Goal: Task Accomplishment & Management: Manage account settings

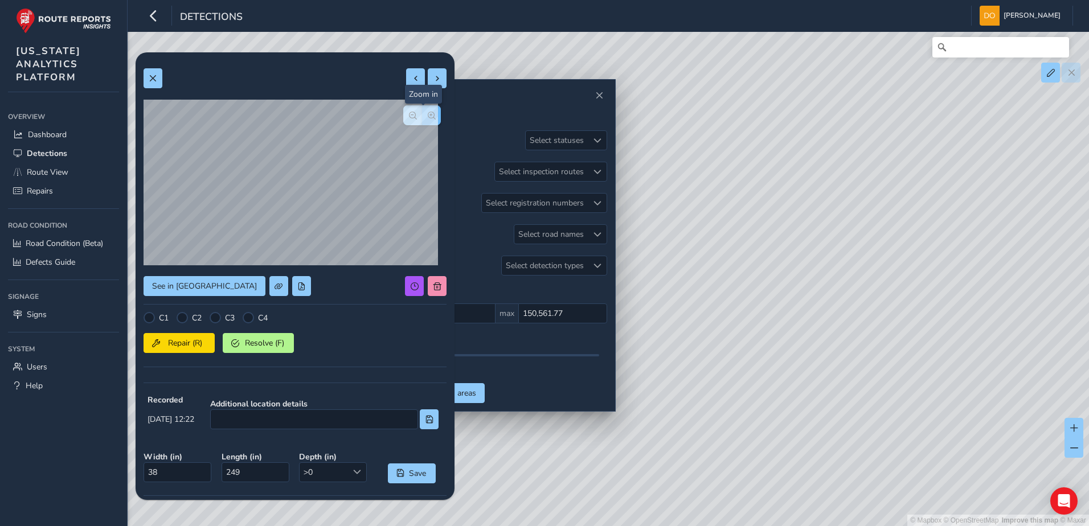
click at [428, 117] on span "button" at bounding box center [432, 116] width 8 height 8
click at [425, 117] on div at bounding box center [422, 115] width 38 height 20
click at [409, 115] on span "button" at bounding box center [413, 116] width 8 height 8
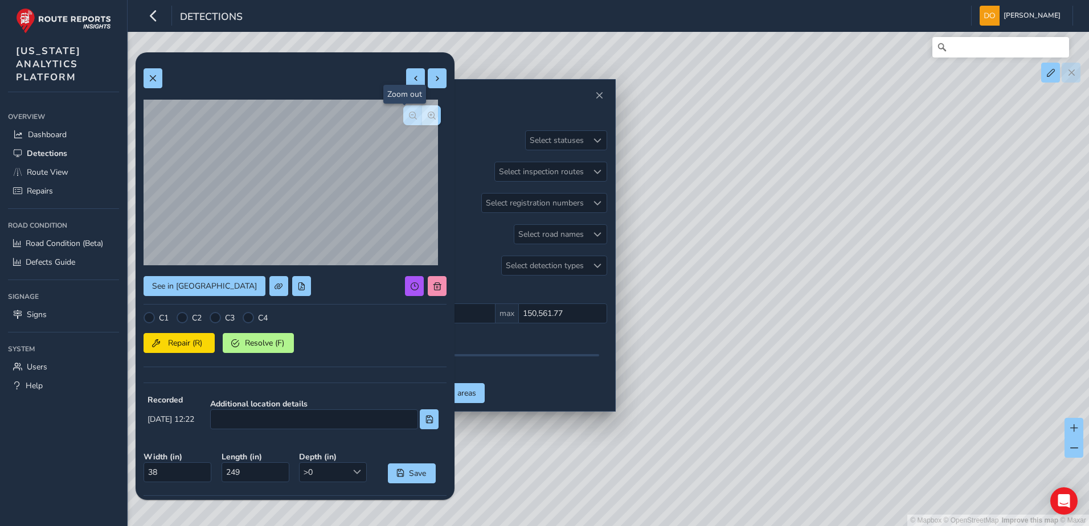
click at [409, 115] on span "button" at bounding box center [413, 116] width 8 height 8
click at [215, 317] on div at bounding box center [215, 317] width 11 height 11
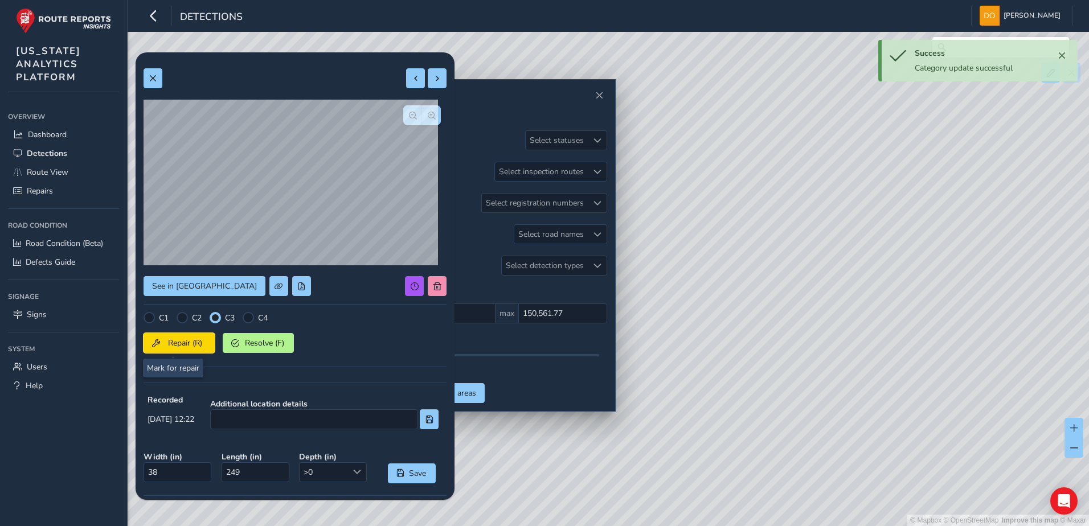
click at [170, 344] on span "Repair (R)" at bounding box center [185, 343] width 42 height 11
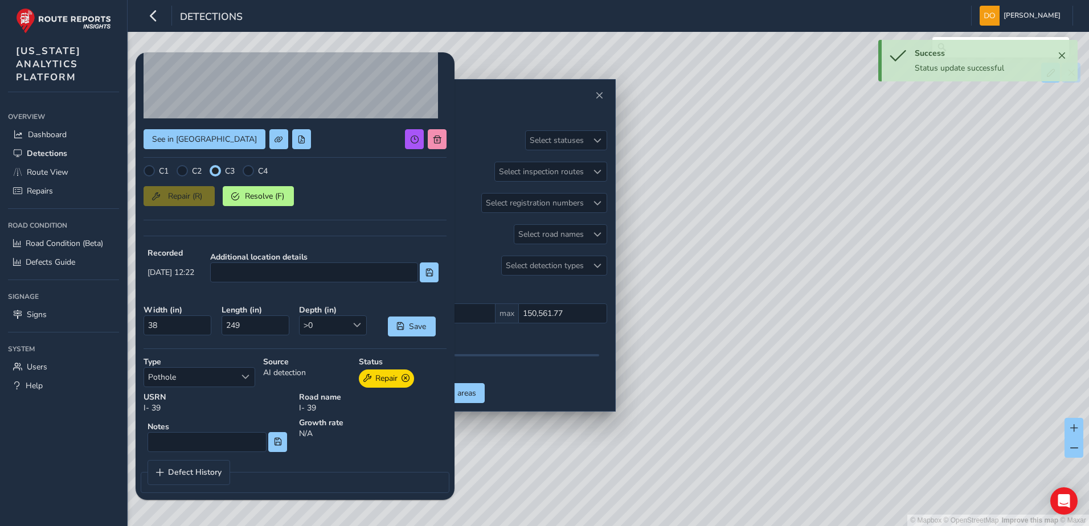
scroll to position [156, 0]
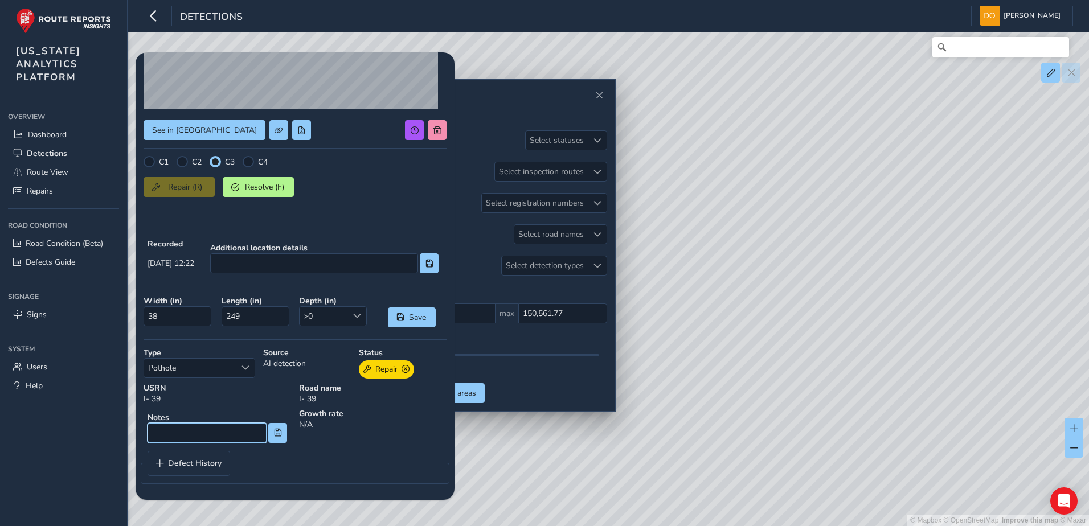
click at [195, 427] on input at bounding box center [206, 433] width 119 height 20
type input "Longitudinal cracking along Longitudinal joint"
click at [276, 437] on span at bounding box center [278, 433] width 8 height 8
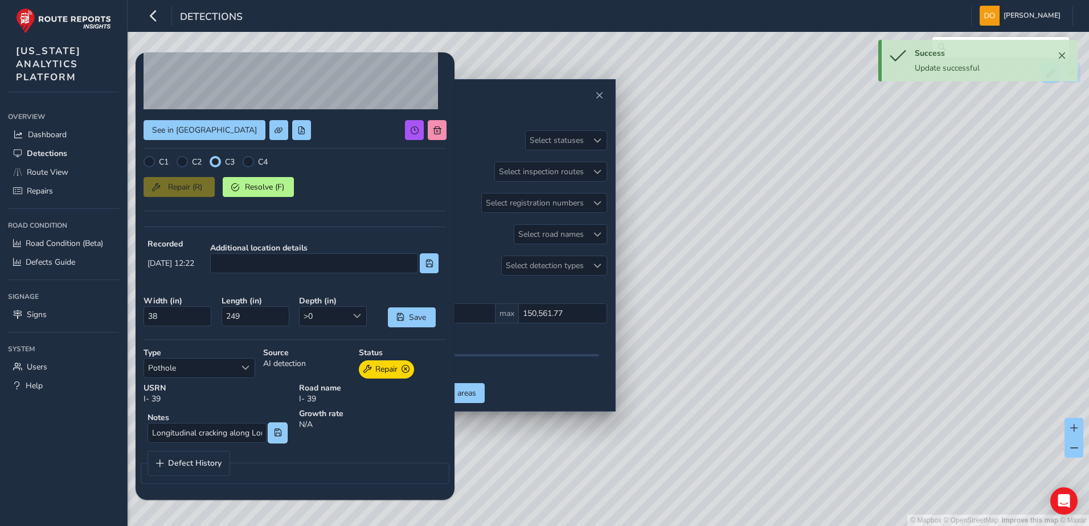
scroll to position [0, 0]
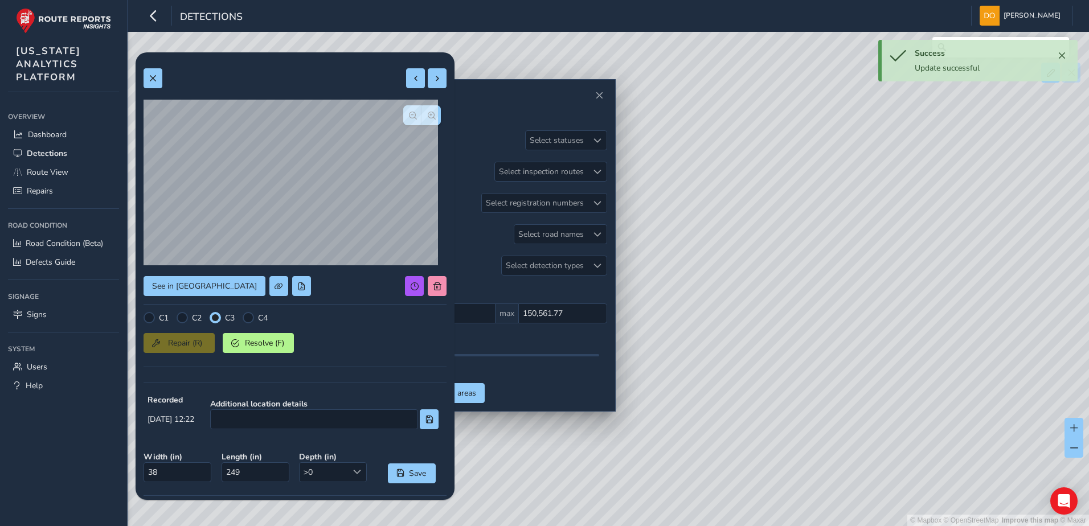
click at [429, 67] on div "See in Route View C1 C2 C3 C4 Repair (R) Resolve (F) Recorded 08/12/2025, 12:22…" at bounding box center [294, 354] width 303 height 588
click at [428, 73] on button at bounding box center [437, 78] width 19 height 20
type input "10"
type input "39"
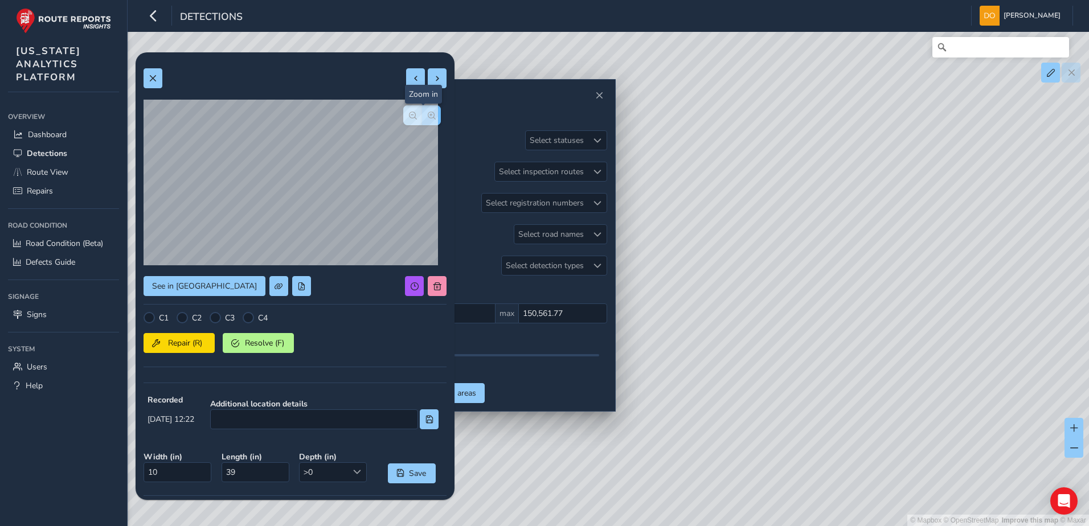
click at [428, 116] on span "button" at bounding box center [432, 116] width 8 height 8
click at [428, 115] on span "button" at bounding box center [432, 116] width 8 height 8
click at [409, 117] on span "button" at bounding box center [413, 116] width 8 height 8
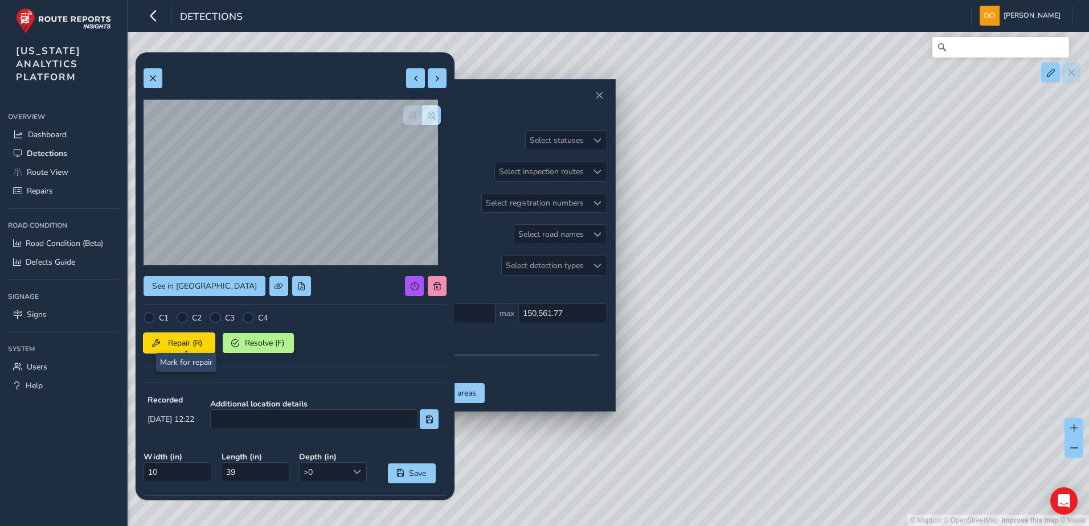
click at [183, 339] on span "Repair (R)" at bounding box center [185, 343] width 42 height 11
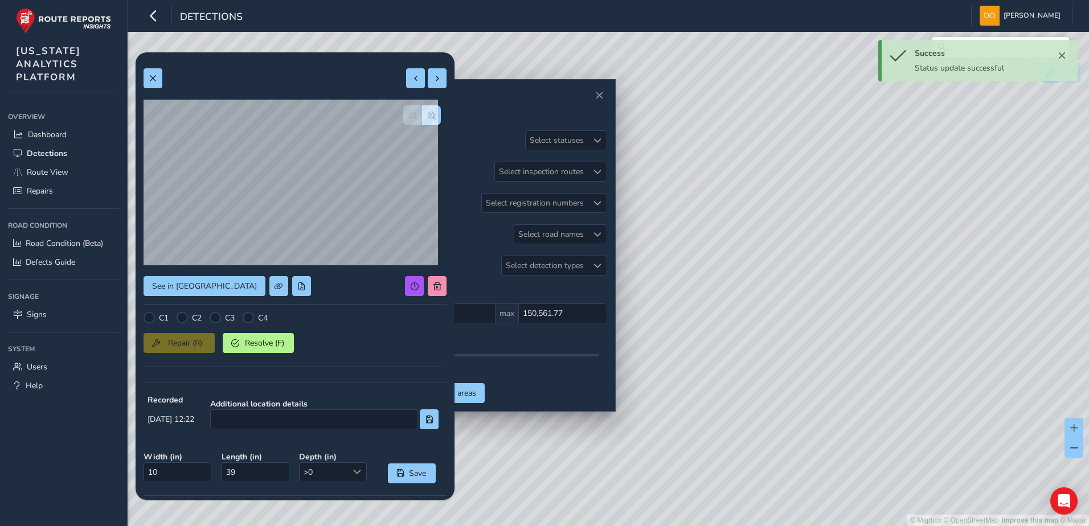
click at [215, 321] on div at bounding box center [215, 317] width 11 height 11
click at [194, 350] on div "Repair (R) Resolve (F)" at bounding box center [294, 341] width 303 height 24
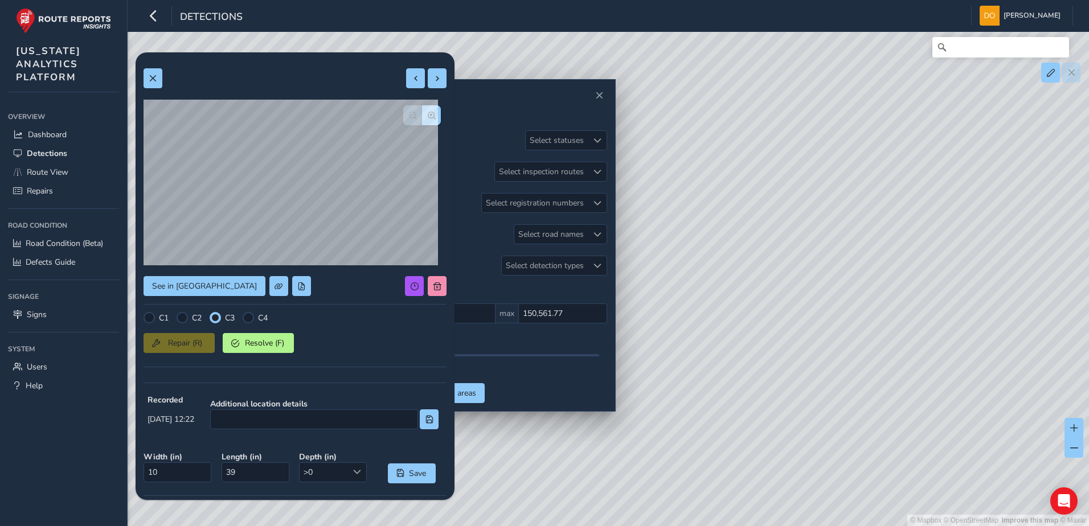
scroll to position [156, 0]
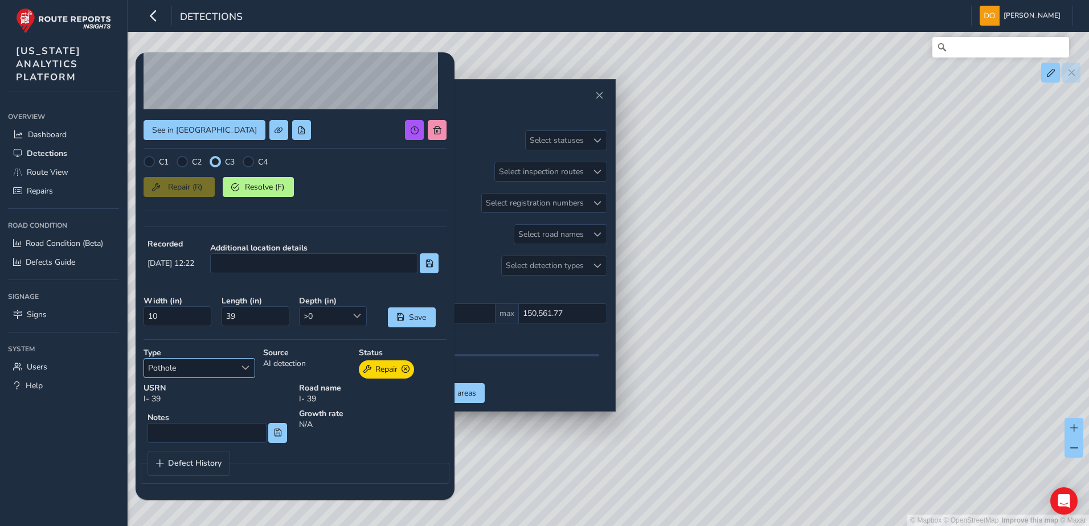
click at [244, 372] on span "Select a type" at bounding box center [245, 368] width 8 height 8
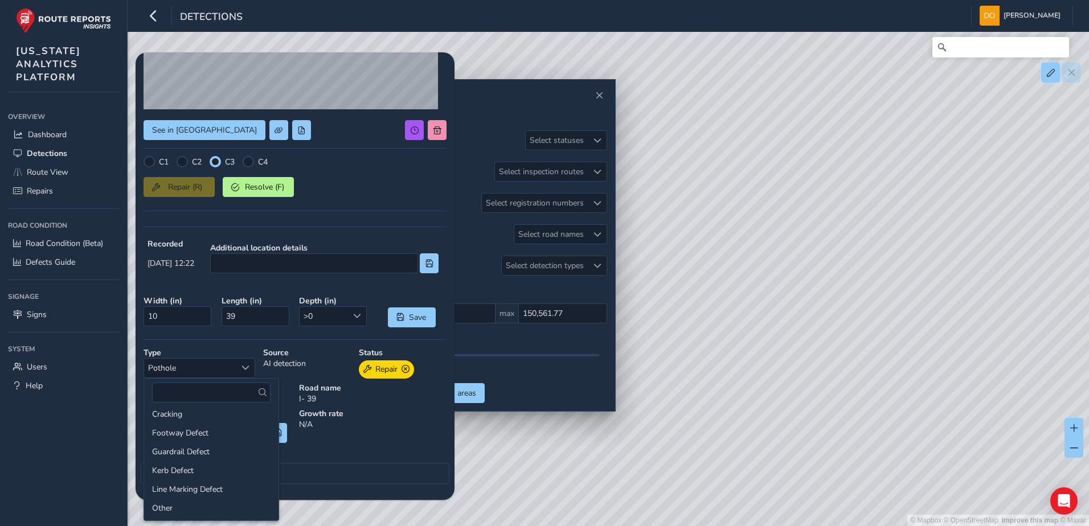
scroll to position [0, 0]
click at [382, 501] on div "© Mapbox © OpenStreetMap Improve this map © Maxar" at bounding box center [544, 263] width 1089 height 526
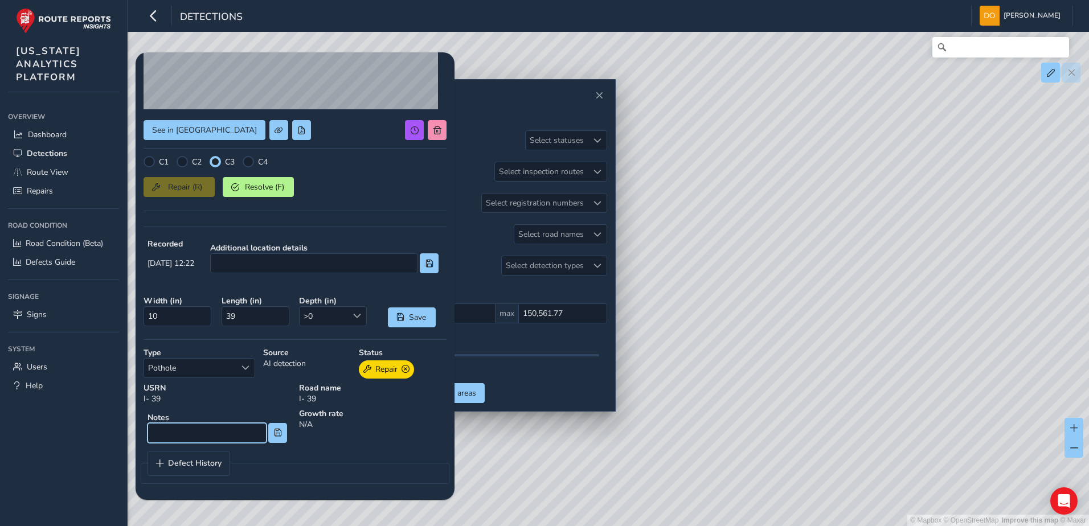
click at [227, 437] on input at bounding box center [206, 433] width 119 height 20
type input "Spalliing along longitudinal joint"
click at [273, 436] on button at bounding box center [277, 433] width 19 height 20
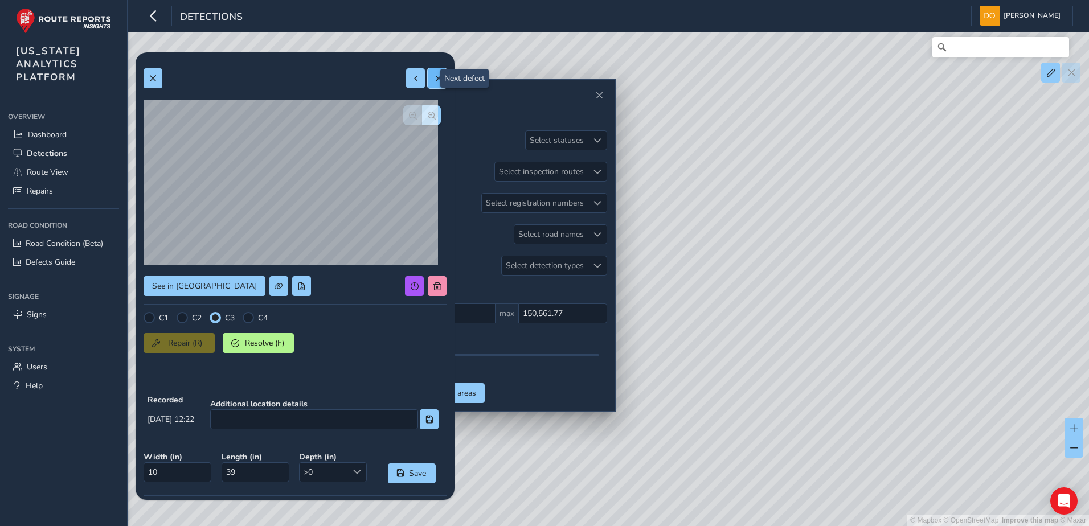
click at [433, 78] on span at bounding box center [437, 79] width 8 height 8
type input "43"
type input "284"
click at [428, 114] on span "button" at bounding box center [432, 116] width 8 height 8
click at [428, 116] on span "button" at bounding box center [432, 116] width 8 height 8
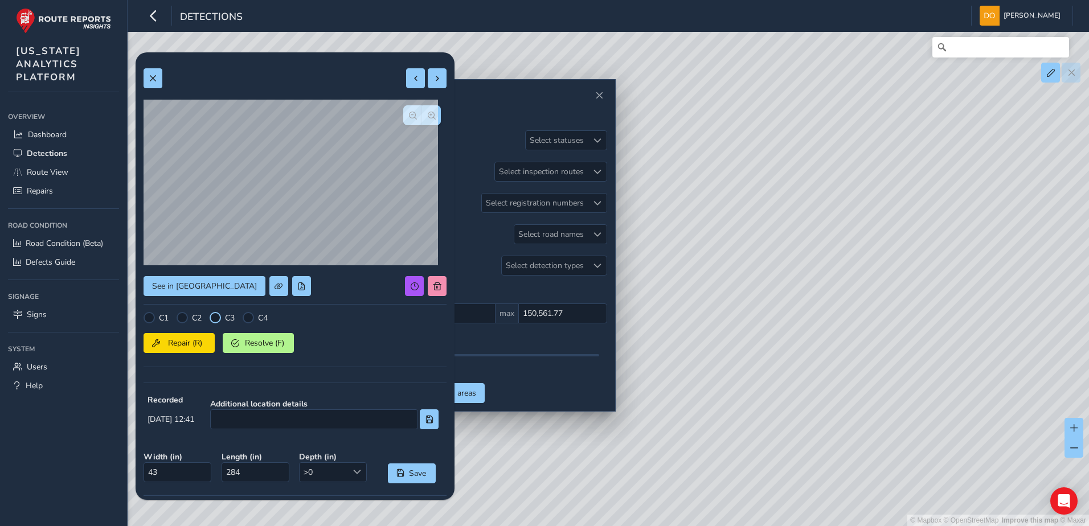
click at [216, 314] on div at bounding box center [215, 317] width 11 height 11
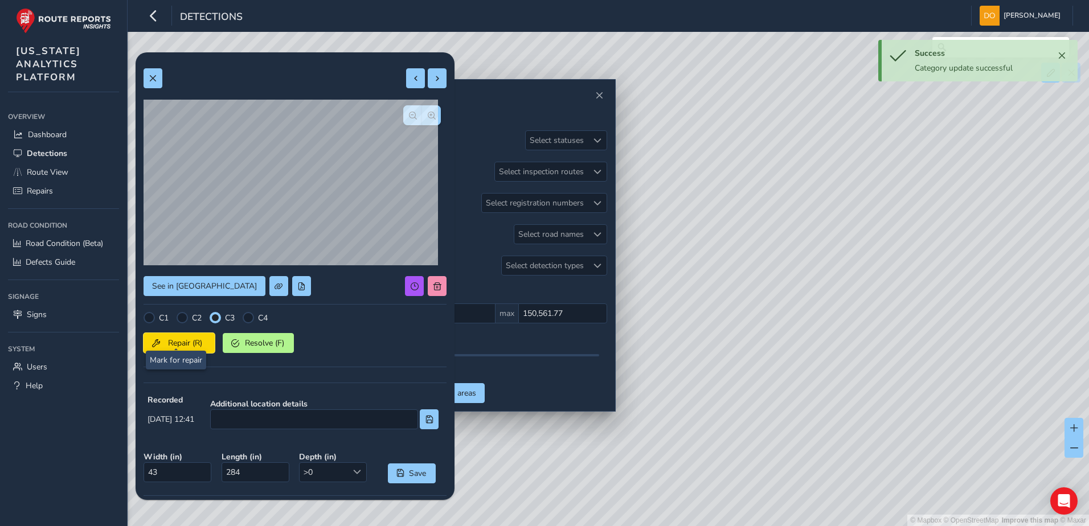
click at [173, 338] on span "Repair (R)" at bounding box center [185, 343] width 42 height 11
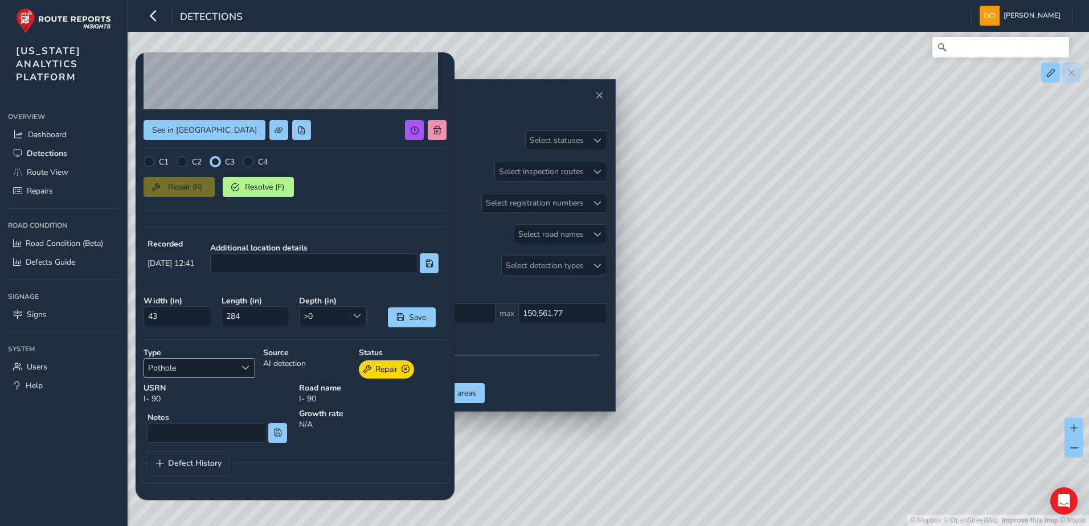
click at [248, 371] on span "Select a type" at bounding box center [245, 368] width 8 height 8
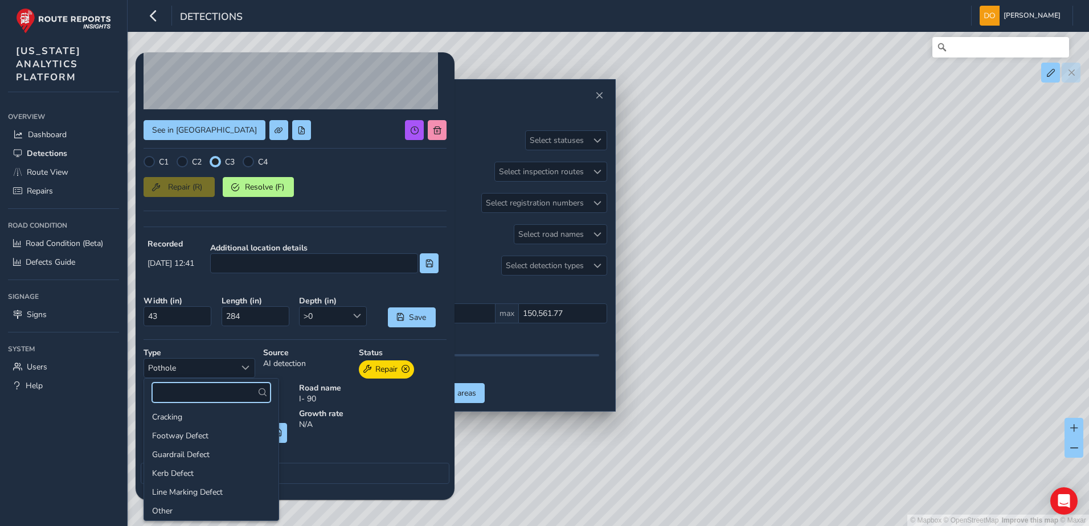
scroll to position [0, 0]
click at [181, 415] on li "Cracking" at bounding box center [211, 420] width 134 height 19
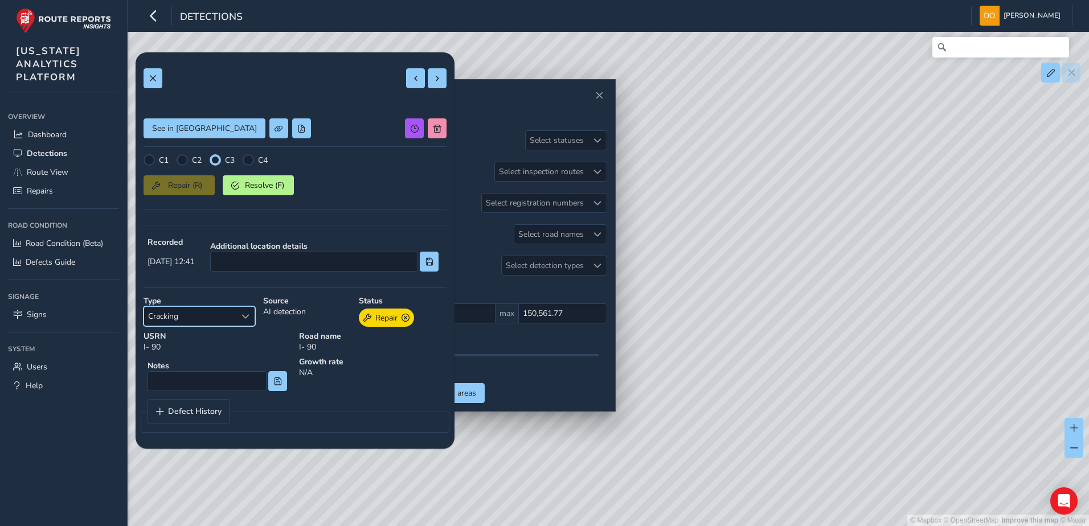
scroll to position [106, 0]
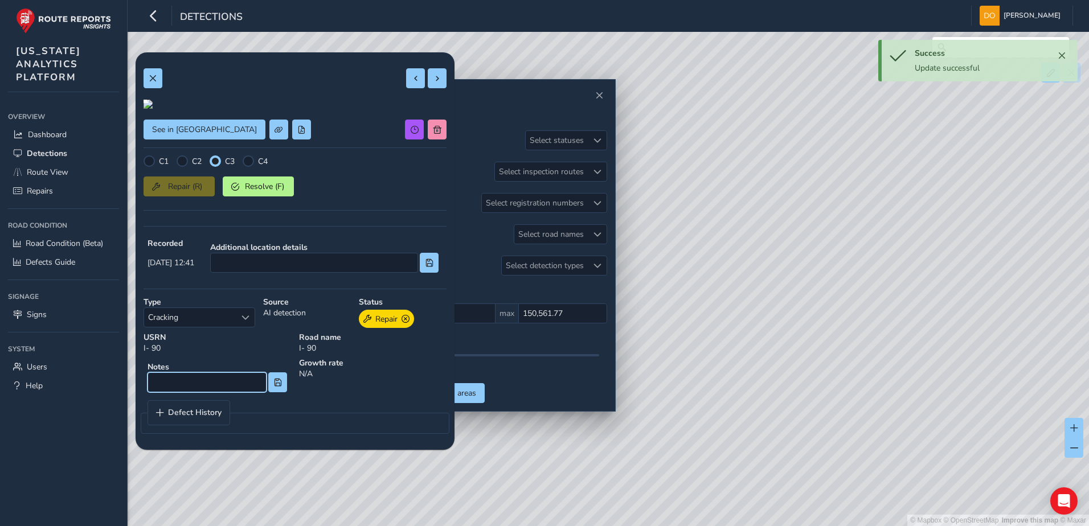
click at [222, 392] on input at bounding box center [206, 382] width 119 height 20
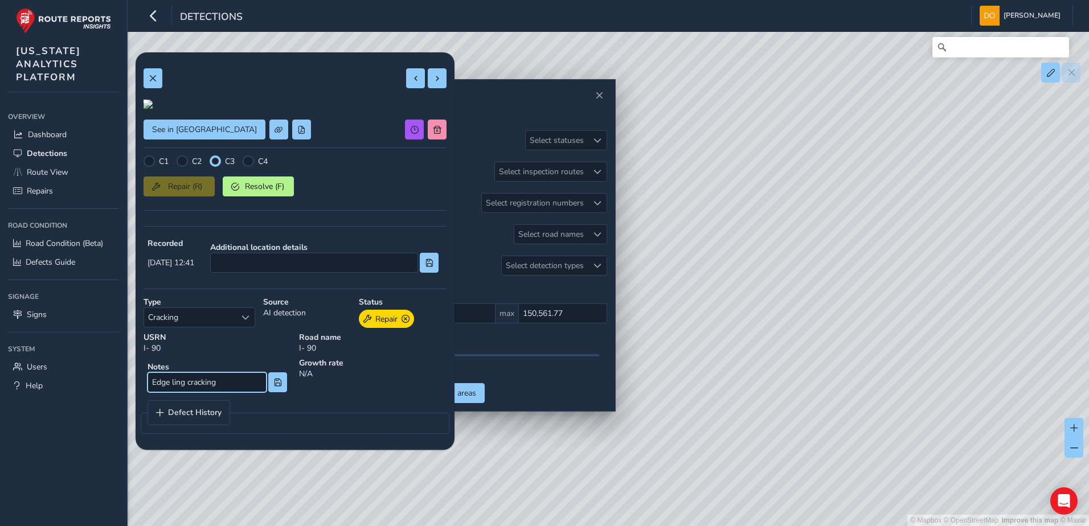
click at [232, 392] on input "Edge ling cracking" at bounding box center [206, 382] width 119 height 20
type input "Edge ling cracking along the right shoulder edgeline longitudinal joint"
click at [274, 392] on button at bounding box center [277, 382] width 19 height 20
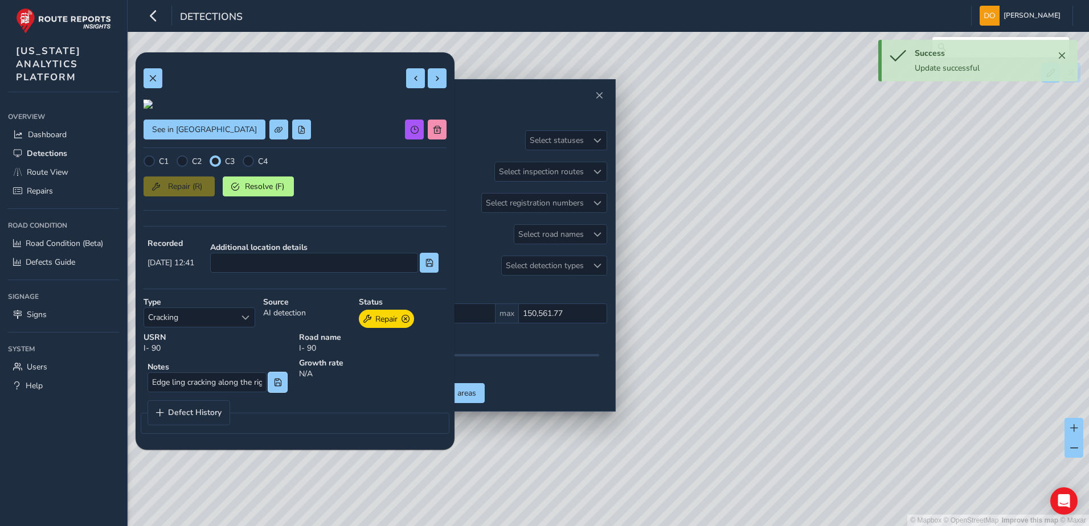
scroll to position [0, 0]
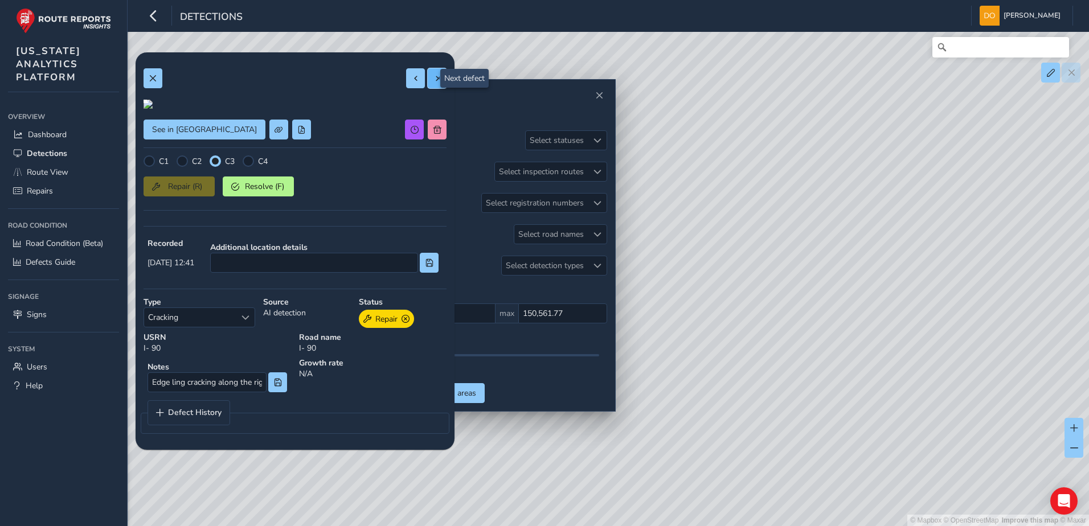
click at [433, 80] on span at bounding box center [437, 79] width 8 height 8
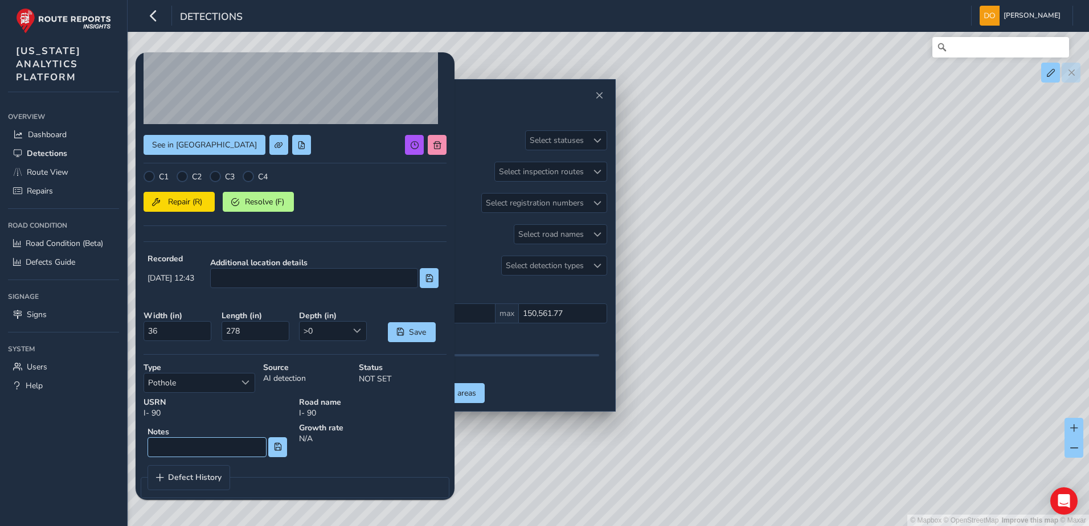
scroll to position [155, 0]
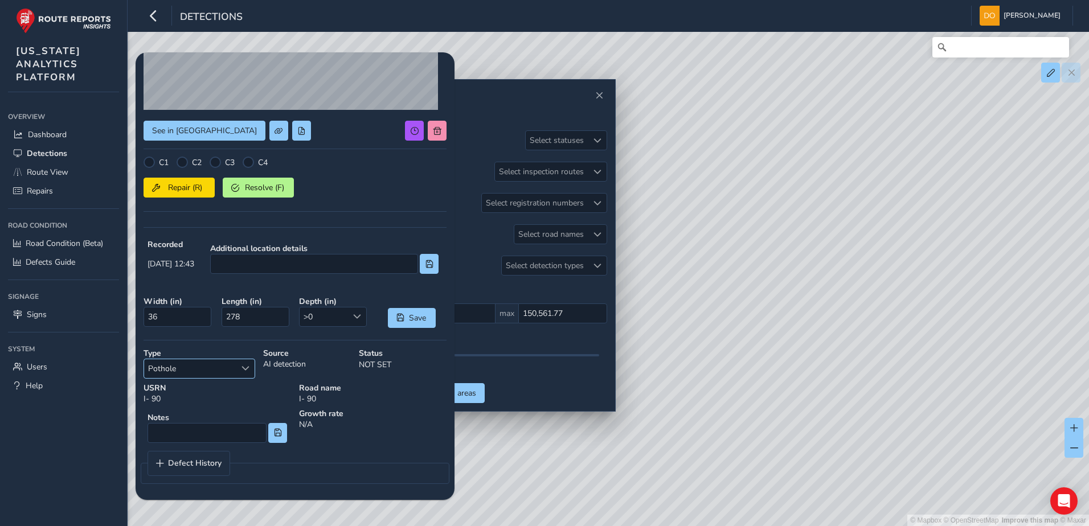
click at [245, 370] on span "Select a type" at bounding box center [245, 368] width 8 height 8
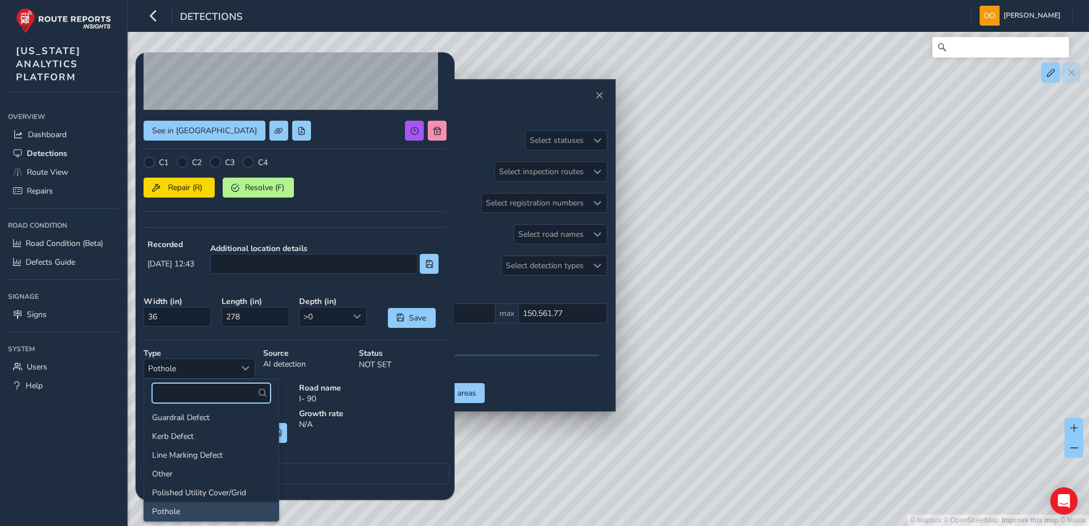
scroll to position [0, 0]
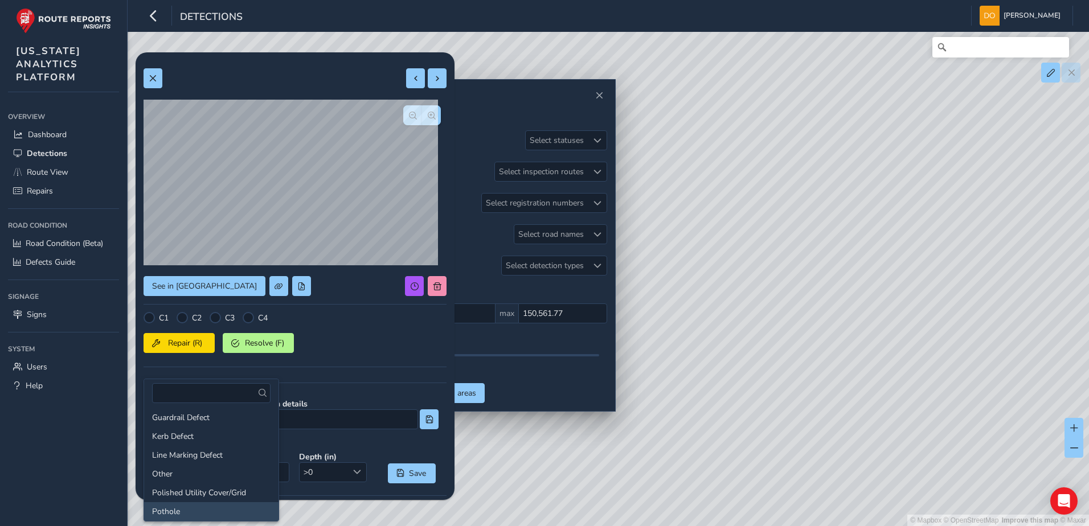
click at [351, 373] on div "C1 C2 C3 C4 Repair (R) Resolve (F)" at bounding box center [294, 343] width 303 height 63
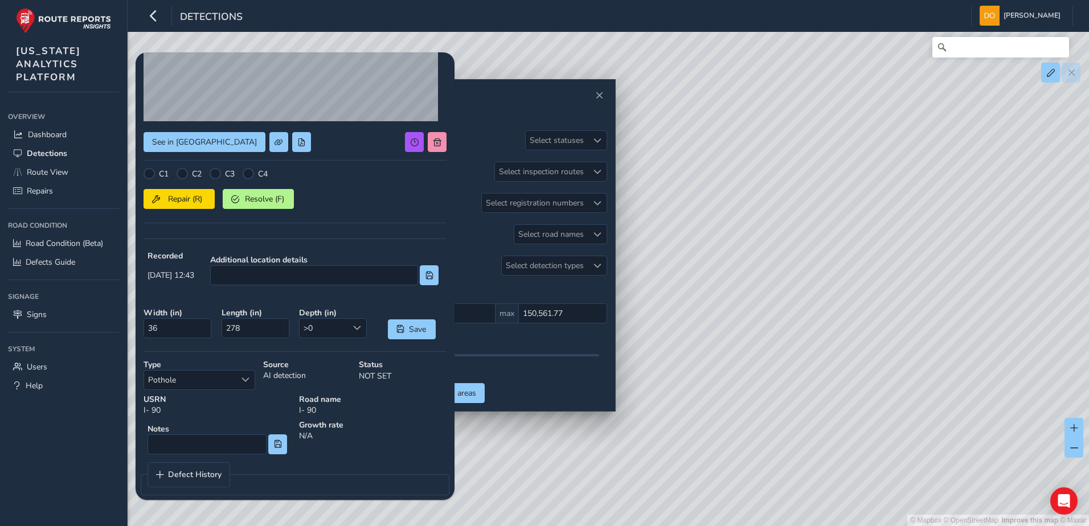
scroll to position [155, 0]
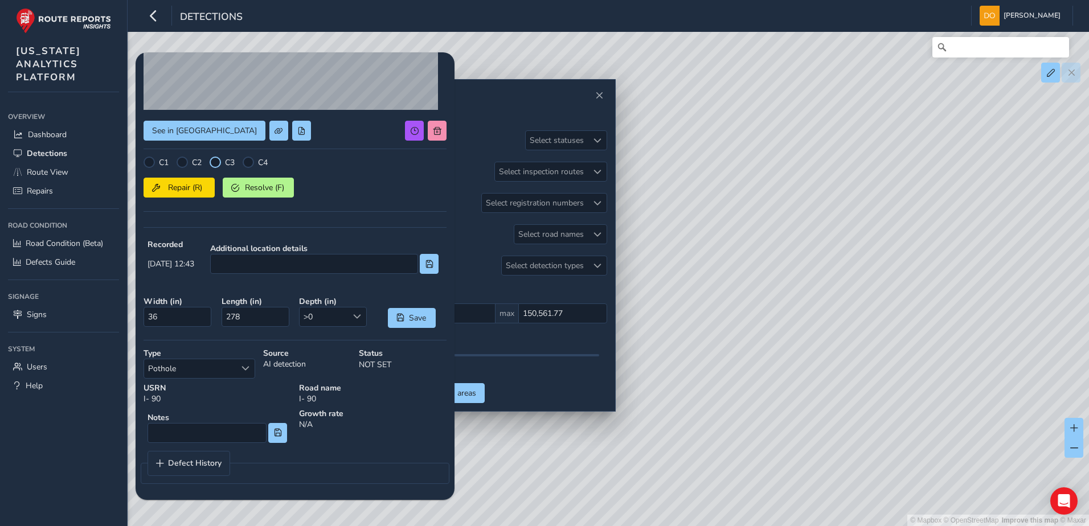
click at [218, 158] on div at bounding box center [215, 162] width 11 height 11
click at [183, 161] on div at bounding box center [182, 162] width 11 height 11
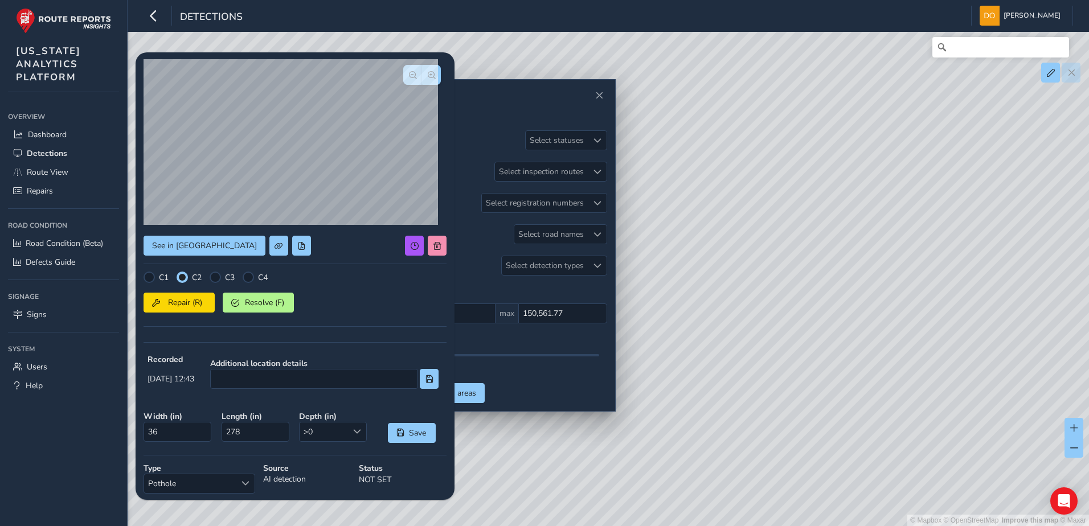
scroll to position [36, 0]
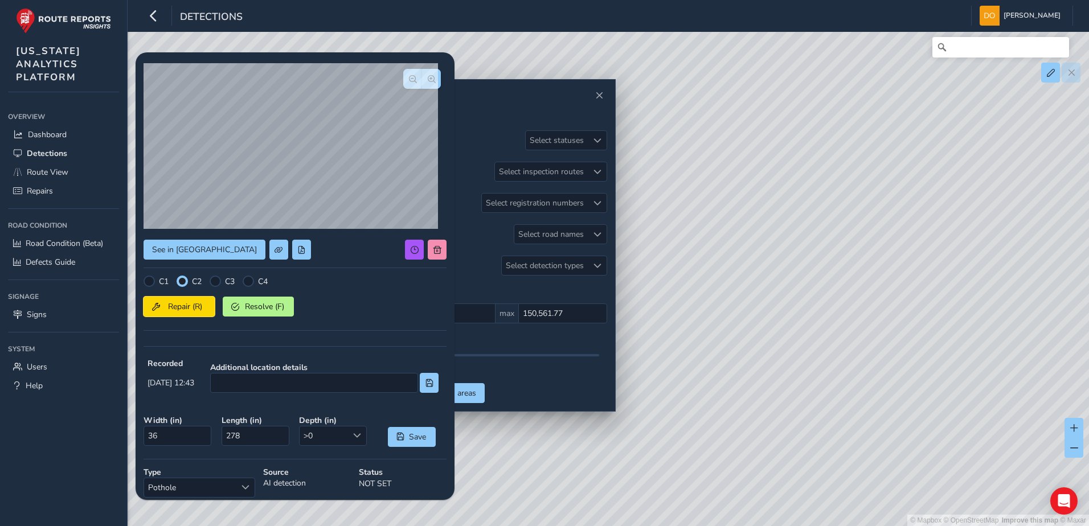
click at [197, 316] on button "Repair (R)" at bounding box center [178, 307] width 71 height 20
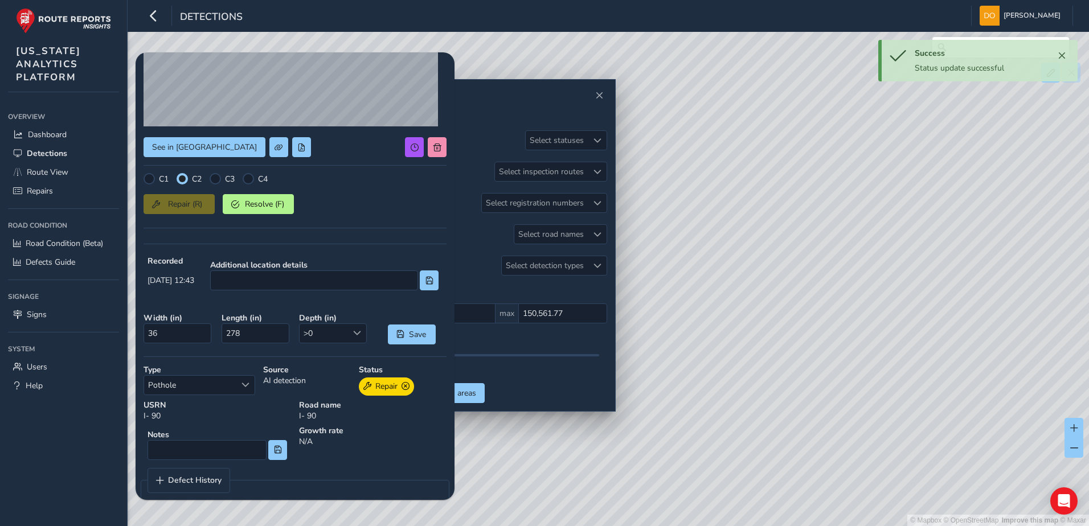
scroll to position [156, 0]
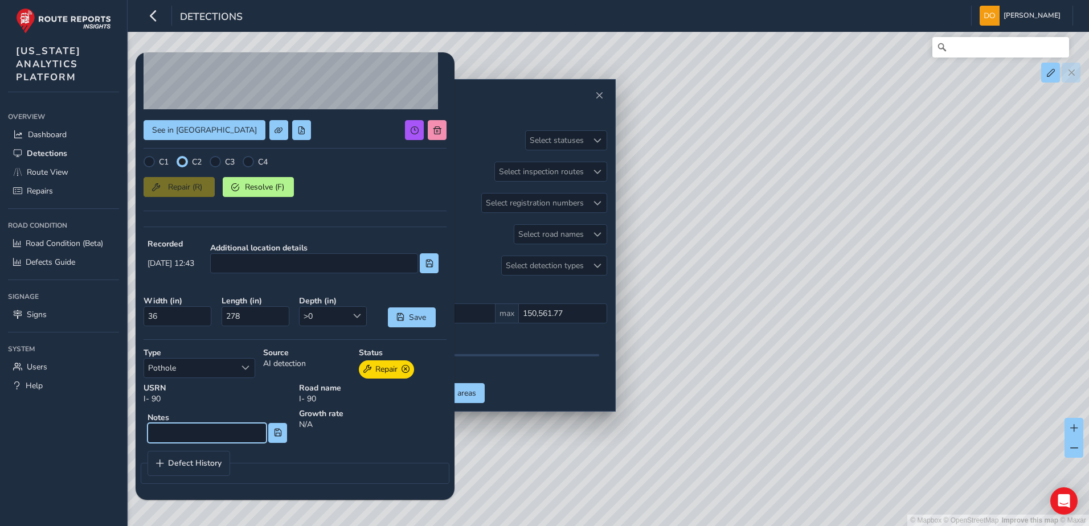
click at [201, 425] on input at bounding box center [206, 433] width 119 height 20
type input "Spalling and cracking along the right shoulder edgeline"
click at [268, 424] on button at bounding box center [277, 433] width 19 height 20
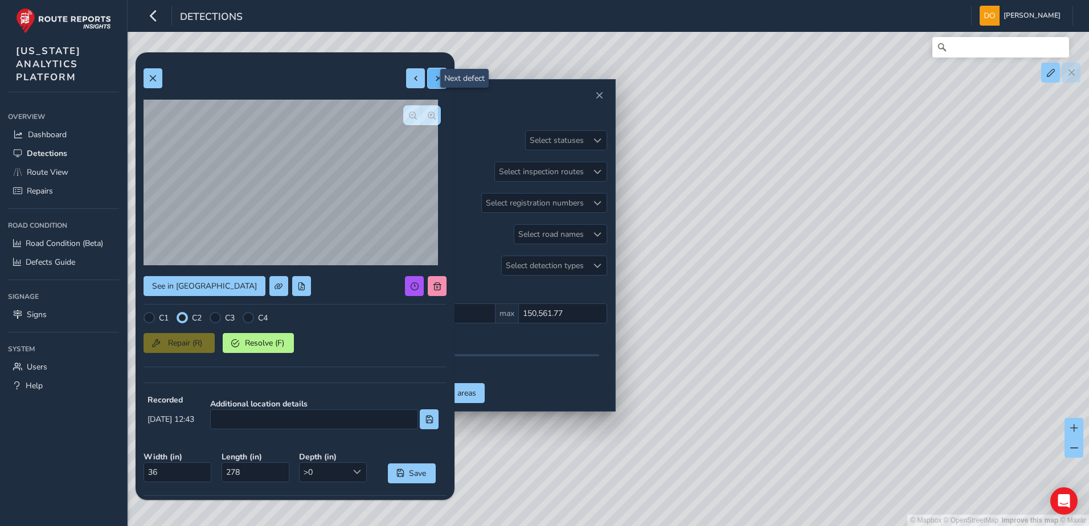
click at [433, 75] on span at bounding box center [437, 79] width 8 height 8
type input "21"
type input "206"
click at [215, 321] on div at bounding box center [215, 317] width 11 height 11
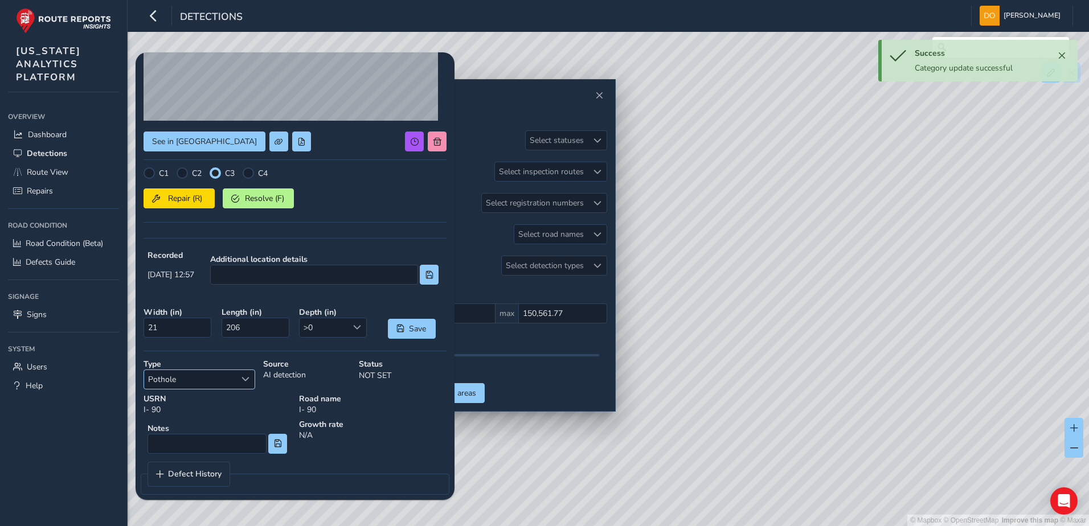
scroll to position [155, 0]
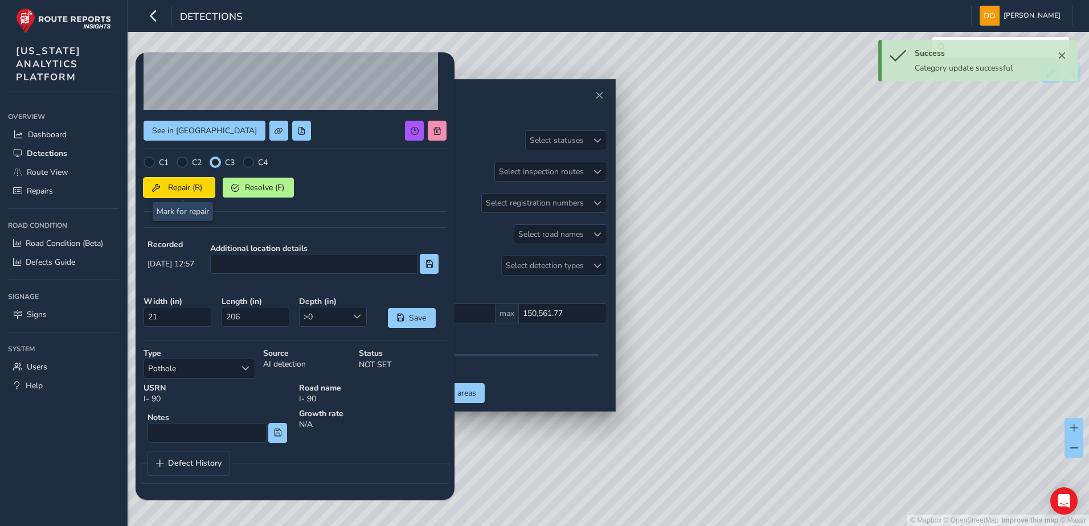
click at [178, 184] on span "Repair (R)" at bounding box center [185, 187] width 42 height 11
click at [253, 374] on div "Select a type" at bounding box center [245, 368] width 19 height 19
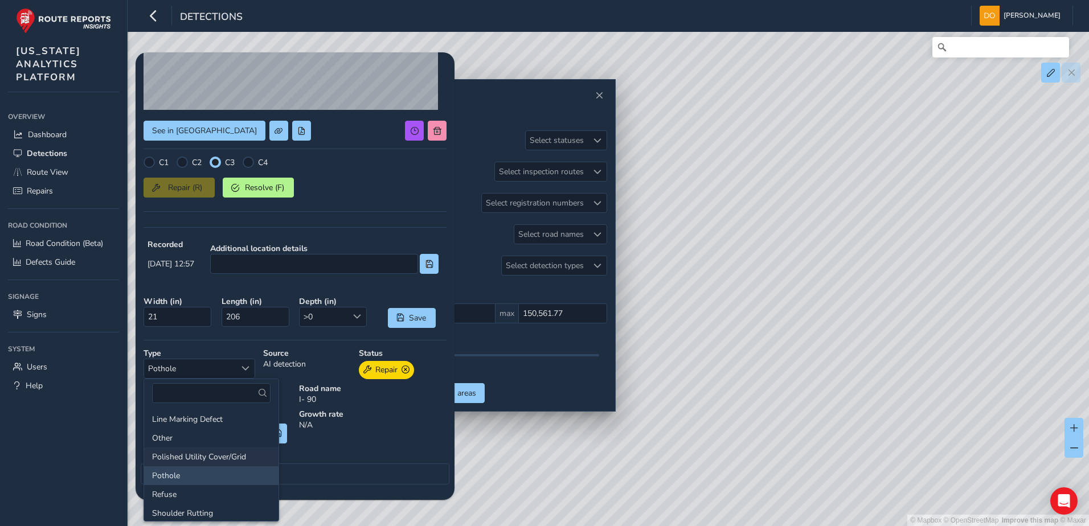
scroll to position [0, 0]
click at [199, 419] on li "Cracking" at bounding box center [211, 420] width 134 height 19
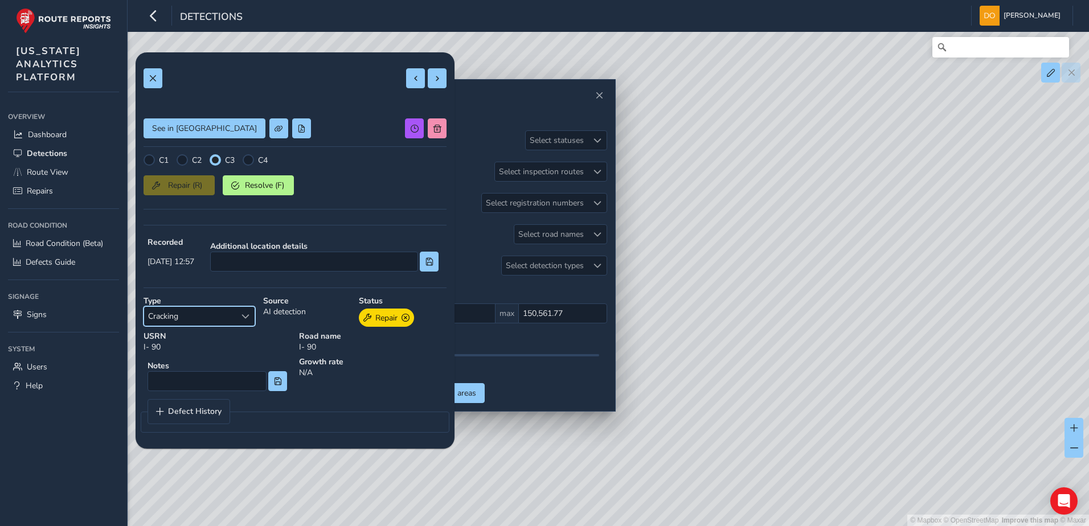
scroll to position [106, 0]
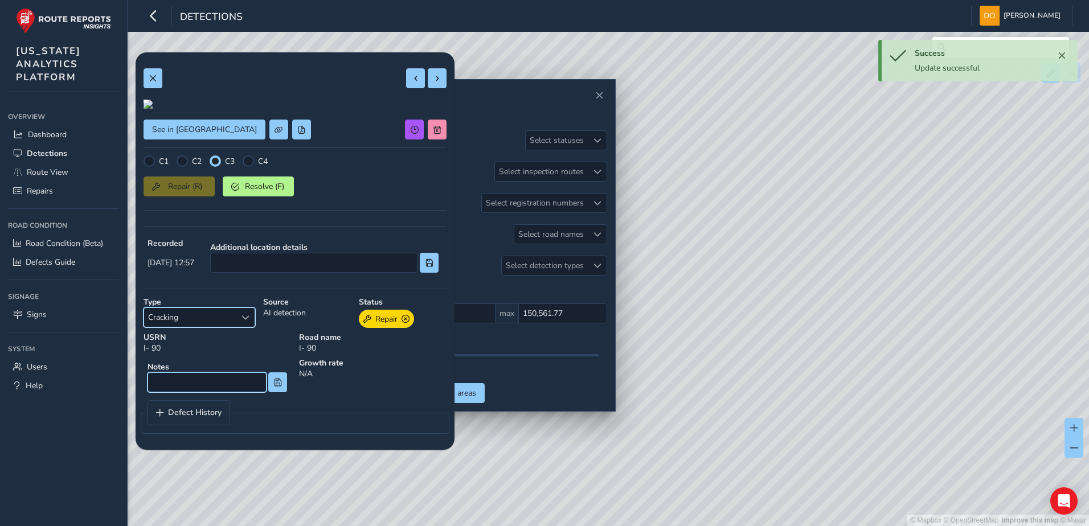
click at [246, 392] on input at bounding box center [206, 382] width 119 height 20
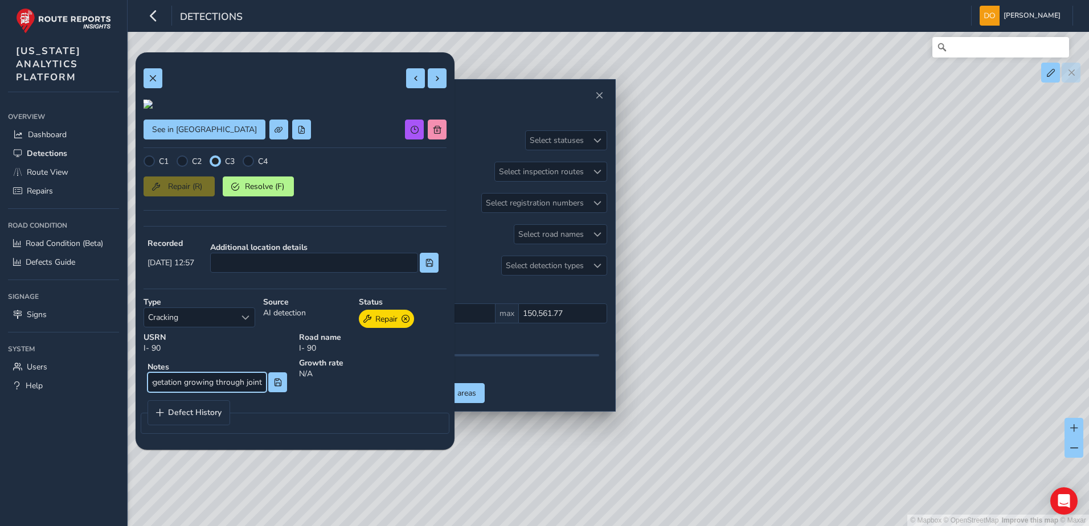
scroll to position [0, 191]
type input "Map cracking on shoulder and unsealed joint with vegetation growing through joi…"
click at [276, 387] on span at bounding box center [278, 383] width 8 height 8
click at [274, 392] on button at bounding box center [277, 382] width 19 height 20
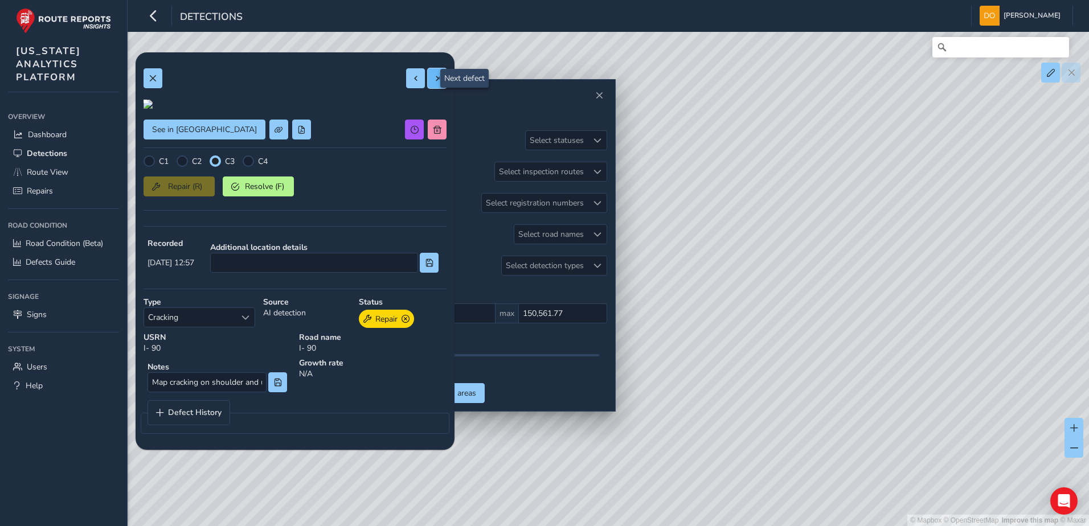
click at [428, 76] on button at bounding box center [437, 78] width 19 height 20
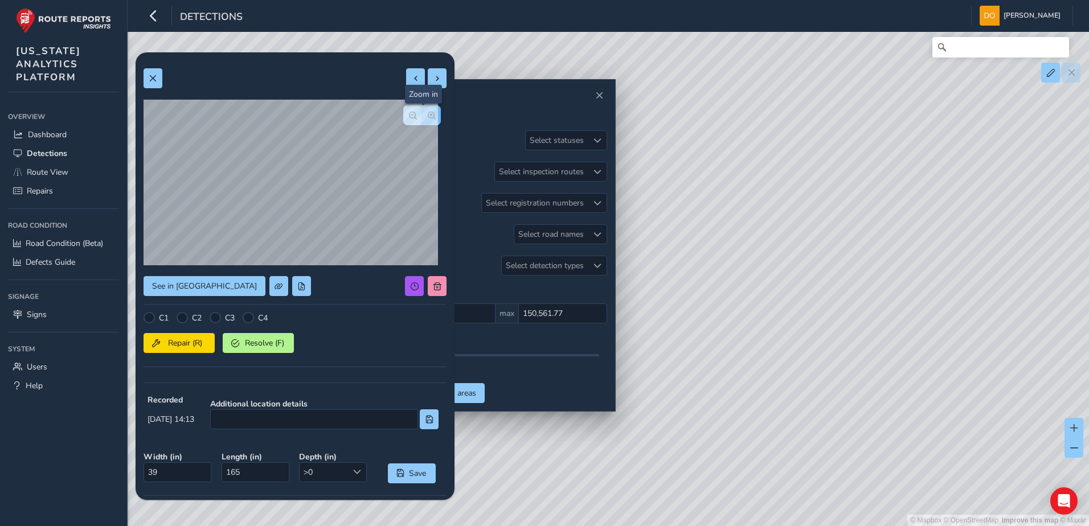
click at [428, 115] on span "button" at bounding box center [432, 116] width 8 height 8
click at [403, 113] on button "button" at bounding box center [412, 115] width 19 height 20
click at [409, 116] on span "button" at bounding box center [413, 116] width 8 height 8
click at [428, 114] on span "button" at bounding box center [432, 116] width 8 height 8
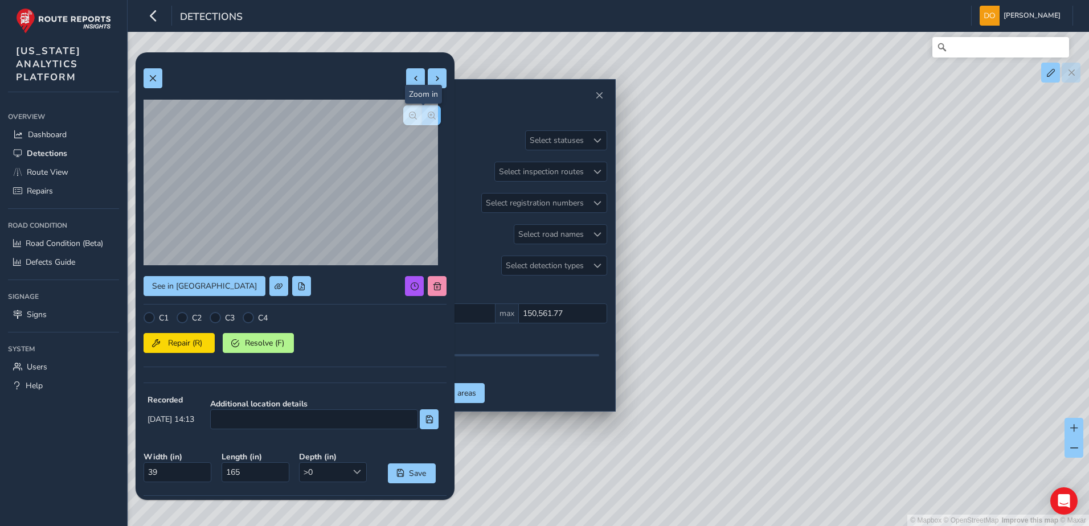
click at [422, 120] on button "button" at bounding box center [431, 115] width 19 height 20
click at [409, 117] on span "button" at bounding box center [413, 116] width 8 height 8
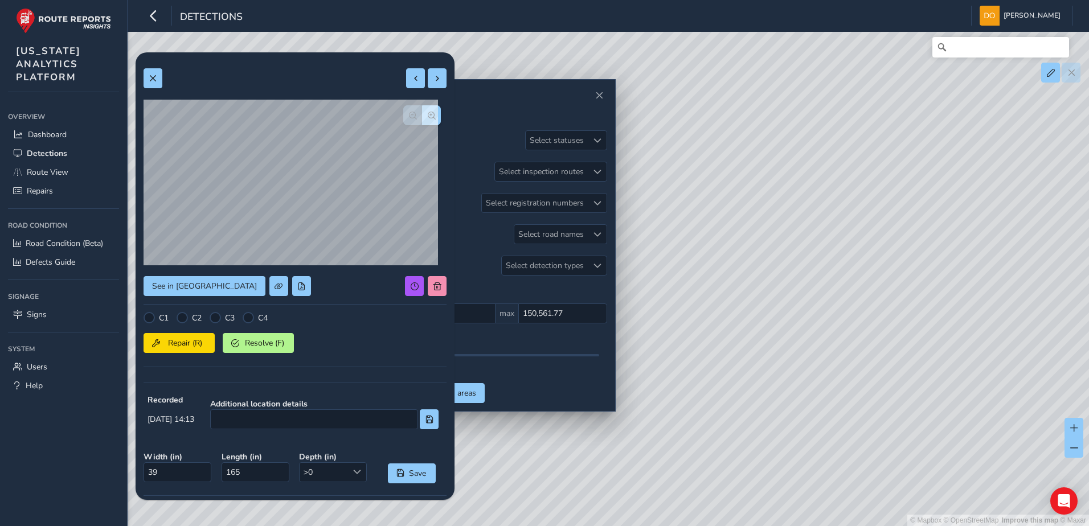
click at [404, 117] on div at bounding box center [422, 115] width 38 height 20
click at [711, 258] on div "© Mapbox © OpenStreetMap Improve this map © Maxar" at bounding box center [544, 263] width 1089 height 526
drag, startPoint x: 444, startPoint y: 330, endPoint x: 438, endPoint y: 378, distance: 48.2
click at [438, 378] on div "See in Route View C1 C2 C3 C4 Repair (R) Resolve (F) Recorded 08/12/2025, 14:13…" at bounding box center [295, 353] width 319 height 603
click at [43, 176] on span "Route View" at bounding box center [48, 172] width 42 height 11
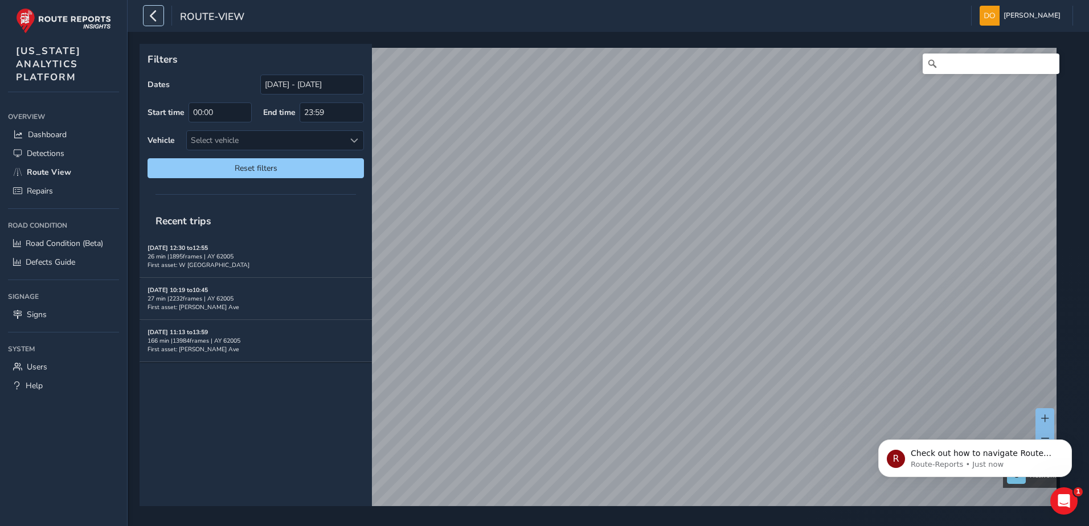
click at [153, 24] on icon "button" at bounding box center [153, 16] width 12 height 20
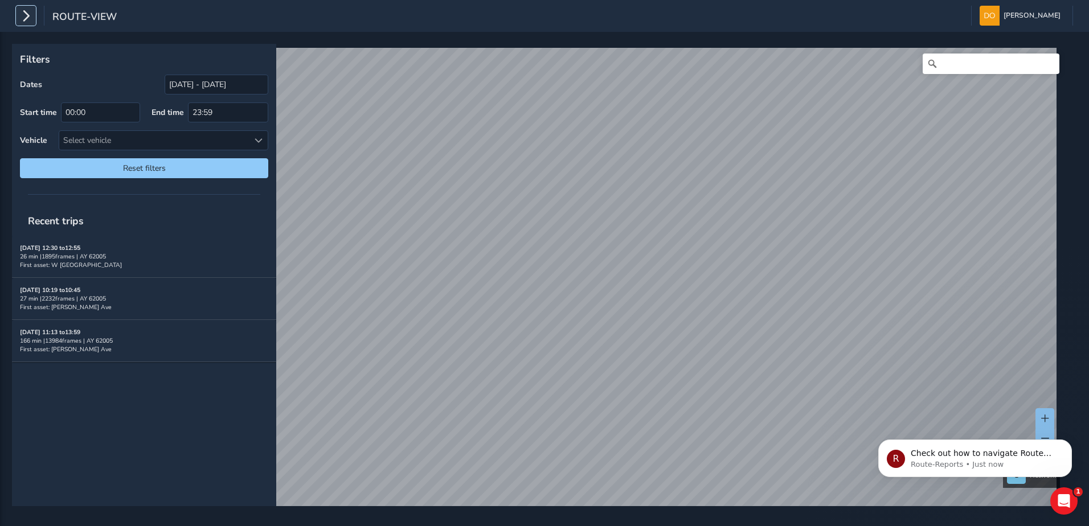
click at [19, 25] on button "button" at bounding box center [26, 16] width 20 height 20
click at [27, 19] on icon "button" at bounding box center [26, 16] width 12 height 20
click at [24, 17] on icon "button" at bounding box center [26, 16] width 12 height 20
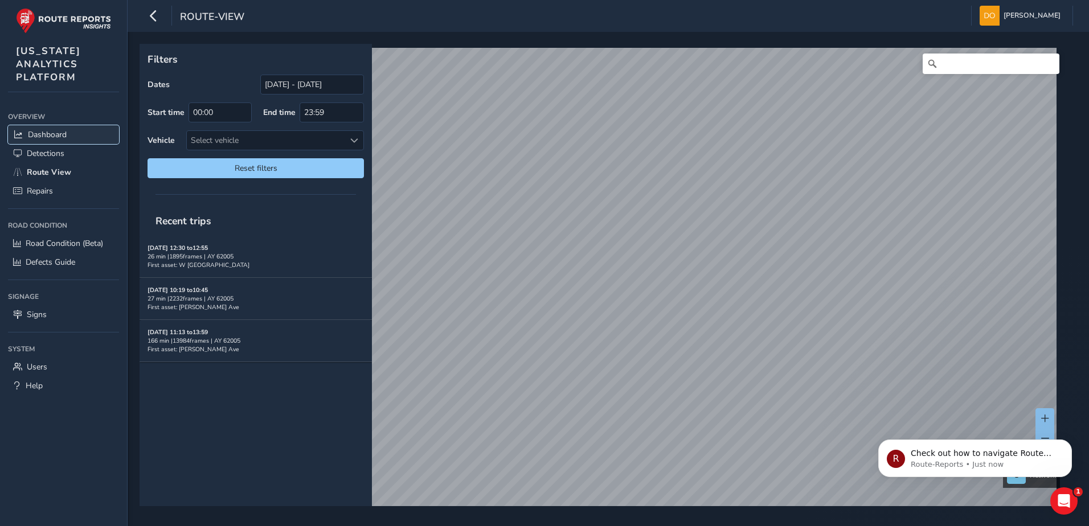
click at [58, 133] on span "Dashboard" at bounding box center [47, 134] width 39 height 11
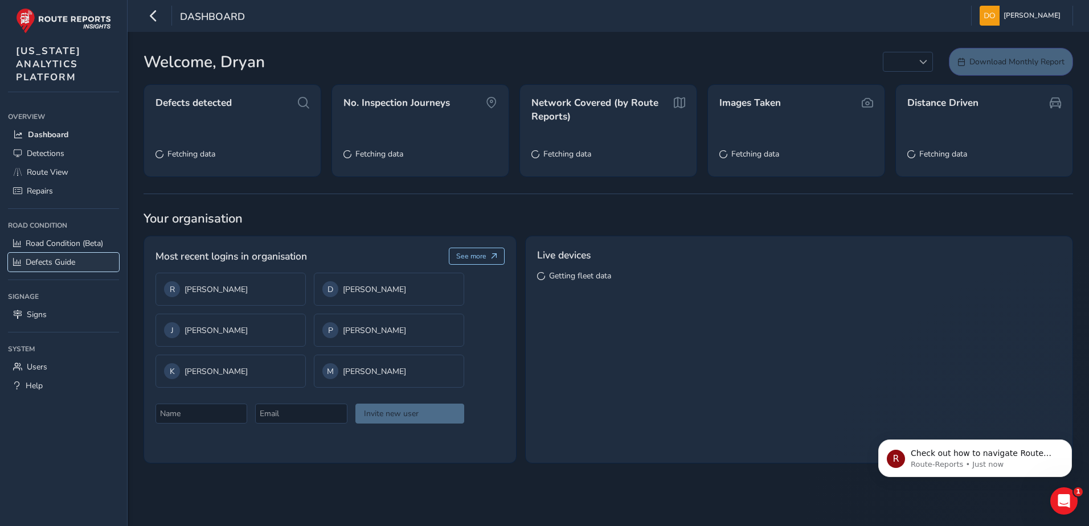
click at [65, 262] on span "Defects Guide" at bounding box center [51, 262] width 50 height 11
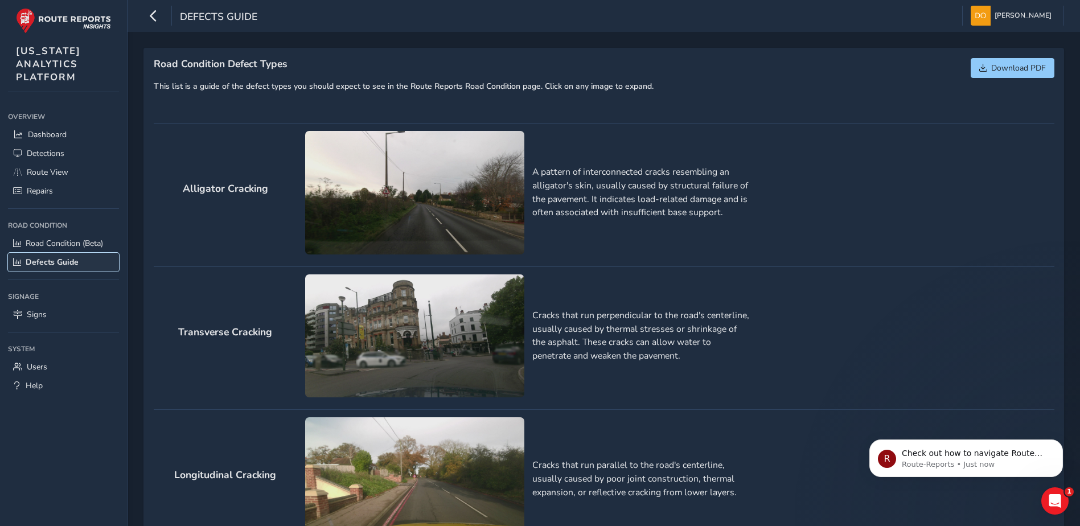
click at [64, 261] on span "Defects Guide" at bounding box center [52, 262] width 53 height 11
click at [157, 19] on icon "button" at bounding box center [153, 16] width 12 height 20
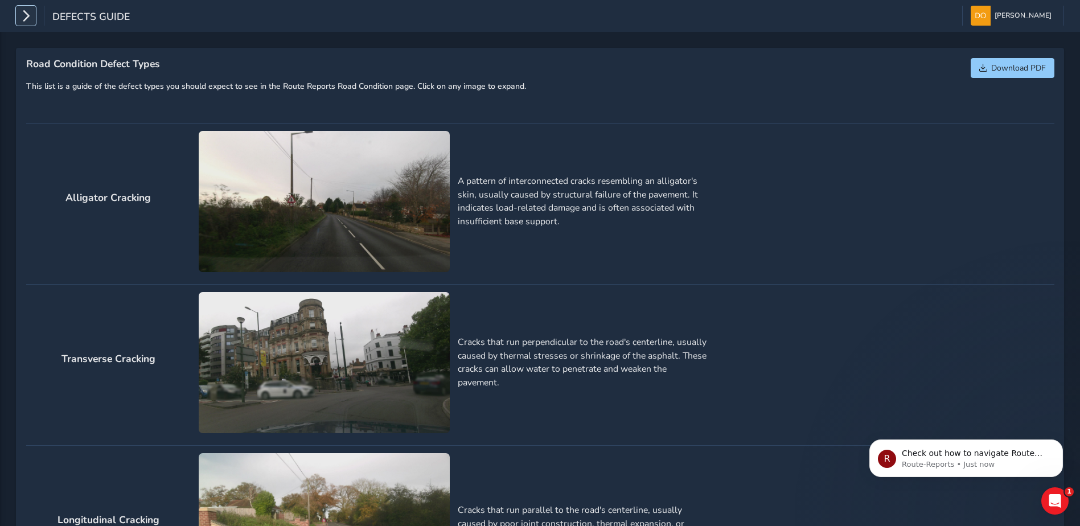
click at [22, 9] on icon "button" at bounding box center [26, 16] width 12 height 20
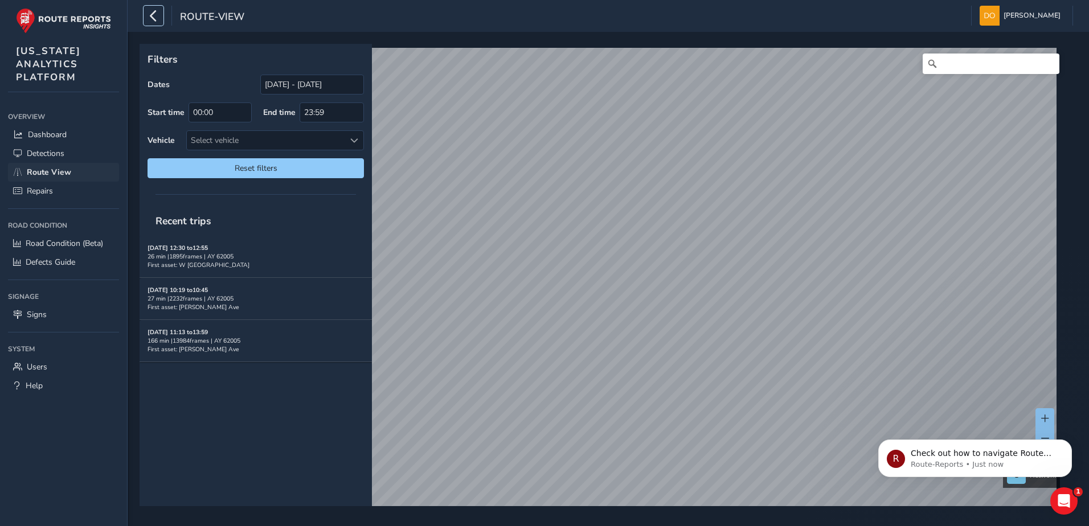
click at [62, 169] on span "Route View" at bounding box center [49, 172] width 44 height 11
click at [63, 171] on span "Route View" at bounding box center [49, 172] width 44 height 11
click at [59, 262] on span "Defects Guide" at bounding box center [51, 262] width 50 height 11
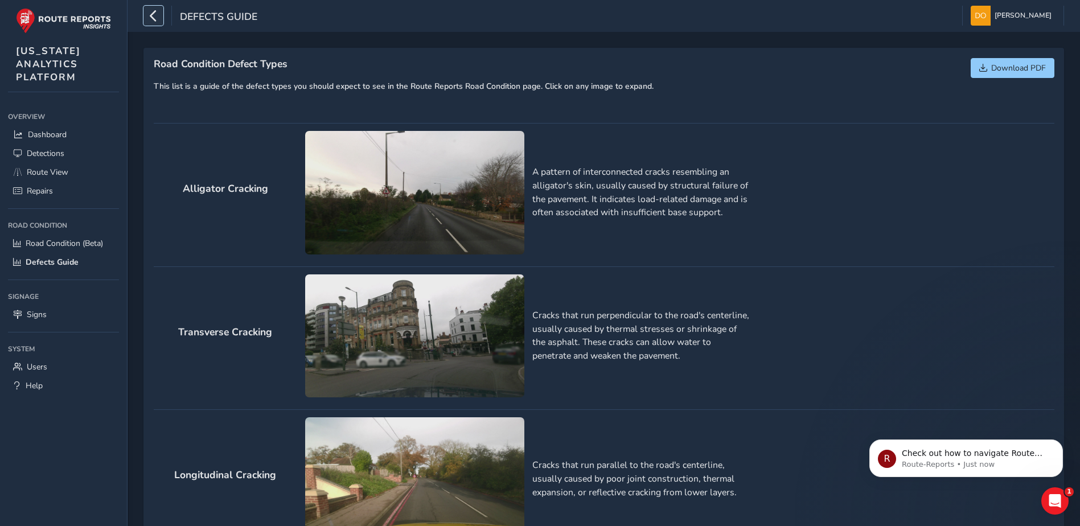
click at [156, 19] on icon "button" at bounding box center [153, 16] width 12 height 20
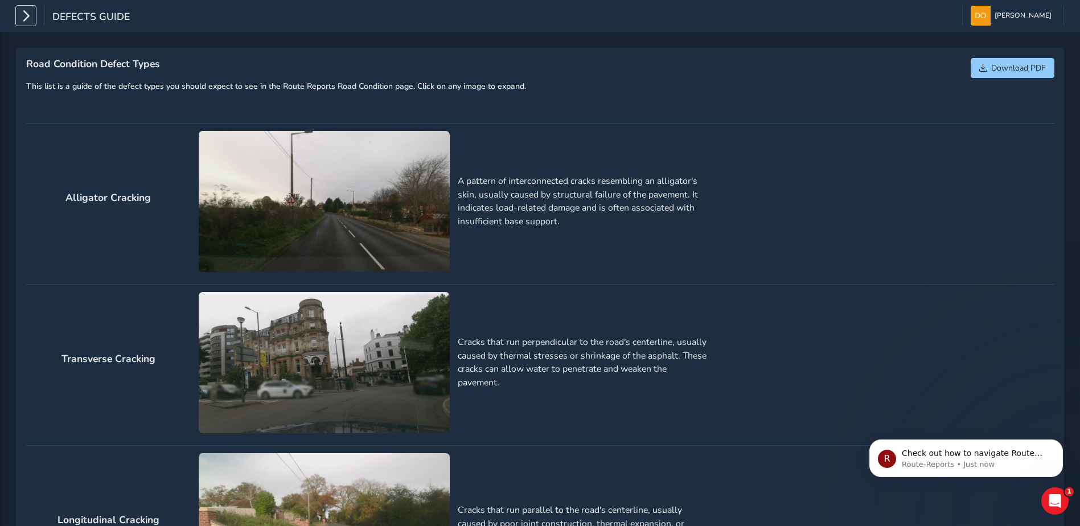
click at [30, 16] on icon "button" at bounding box center [26, 16] width 12 height 20
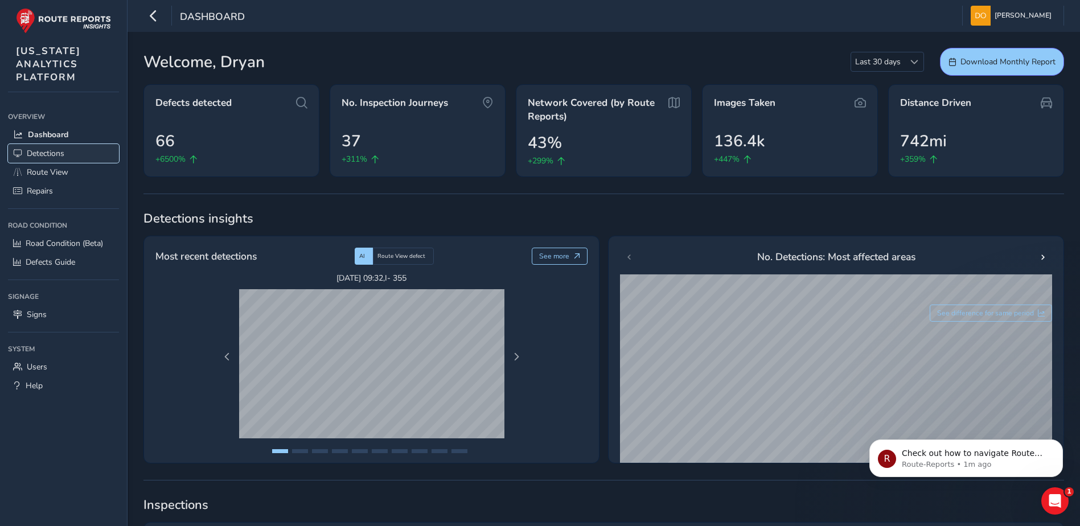
click at [51, 155] on span "Detections" at bounding box center [46, 153] width 38 height 11
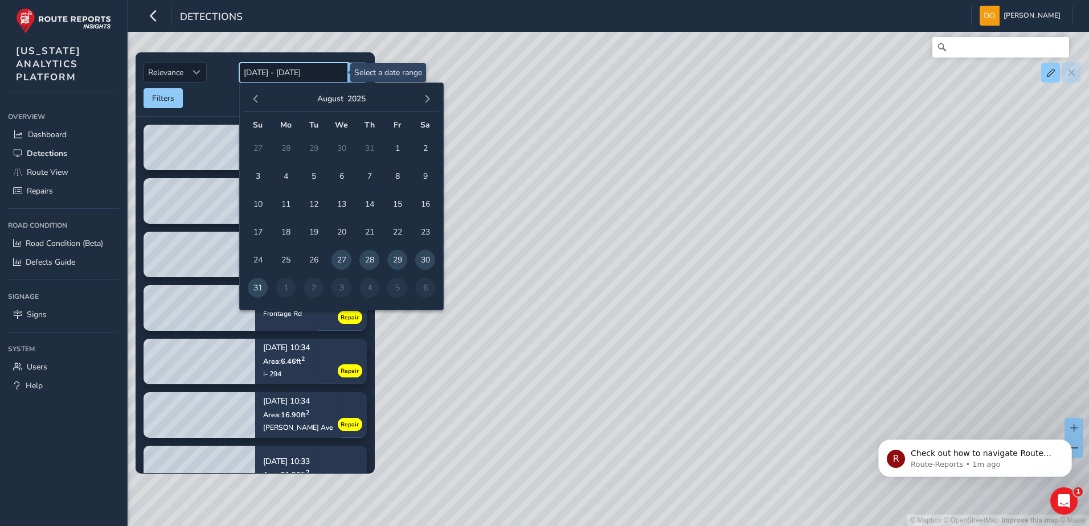
click at [292, 71] on input "[DATE] - [DATE]" at bounding box center [293, 73] width 109 height 20
click at [388, 151] on span "1" at bounding box center [397, 148] width 20 height 20
type input "[DATE]"
click at [428, 100] on span "button" at bounding box center [427, 99] width 8 height 8
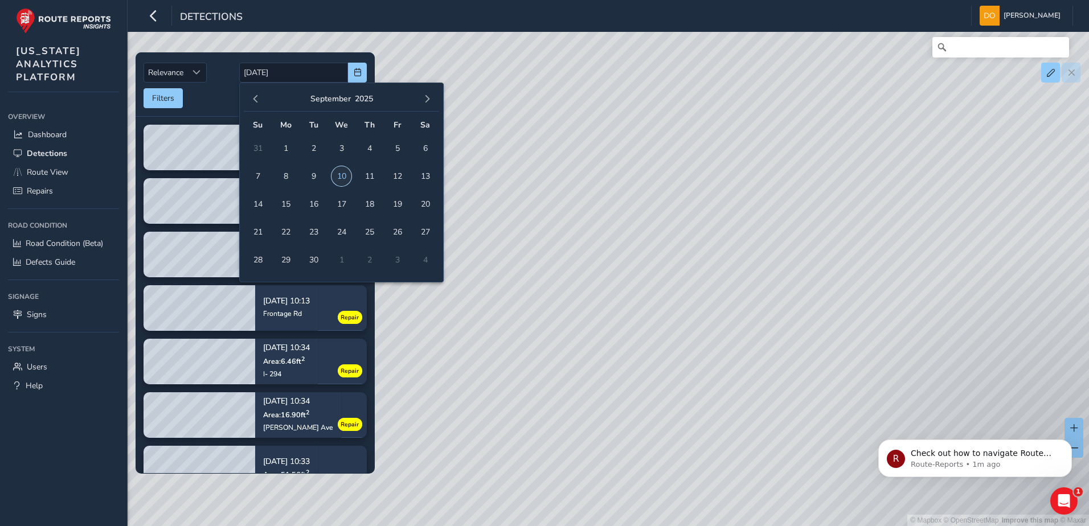
click at [344, 175] on span "10" at bounding box center [341, 176] width 20 height 20
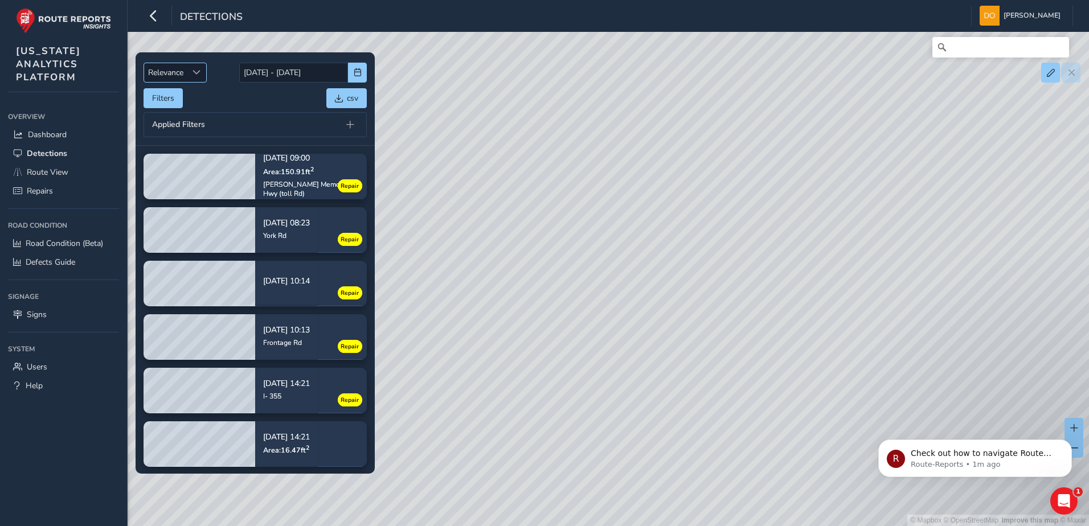
click at [201, 80] on div "Sort by Date" at bounding box center [196, 72] width 19 height 19
click at [176, 130] on li "Oldest" at bounding box center [175, 134] width 63 height 19
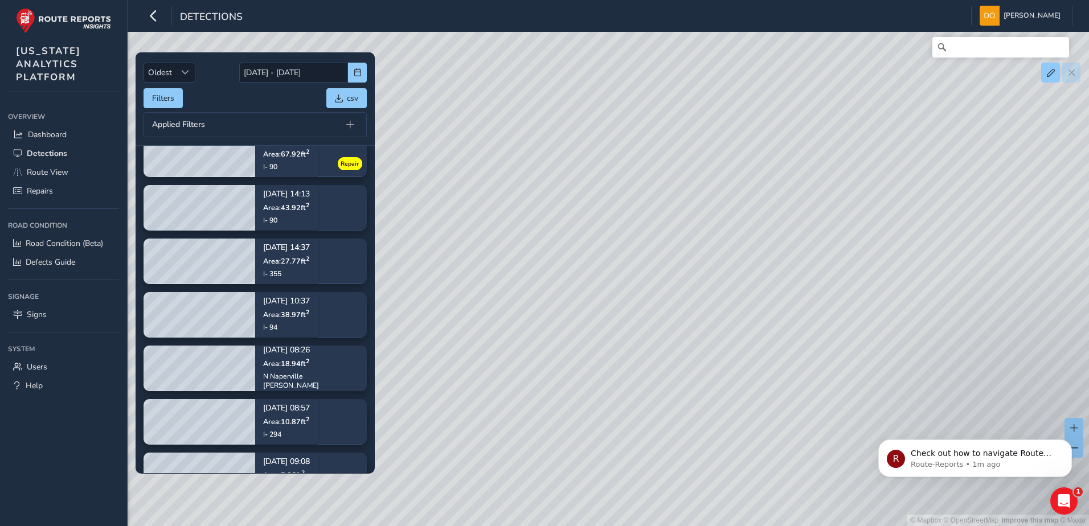
scroll to position [277, 0]
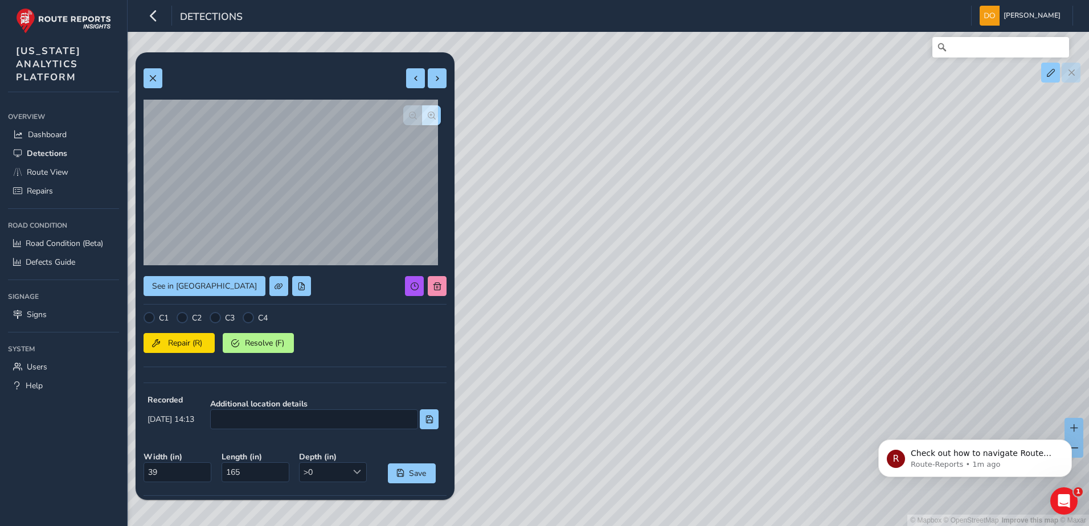
click at [715, 241] on div "© Mapbox © OpenStreetMap Improve this map © Maxar" at bounding box center [544, 263] width 1089 height 526
click at [712, 261] on div "© Mapbox © OpenStreetMap Improve this map © Maxar" at bounding box center [544, 263] width 1089 height 526
click at [706, 261] on div "© Mapbox © OpenStreetMap Improve this map © Maxar" at bounding box center [544, 263] width 1089 height 526
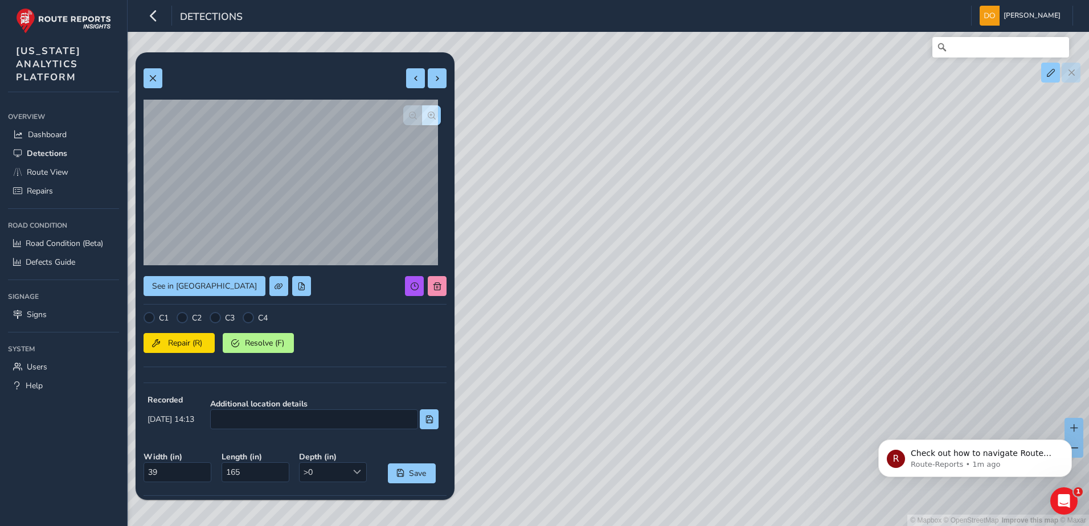
click at [1067, 428] on body "R Check out how to navigate Route View here! Route-Reports • 1m ago" at bounding box center [975, 455] width 219 height 71
click at [663, 261] on div "© Mapbox © OpenStreetMap Improve this map © Maxar" at bounding box center [544, 263] width 1089 height 526
click at [688, 297] on div "© Mapbox © OpenStreetMap Improve this map © Maxar" at bounding box center [544, 263] width 1089 height 526
click at [1066, 447] on button "Dismiss notification" at bounding box center [1068, 443] width 15 height 15
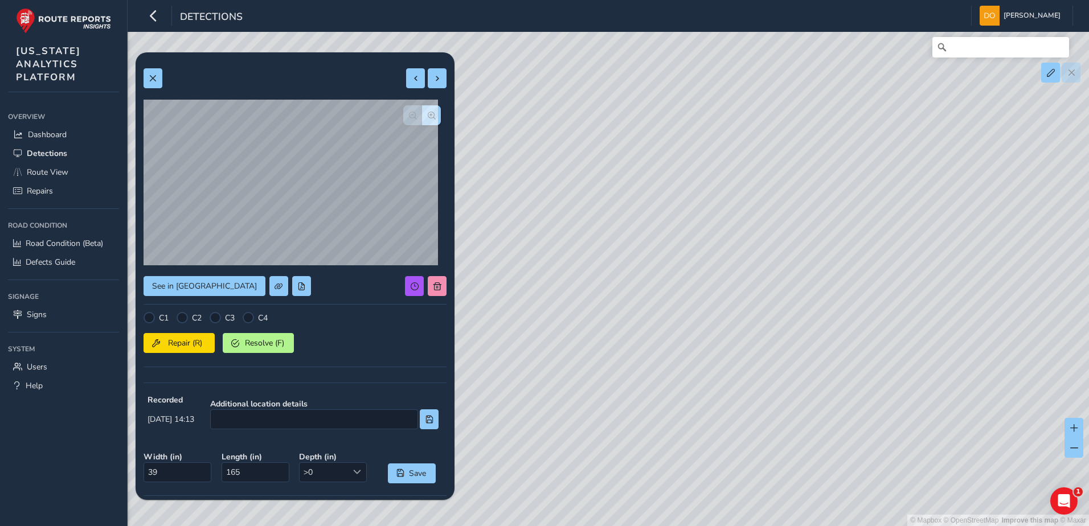
drag, startPoint x: 662, startPoint y: 302, endPoint x: 733, endPoint y: 331, distance: 77.4
click at [733, 331] on div "© Mapbox © OpenStreetMap Improve this map © Maxar" at bounding box center [544, 263] width 1089 height 526
click at [178, 317] on div at bounding box center [182, 317] width 11 height 11
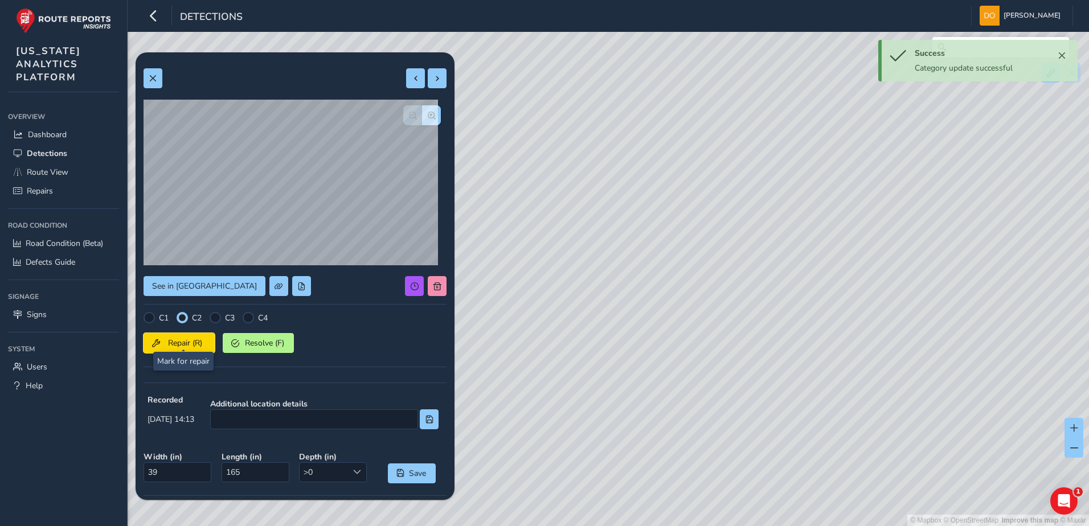
click at [181, 338] on span "Repair (R)" at bounding box center [185, 343] width 42 height 11
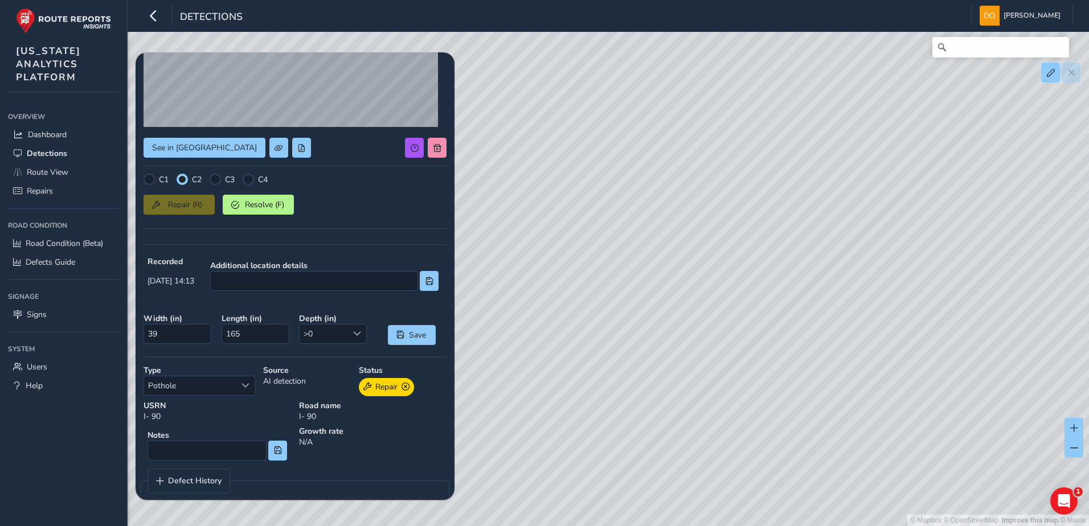
scroll to position [156, 0]
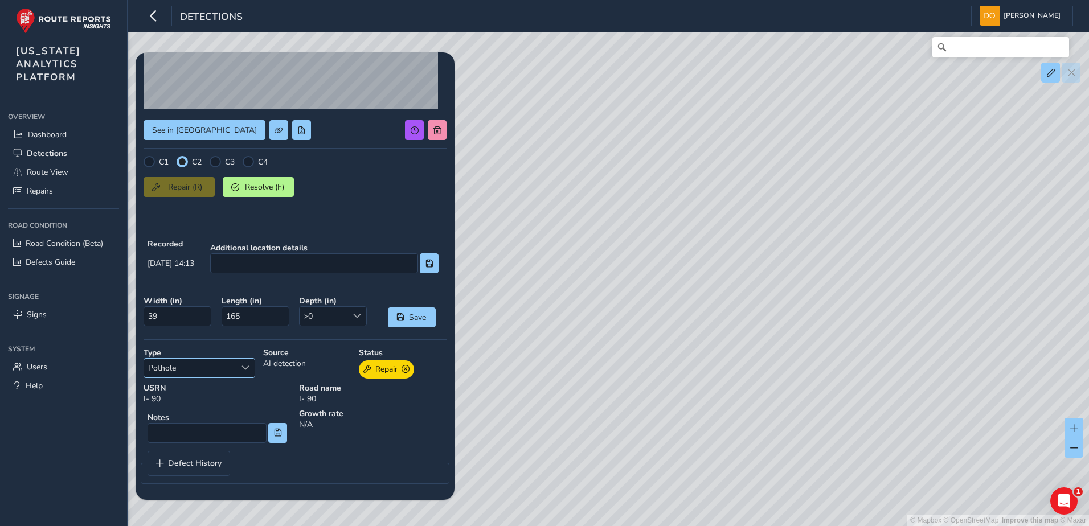
click at [240, 366] on div "Select a type" at bounding box center [245, 368] width 19 height 19
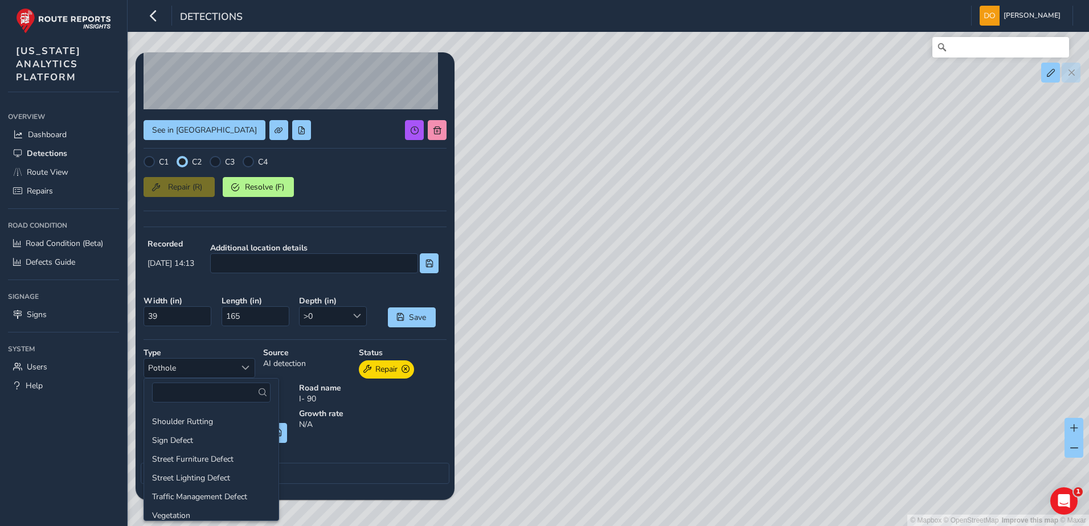
scroll to position [176, 0]
click at [391, 430] on div "Growth rate N/A" at bounding box center [372, 427] width 155 height 47
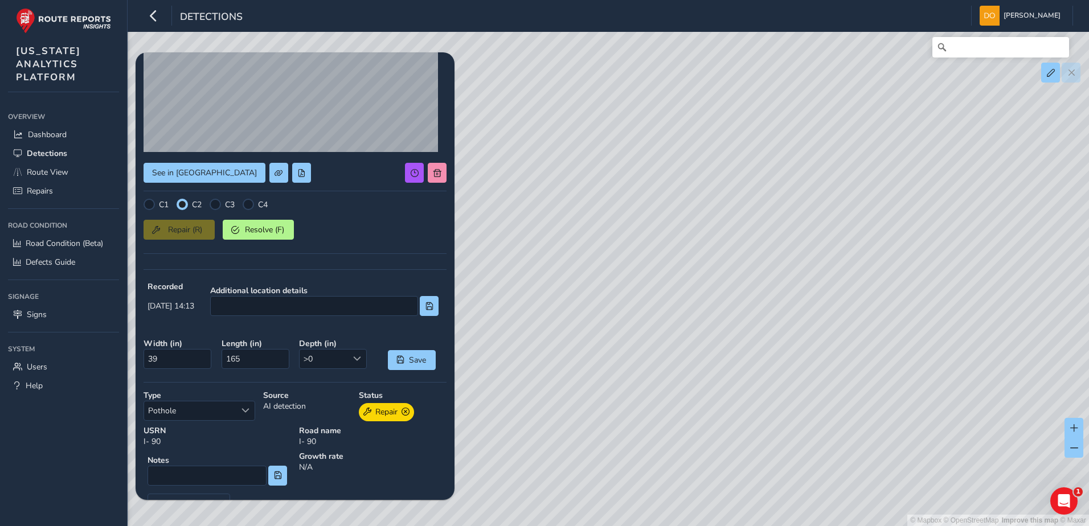
scroll to position [156, 0]
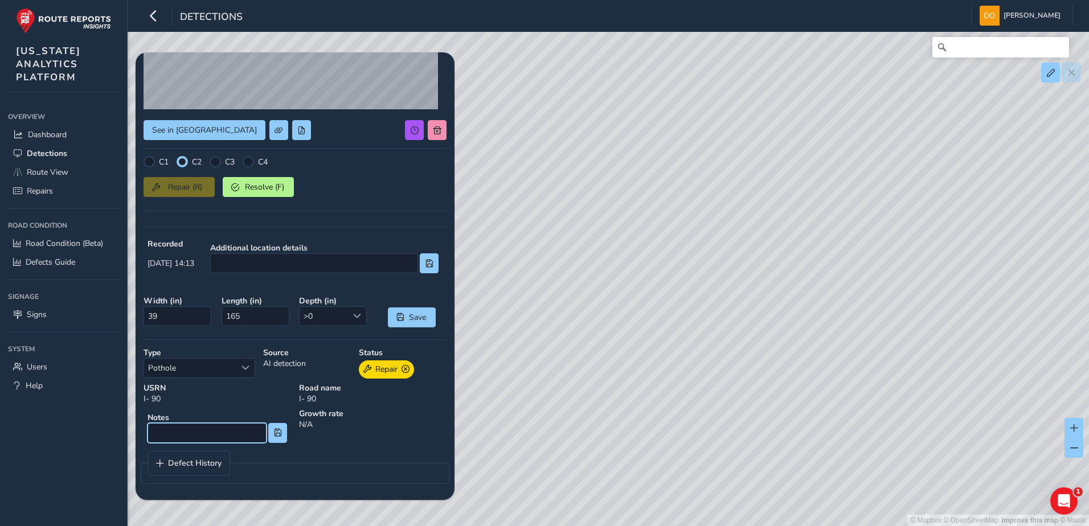
click at [208, 434] on input at bounding box center [206, 433] width 119 height 20
click at [201, 436] on input "Spalling in" at bounding box center [206, 433] width 119 height 20
type input "Spalling and cracking in lane 2"
click at [274, 433] on span at bounding box center [278, 433] width 8 height 8
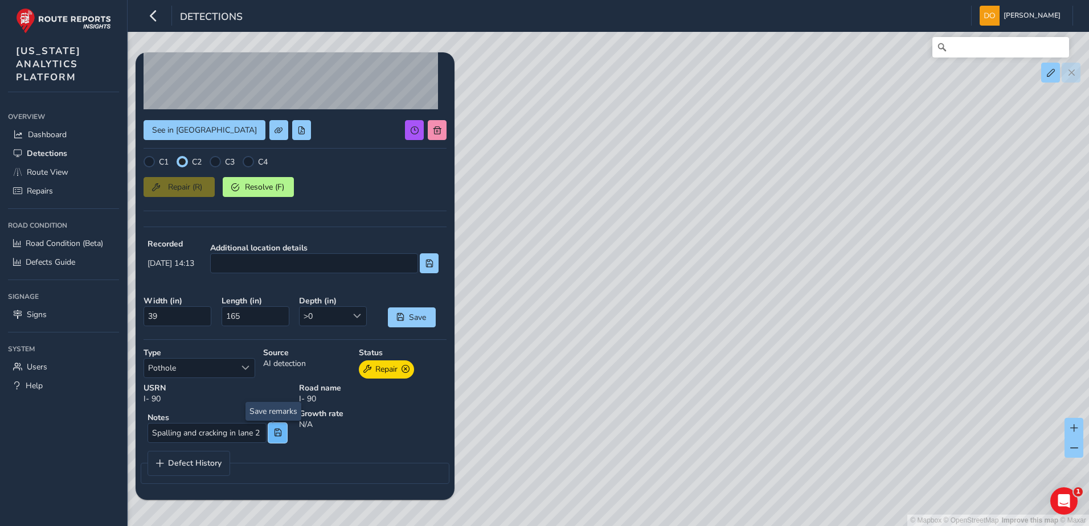
scroll to position [0, 0]
click at [277, 435] on button at bounding box center [277, 433] width 19 height 20
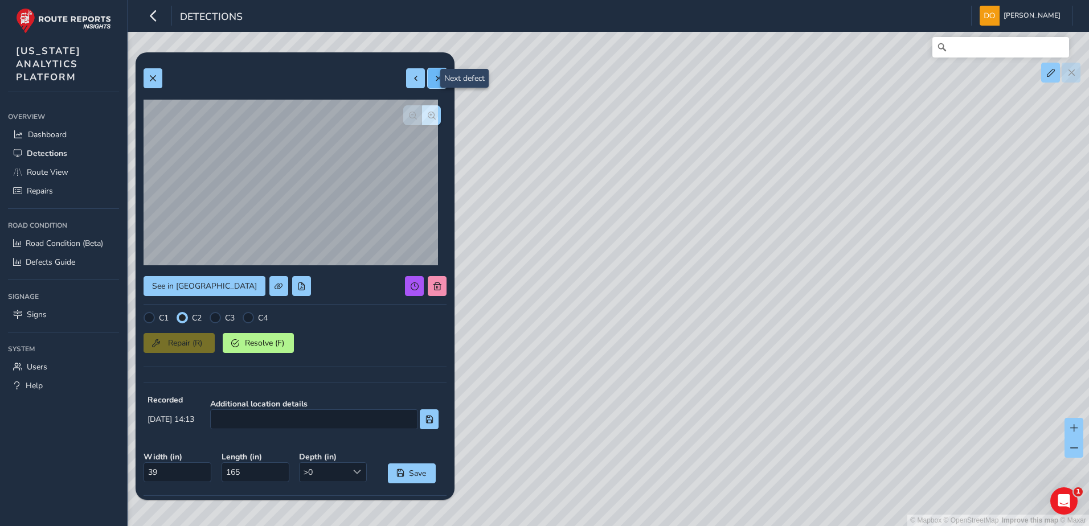
click at [433, 75] on span at bounding box center [437, 79] width 8 height 8
type input "23"
type input "176"
click at [427, 115] on button "button" at bounding box center [431, 115] width 19 height 20
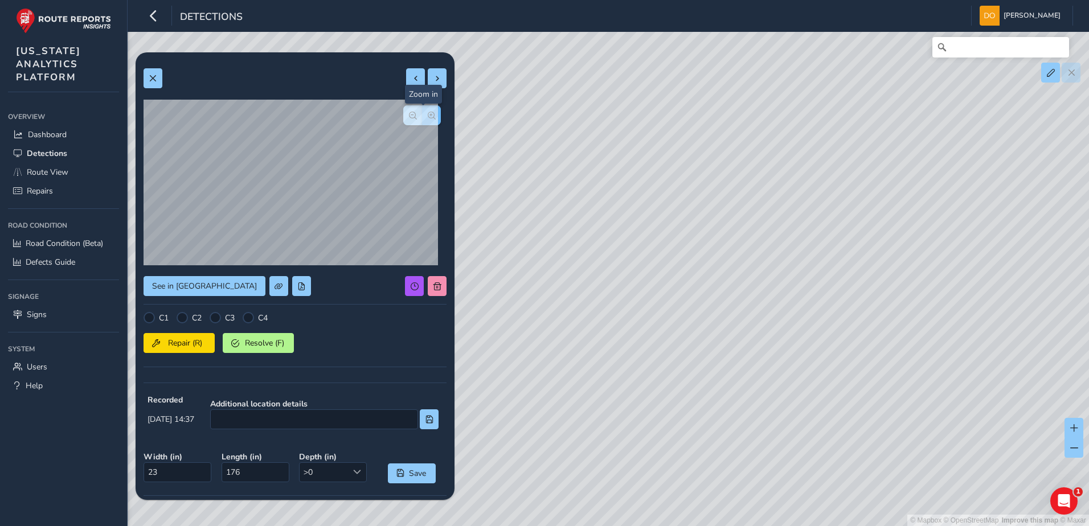
click at [427, 115] on button "button" at bounding box center [431, 115] width 19 height 20
click at [409, 116] on span "button" at bounding box center [413, 116] width 8 height 8
click at [425, 122] on button "button" at bounding box center [431, 115] width 19 height 20
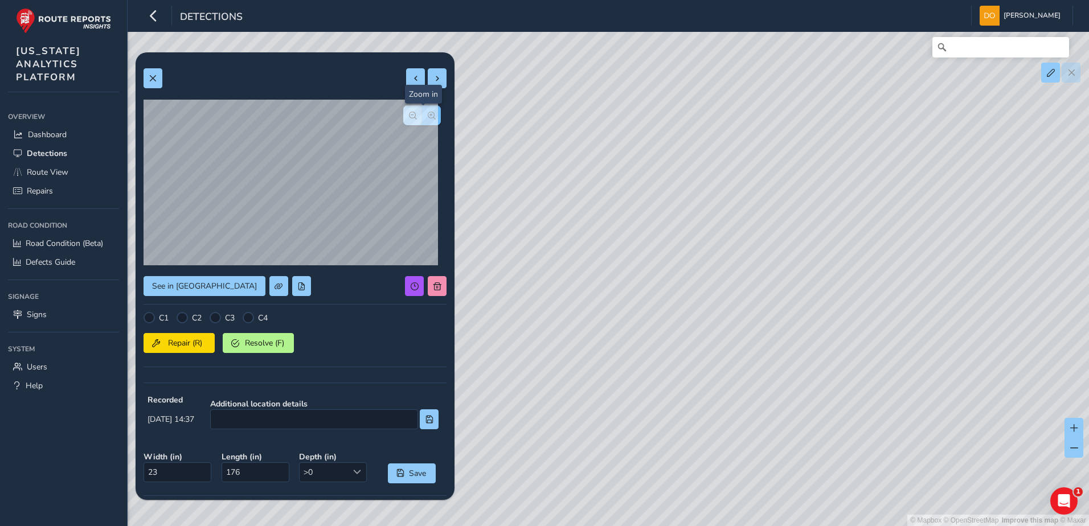
click at [425, 121] on button "button" at bounding box center [431, 115] width 19 height 20
click at [403, 120] on button "button" at bounding box center [412, 115] width 19 height 20
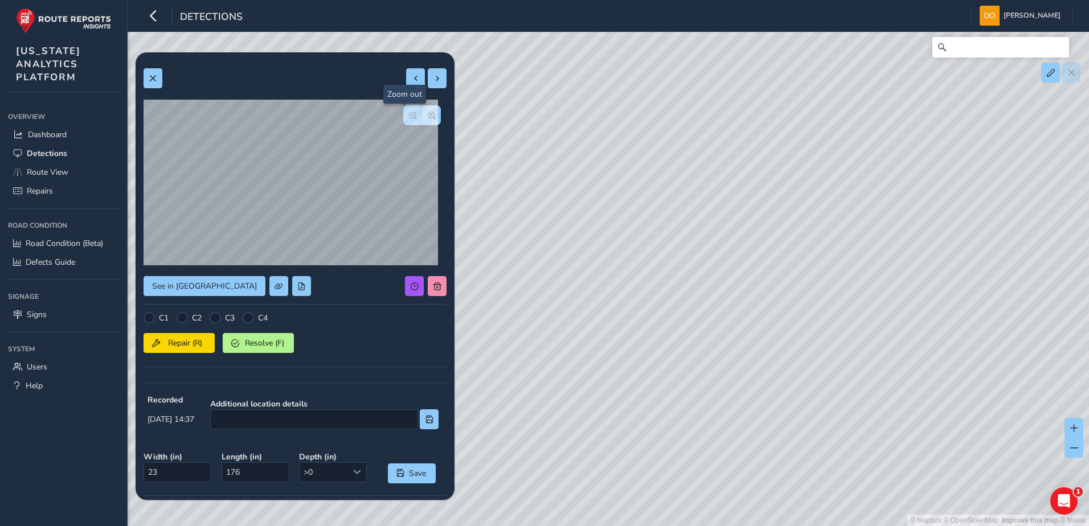
click at [403, 120] on button "button" at bounding box center [412, 115] width 19 height 20
click at [403, 120] on div at bounding box center [422, 115] width 38 height 20
click at [189, 335] on button "Repair (R)" at bounding box center [178, 343] width 71 height 20
click at [185, 318] on div at bounding box center [182, 317] width 11 height 11
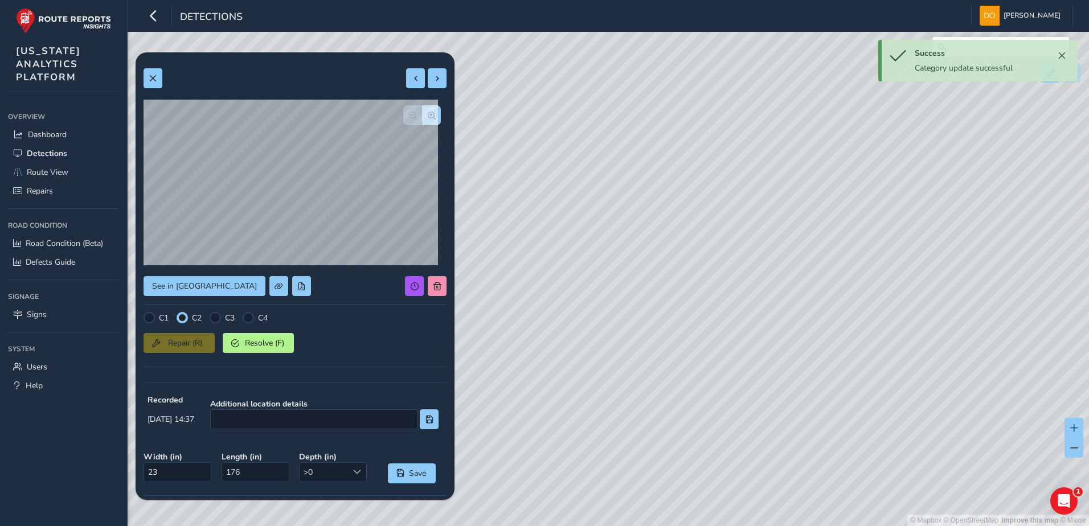
scroll to position [156, 0]
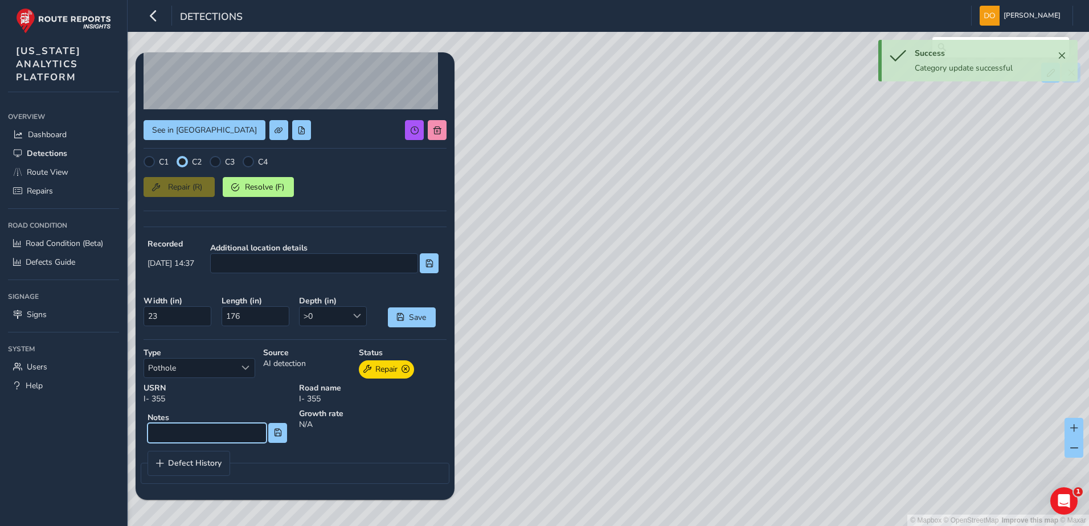
click at [195, 424] on input at bounding box center [206, 433] width 119 height 20
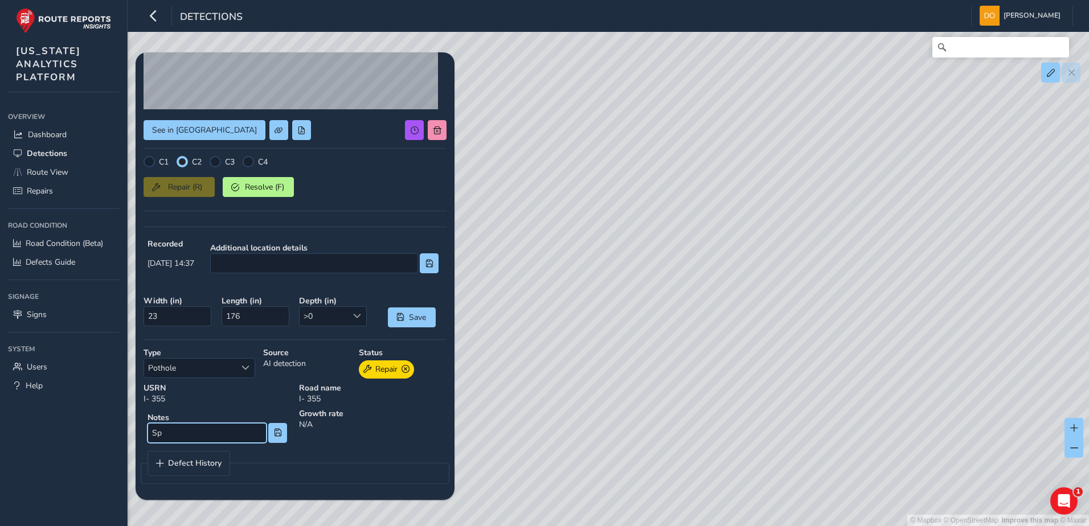
type input "S"
type input "s"
type input "Joint deterioration along longitudinal joint"
click at [274, 437] on span at bounding box center [278, 433] width 8 height 8
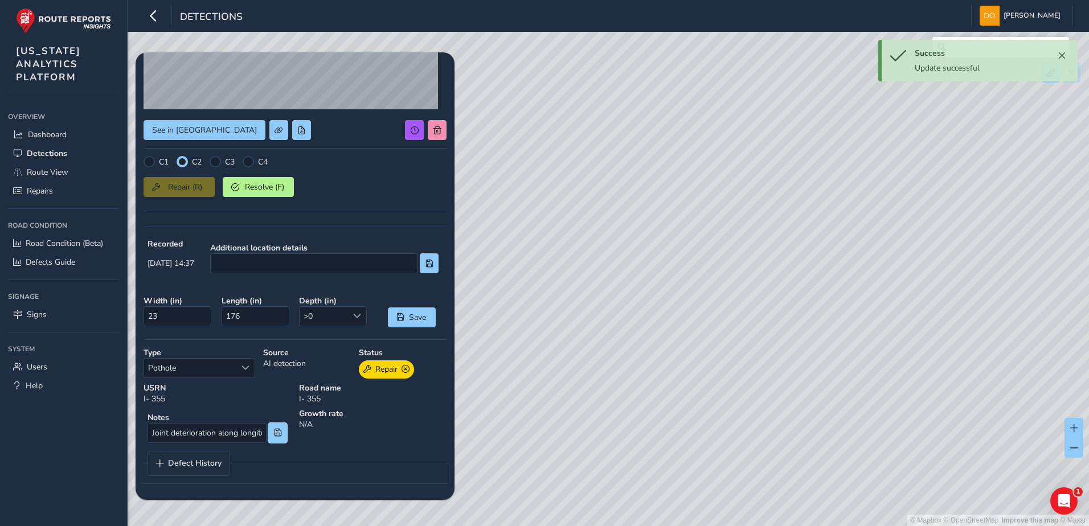
scroll to position [0, 0]
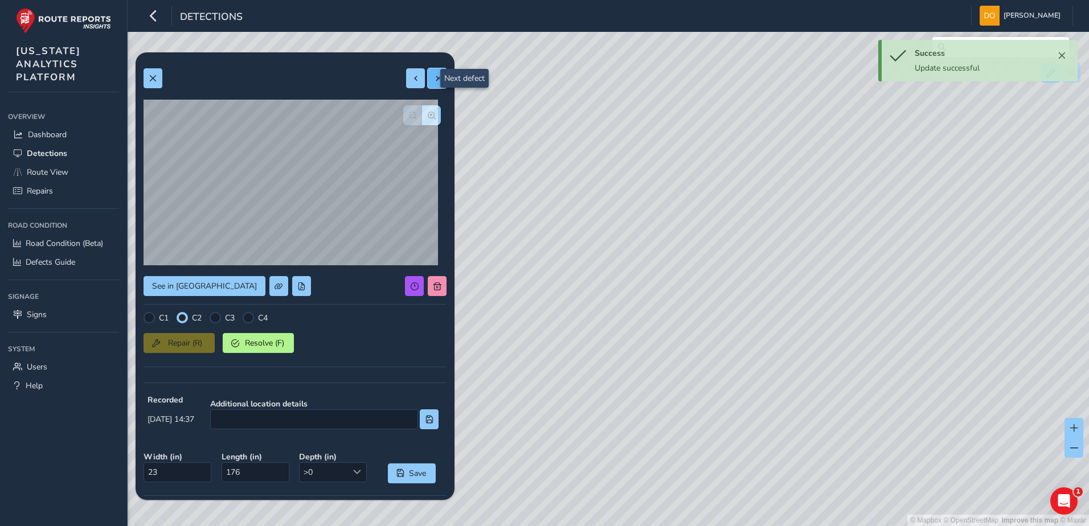
click at [428, 73] on button at bounding box center [437, 78] width 19 height 20
type input "42"
type input "137"
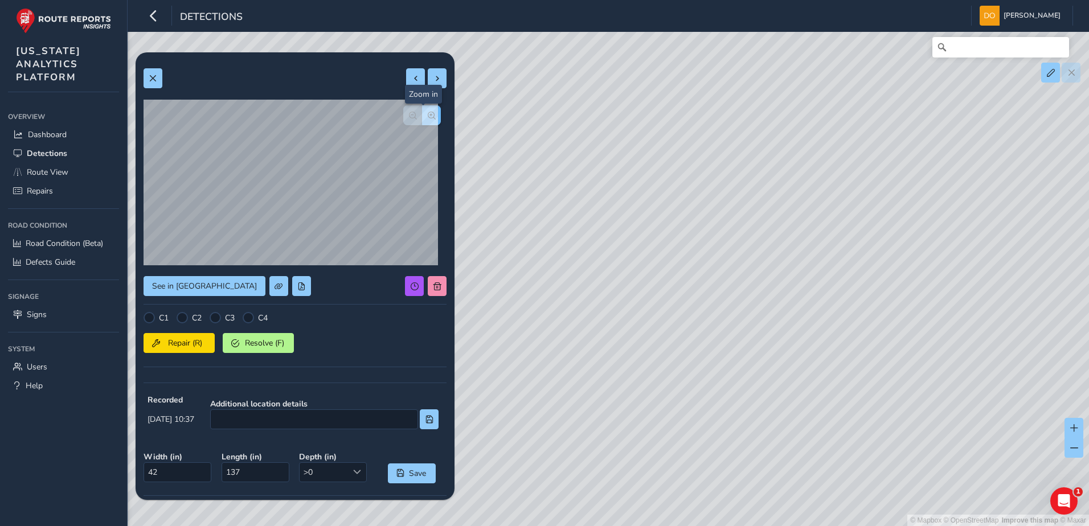
click at [428, 114] on span "button" at bounding box center [432, 116] width 8 height 8
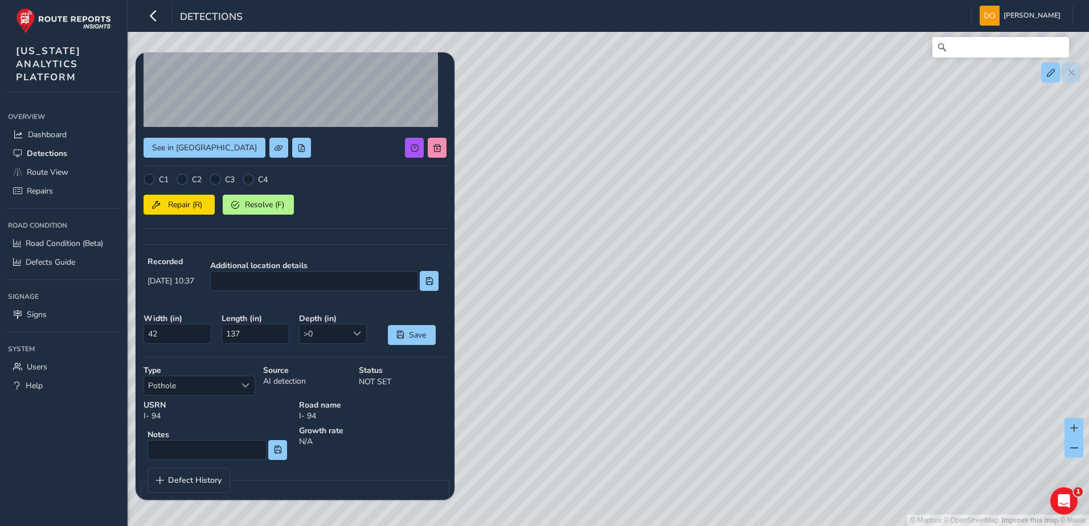
scroll to position [155, 0]
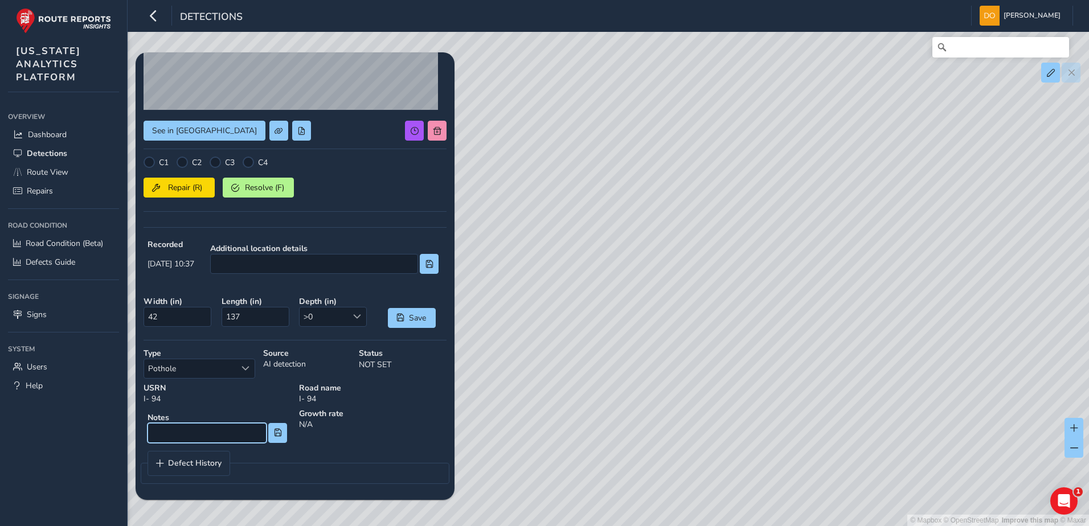
click at [166, 429] on input at bounding box center [206, 433] width 119 height 20
click at [192, 188] on span "Repair (R)" at bounding box center [185, 187] width 42 height 11
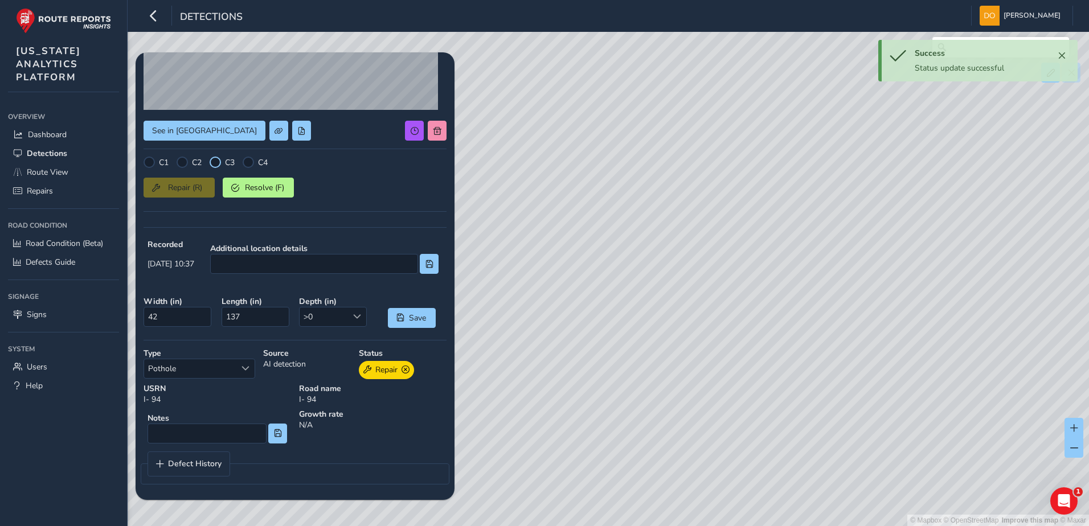
click at [215, 163] on div at bounding box center [215, 162] width 11 height 11
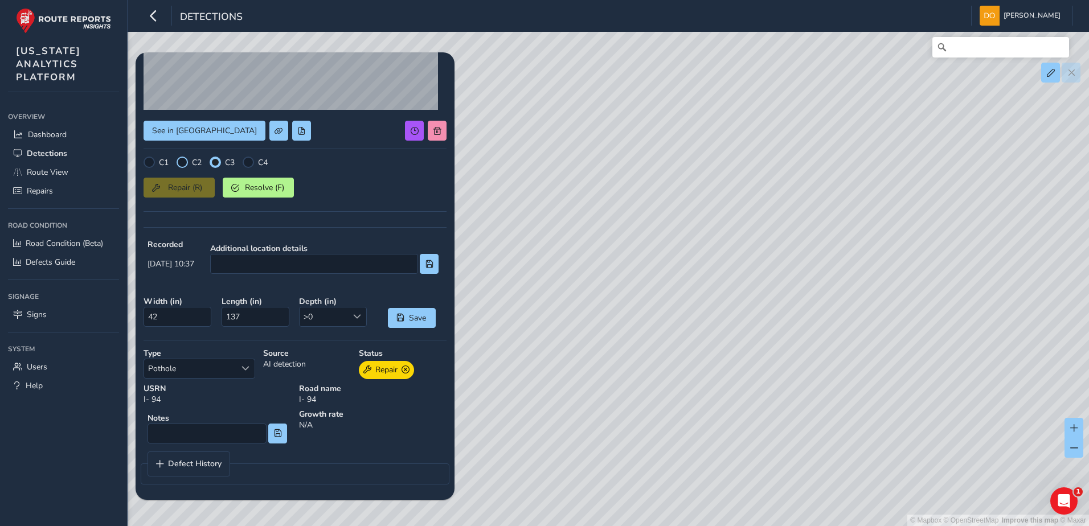
click at [183, 163] on div at bounding box center [182, 162] width 11 height 11
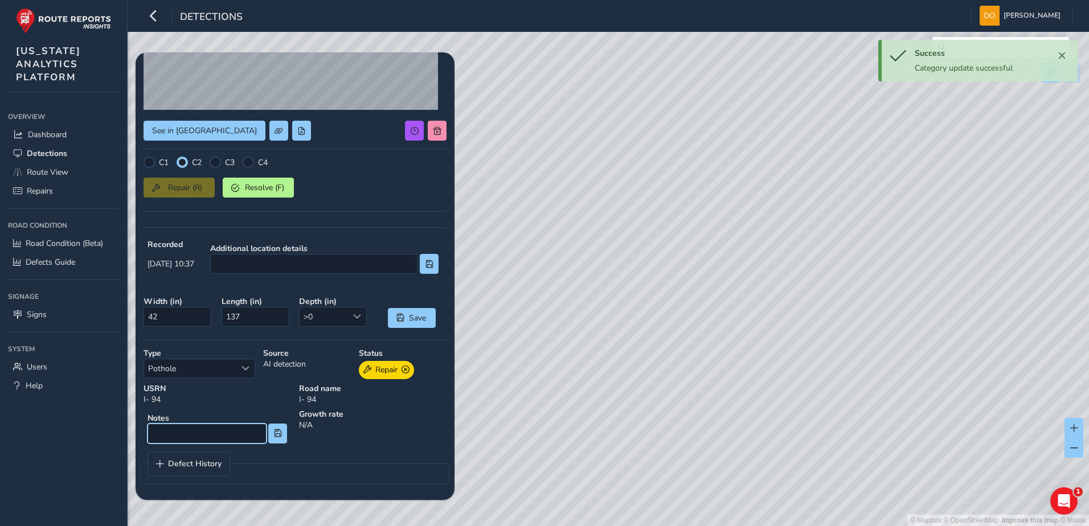
click at [196, 428] on input at bounding box center [206, 434] width 119 height 20
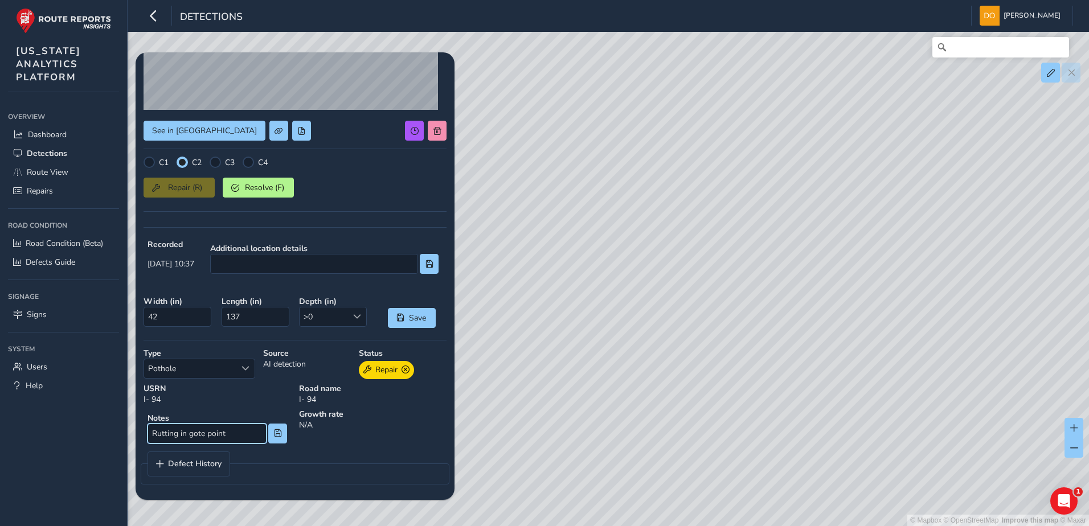
click at [200, 433] on input "Rutting in gote point" at bounding box center [206, 434] width 119 height 20
click at [231, 440] on input "Rutting in [PERSON_NAME][GEOGRAPHIC_DATA]" at bounding box center [206, 434] width 119 height 20
click at [180, 437] on input "Rutting in [PERSON_NAME][GEOGRAPHIC_DATA]" at bounding box center [206, 434] width 119 height 20
type input "Rutting/pot hole in [PERSON_NAME] point"
click at [277, 439] on button at bounding box center [277, 434] width 19 height 20
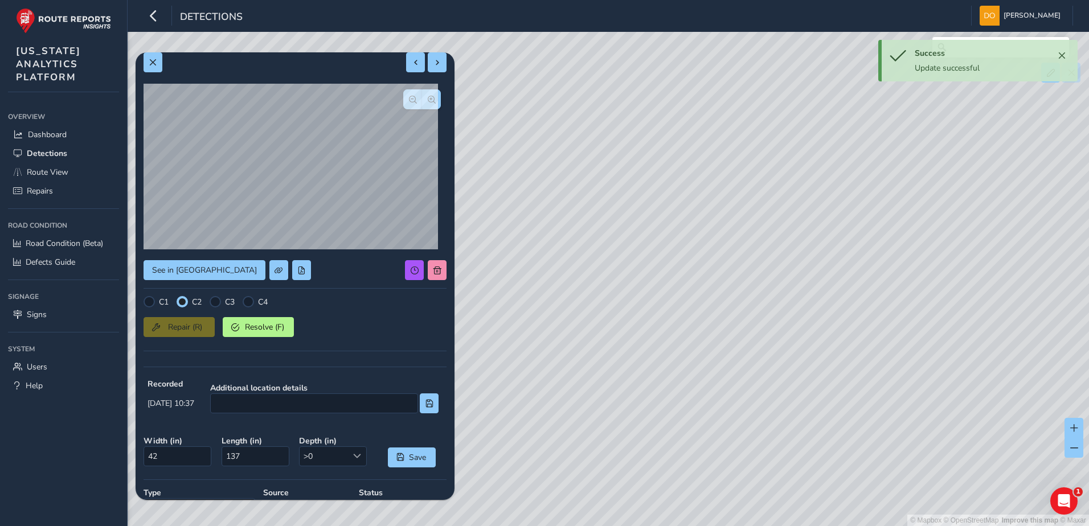
scroll to position [0, 0]
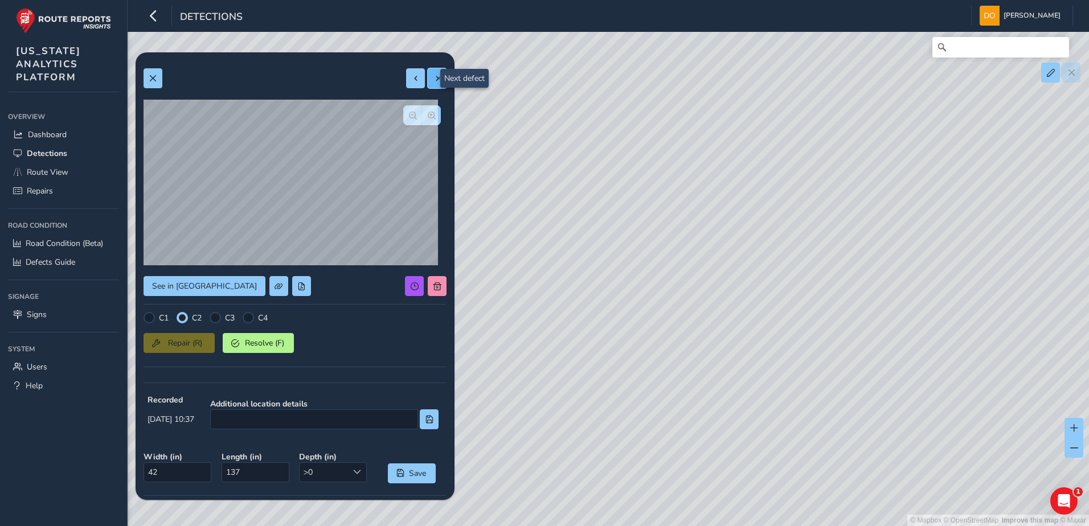
click at [433, 80] on span at bounding box center [437, 79] width 8 height 8
type input "27"
type input "105"
click at [428, 119] on span "button" at bounding box center [432, 116] width 8 height 8
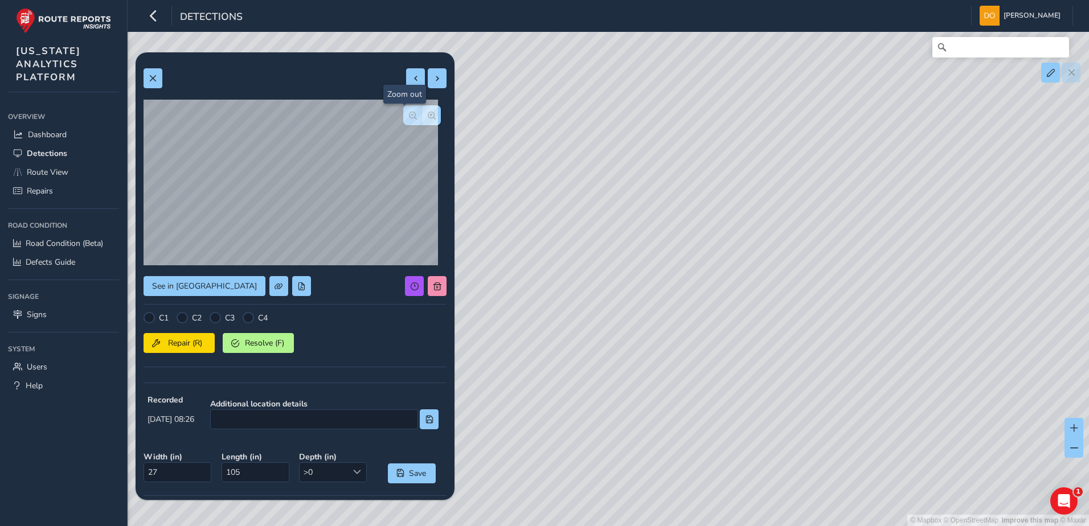
click at [409, 117] on span "button" at bounding box center [413, 116] width 8 height 8
click at [409, 118] on span "button" at bounding box center [413, 116] width 8 height 8
click at [704, 303] on div "© Mapbox © OpenStreetMap Improve this map © Maxar" at bounding box center [544, 263] width 1089 height 526
click at [182, 318] on div at bounding box center [182, 317] width 11 height 11
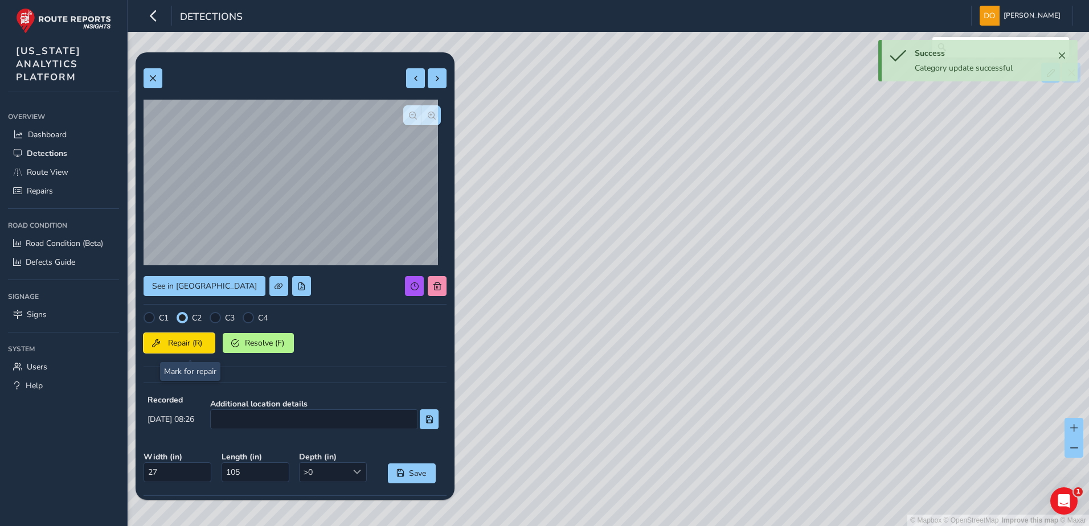
click at [187, 348] on span "Repair (R)" at bounding box center [185, 343] width 42 height 11
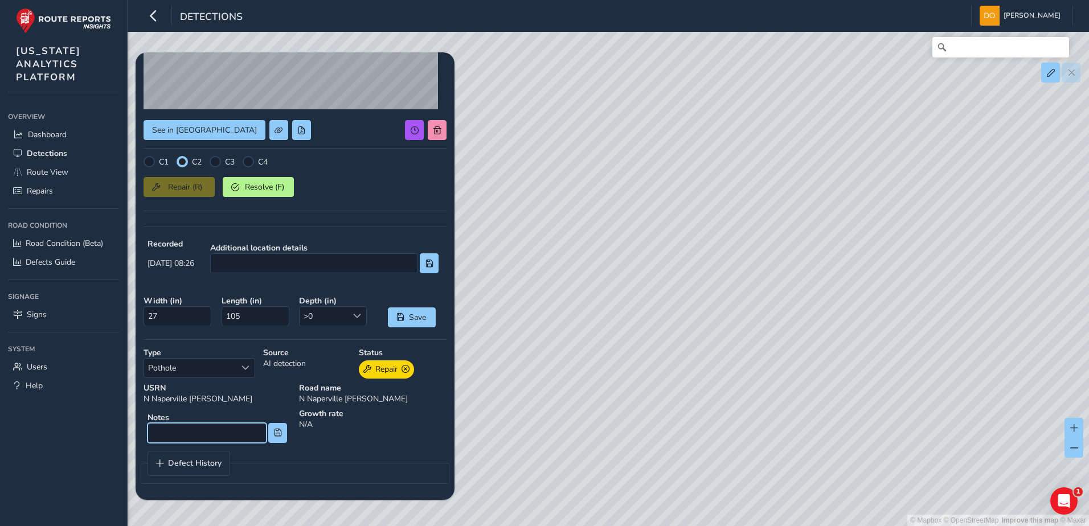
click at [186, 434] on input at bounding box center [206, 433] width 119 height 20
type input "Longitudinal cracking along center joint. South of I-88 on Naperville Rd."
click at [276, 440] on button at bounding box center [277, 433] width 19 height 20
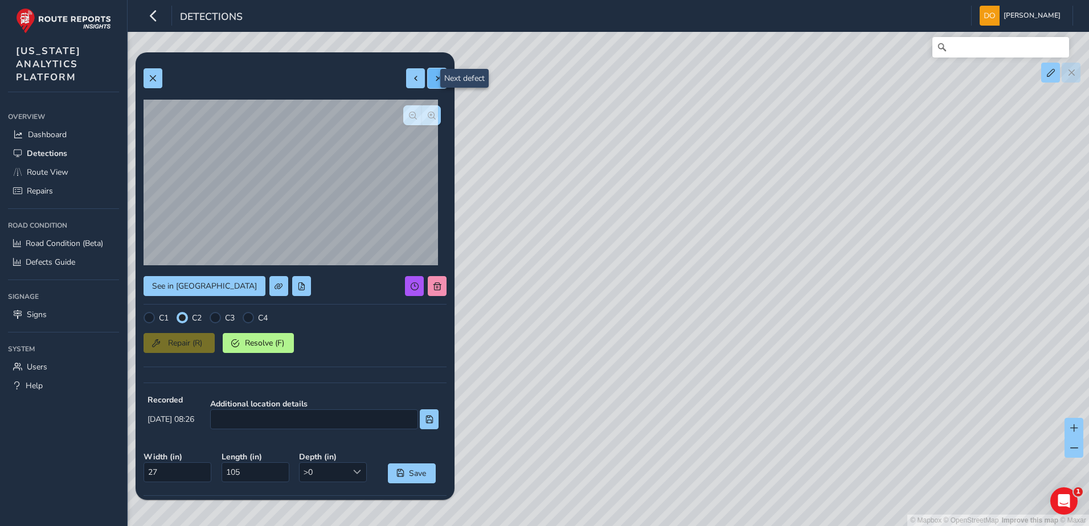
click at [433, 75] on span at bounding box center [437, 79] width 8 height 8
type input "38"
type input "42"
click at [428, 112] on span "button" at bounding box center [432, 116] width 8 height 8
click at [428, 113] on span "button" at bounding box center [432, 116] width 8 height 8
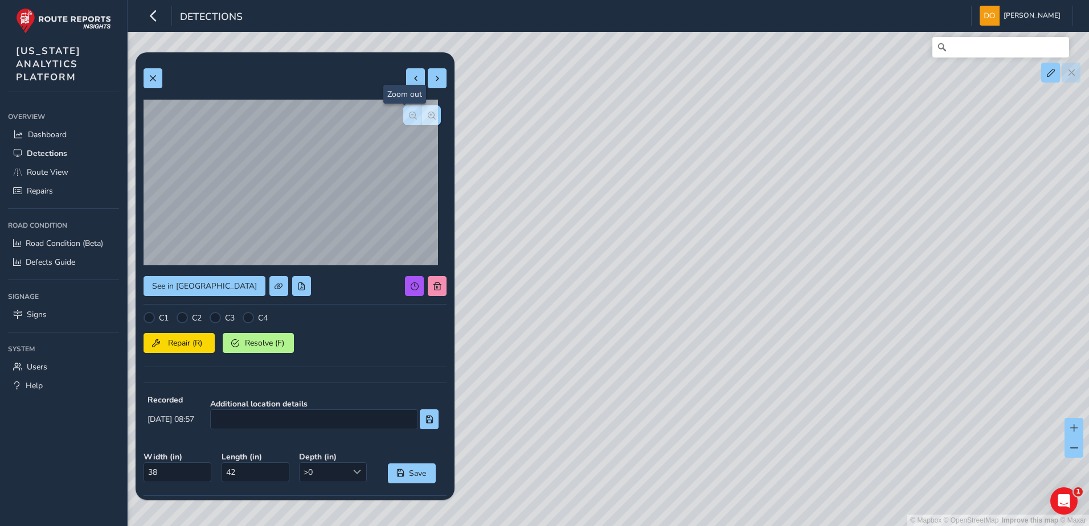
click at [409, 116] on span "button" at bounding box center [413, 116] width 8 height 8
click at [183, 319] on div at bounding box center [182, 317] width 11 height 11
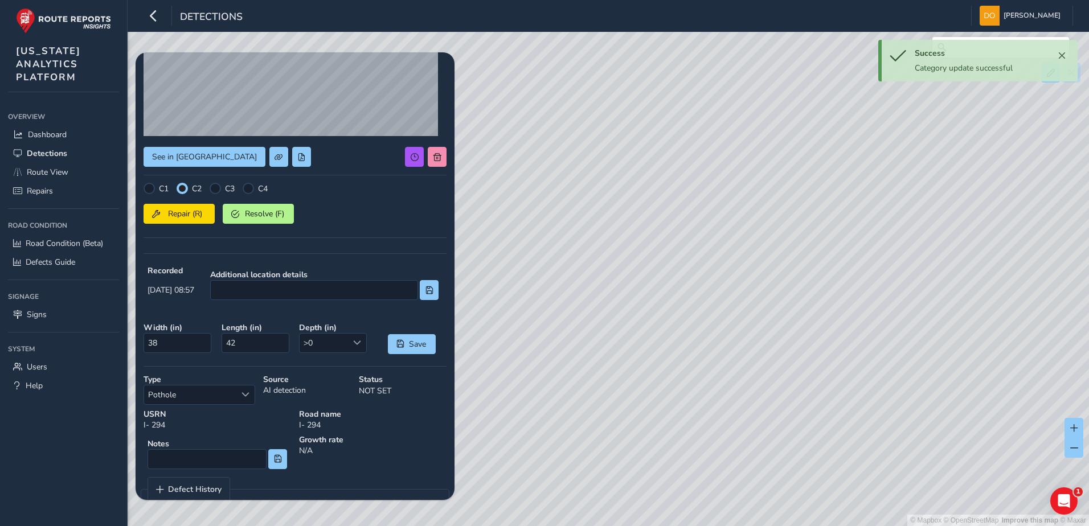
scroll to position [155, 0]
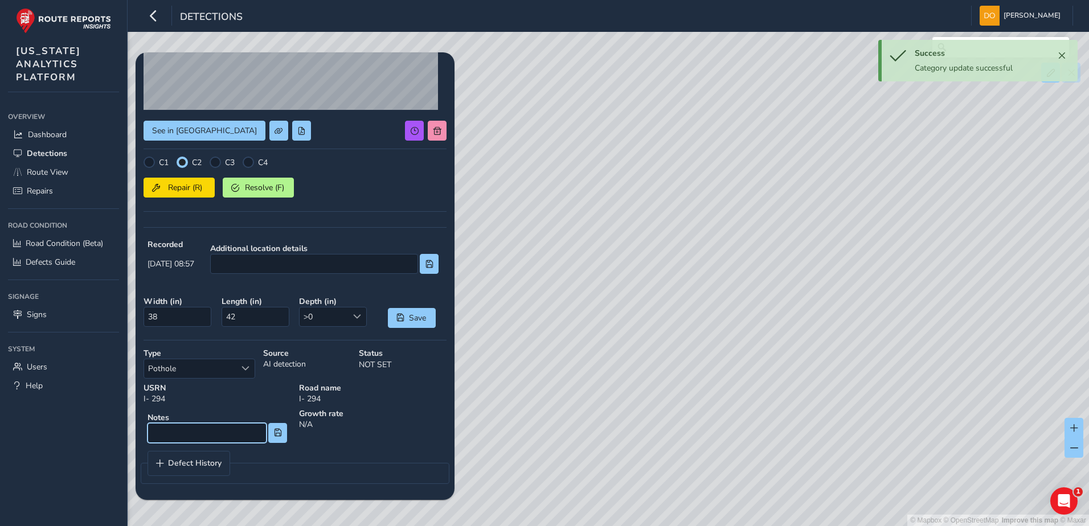
click at [227, 424] on input at bounding box center [206, 433] width 119 height 20
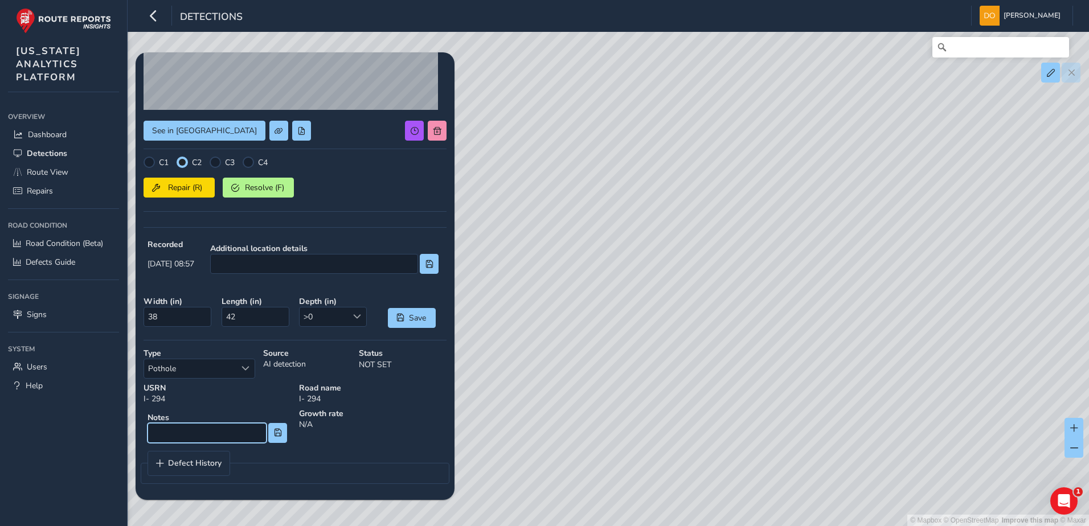
scroll to position [0, 0]
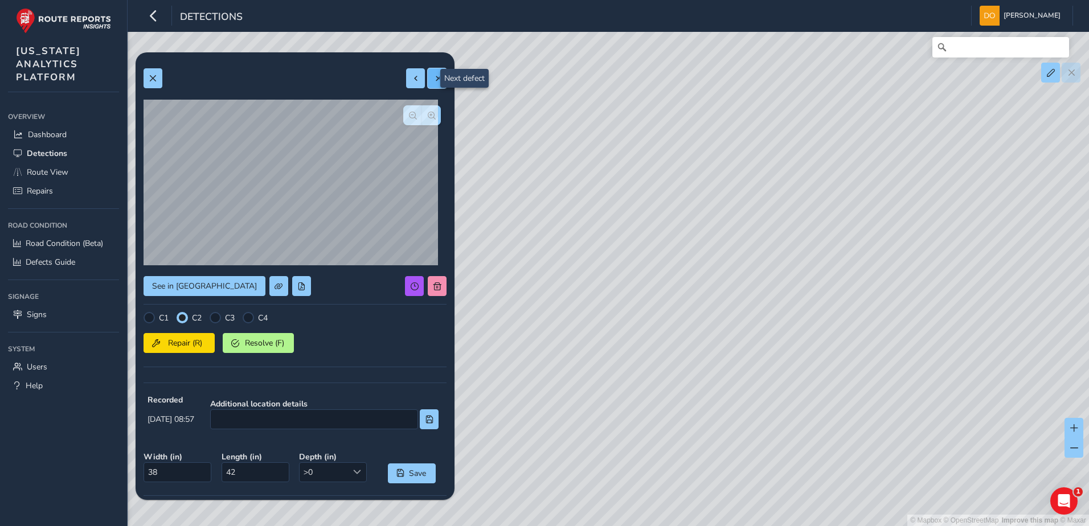
click at [428, 85] on button at bounding box center [437, 78] width 19 height 20
type input "34"
type input "22"
click at [186, 323] on div at bounding box center [182, 317] width 11 height 11
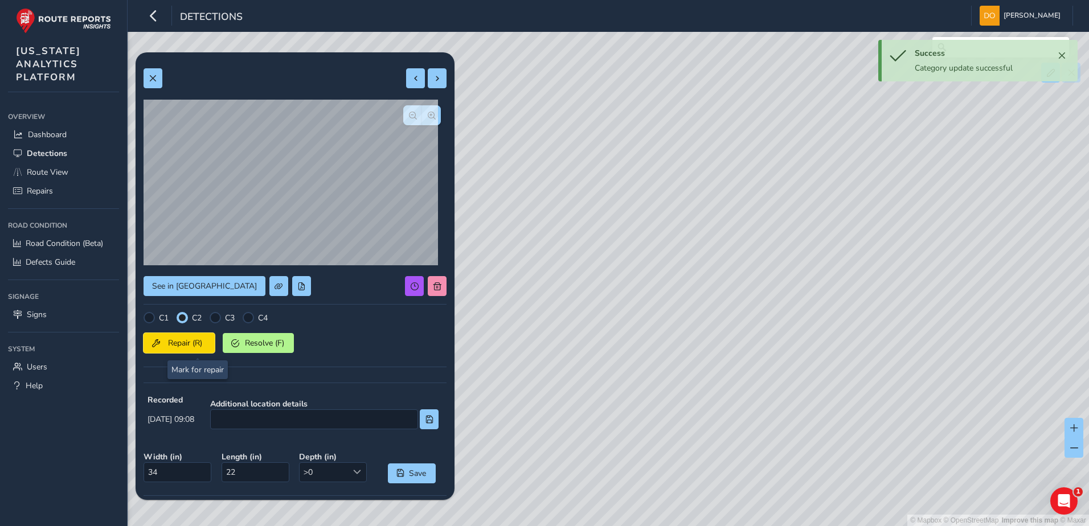
click at [195, 347] on span "Repair (R)" at bounding box center [185, 343] width 42 height 11
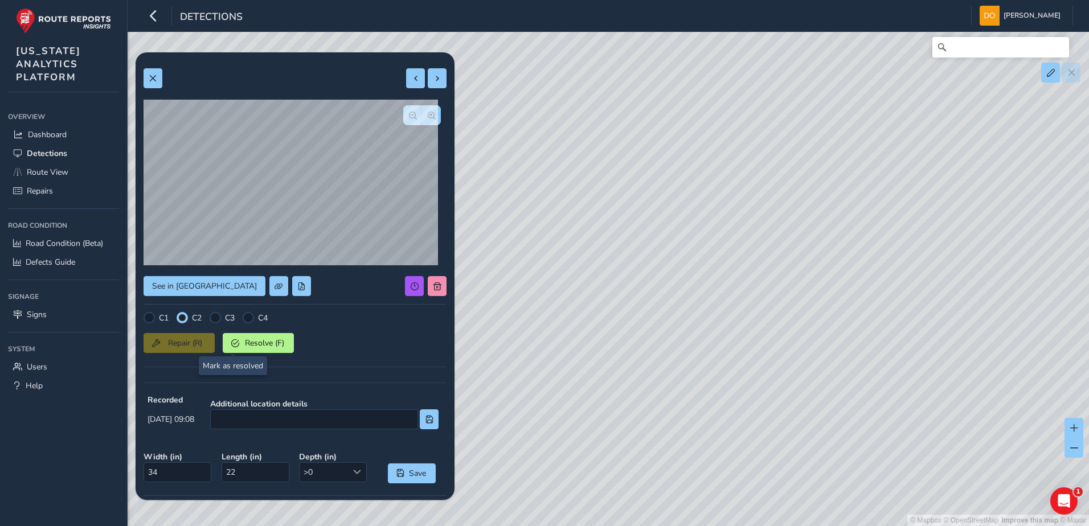
scroll to position [156, 0]
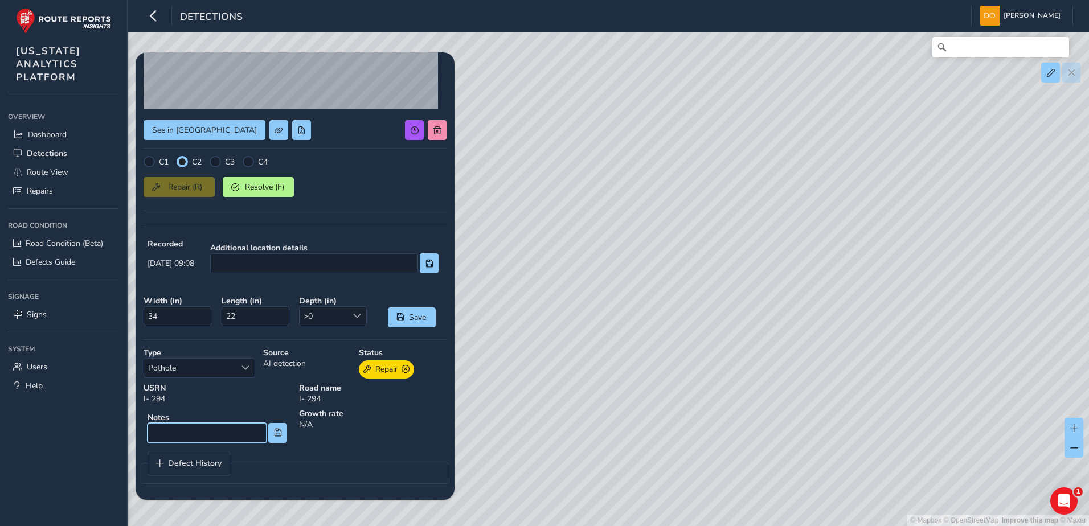
click at [201, 427] on input at bounding box center [206, 433] width 119 height 20
type input "Spalling along transverse joint"
click at [276, 430] on span at bounding box center [278, 433] width 8 height 8
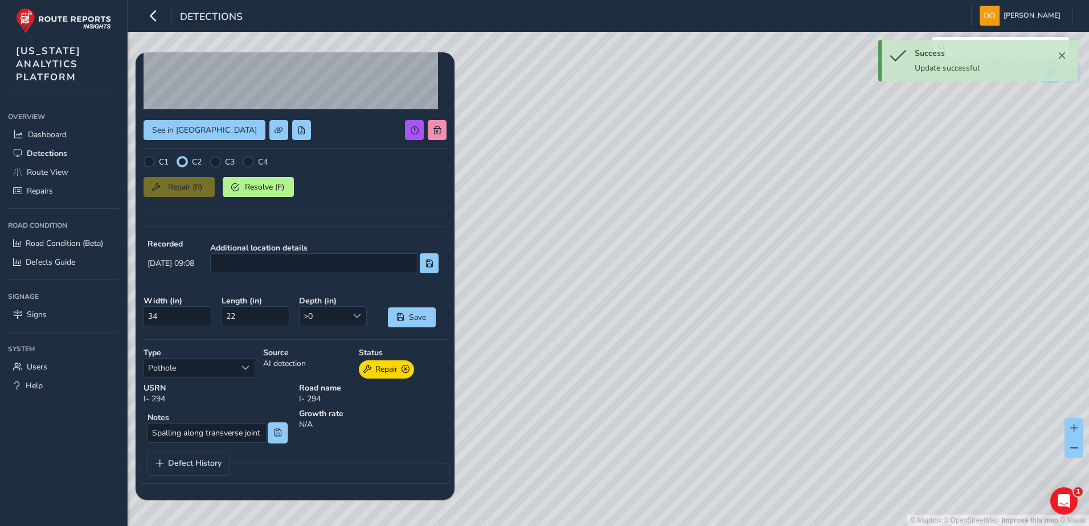
scroll to position [0, 0]
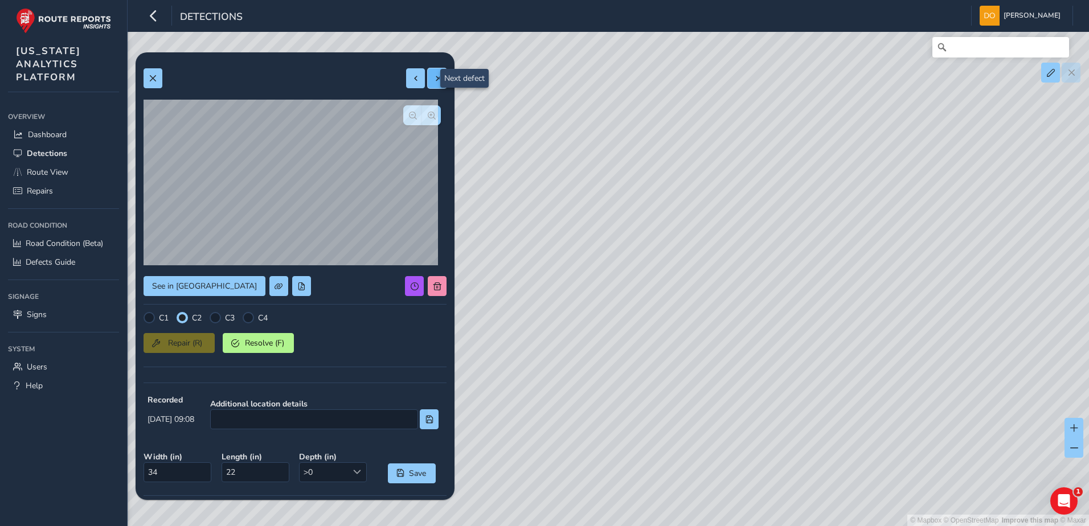
click at [433, 76] on span at bounding box center [437, 79] width 8 height 8
type input "31"
type input "27"
click at [190, 319] on div "C2" at bounding box center [189, 317] width 25 height 11
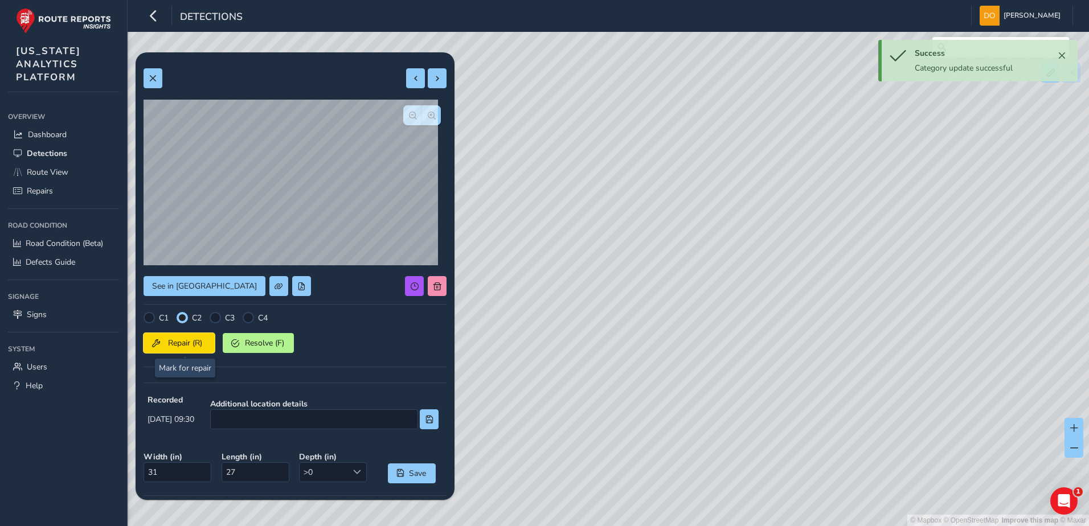
click at [182, 345] on span "Repair (R)" at bounding box center [185, 343] width 42 height 11
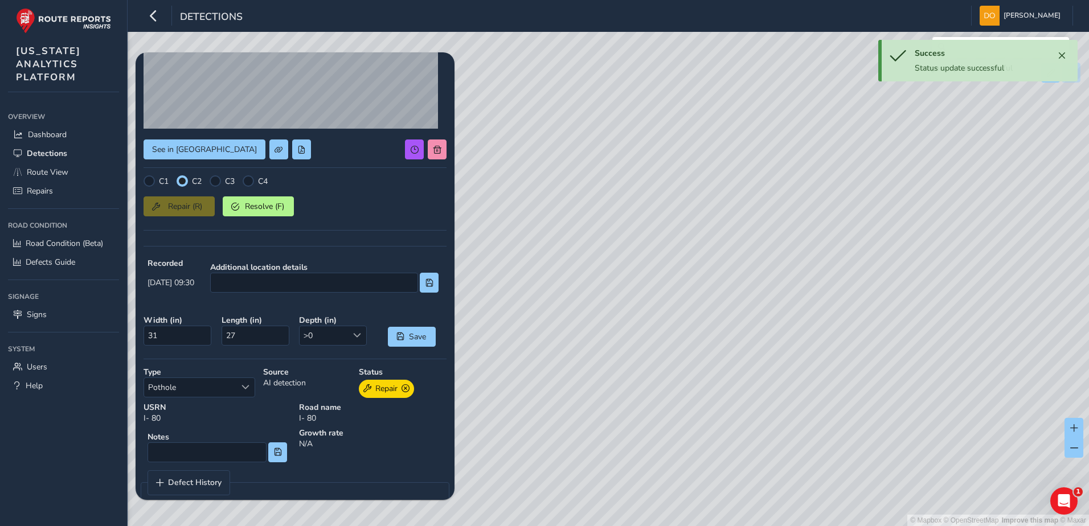
scroll to position [156, 0]
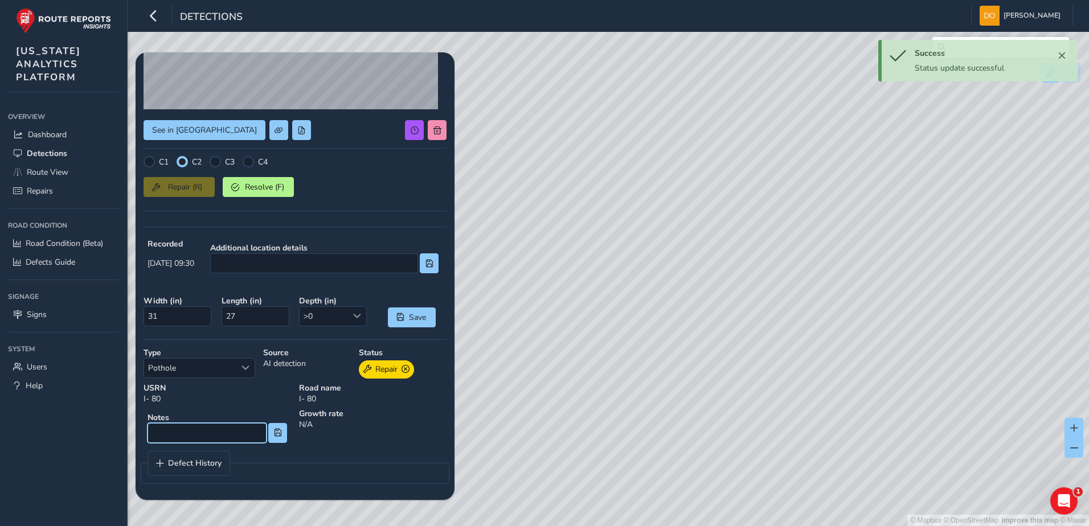
click at [190, 437] on input at bounding box center [206, 433] width 119 height 20
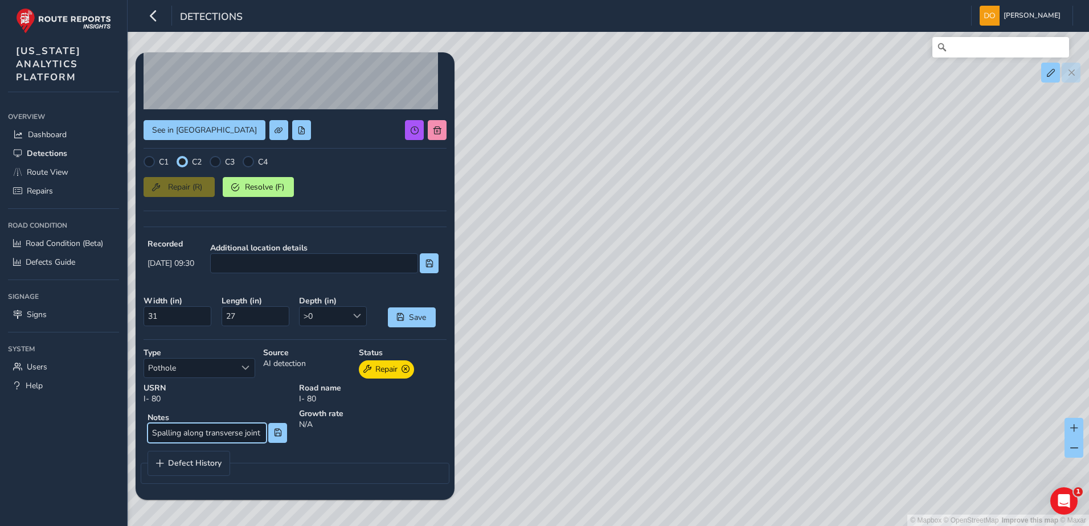
scroll to position [0, 5]
type input "Spalling along transverse joint"
click at [277, 436] on button at bounding box center [277, 433] width 19 height 20
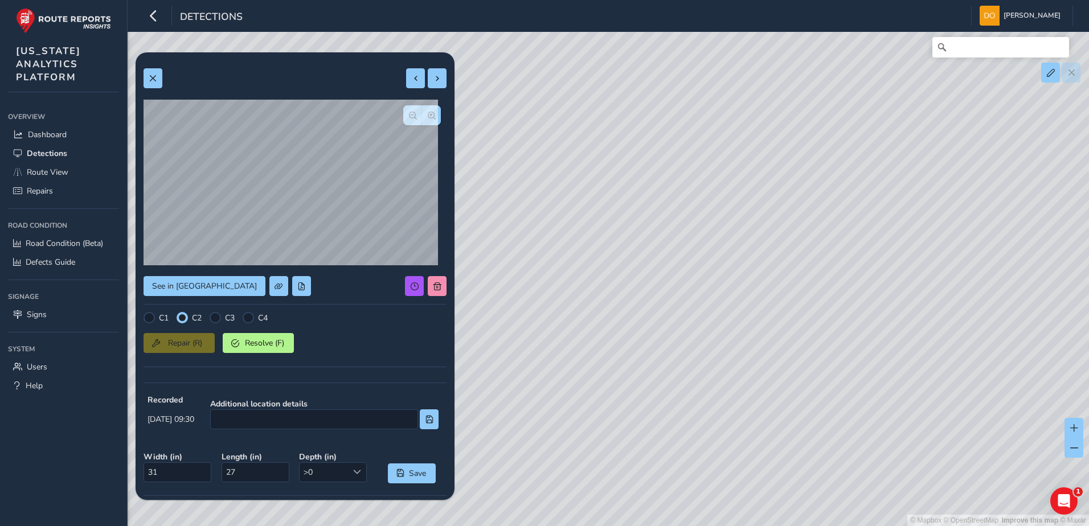
scroll to position [156, 0]
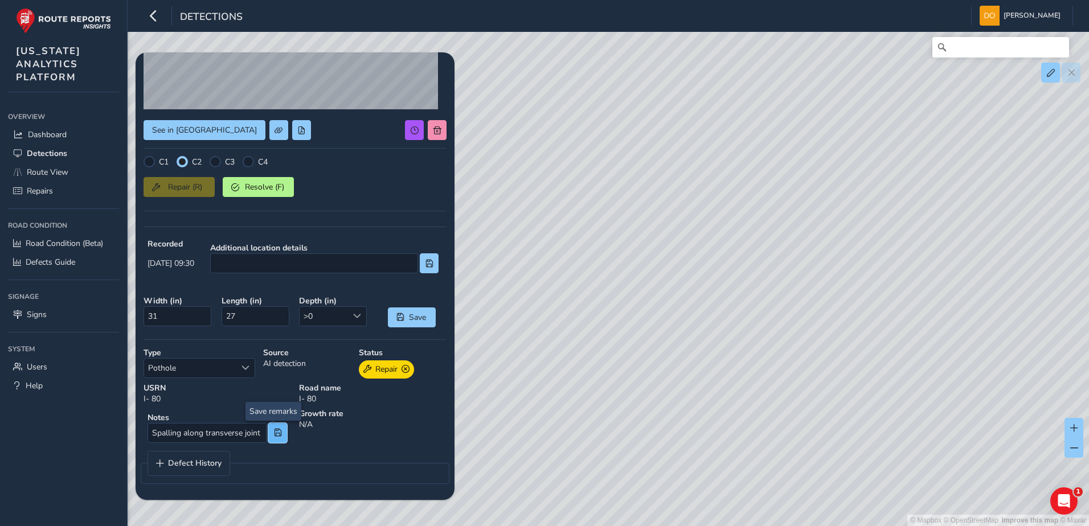
click at [271, 437] on button at bounding box center [277, 433] width 19 height 20
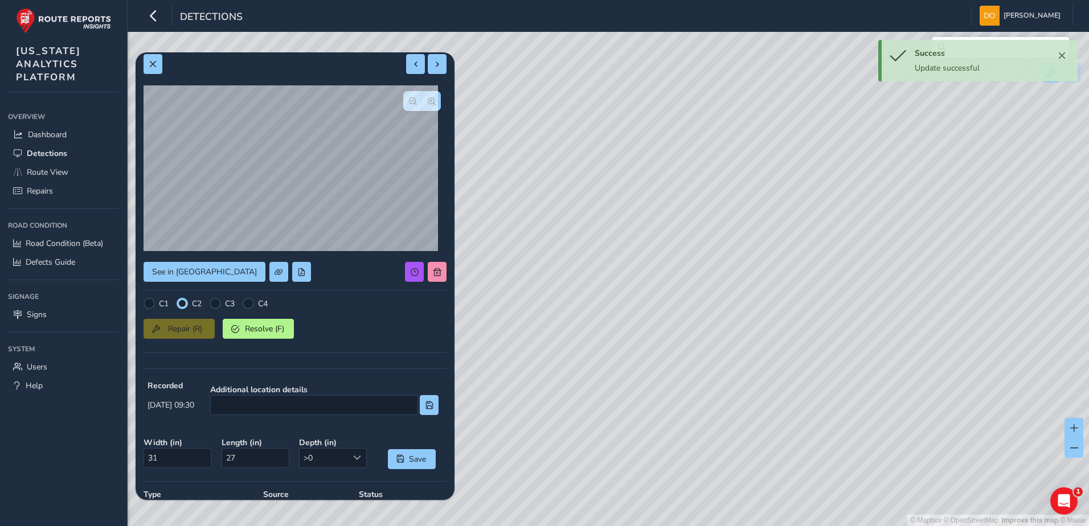
scroll to position [0, 0]
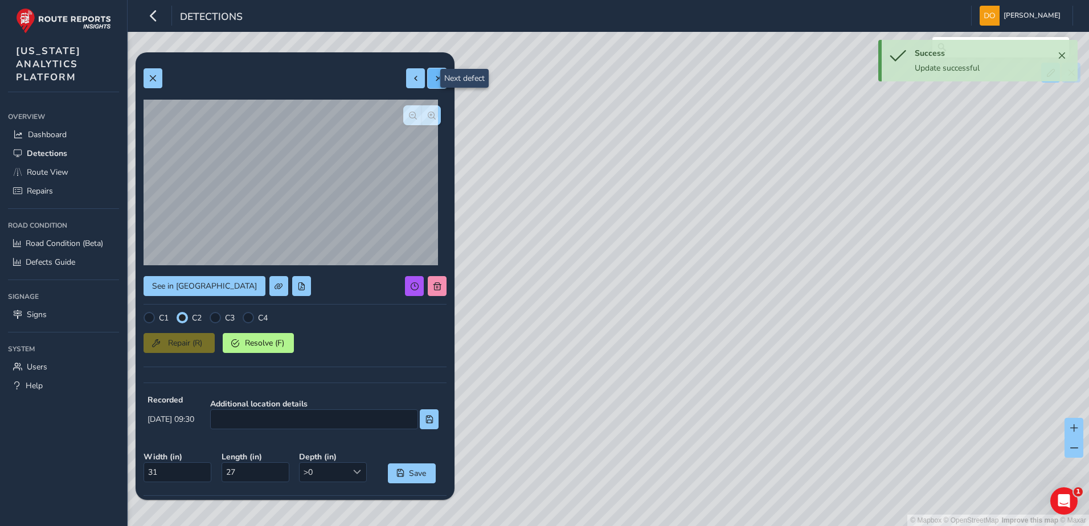
click at [433, 75] on span at bounding box center [437, 79] width 8 height 8
type input "19"
type input "53"
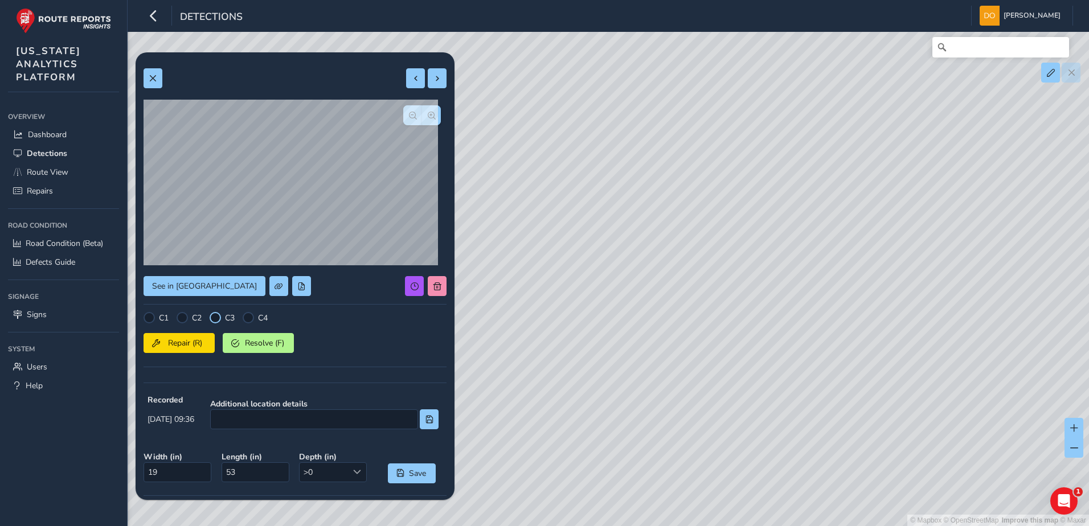
click at [212, 318] on div at bounding box center [215, 317] width 11 height 11
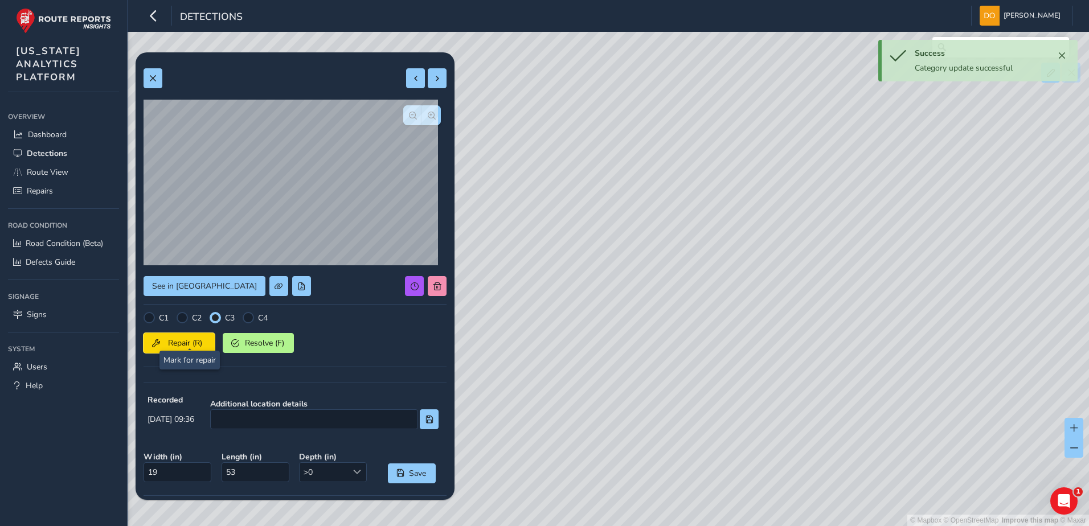
click at [187, 337] on button "Repair (R)" at bounding box center [178, 343] width 71 height 20
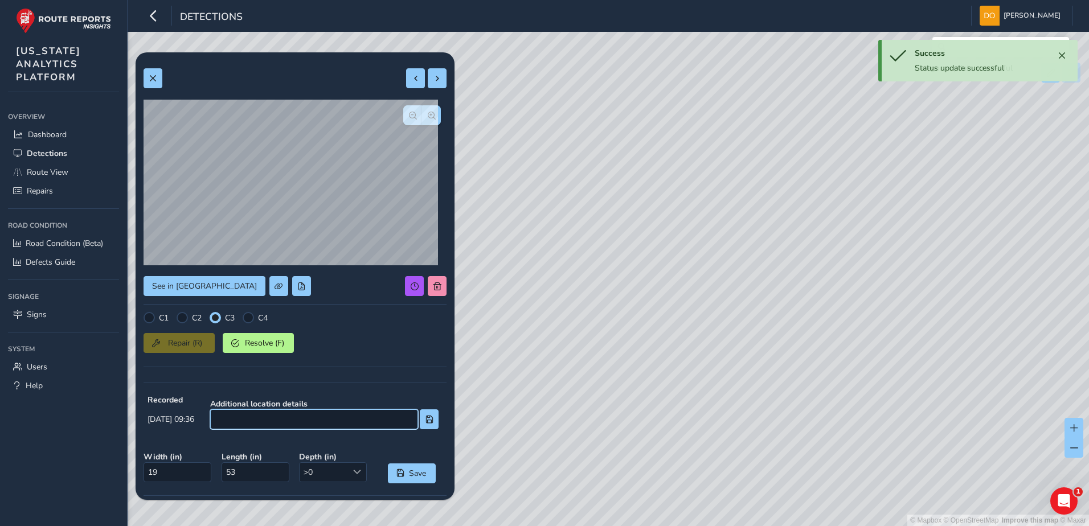
click at [251, 420] on input at bounding box center [314, 419] width 208 height 20
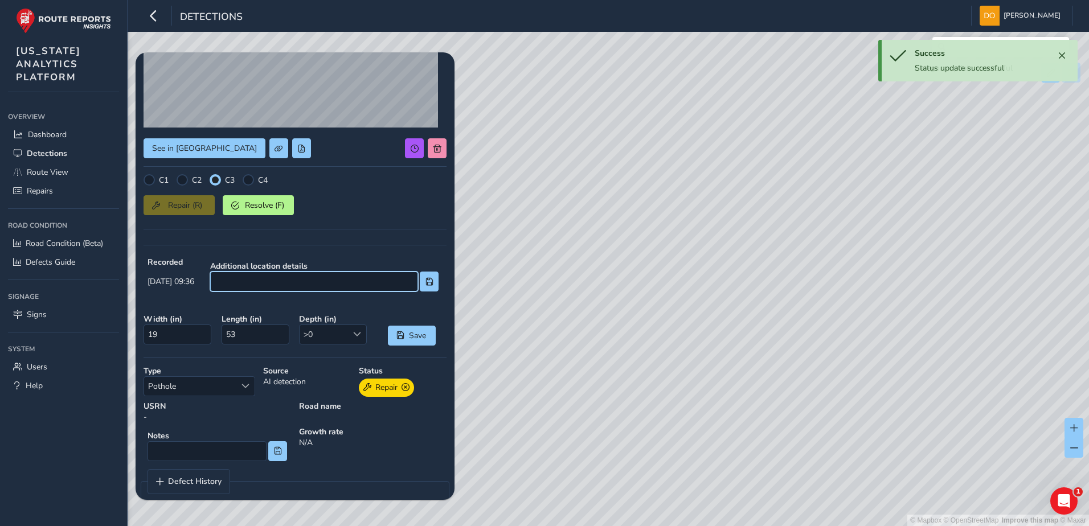
scroll to position [156, 0]
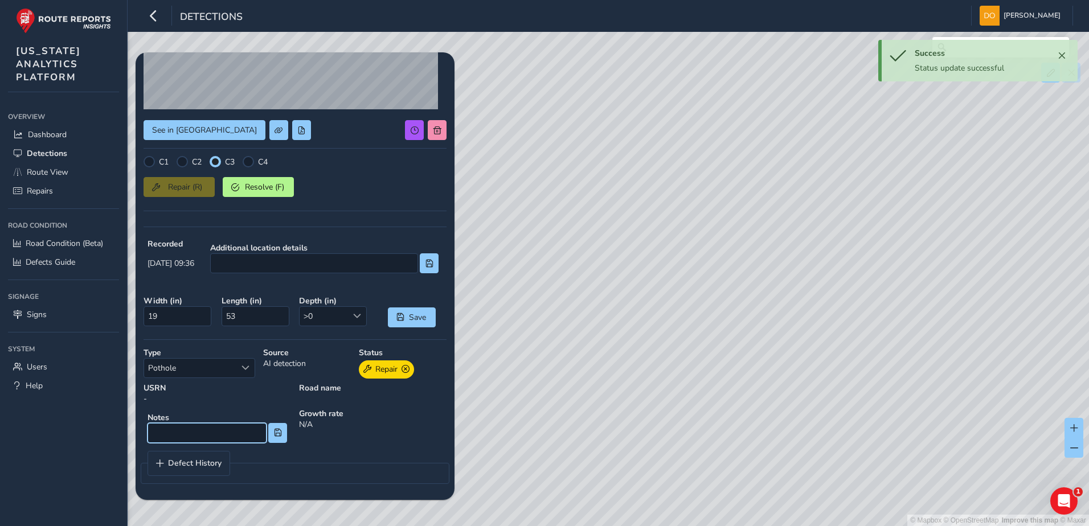
click at [175, 430] on input at bounding box center [206, 433] width 119 height 20
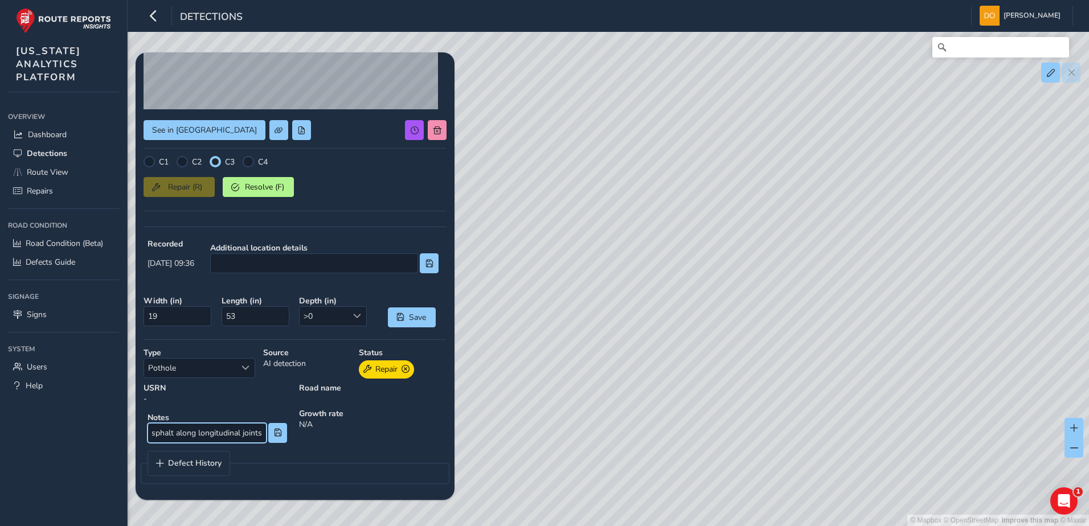
scroll to position [0, 83]
type input "Alligator cracking in asphalt along longitudinal joints"
click at [279, 437] on button at bounding box center [277, 433] width 19 height 20
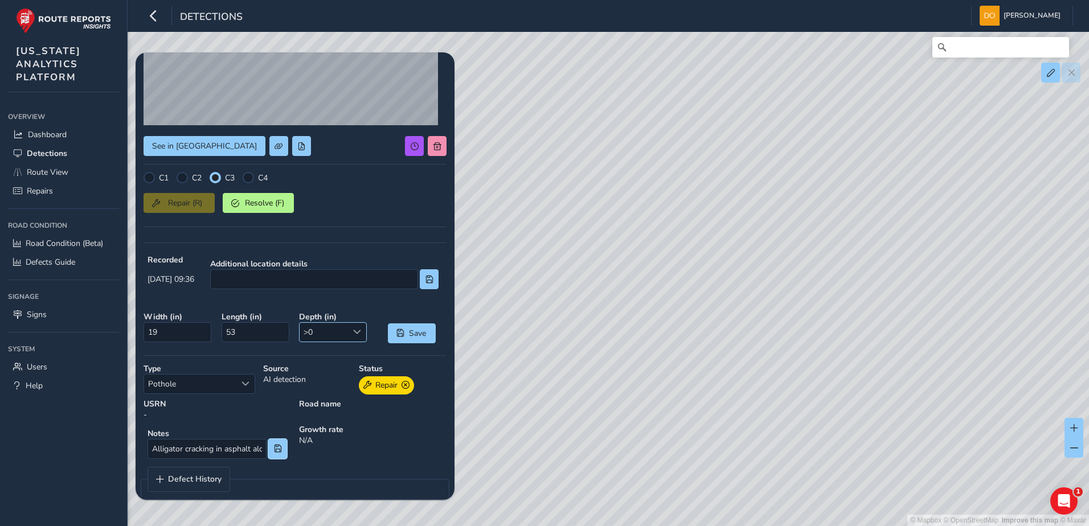
scroll to position [156, 0]
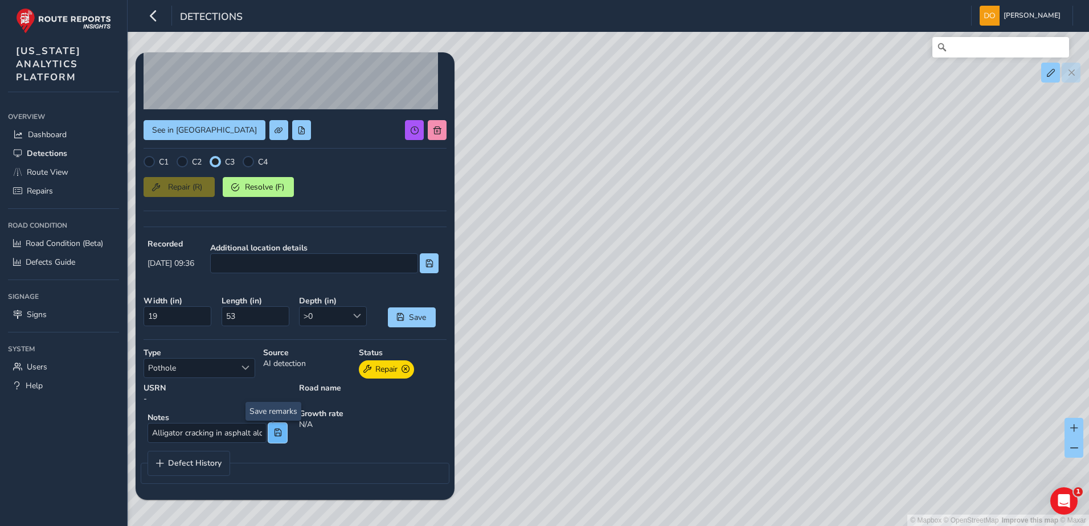
click at [269, 440] on button at bounding box center [277, 433] width 19 height 20
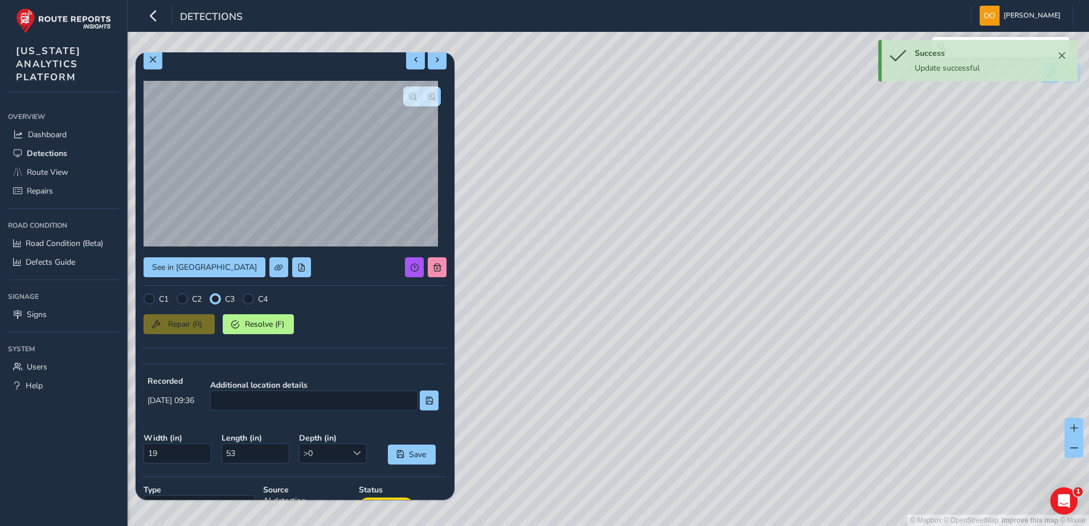
scroll to position [0, 0]
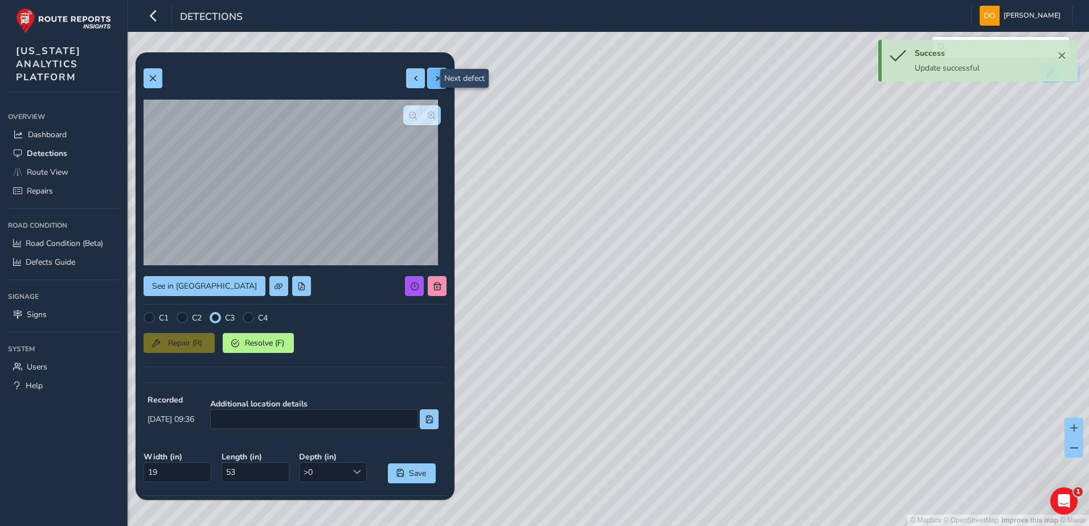
click at [433, 79] on span at bounding box center [437, 79] width 8 height 8
type input "50"
type input "204"
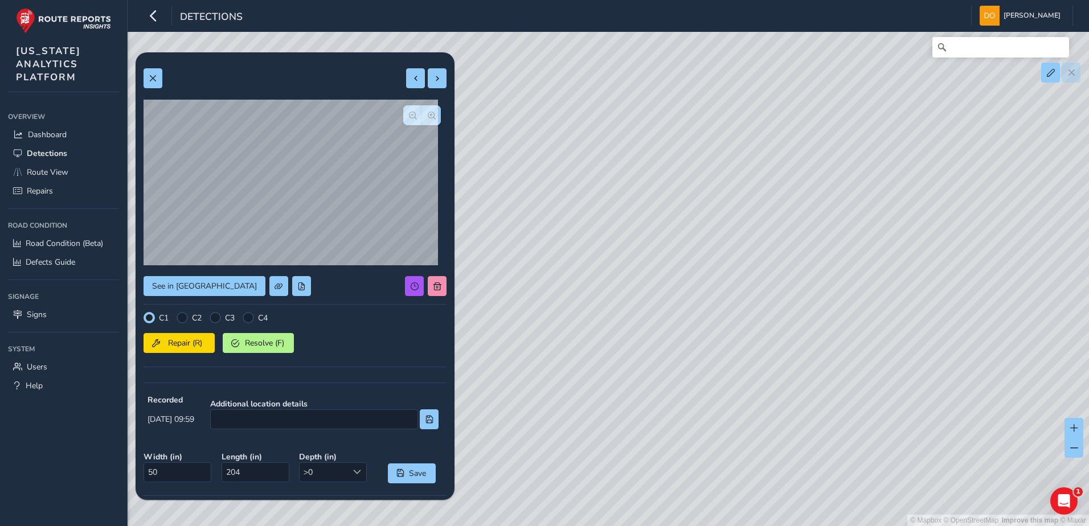
click at [191, 319] on div "C2" at bounding box center [189, 317] width 25 height 11
click at [181, 341] on span "Repair (R)" at bounding box center [185, 343] width 42 height 11
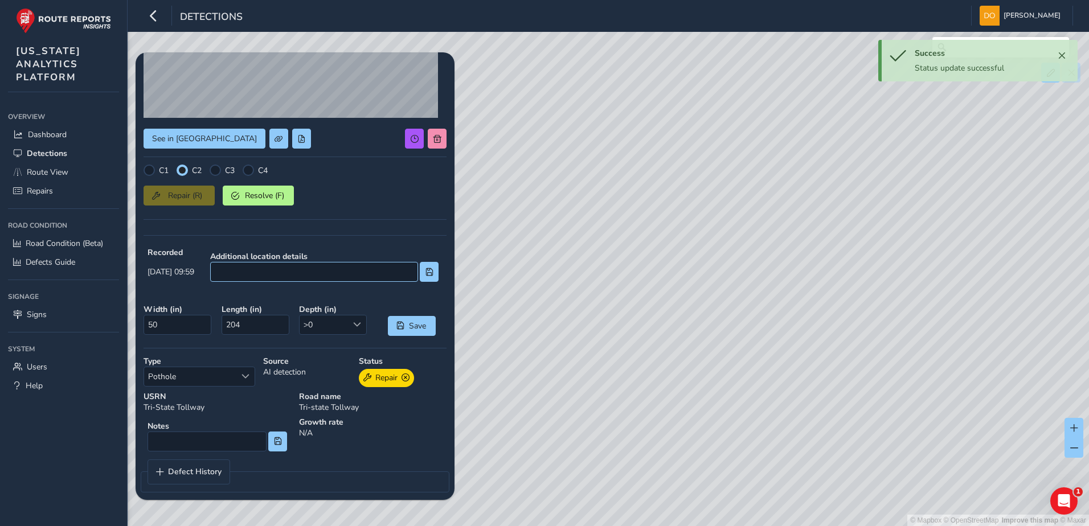
scroll to position [156, 0]
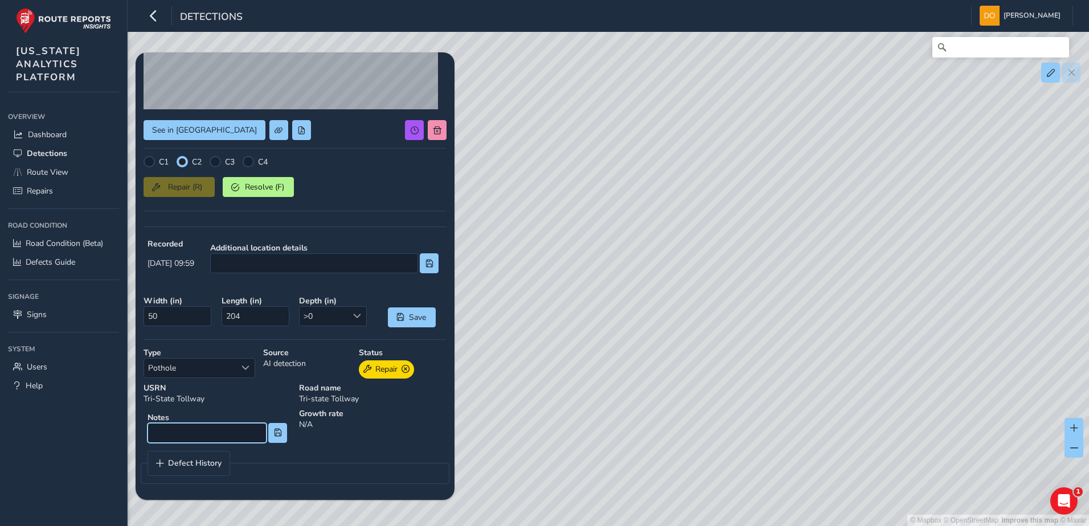
click at [176, 433] on input at bounding box center [206, 433] width 119 height 20
type input "Failed concrete patch & corner break"
click at [274, 432] on span at bounding box center [278, 433] width 8 height 8
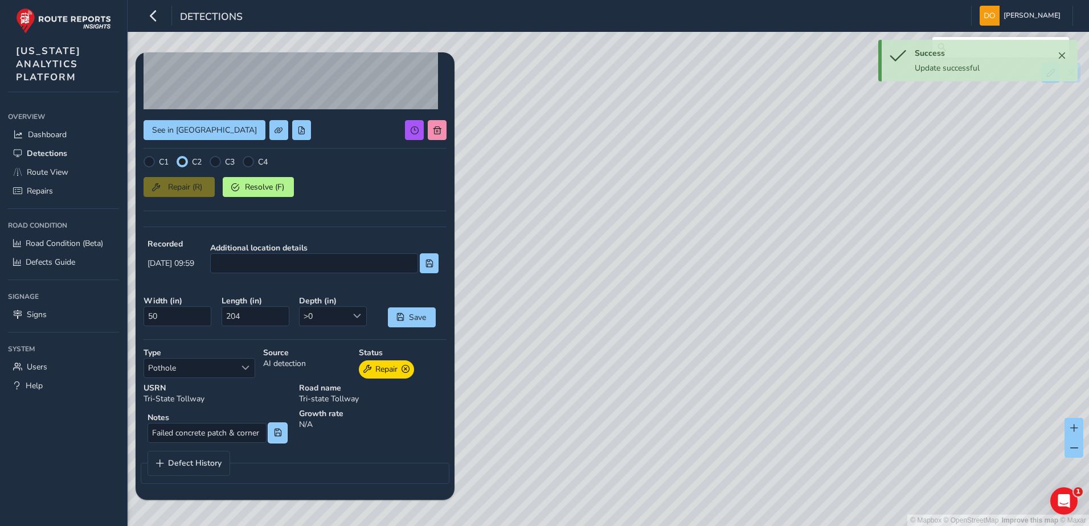
scroll to position [0, 0]
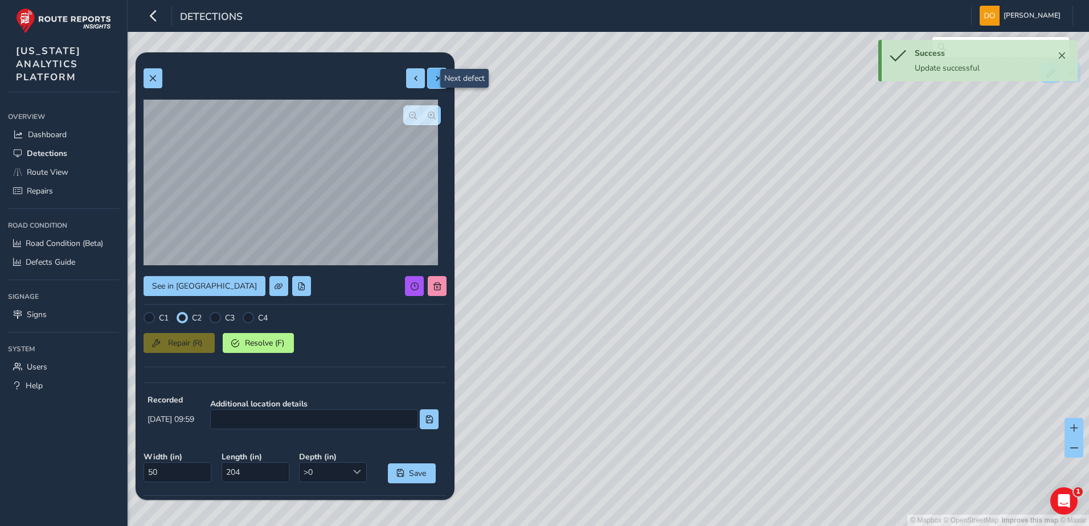
click at [433, 80] on span at bounding box center [437, 79] width 8 height 8
type input "30"
type input "74"
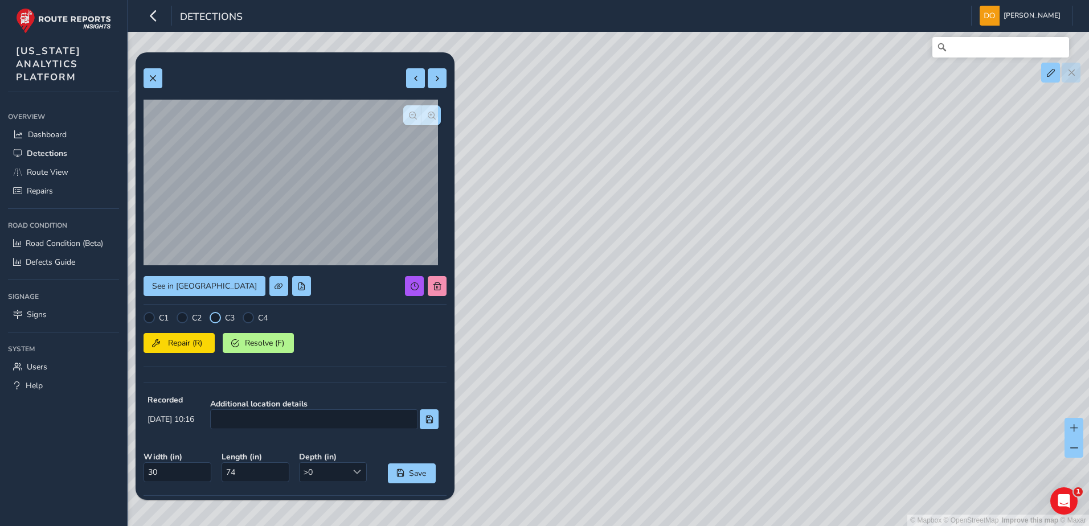
click at [216, 317] on div at bounding box center [215, 317] width 11 height 11
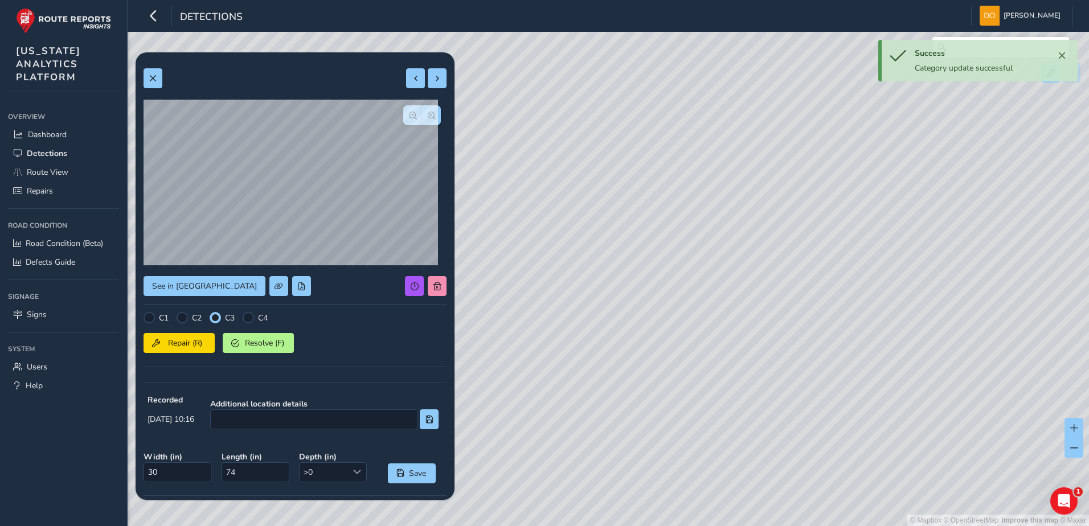
scroll to position [155, 0]
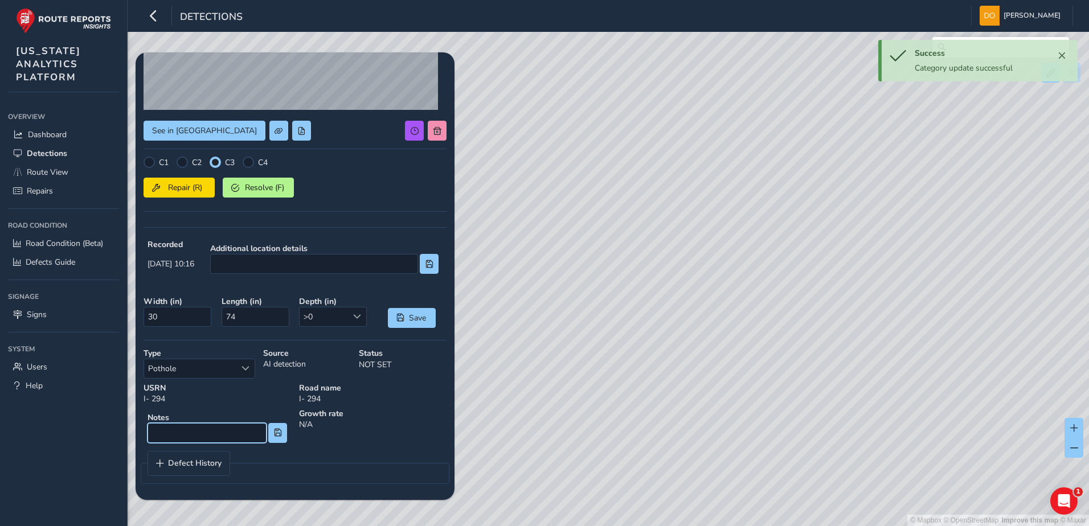
click at [199, 430] on input at bounding box center [206, 433] width 119 height 20
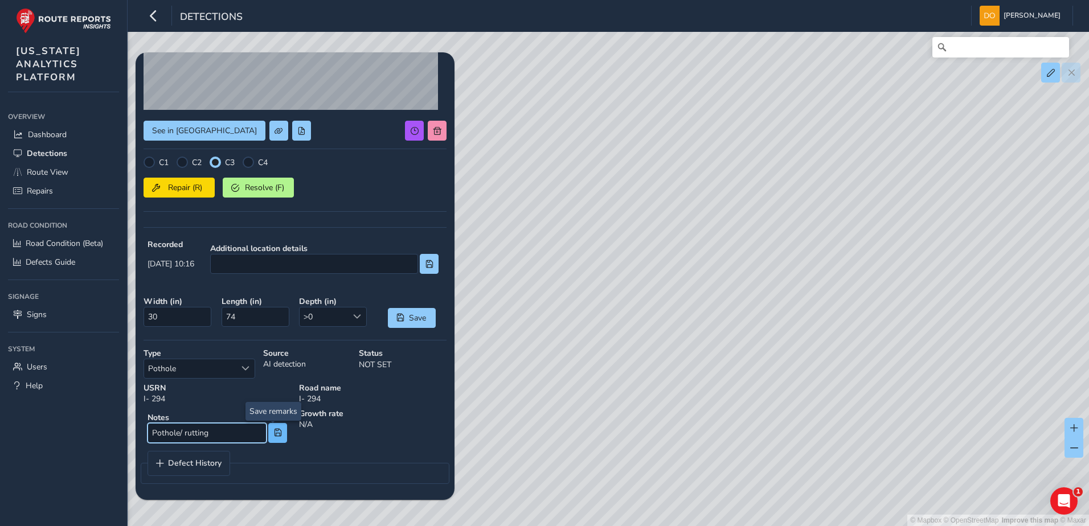
type input "Pothole/ rutting"
click at [269, 438] on button at bounding box center [277, 433] width 19 height 20
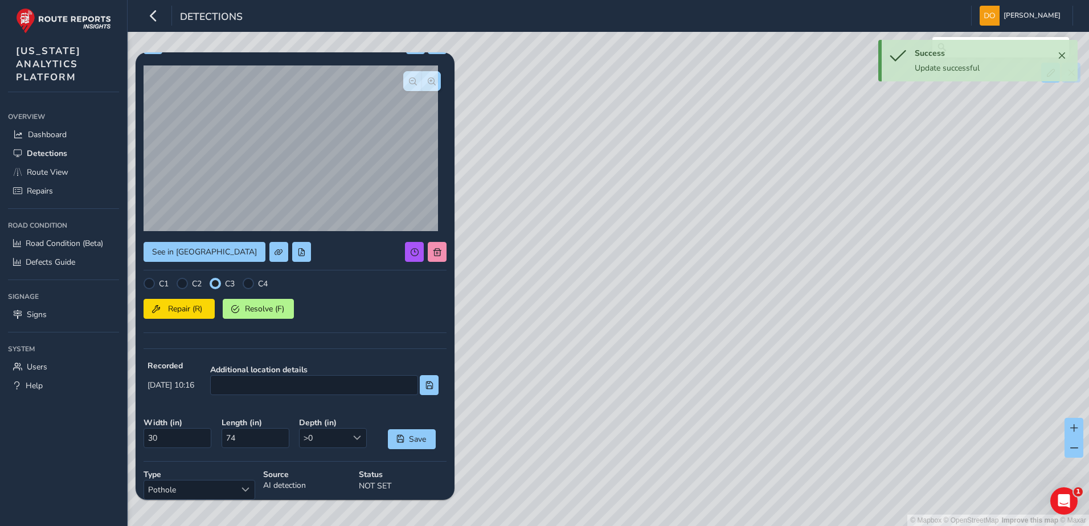
scroll to position [0, 0]
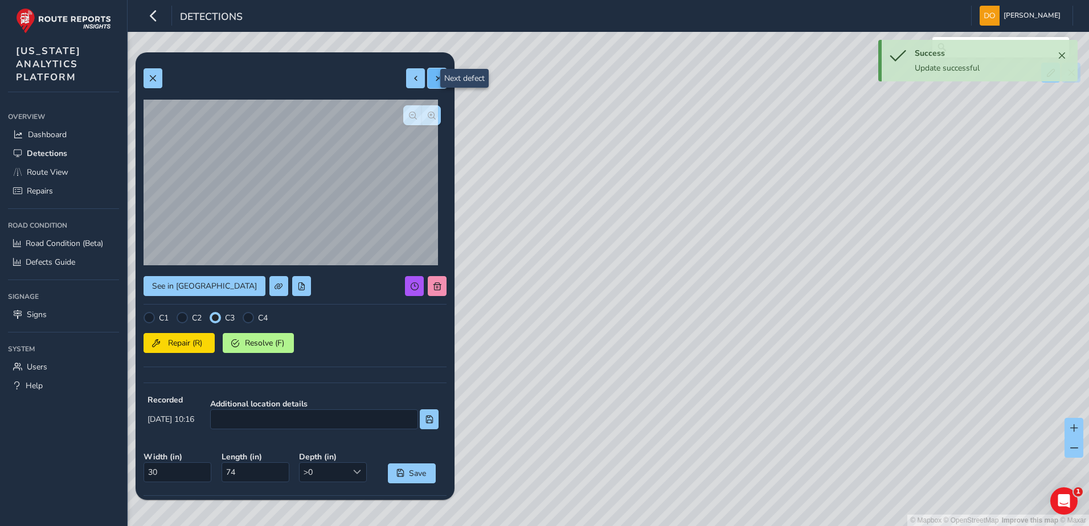
click at [428, 73] on button at bounding box center [437, 78] width 19 height 20
type input "48"
type input "132"
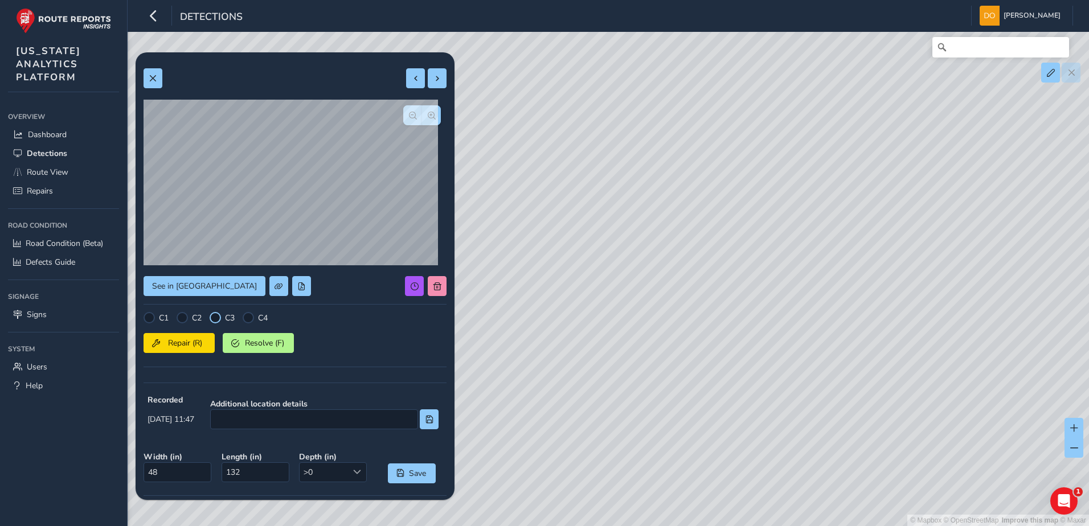
click at [215, 319] on div at bounding box center [215, 317] width 11 height 11
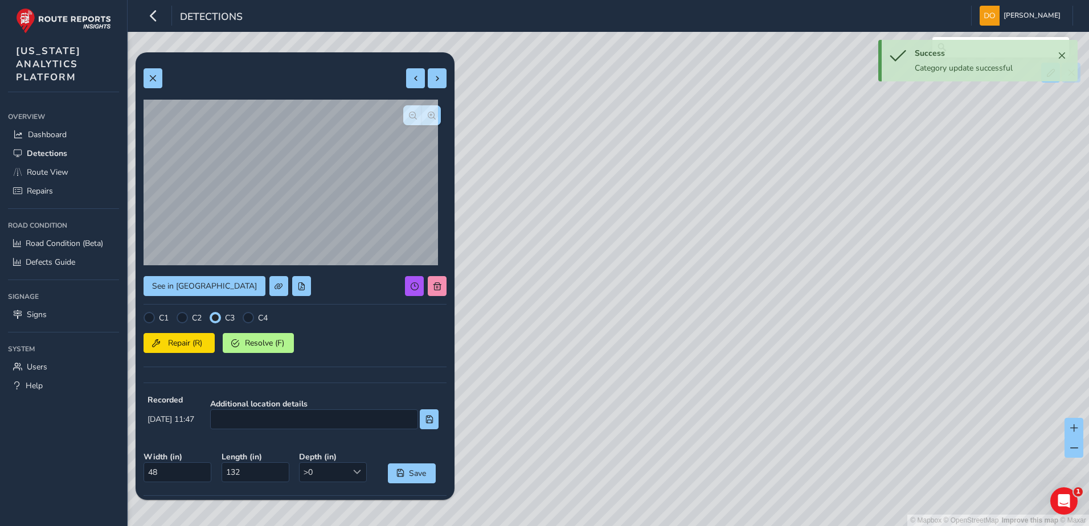
scroll to position [155, 0]
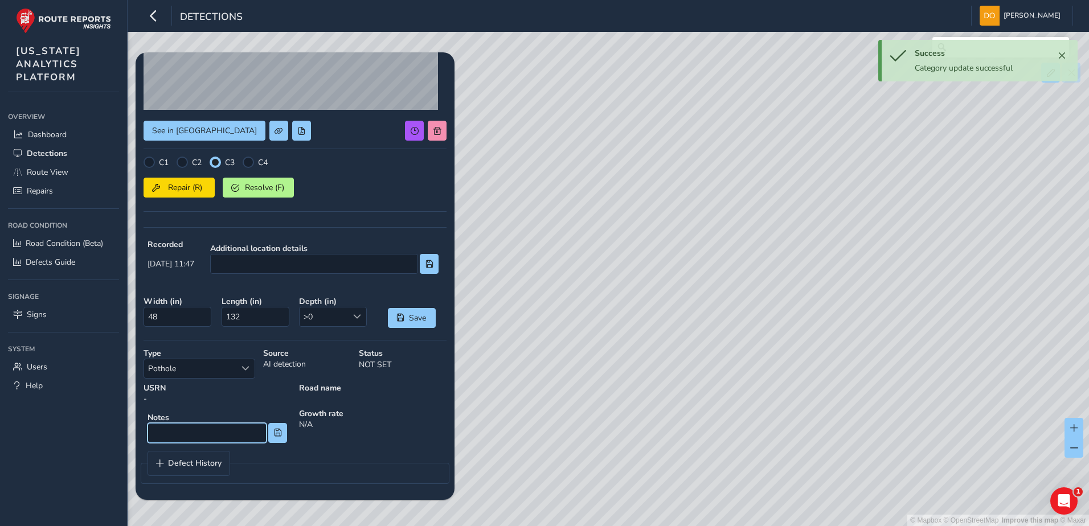
click at [192, 425] on input at bounding box center [206, 433] width 119 height 20
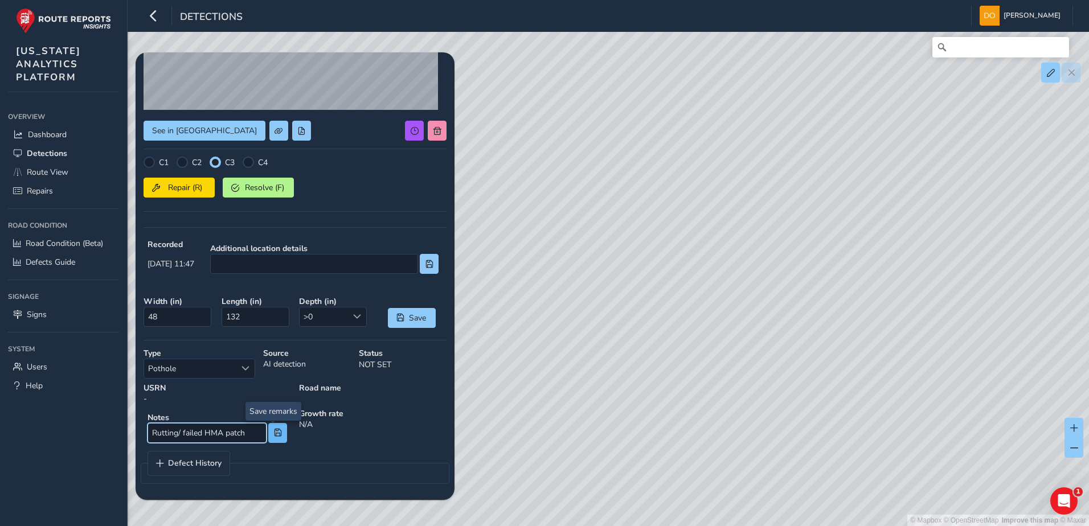
type input "Rutting/ failed HMA patch"
click at [274, 433] on span at bounding box center [278, 433] width 8 height 8
click at [161, 181] on button "Repair (R)" at bounding box center [178, 188] width 71 height 20
click at [272, 429] on button at bounding box center [277, 434] width 19 height 20
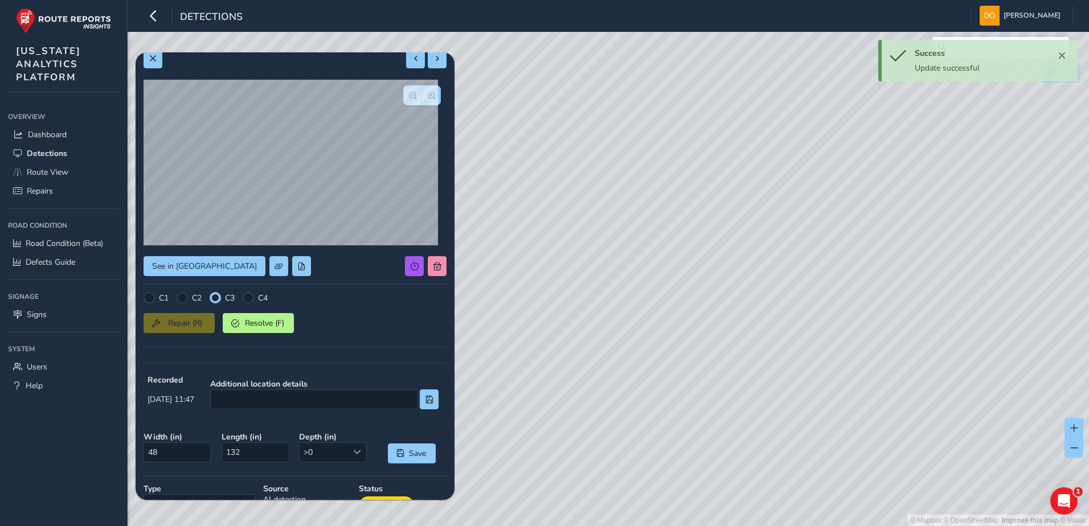
scroll to position [0, 0]
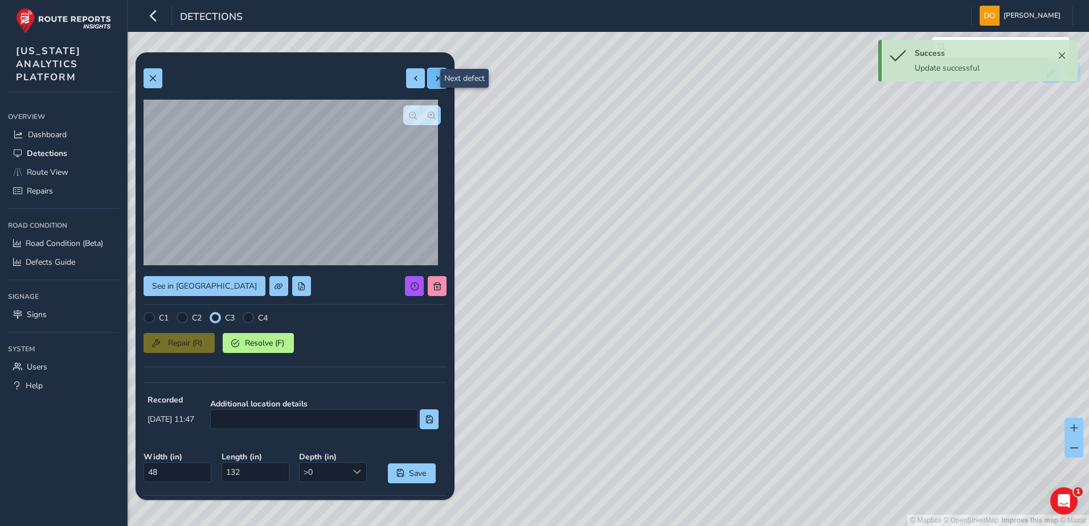
click at [433, 79] on span at bounding box center [437, 79] width 8 height 8
type input "35"
type input "209"
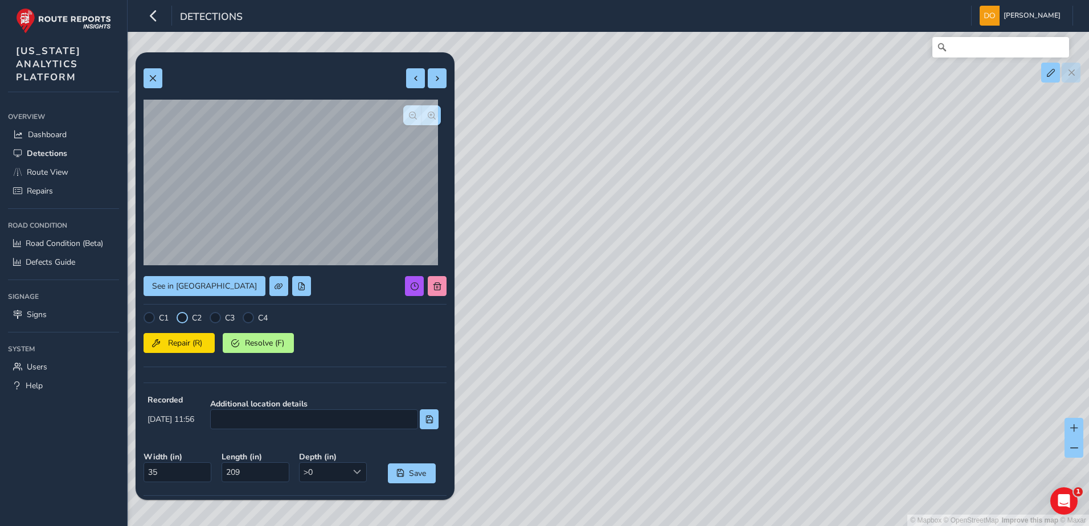
click at [184, 319] on div at bounding box center [182, 317] width 11 height 11
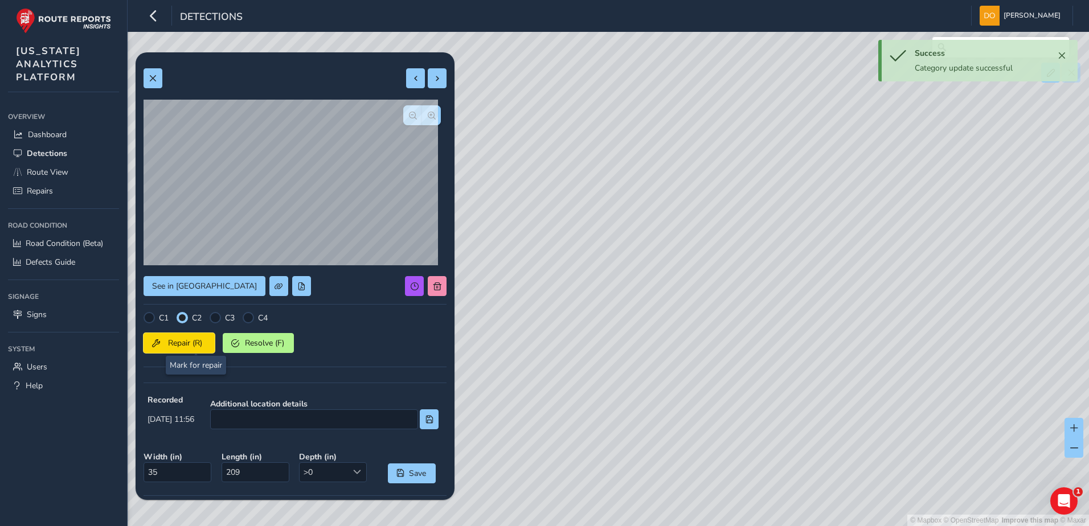
click at [192, 344] on span "Repair (R)" at bounding box center [185, 343] width 42 height 11
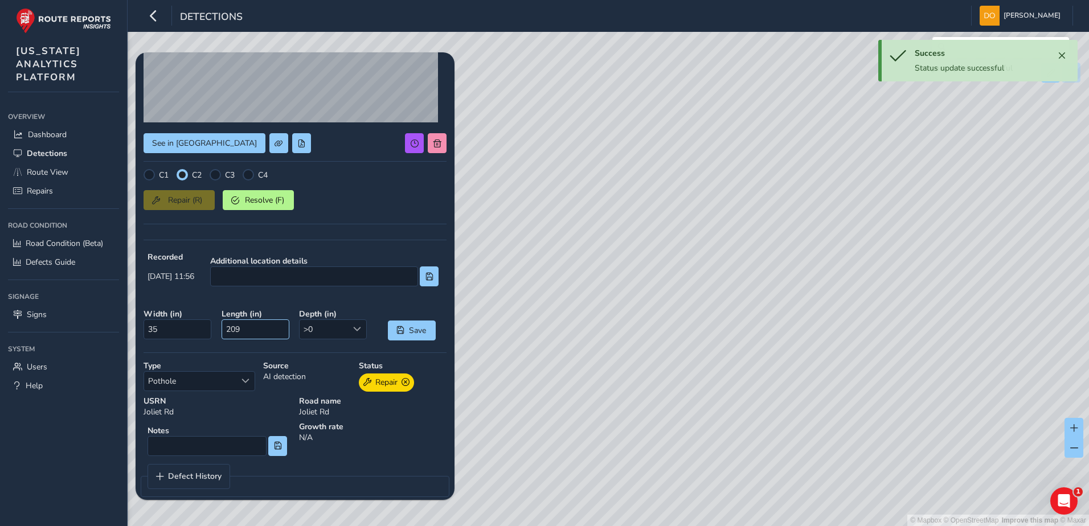
scroll to position [156, 0]
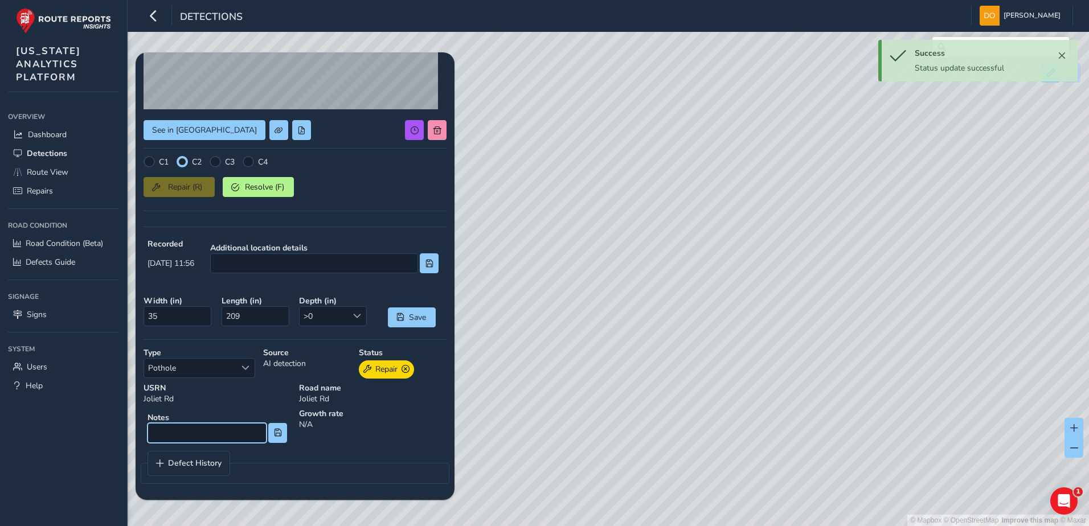
click at [212, 436] on input at bounding box center [206, 433] width 119 height 20
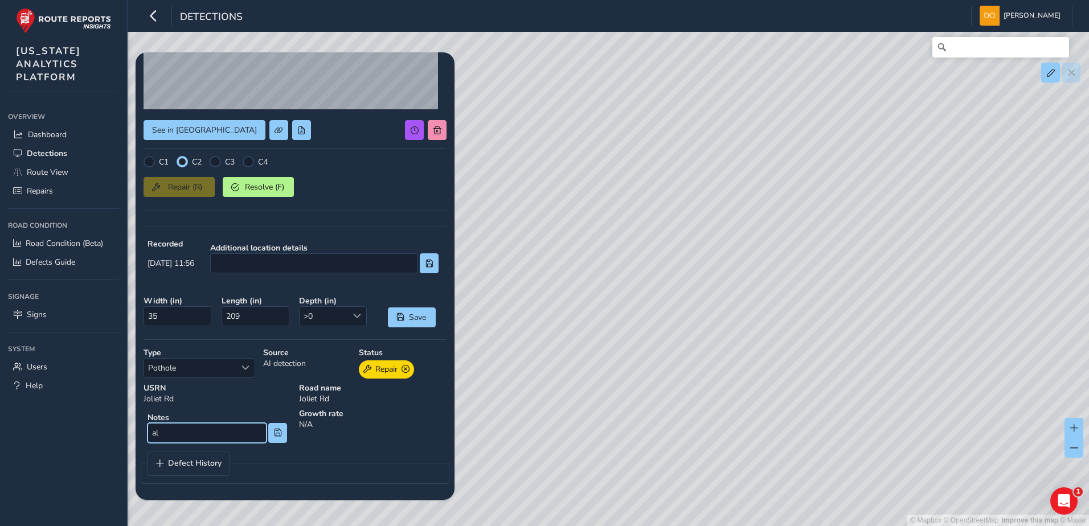
type input "a"
type input "Alligator cracking/ deterioration along longitudinal joint"
click at [274, 430] on span at bounding box center [278, 433] width 8 height 8
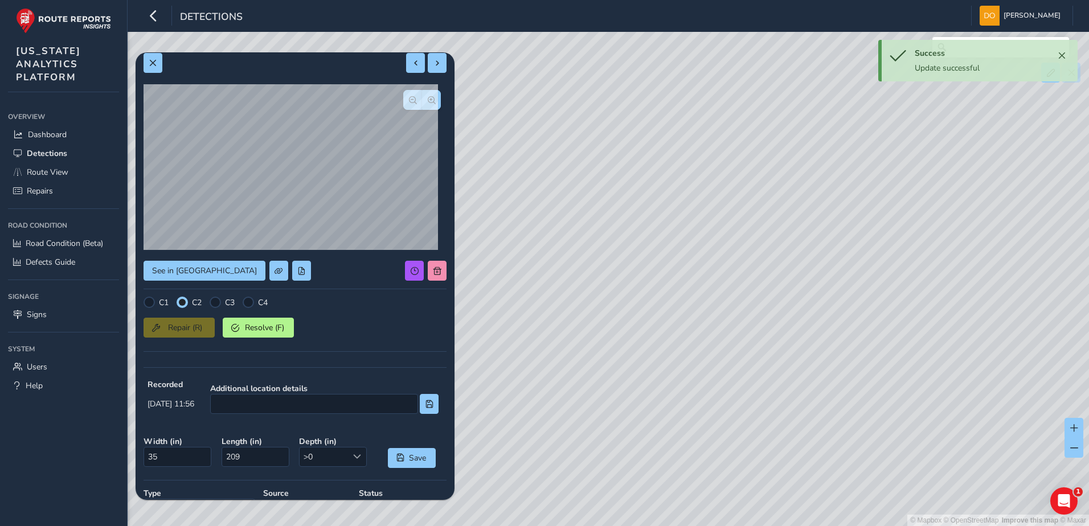
scroll to position [0, 0]
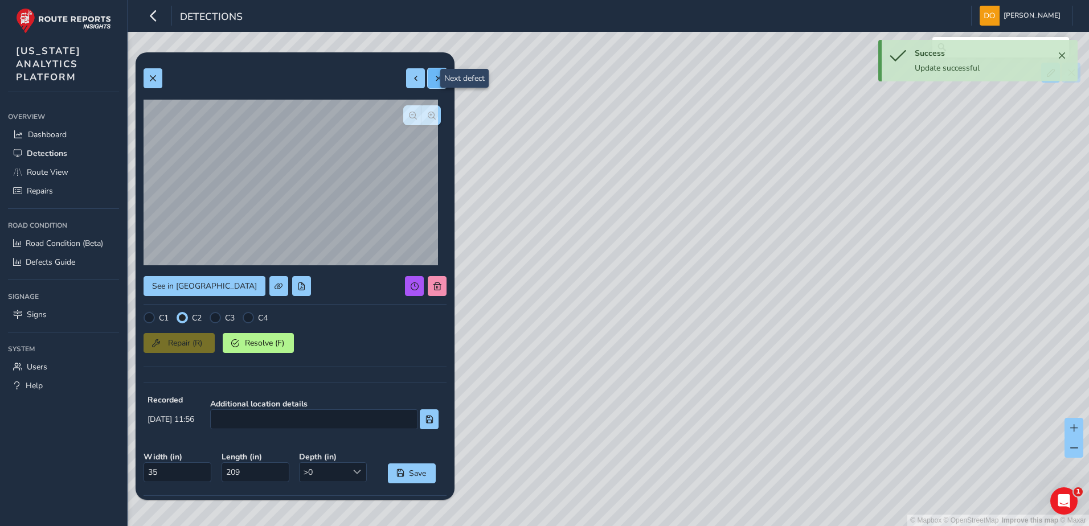
click at [428, 81] on button at bounding box center [437, 78] width 19 height 20
type input "73"
type input "78"
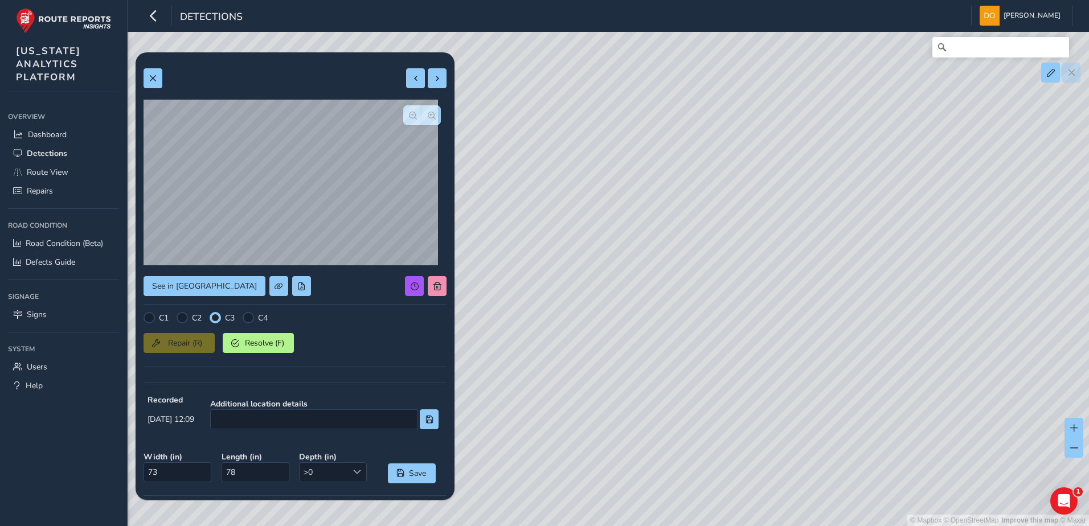
click at [181, 348] on div "Repair (R) Resolve (F)" at bounding box center [294, 341] width 303 height 24
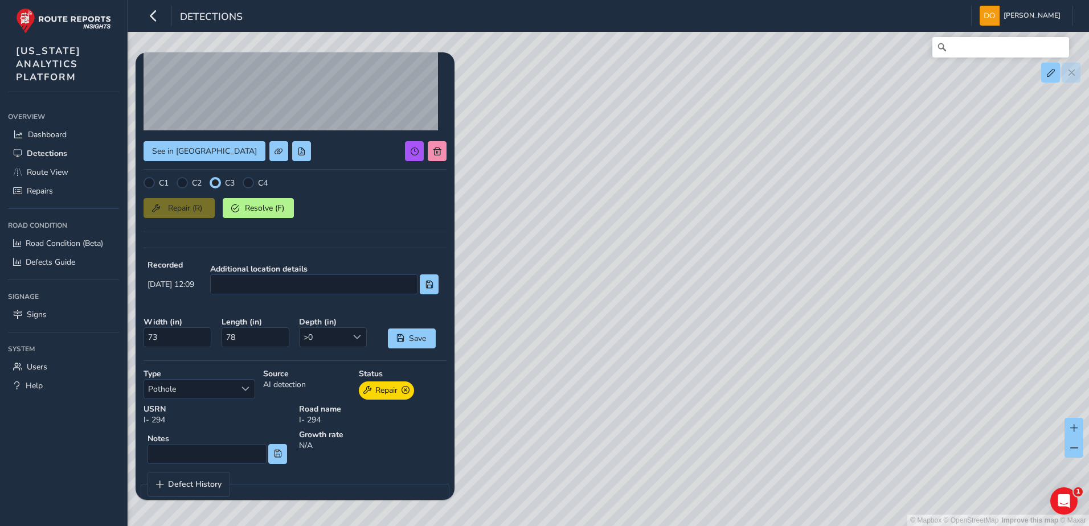
scroll to position [156, 0]
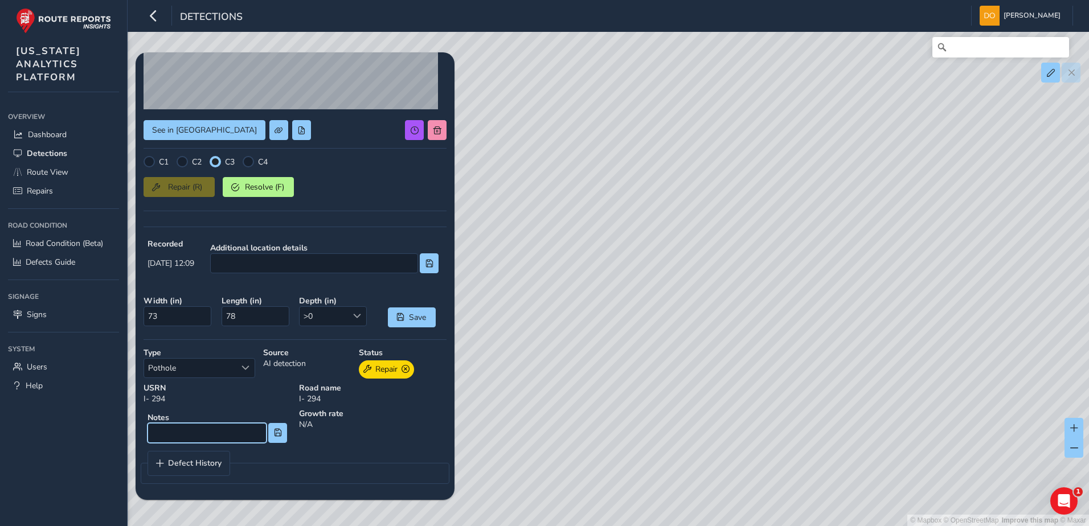
click at [228, 433] on input at bounding box center [206, 433] width 119 height 20
type input "Corner break and longitudinal crack through the adjoining panel"
click at [282, 434] on button at bounding box center [277, 433] width 19 height 20
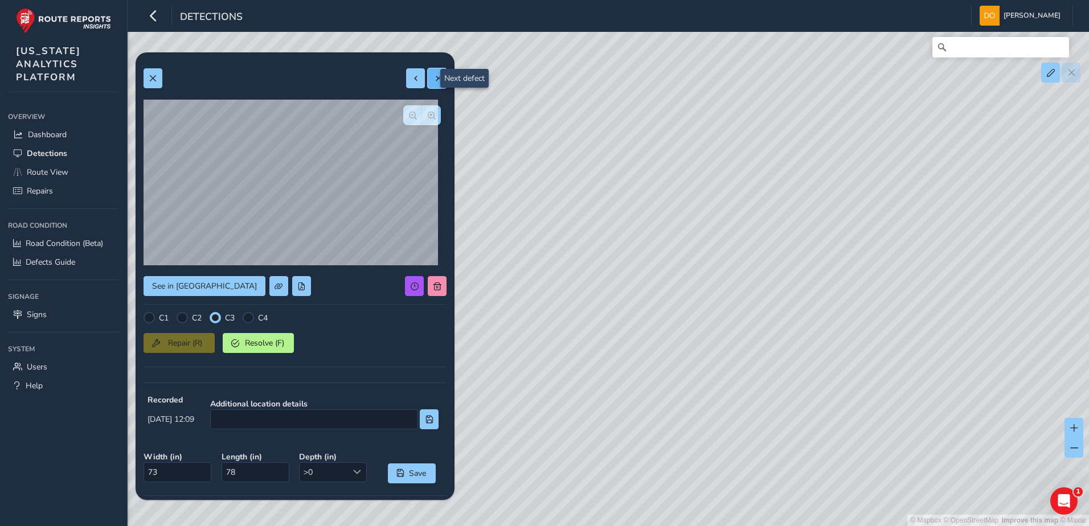
click at [433, 76] on span at bounding box center [437, 79] width 8 height 8
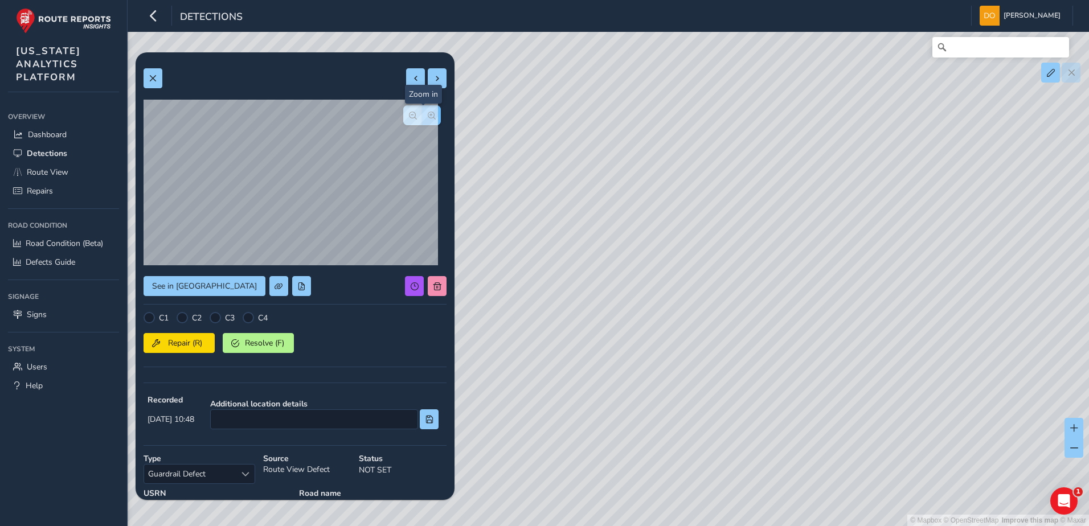
click at [428, 114] on span "button" at bounding box center [432, 116] width 8 height 8
click at [409, 117] on span "button" at bounding box center [413, 116] width 8 height 8
click at [409, 118] on span "button" at bounding box center [413, 116] width 8 height 8
click at [218, 322] on div at bounding box center [215, 317] width 11 height 11
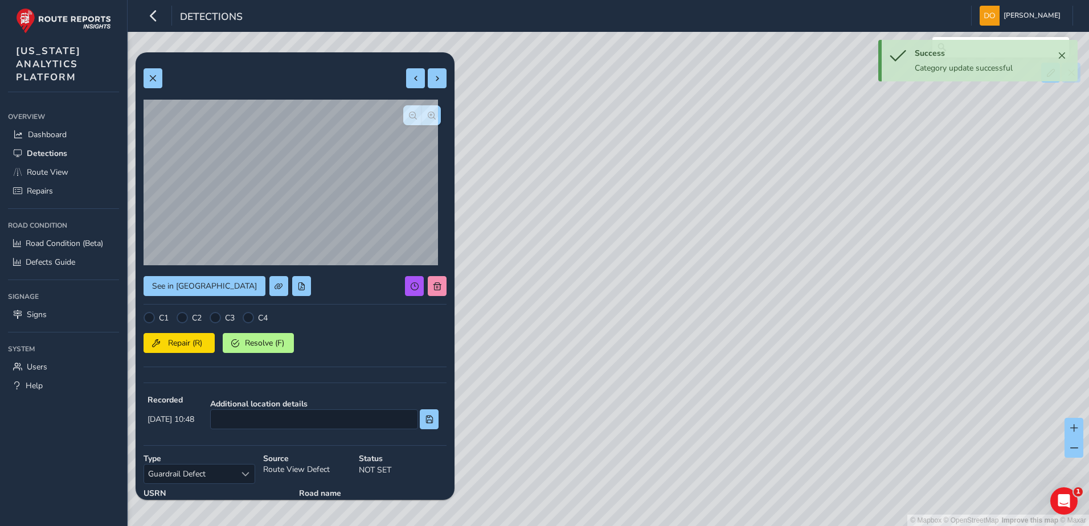
click at [211, 323] on div at bounding box center [215, 317] width 11 height 11
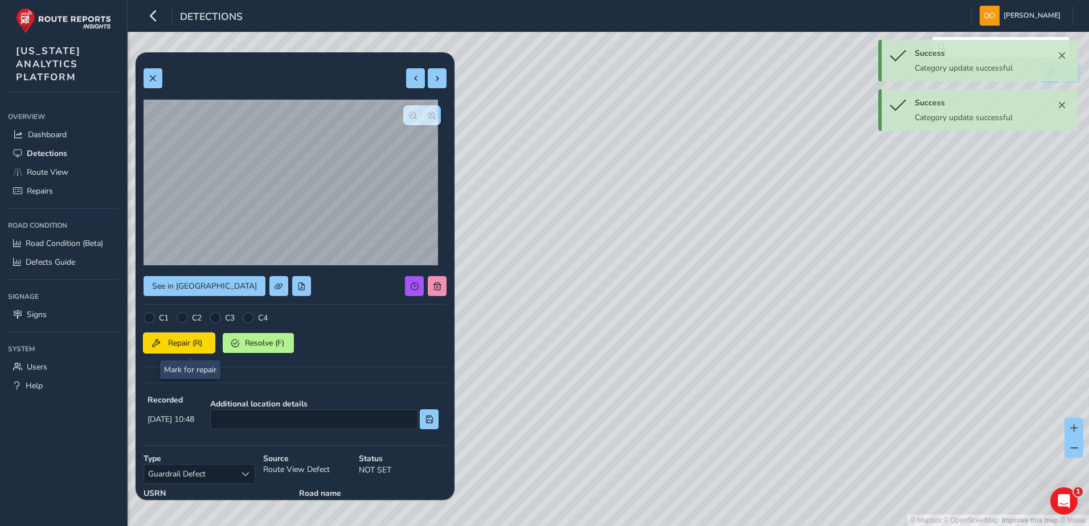
click at [187, 347] on span "Repair (R)" at bounding box center [185, 343] width 42 height 11
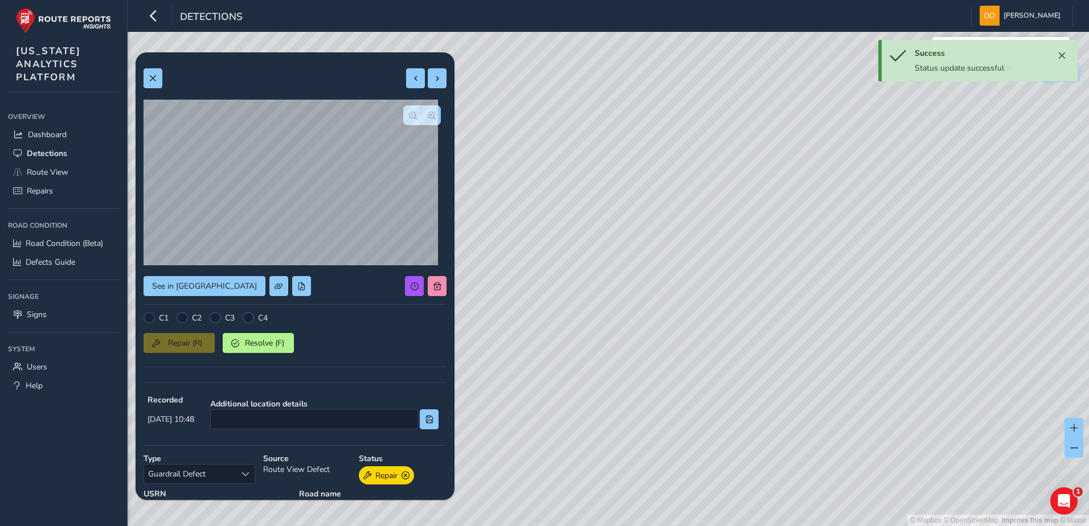
scroll to position [106, 0]
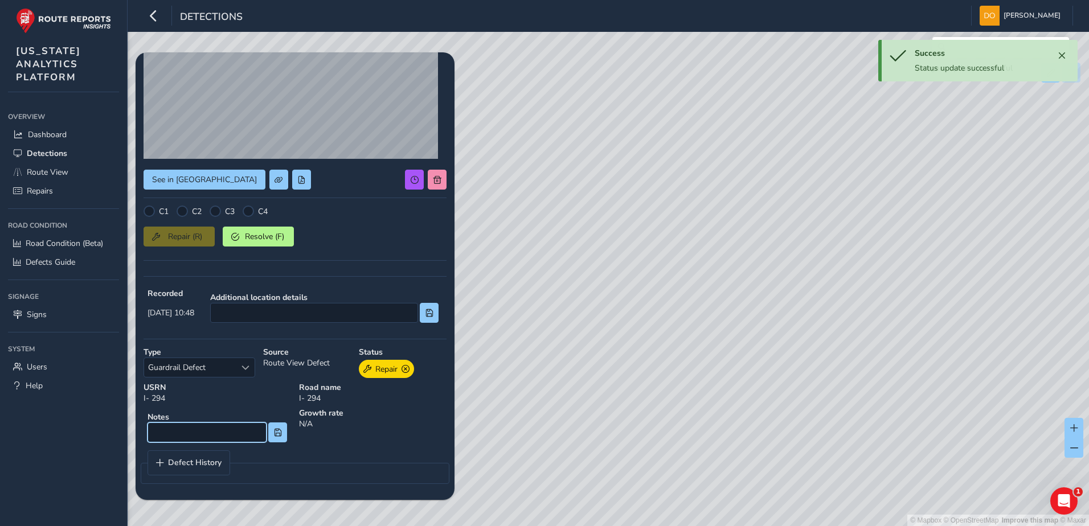
click at [199, 436] on input at bounding box center [206, 433] width 119 height 20
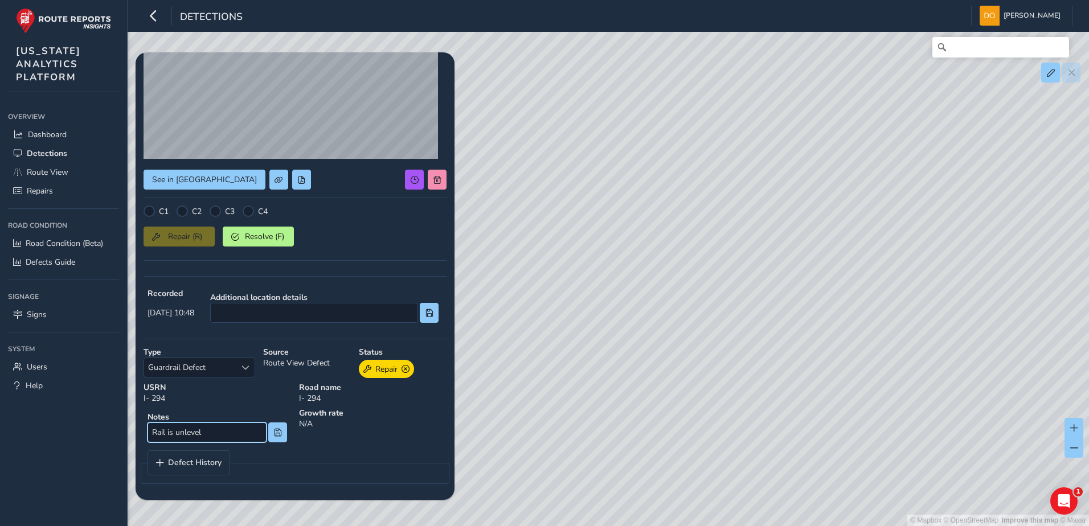
type input "Rail is unlevel"
click at [263, 434] on div "Rail is unlevel" at bounding box center [217, 433] width 140 height 20
click at [274, 435] on span at bounding box center [278, 433] width 8 height 8
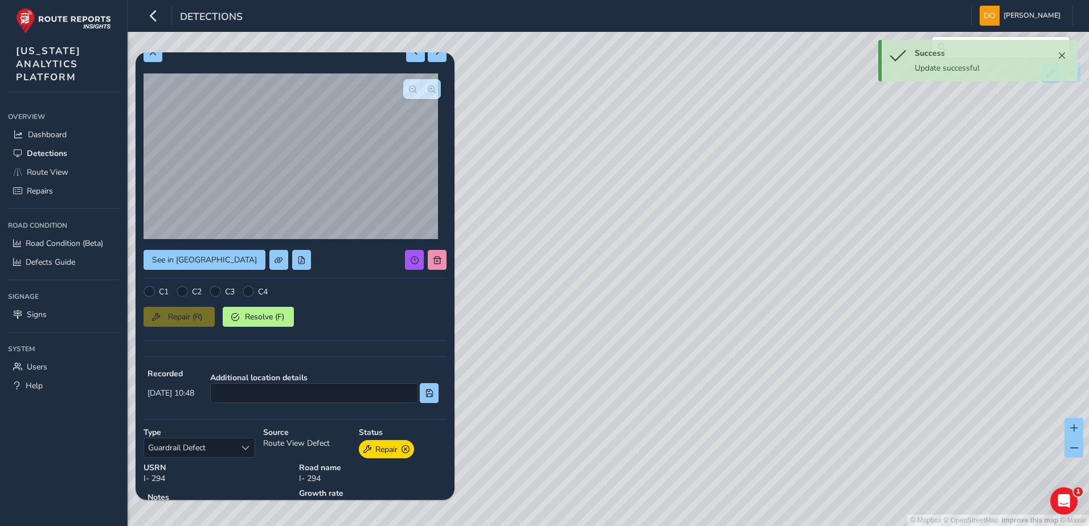
scroll to position [0, 0]
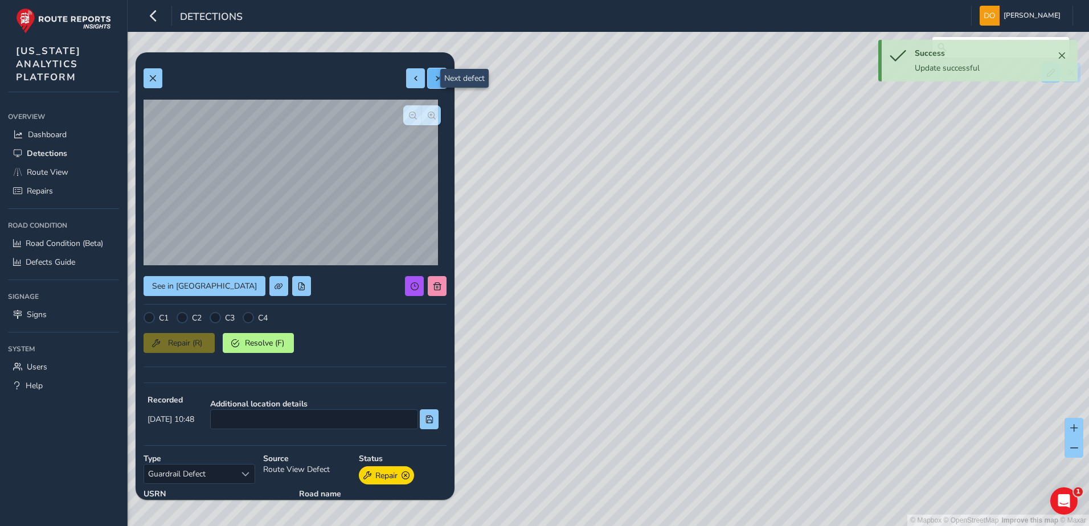
click at [433, 77] on span at bounding box center [437, 79] width 8 height 8
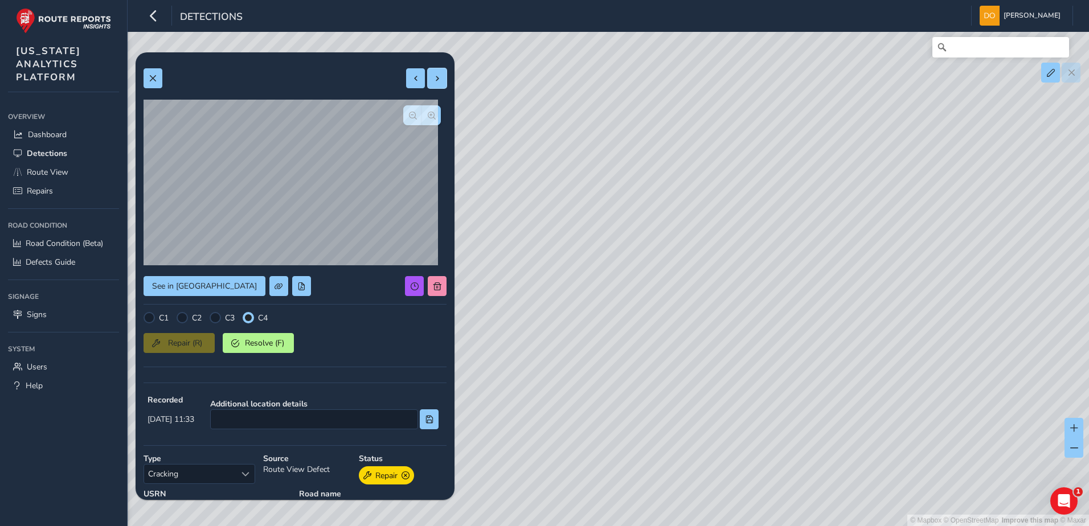
scroll to position [106, 0]
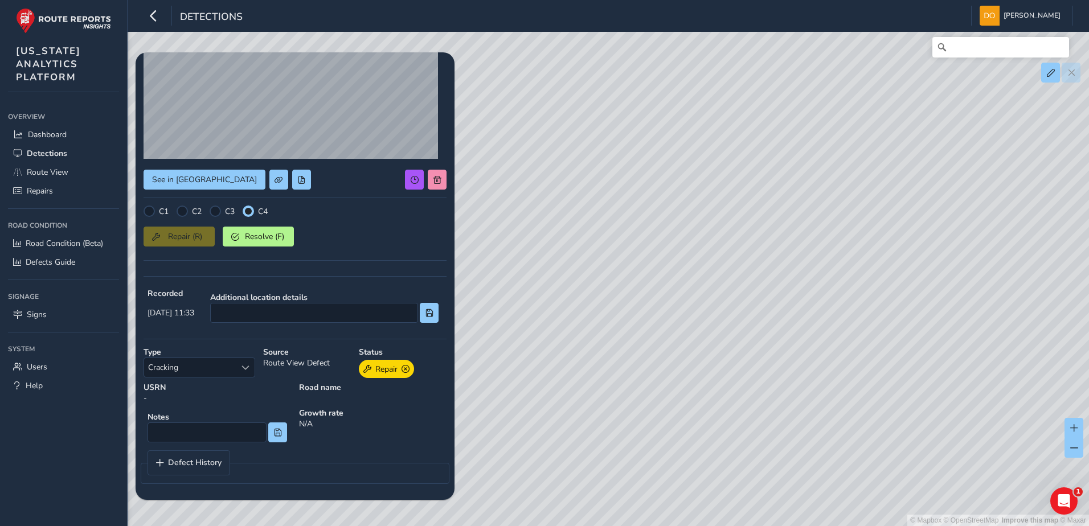
click at [216, 215] on div at bounding box center [215, 211] width 11 height 11
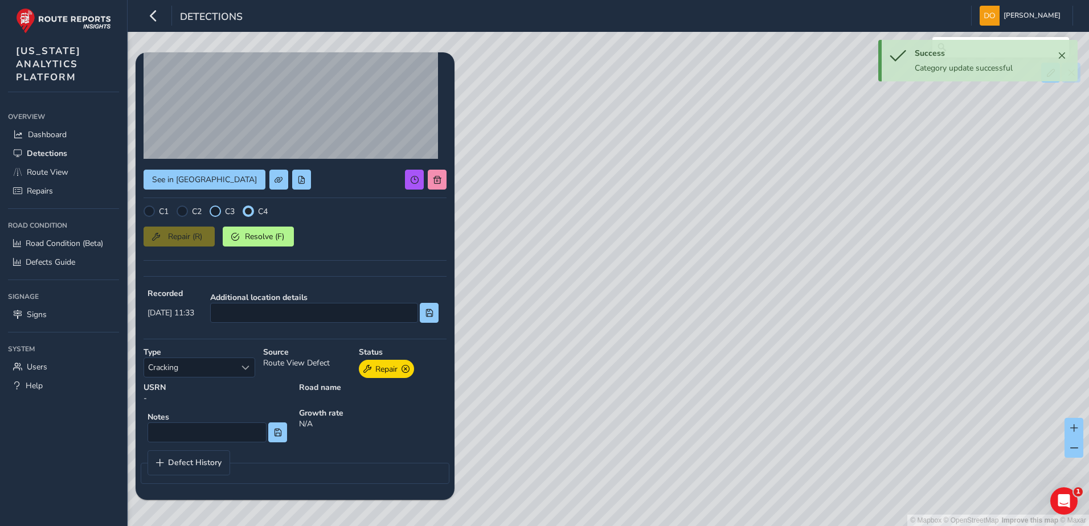
click at [215, 216] on div at bounding box center [215, 211] width 11 height 11
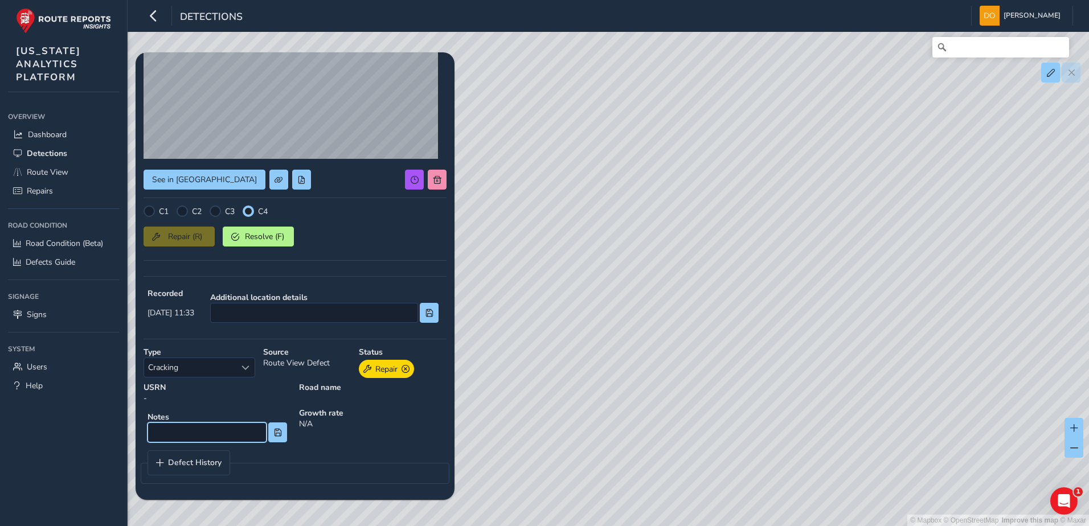
click at [218, 437] on input at bounding box center [206, 433] width 119 height 20
type input "Longitudinal cracking through 4 adjoining panels"
click at [274, 436] on span at bounding box center [278, 433] width 8 height 8
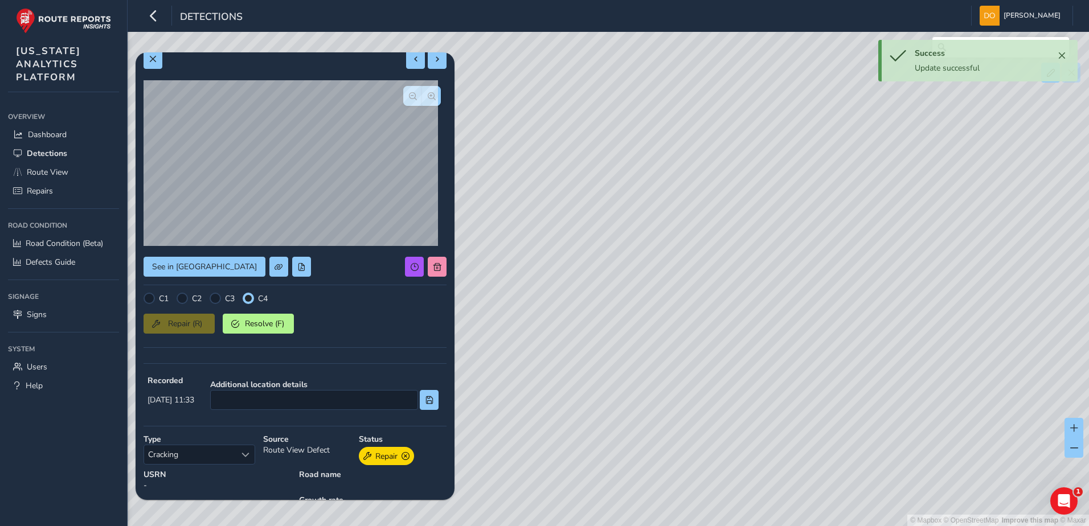
scroll to position [0, 0]
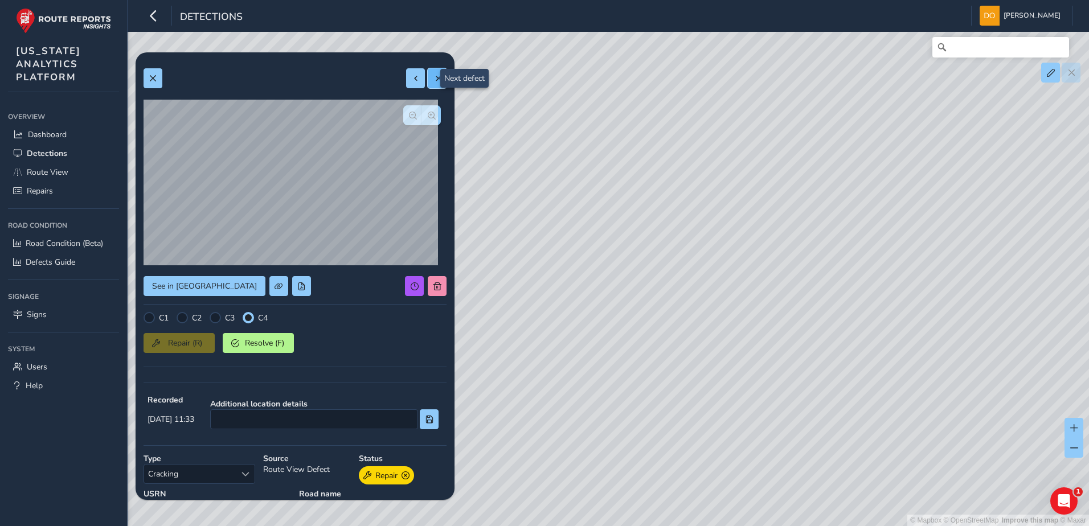
click at [433, 76] on span at bounding box center [437, 79] width 8 height 8
click at [184, 319] on div at bounding box center [182, 317] width 11 height 11
click at [218, 316] on div at bounding box center [215, 317] width 11 height 11
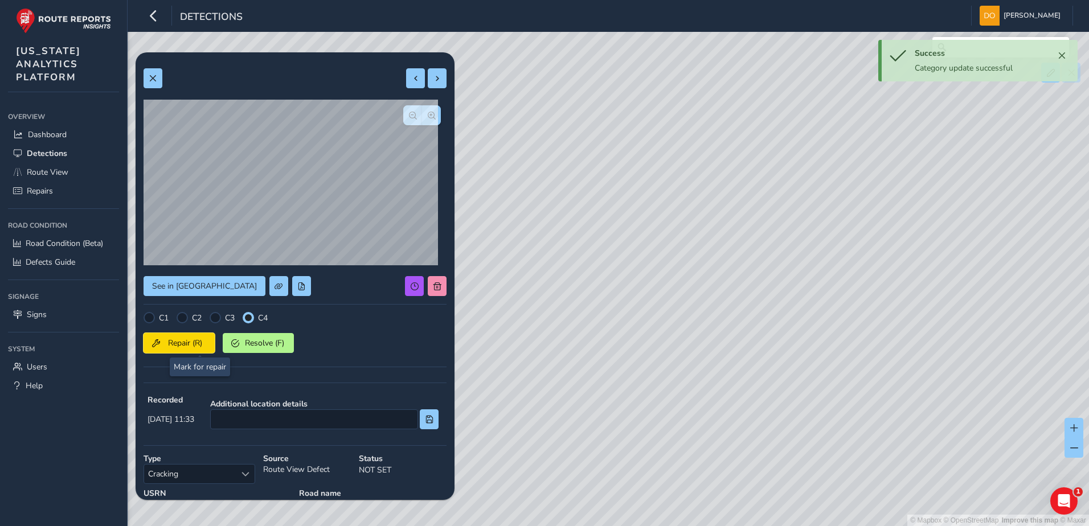
click at [197, 344] on span "Repair (R)" at bounding box center [185, 343] width 42 height 11
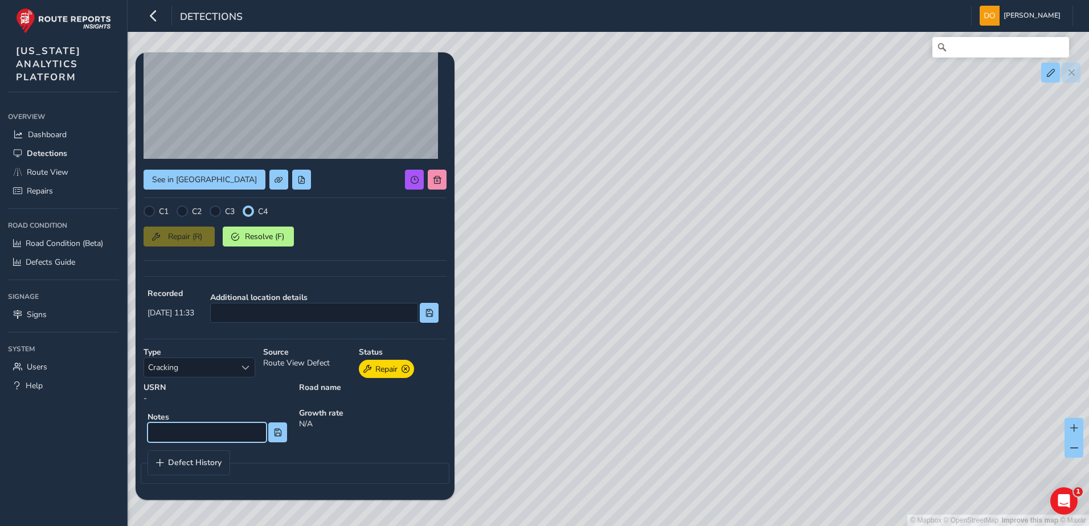
click at [190, 432] on input at bounding box center [206, 433] width 119 height 20
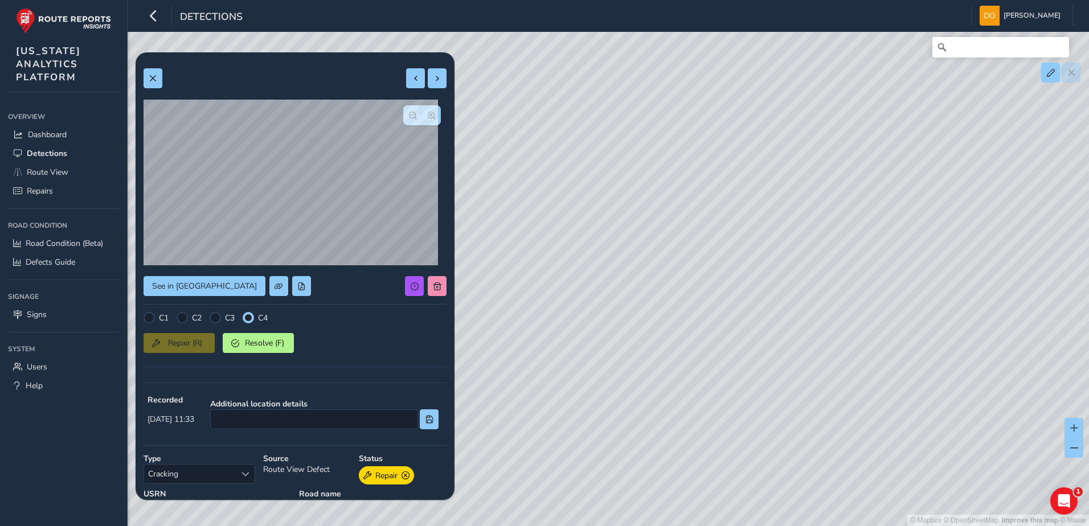
click at [226, 318] on label "C3" at bounding box center [230, 318] width 10 height 11
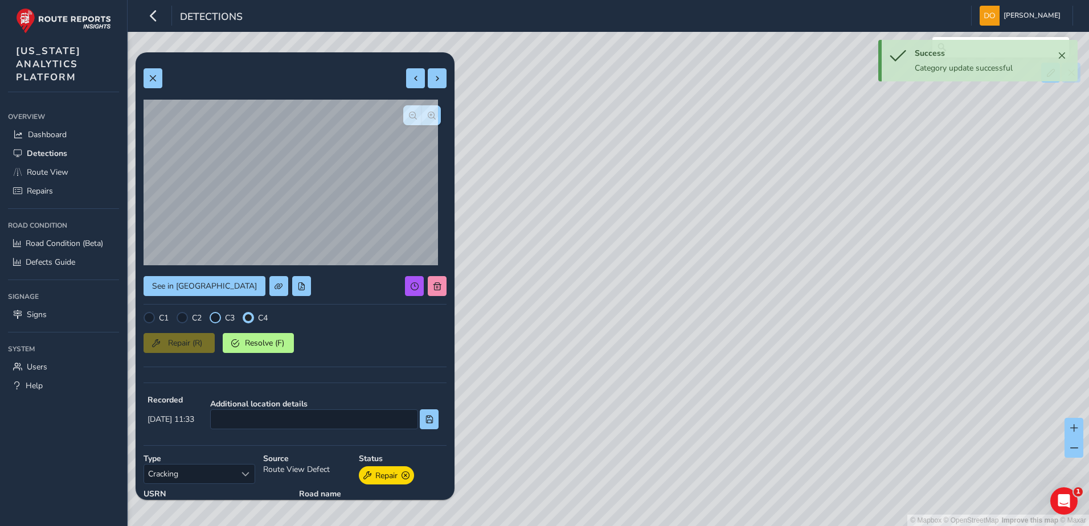
click at [221, 321] on div at bounding box center [215, 317] width 11 height 11
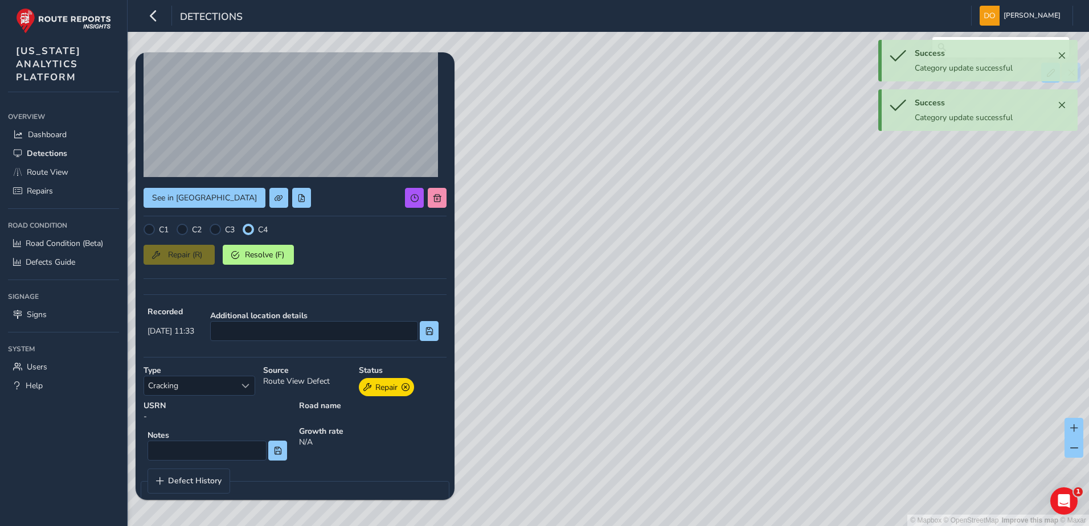
scroll to position [106, 0]
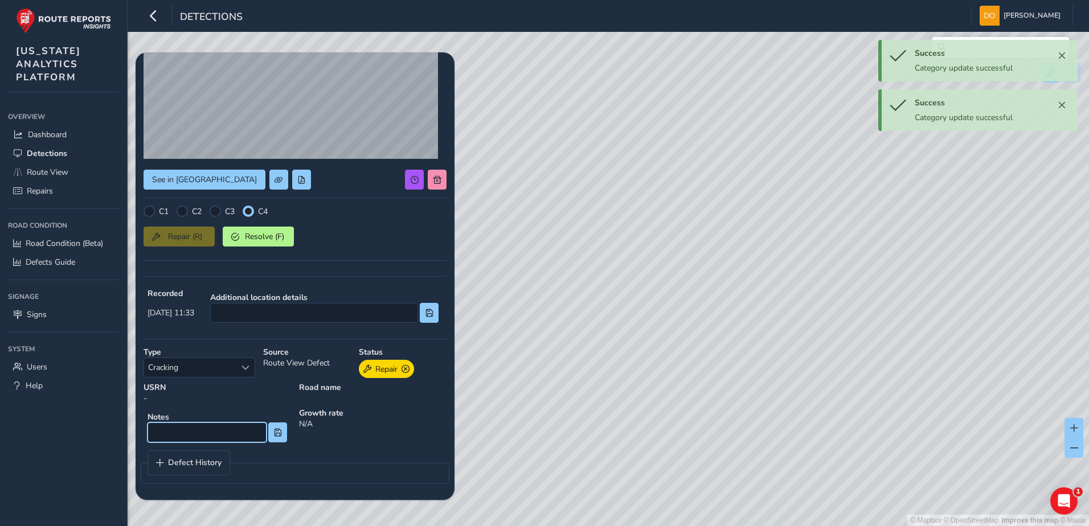
click at [225, 430] on input at bounding box center [206, 433] width 119 height 20
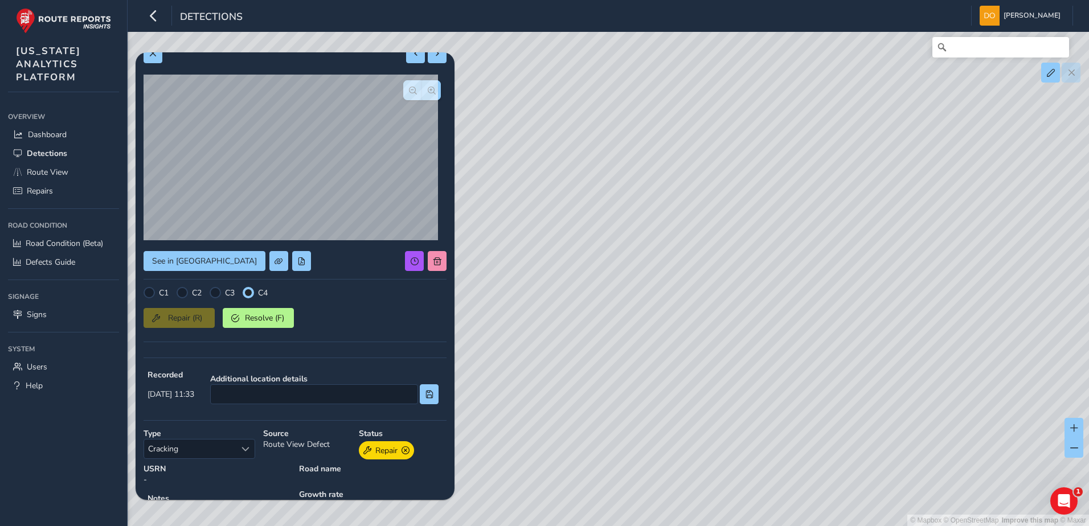
scroll to position [0, 0]
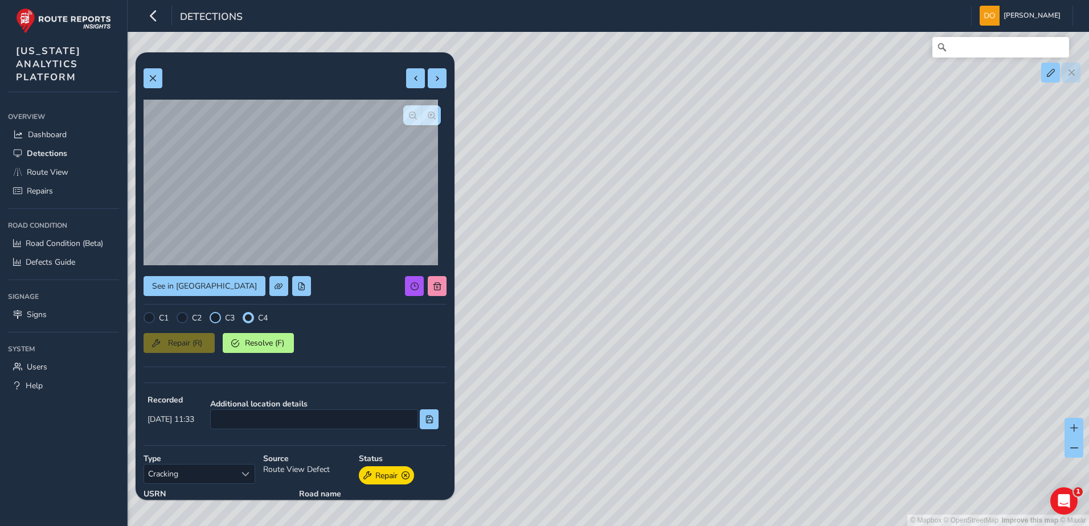
type input "Longitudinal cracking through 3 adjoining panels"
click at [216, 319] on div at bounding box center [215, 317] width 11 height 11
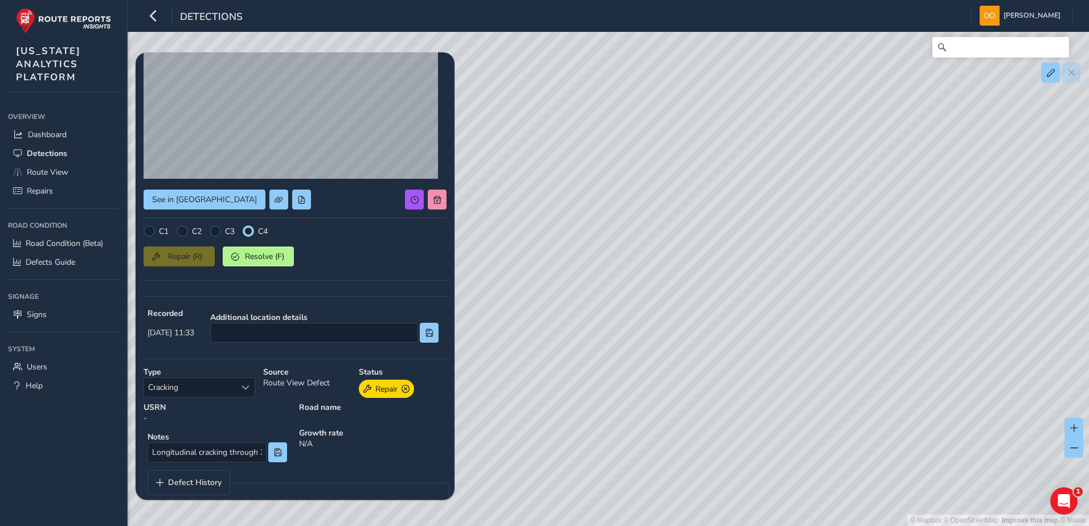
scroll to position [106, 0]
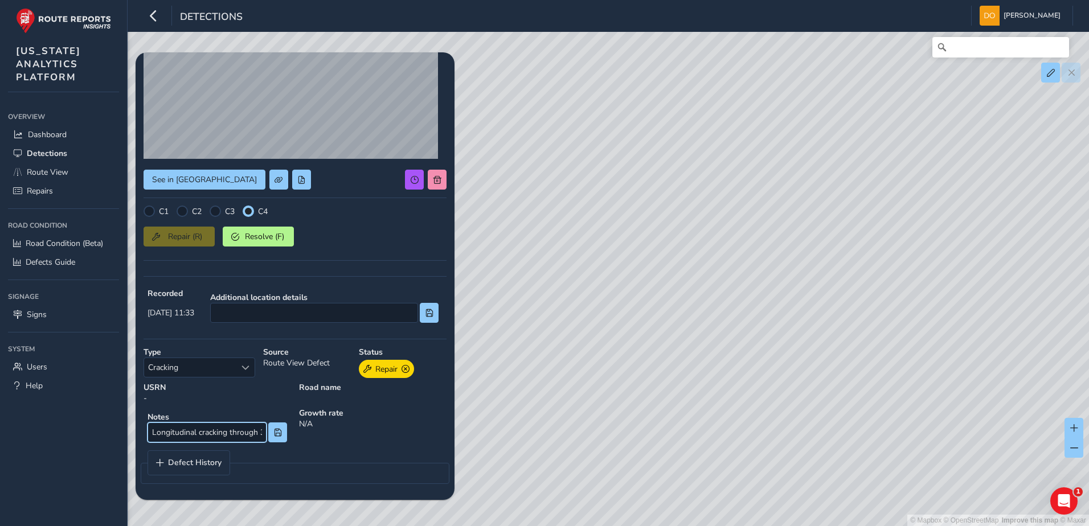
click at [255, 438] on input "Longitudinal cracking through 3 adjoining panels" at bounding box center [206, 433] width 119 height 20
click at [274, 435] on span at bounding box center [278, 433] width 8 height 8
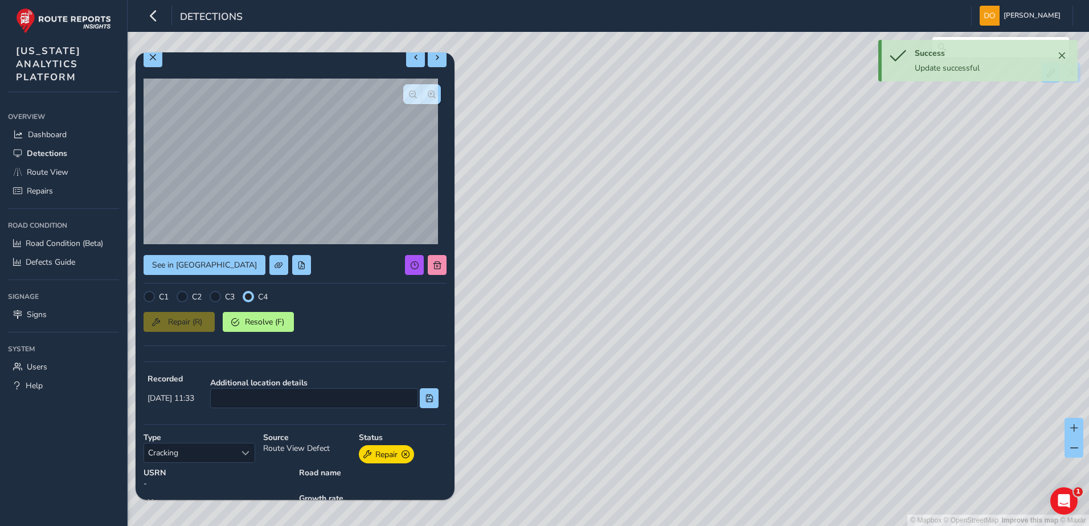
scroll to position [0, 0]
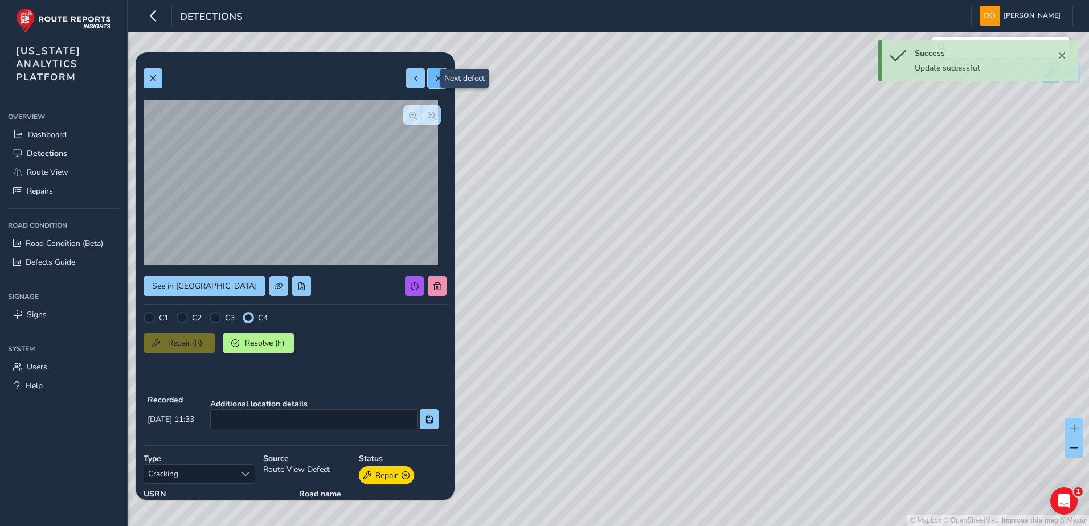
click at [433, 78] on span at bounding box center [437, 79] width 8 height 8
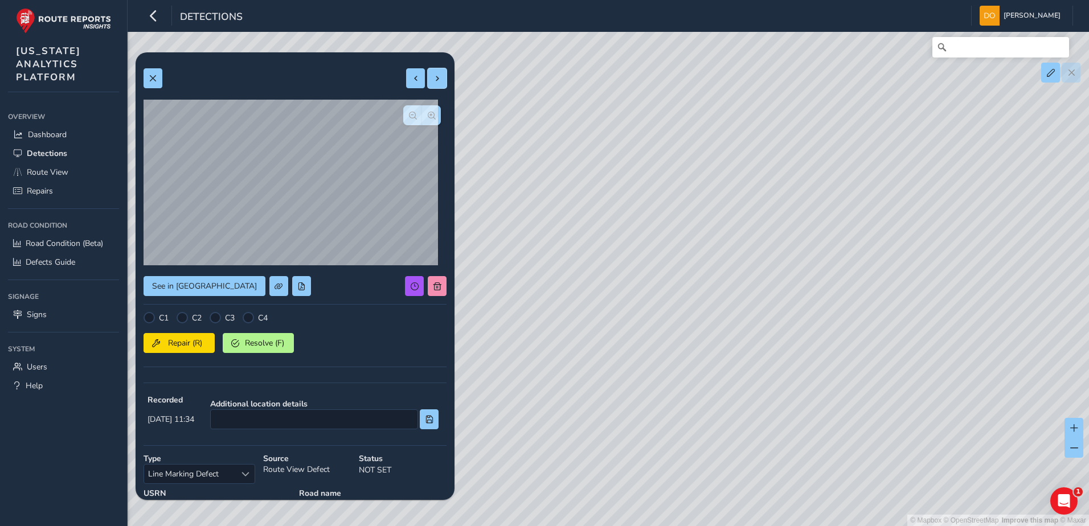
scroll to position [106, 0]
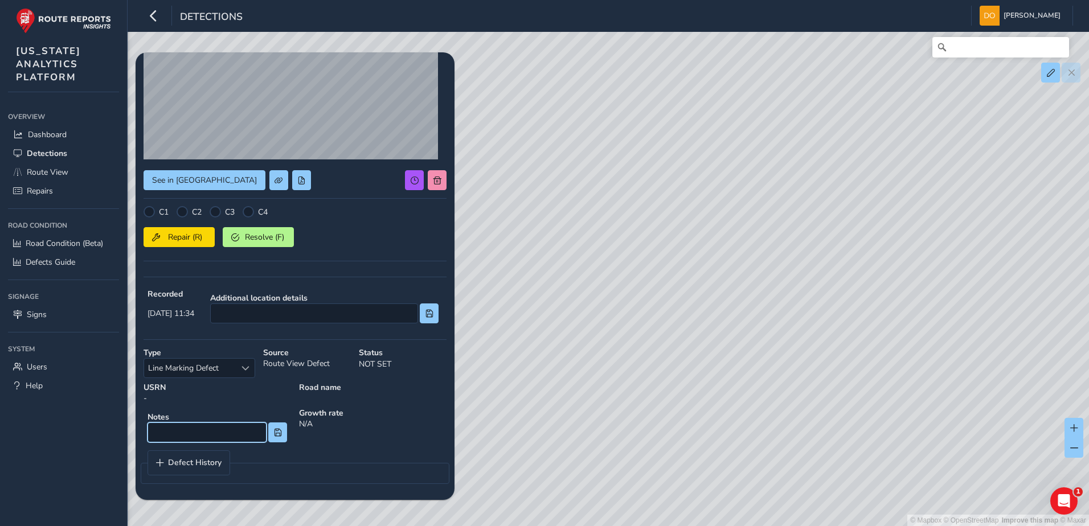
click at [196, 429] on input at bounding box center [206, 433] width 119 height 20
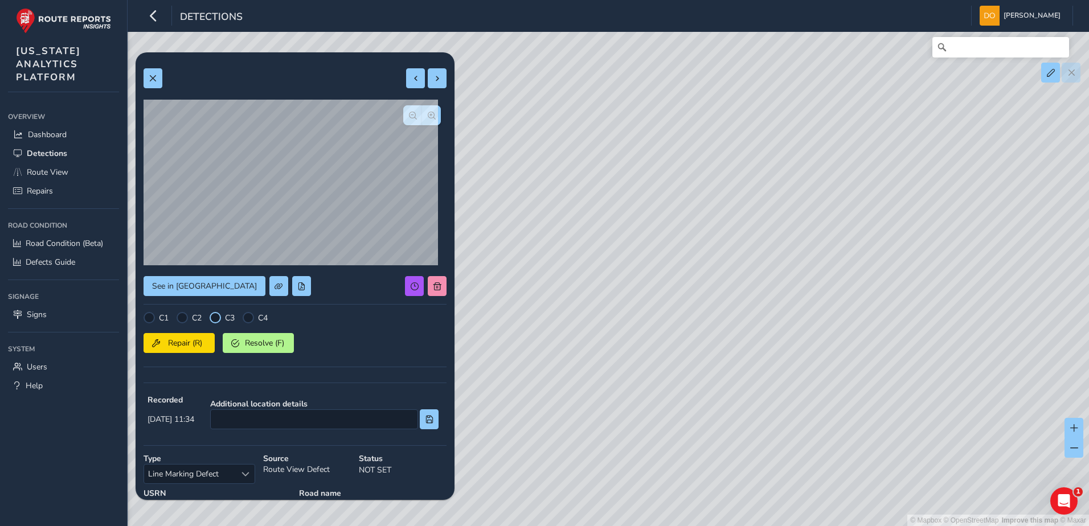
click at [213, 319] on div at bounding box center [215, 317] width 11 height 11
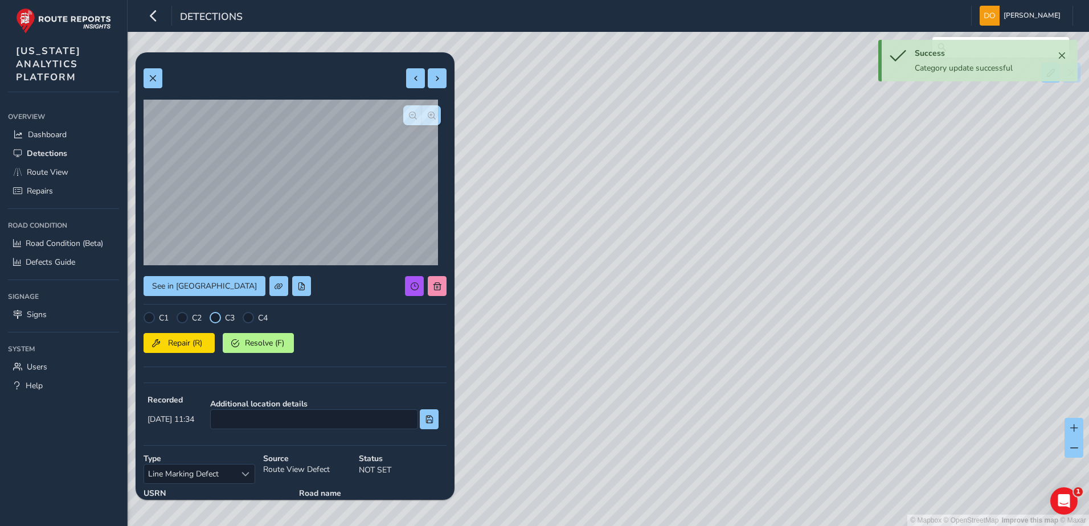
click at [212, 320] on div at bounding box center [215, 317] width 11 height 11
click at [191, 350] on button "Repair (R)" at bounding box center [178, 343] width 71 height 20
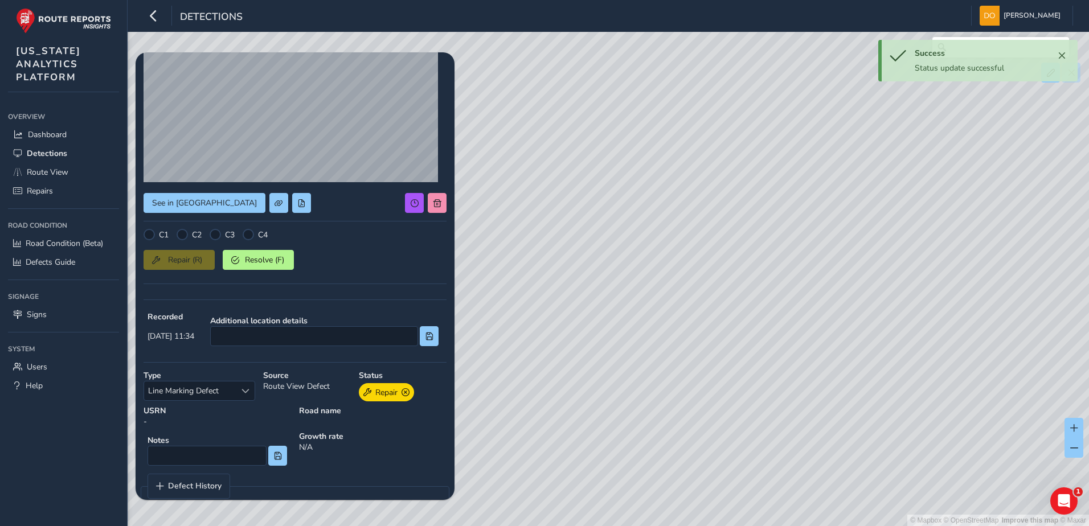
scroll to position [106, 0]
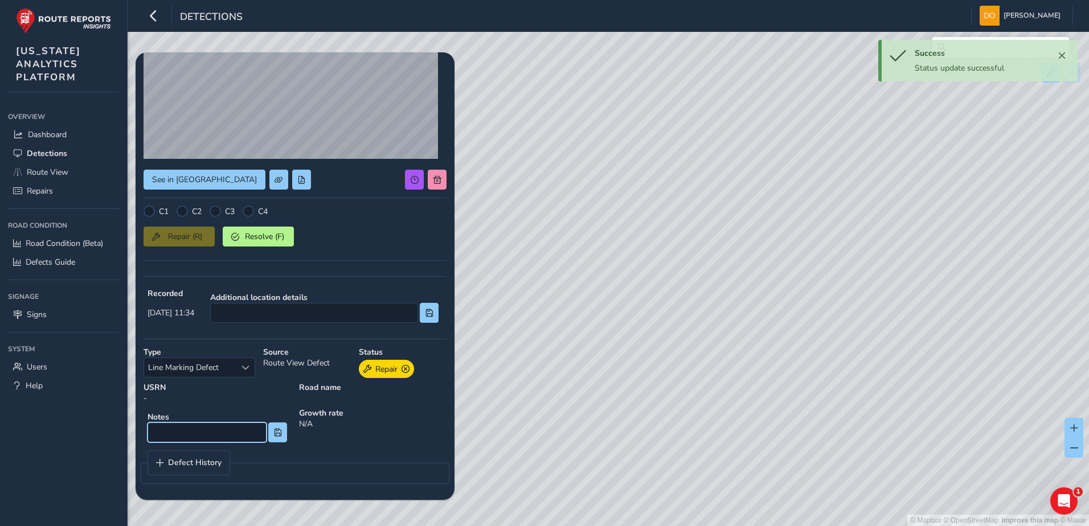
click at [200, 438] on input at bounding box center [206, 433] width 119 height 20
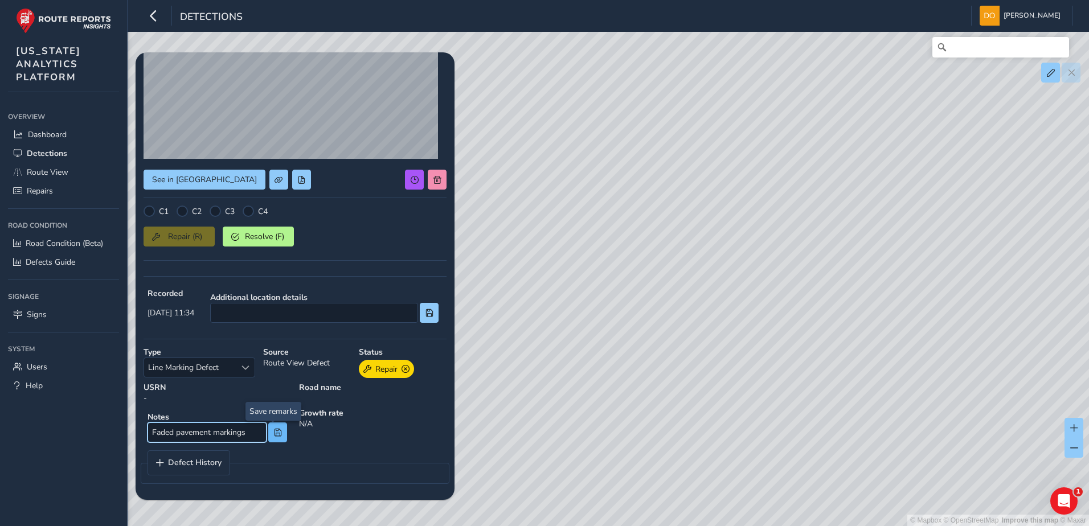
type input "Faded pavement markings"
click at [273, 440] on button at bounding box center [277, 433] width 19 height 20
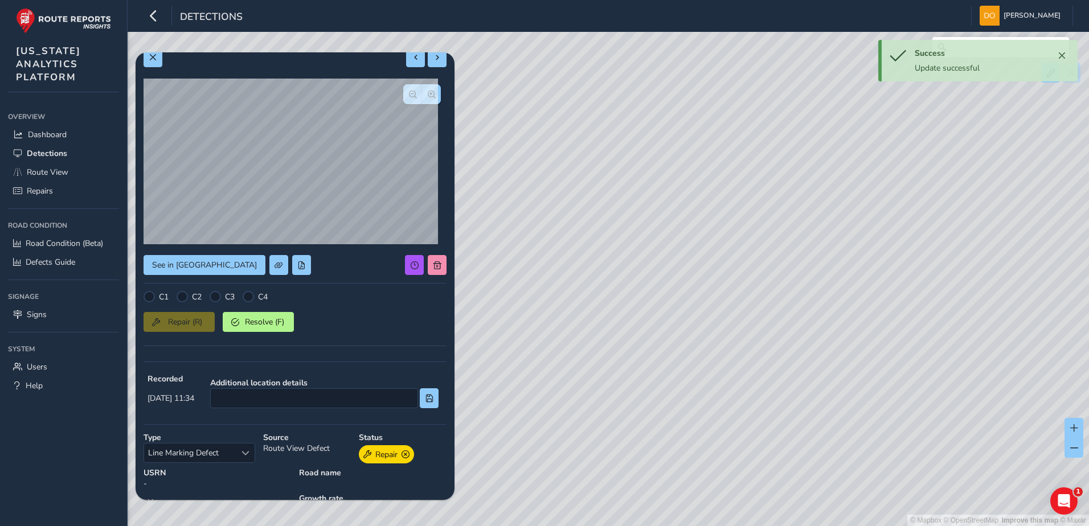
scroll to position [0, 0]
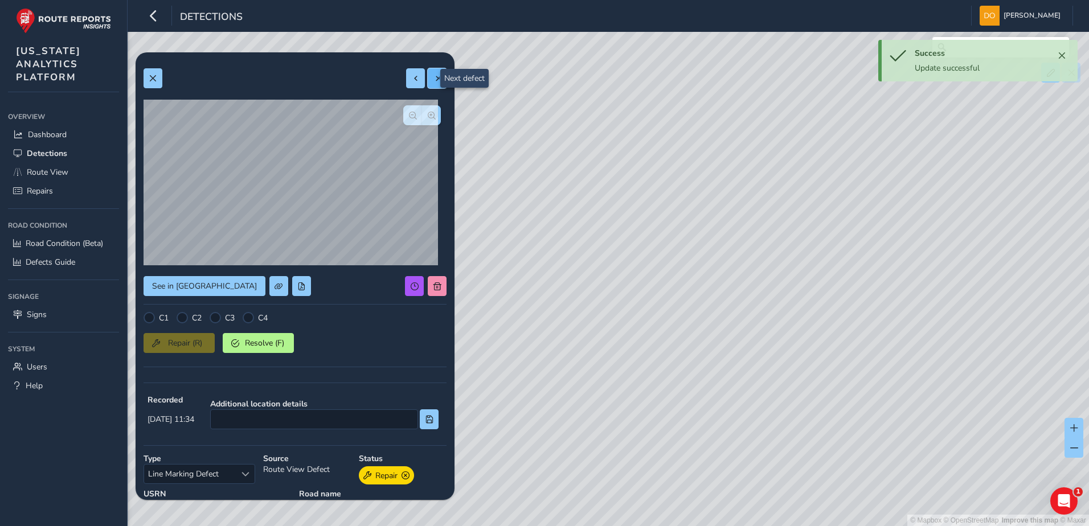
click at [433, 81] on span at bounding box center [437, 79] width 8 height 8
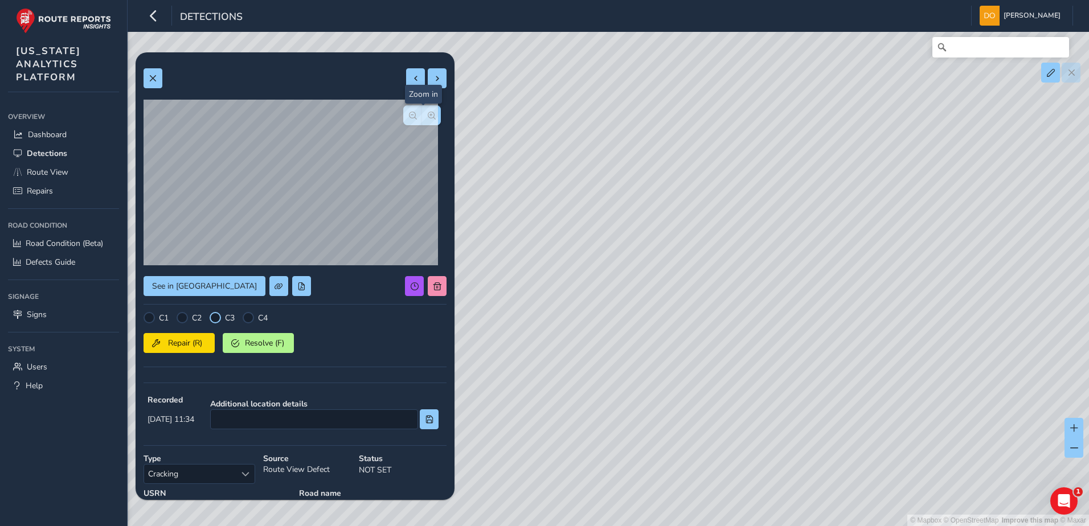
click at [213, 315] on div at bounding box center [215, 317] width 11 height 11
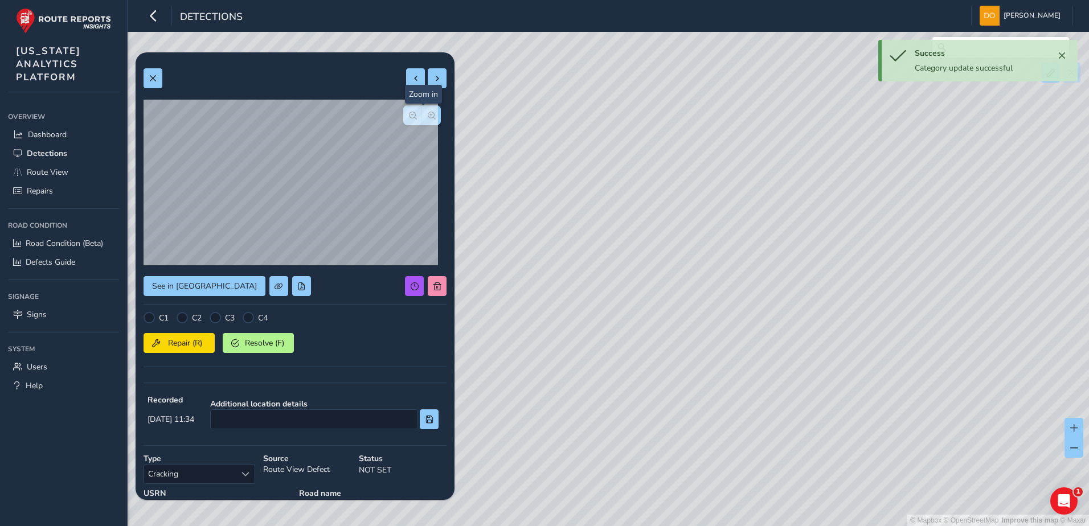
click at [217, 323] on div at bounding box center [215, 317] width 11 height 11
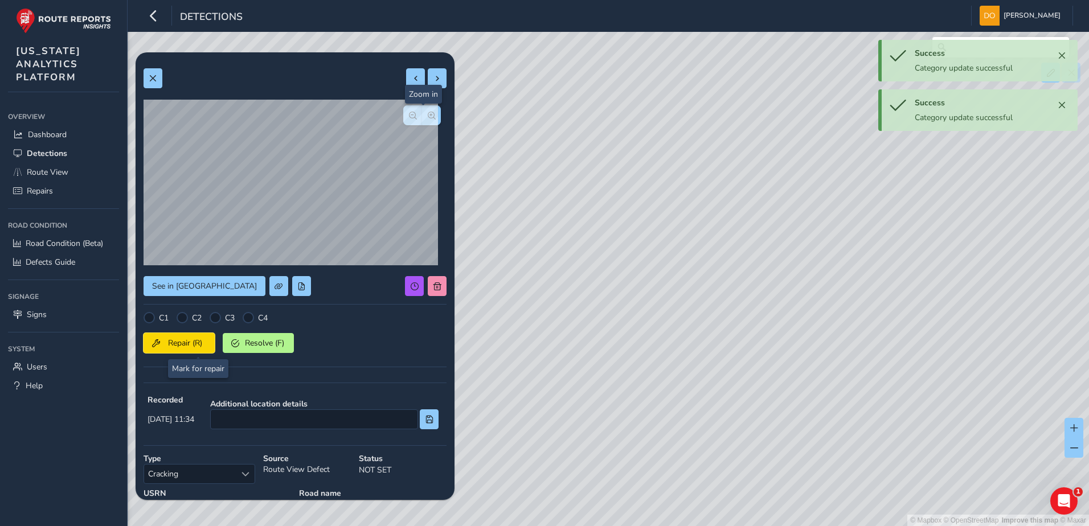
click at [195, 346] on span "Repair (R)" at bounding box center [185, 343] width 42 height 11
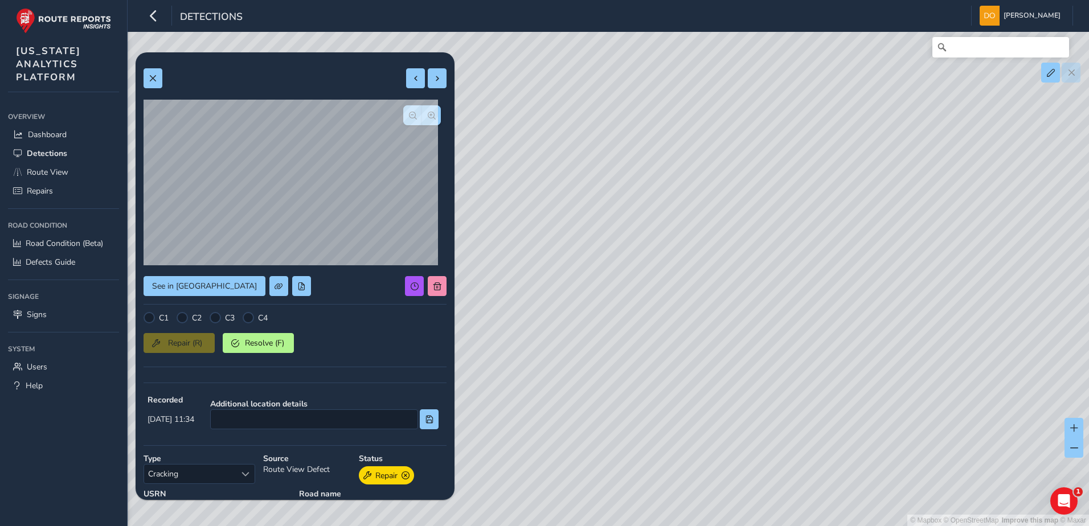
scroll to position [106, 0]
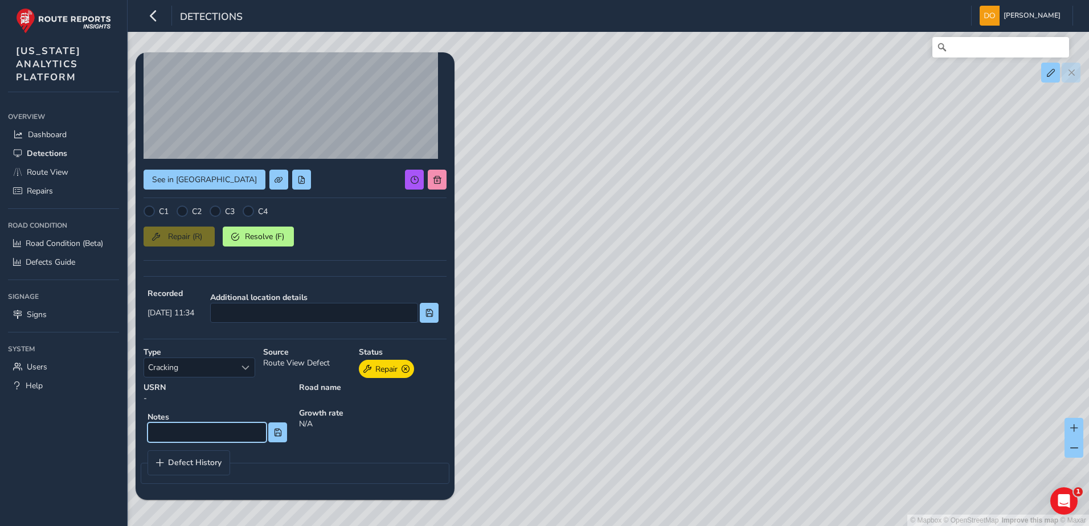
click at [203, 438] on input at bounding box center [206, 433] width 119 height 20
type input "Longitudinal cracking through 4 adjoining panels"
click at [274, 437] on button at bounding box center [277, 433] width 19 height 20
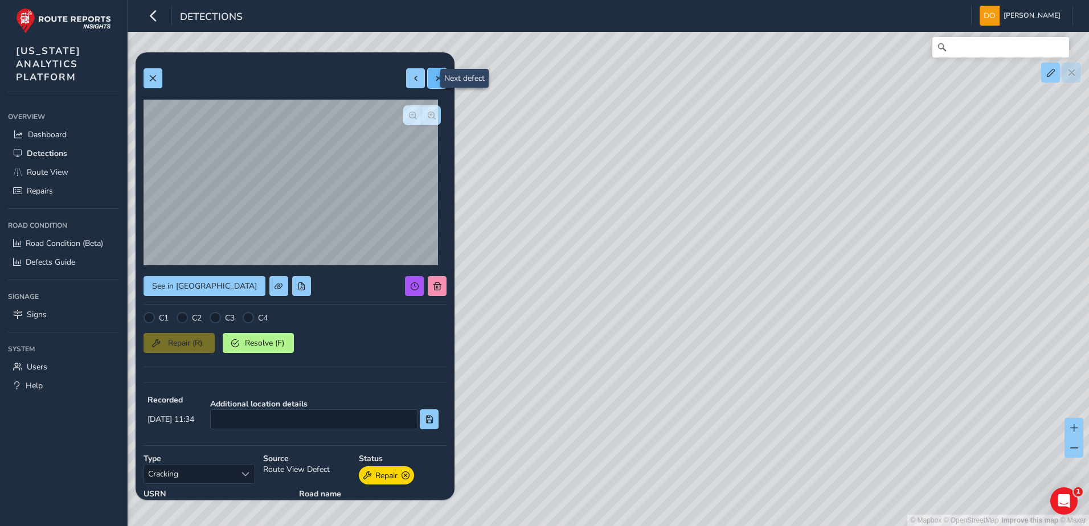
click at [428, 84] on button at bounding box center [437, 78] width 19 height 20
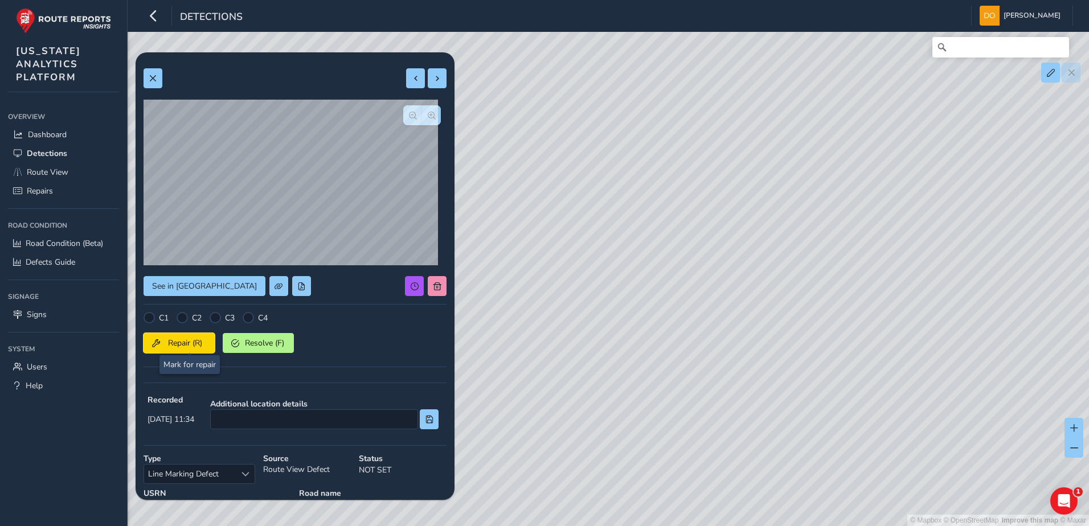
click at [186, 342] on span "Repair (R)" at bounding box center [185, 343] width 42 height 11
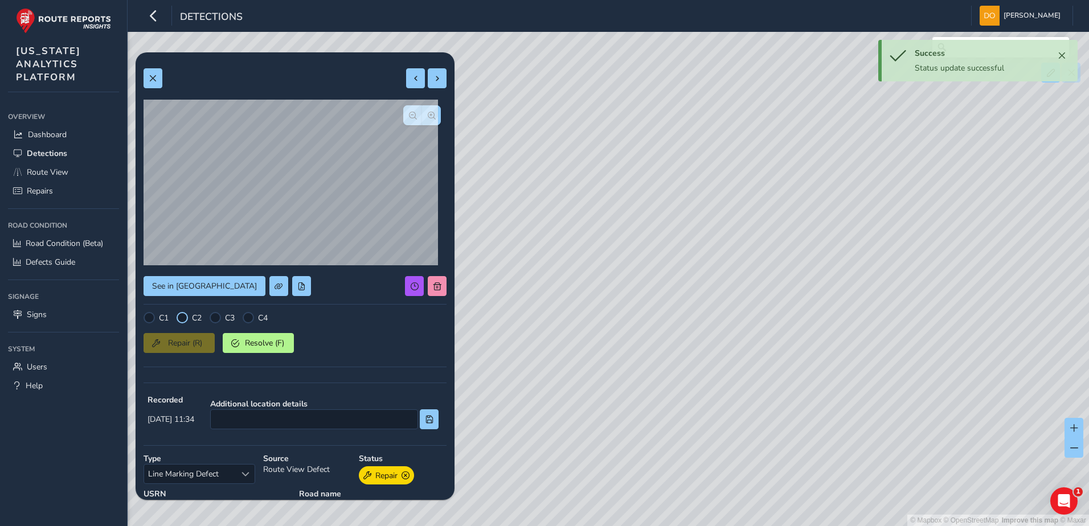
click at [183, 319] on div at bounding box center [182, 317] width 11 height 11
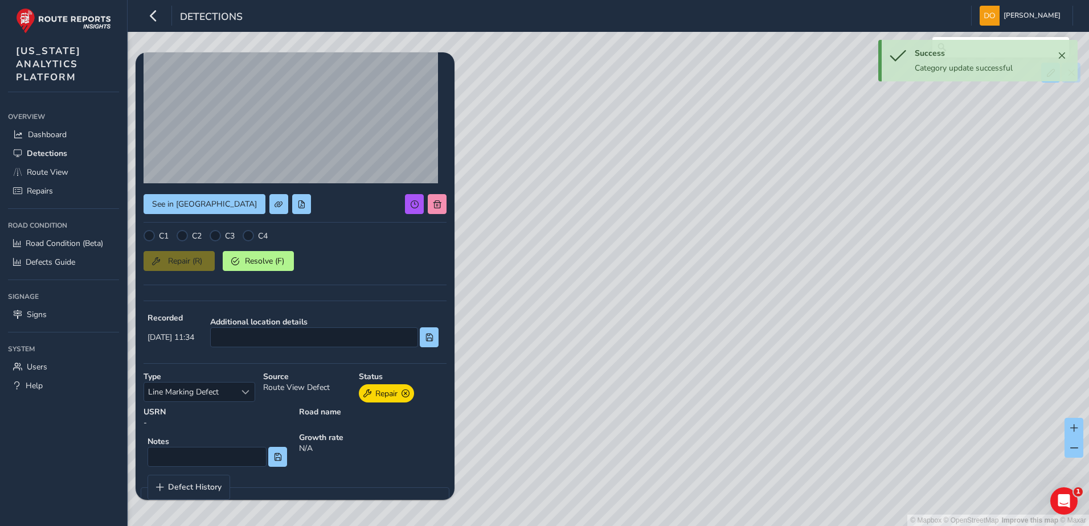
scroll to position [106, 0]
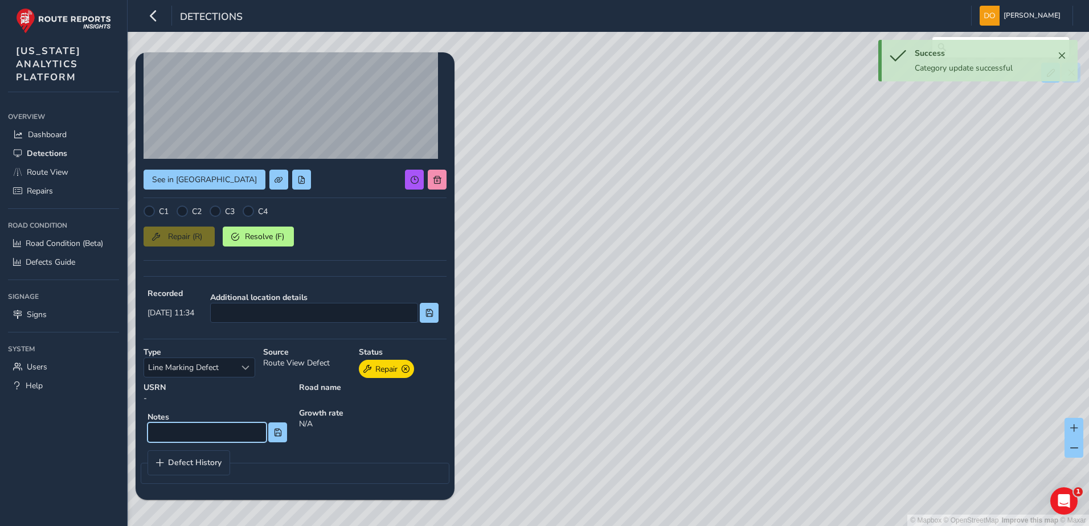
click at [220, 432] on input at bounding box center [206, 433] width 119 height 20
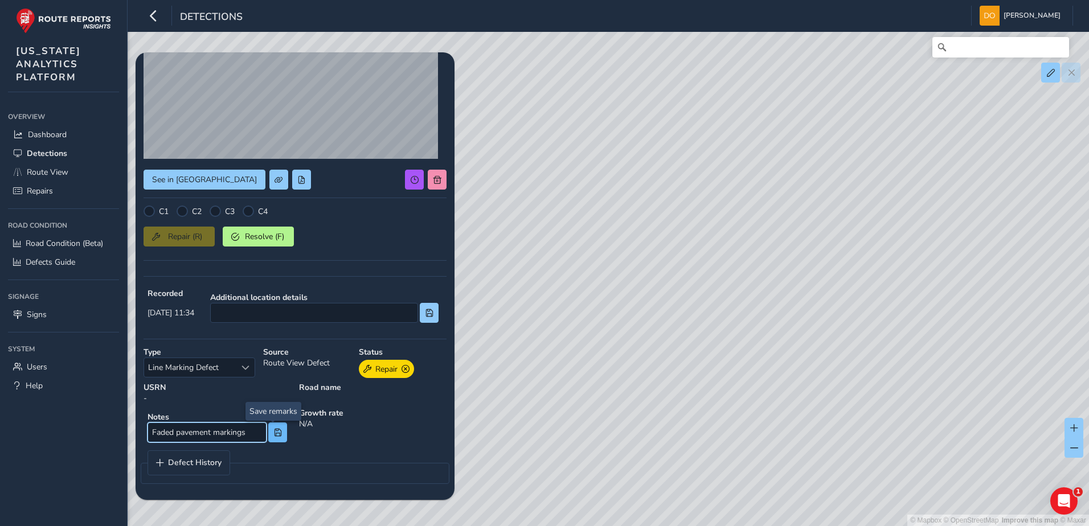
type input "Faded pavement markings"
click at [274, 436] on span at bounding box center [278, 433] width 8 height 8
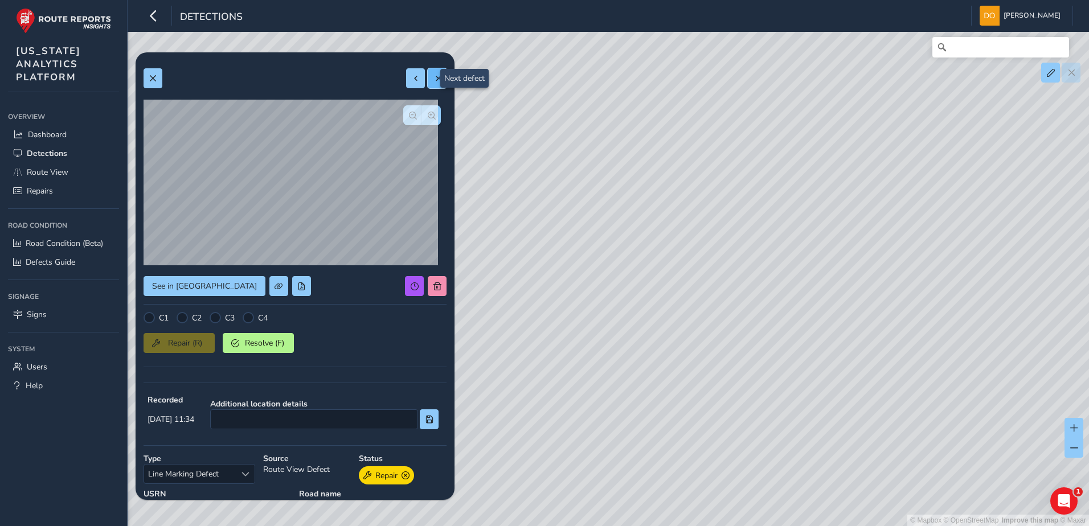
click at [433, 77] on span at bounding box center [437, 79] width 8 height 8
click at [214, 318] on div at bounding box center [215, 317] width 11 height 11
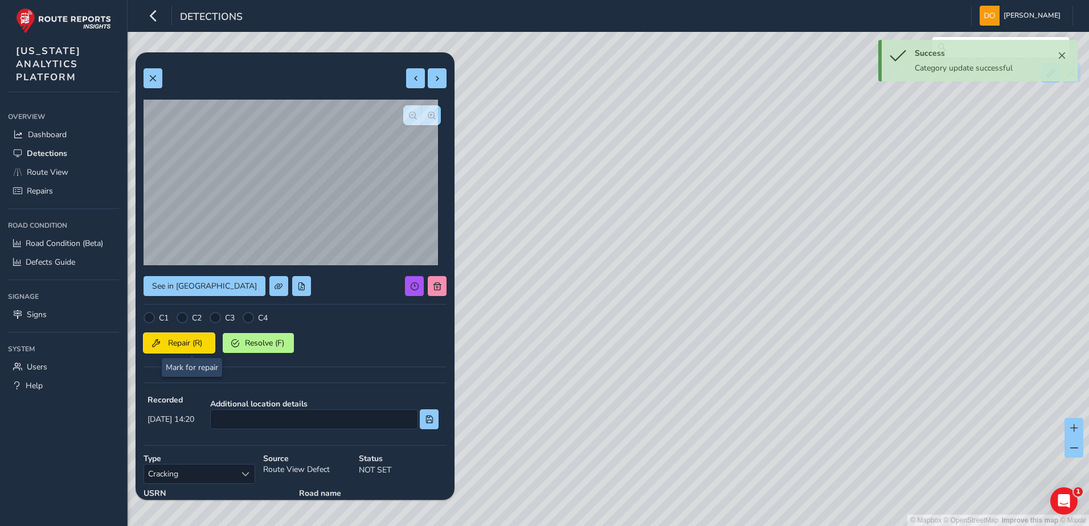
click at [189, 345] on span "Repair (R)" at bounding box center [185, 343] width 42 height 11
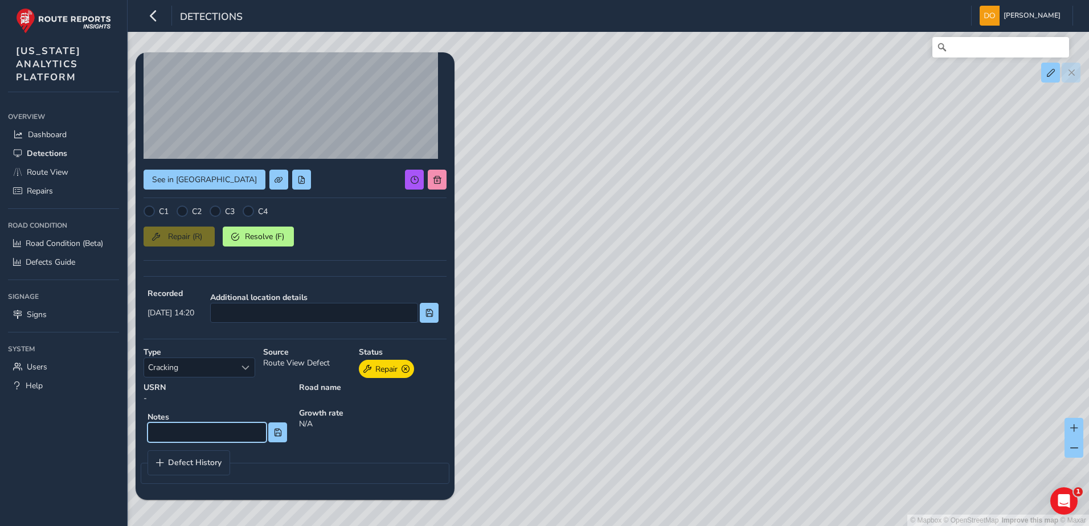
click at [217, 433] on input at bounding box center [206, 433] width 119 height 20
type input "Alligator cracking on right shoulder"
click at [273, 437] on button at bounding box center [277, 433] width 19 height 20
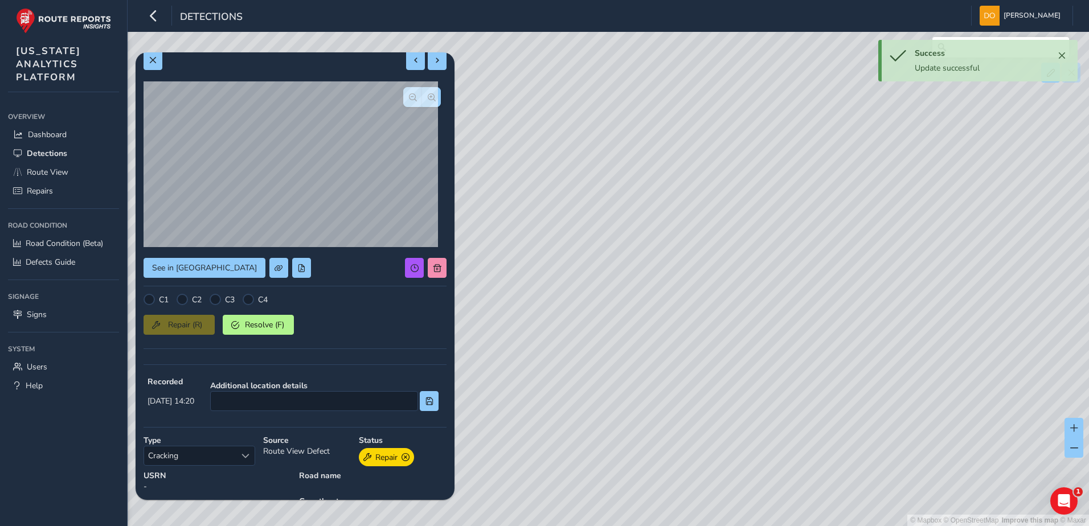
scroll to position [0, 0]
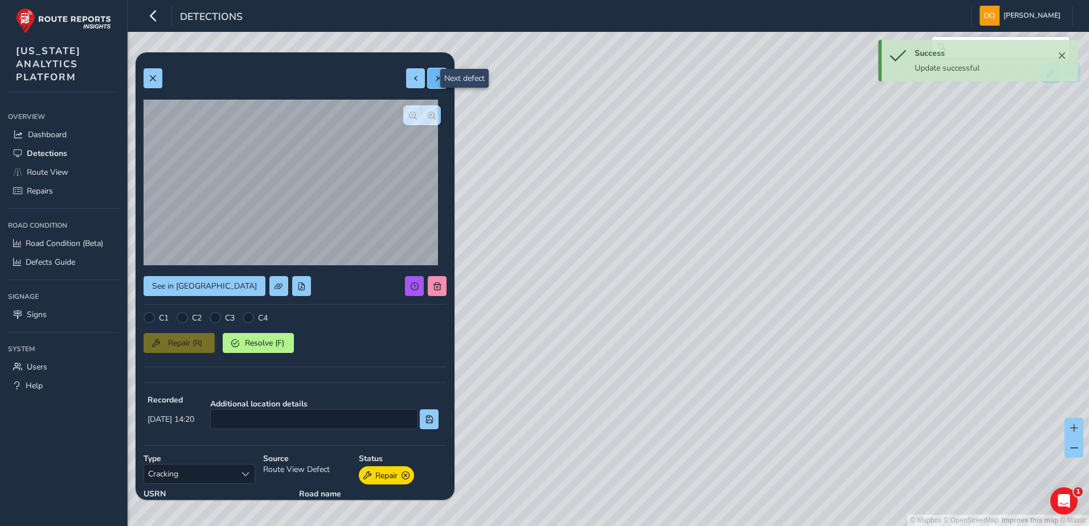
click at [433, 76] on span at bounding box center [437, 79] width 8 height 8
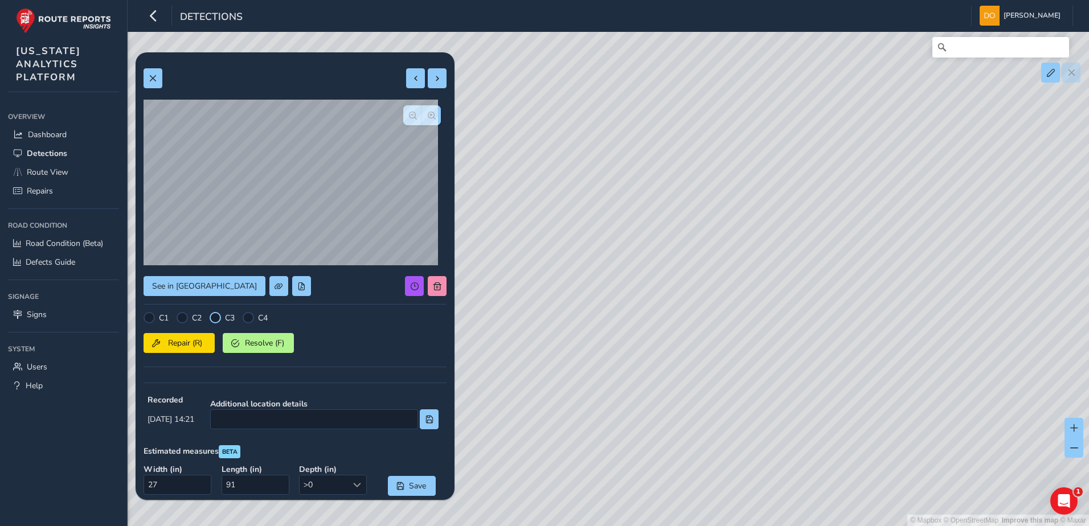
click at [215, 321] on div at bounding box center [215, 317] width 11 height 11
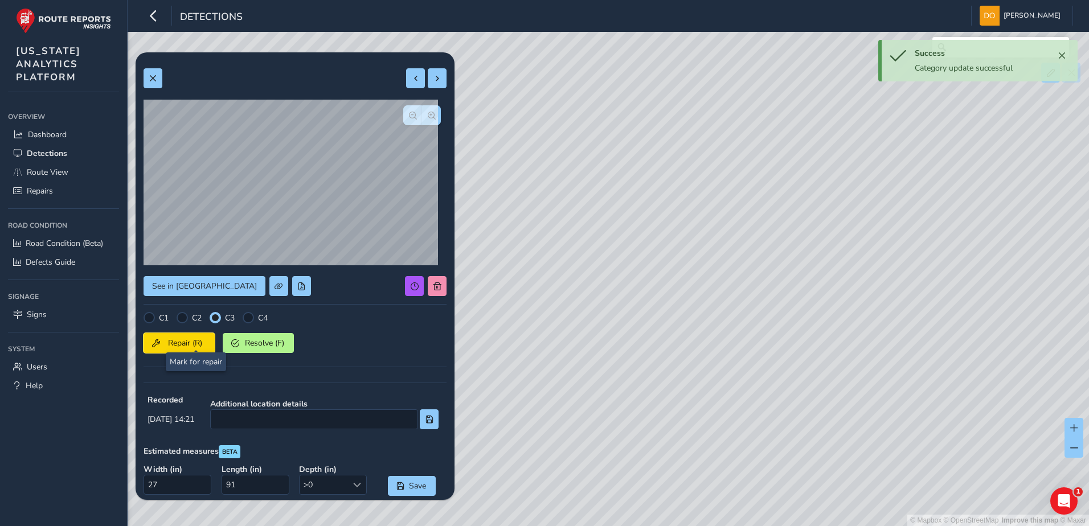
click at [193, 339] on span "Repair (R)" at bounding box center [185, 343] width 42 height 11
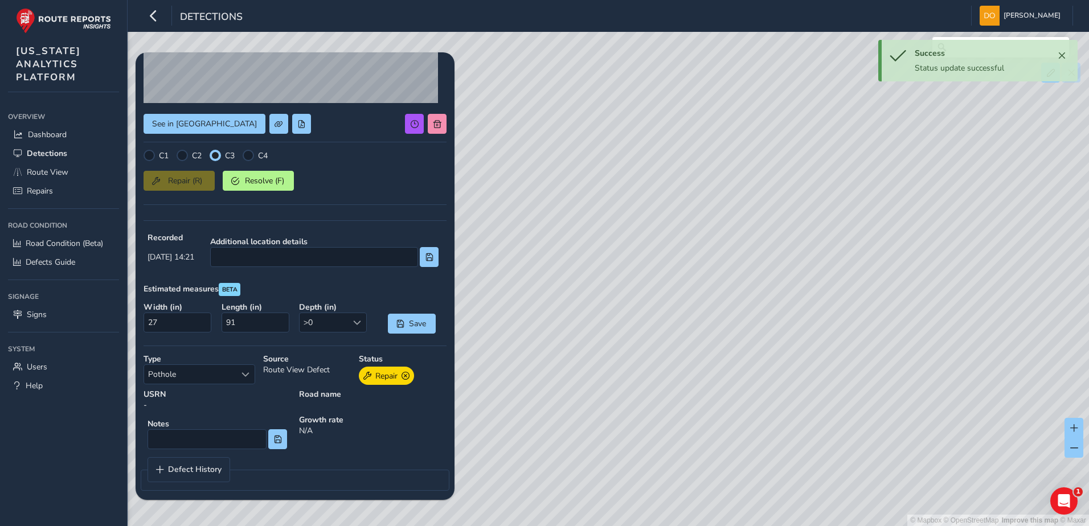
scroll to position [169, 0]
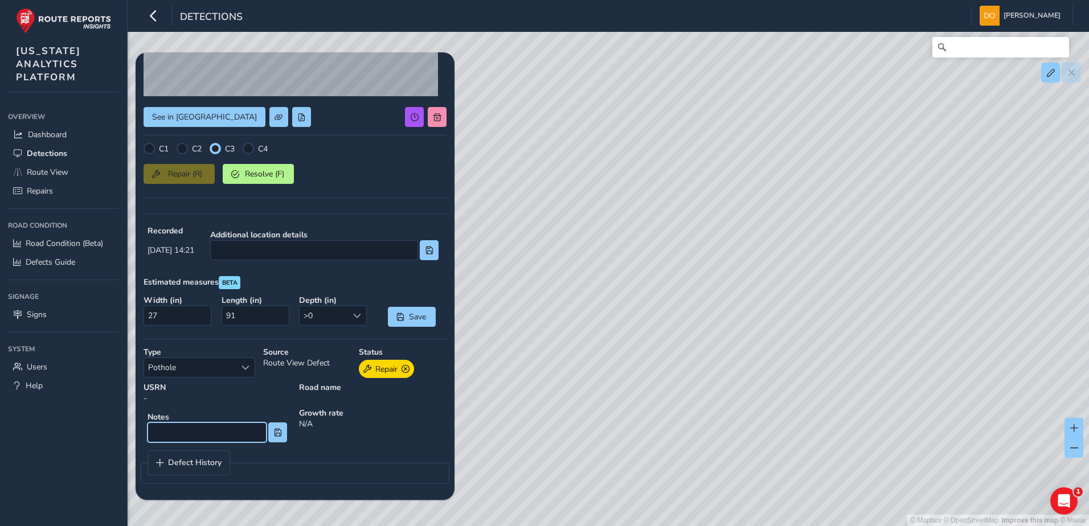
click at [231, 432] on input at bounding box center [206, 433] width 119 height 20
click at [274, 434] on span at bounding box center [278, 433] width 8 height 8
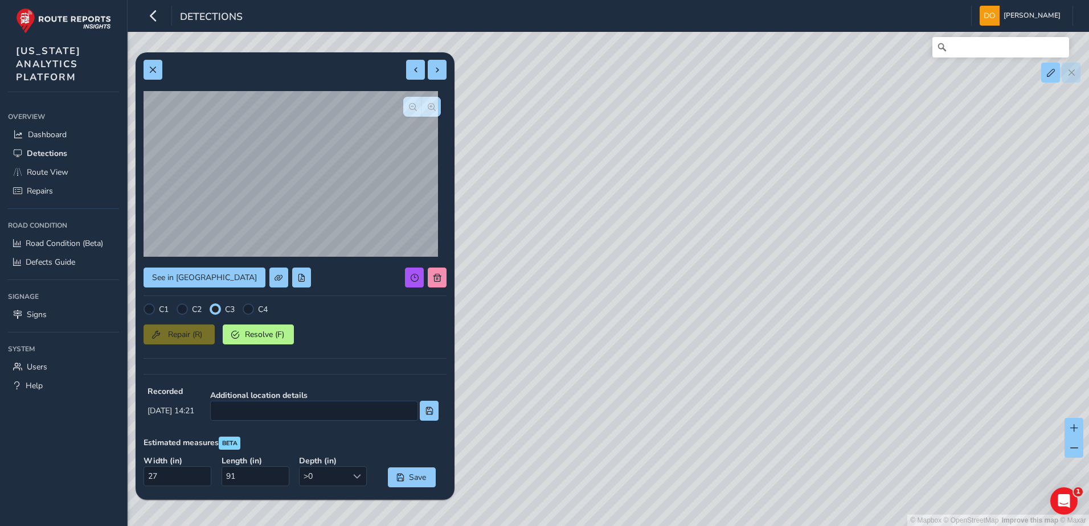
scroll to position [0, 0]
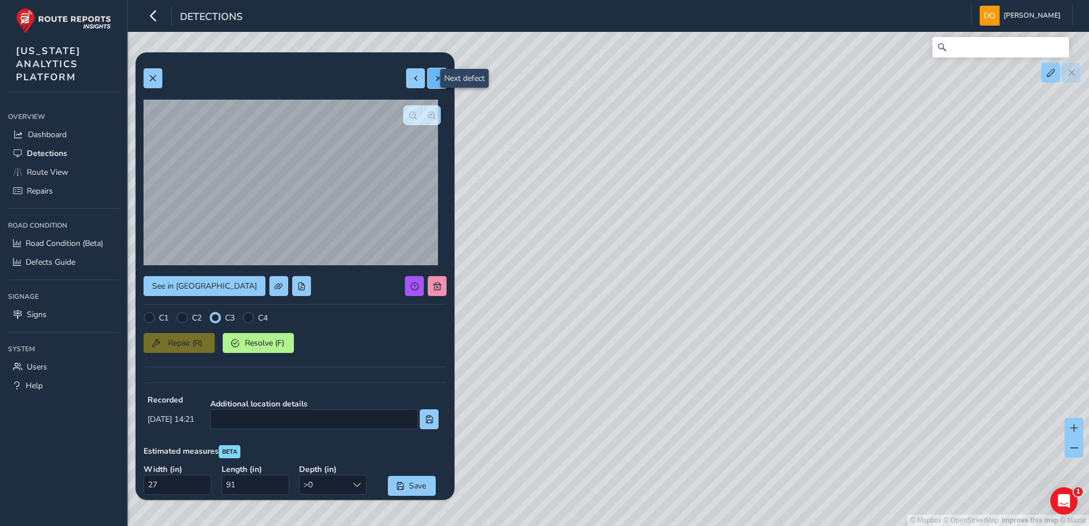
click at [433, 78] on span at bounding box center [437, 79] width 8 height 8
type input "Missing marker"
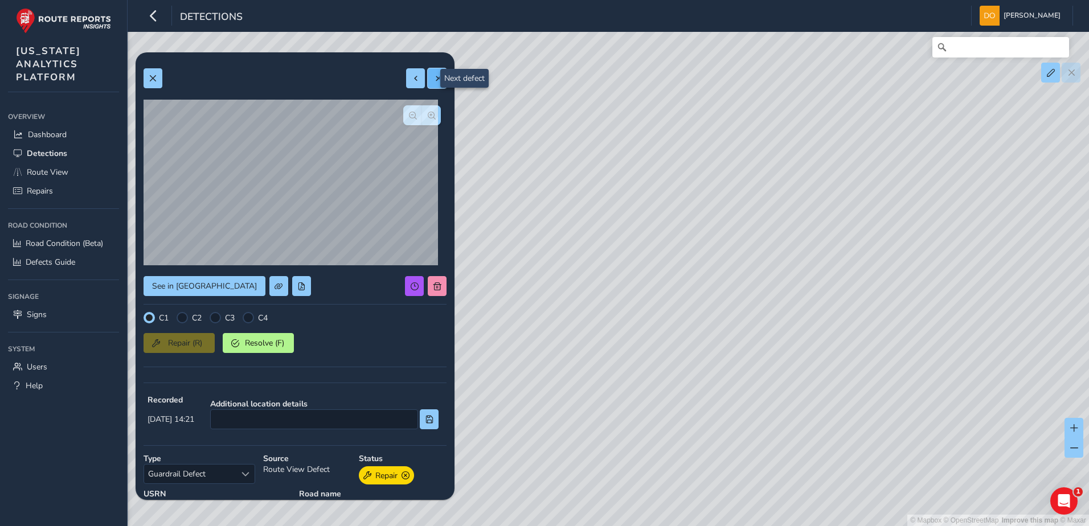
click at [430, 68] on button at bounding box center [437, 78] width 19 height 20
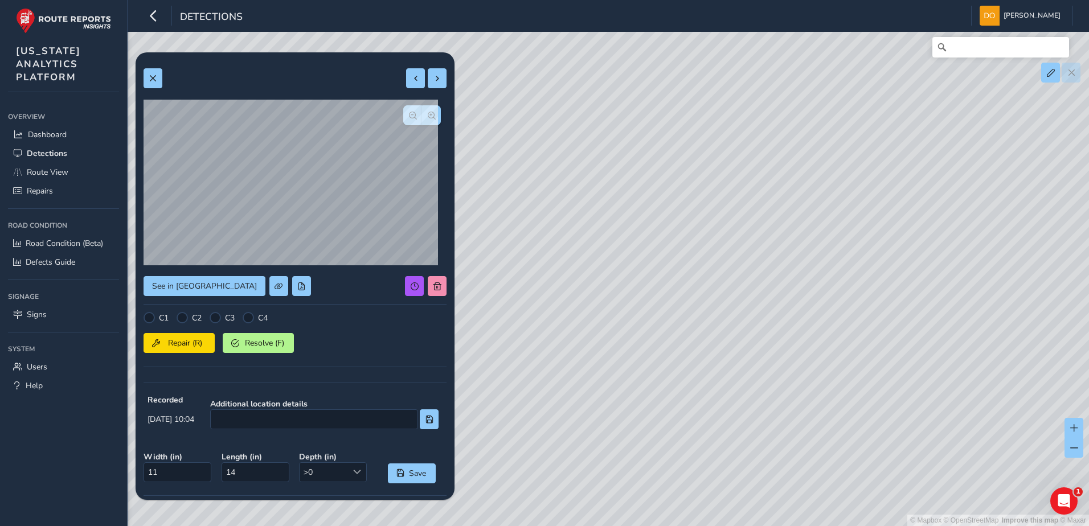
click at [188, 317] on div "C2" at bounding box center [189, 317] width 25 height 11
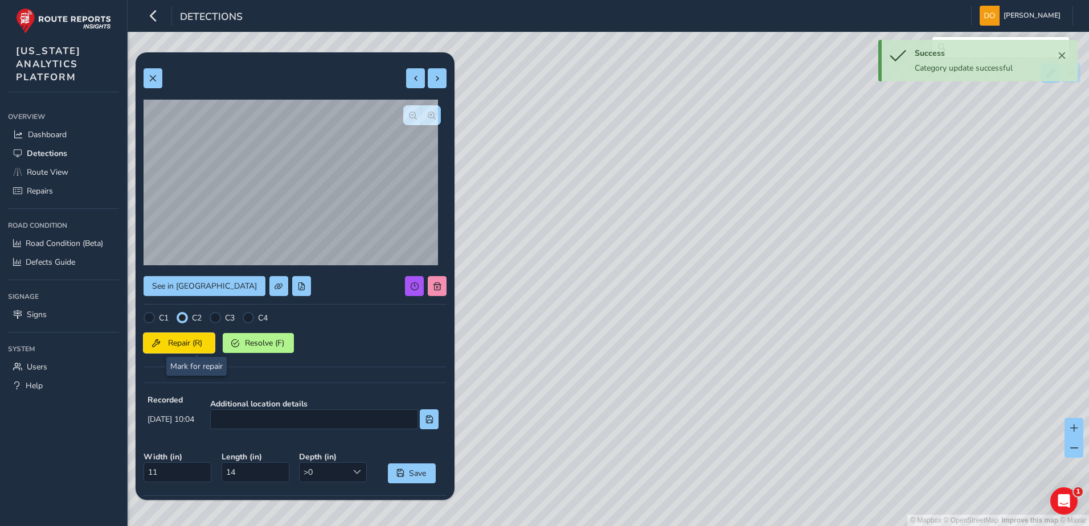
click at [194, 343] on span "Repair (R)" at bounding box center [185, 343] width 42 height 11
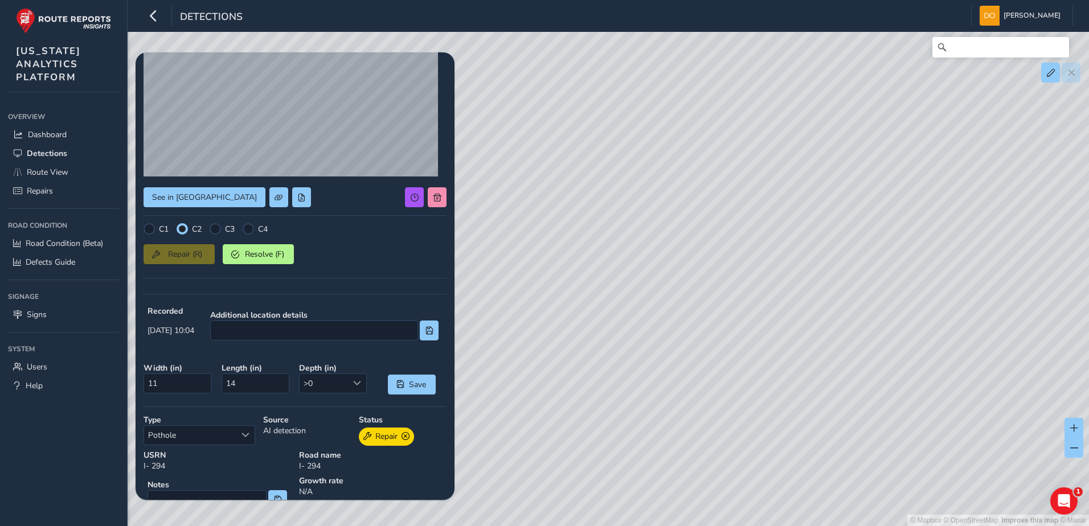
scroll to position [156, 0]
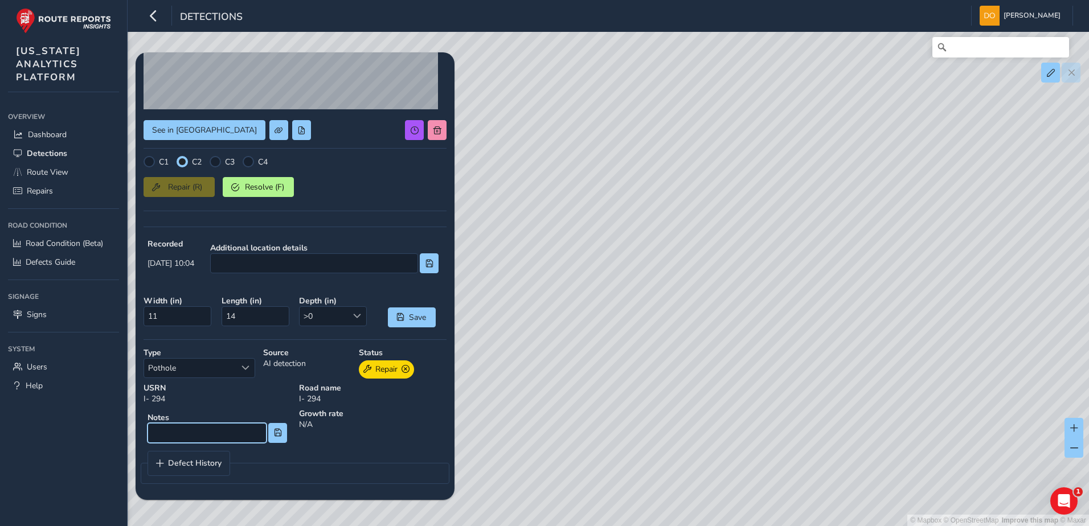
click at [199, 430] on input at bounding box center [206, 433] width 119 height 20
type input "Overlay scaling or [PERSON_NAME]/ pothole"
click at [279, 436] on button at bounding box center [277, 433] width 19 height 20
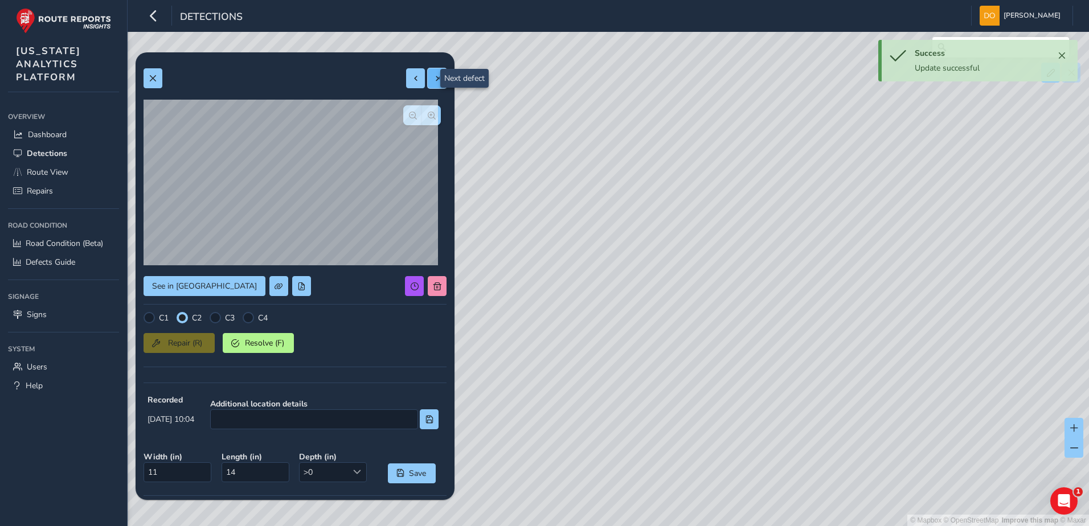
click at [432, 71] on button at bounding box center [437, 78] width 19 height 20
type input "17"
type input "20"
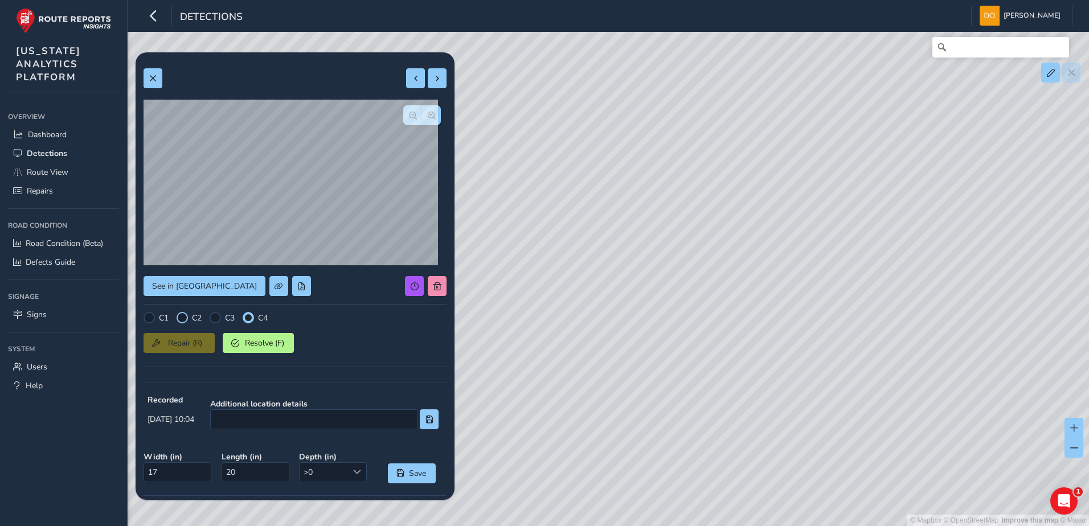
click at [186, 319] on div at bounding box center [182, 317] width 11 height 11
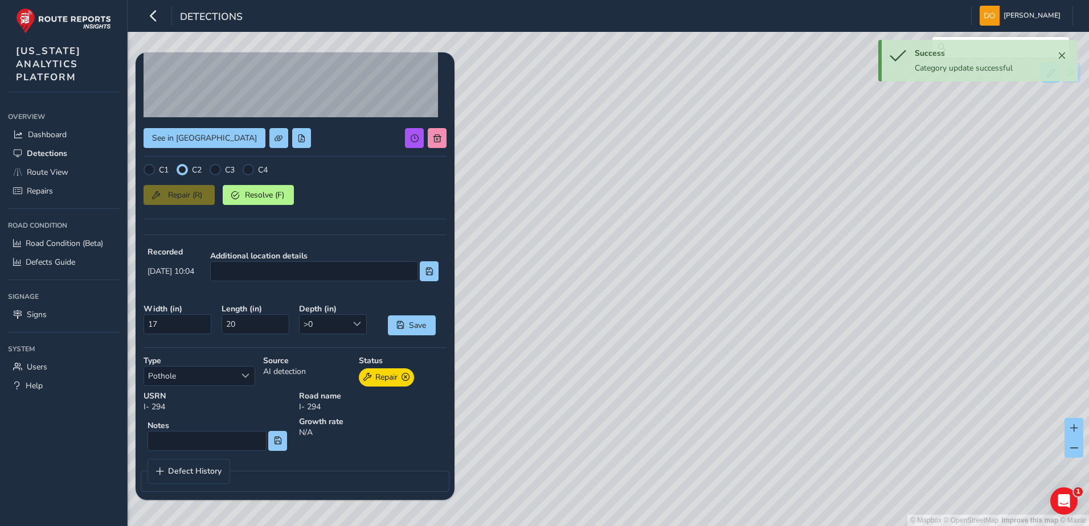
scroll to position [156, 0]
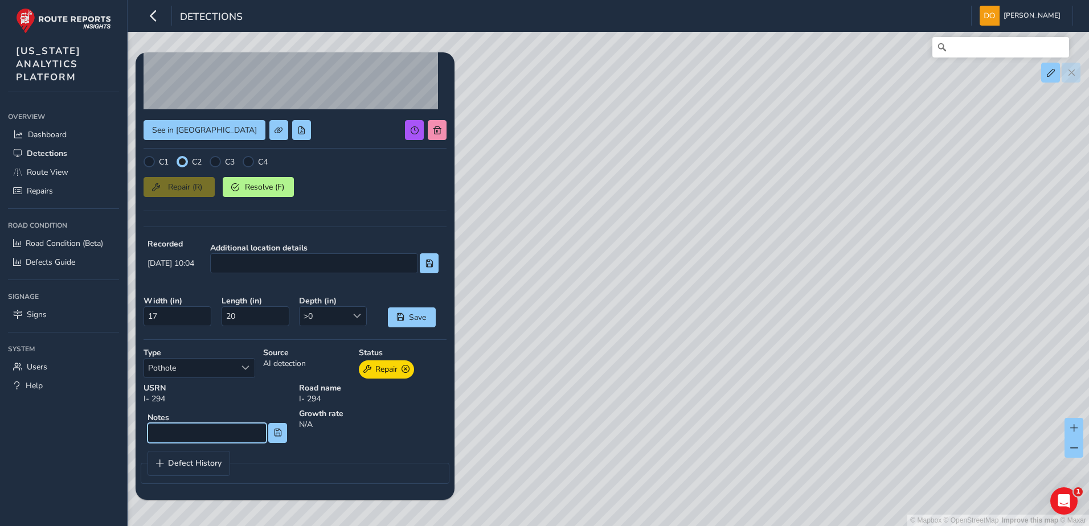
click at [227, 434] on input at bounding box center [206, 433] width 119 height 20
type input "Edge line cracking"
click at [269, 441] on button at bounding box center [277, 433] width 19 height 20
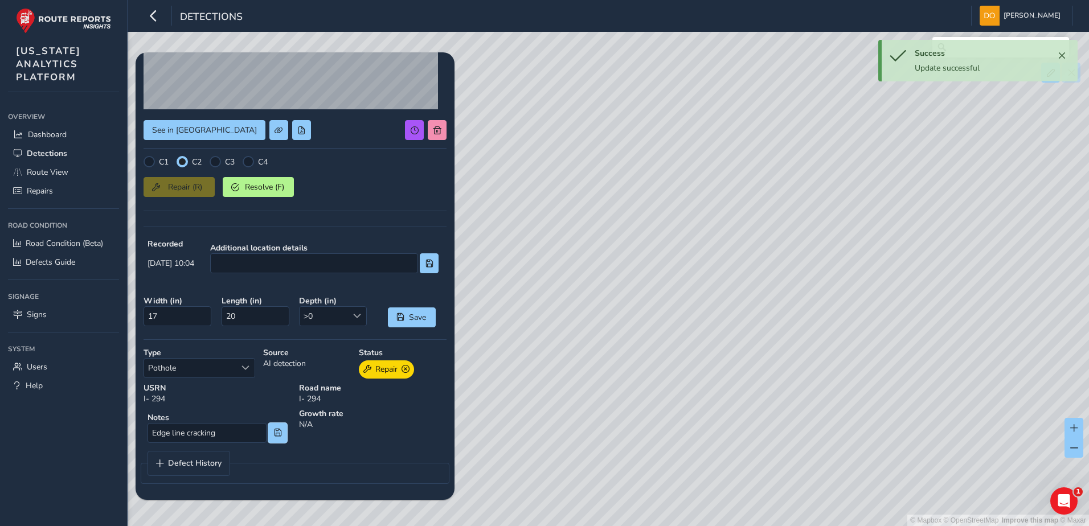
scroll to position [0, 0]
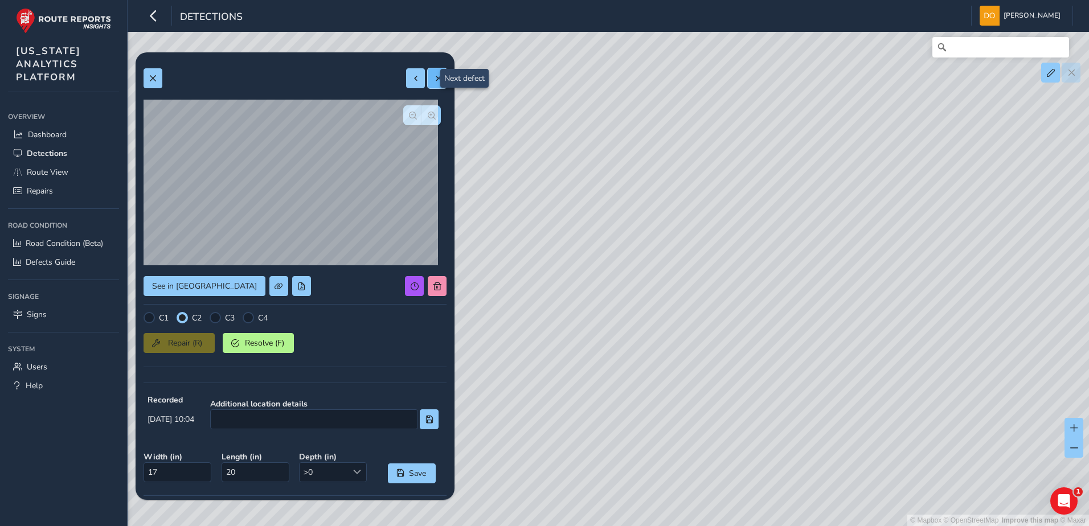
click at [433, 77] on span at bounding box center [437, 79] width 8 height 8
type input "29"
type input "33"
click at [183, 320] on div at bounding box center [182, 317] width 11 height 11
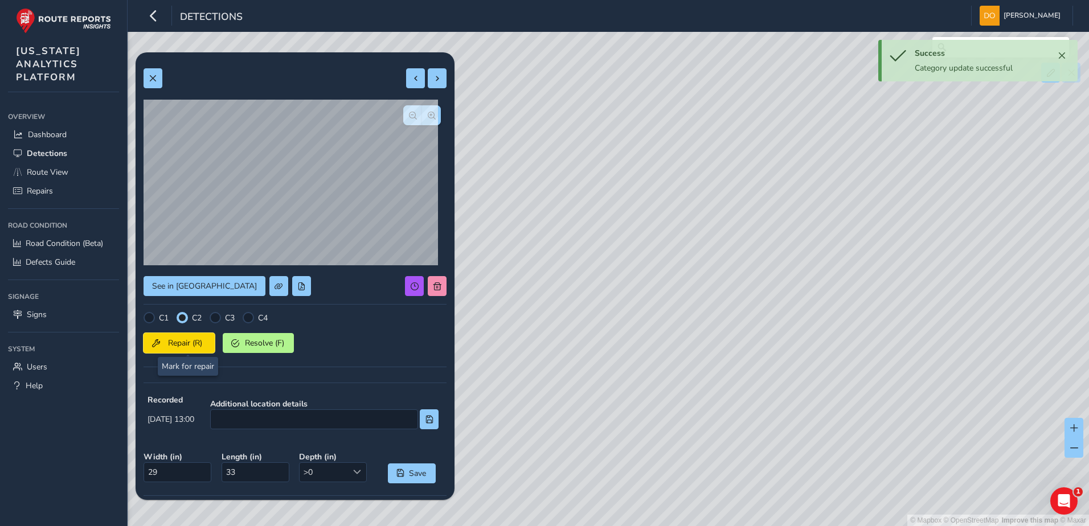
click at [186, 343] on span "Repair (R)" at bounding box center [185, 343] width 42 height 11
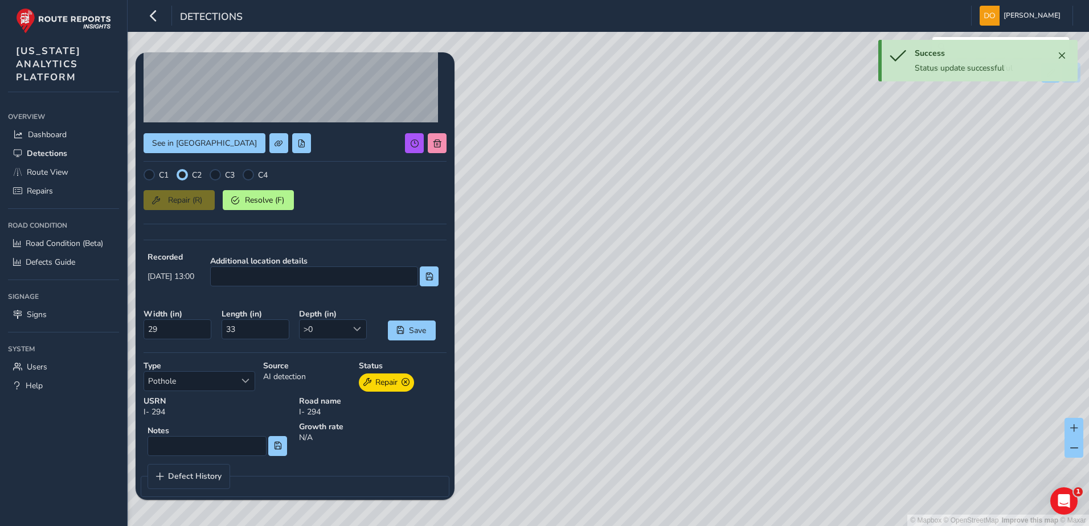
scroll to position [156, 0]
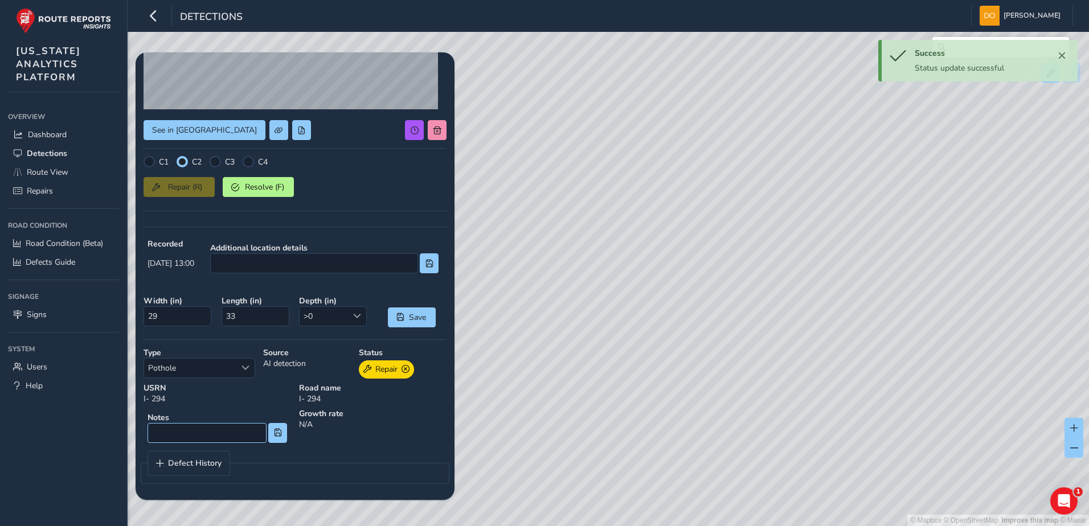
click at [233, 423] on div "Notes" at bounding box center [216, 427] width 147 height 39
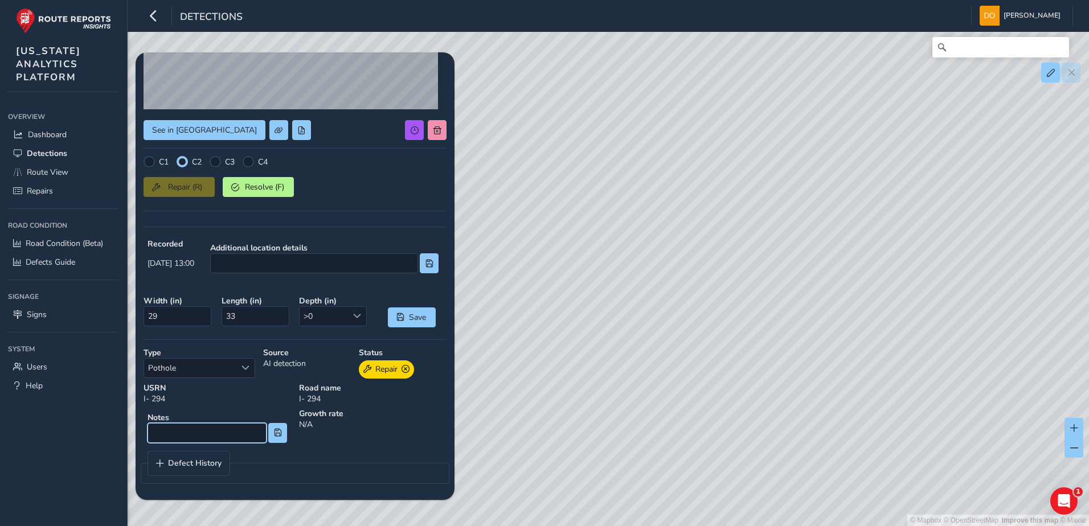
click at [189, 428] on input at bounding box center [206, 433] width 119 height 20
type input "[PERSON_NAME] and cracking in [PERSON_NAME] point"
click at [274, 433] on span at bounding box center [278, 433] width 8 height 8
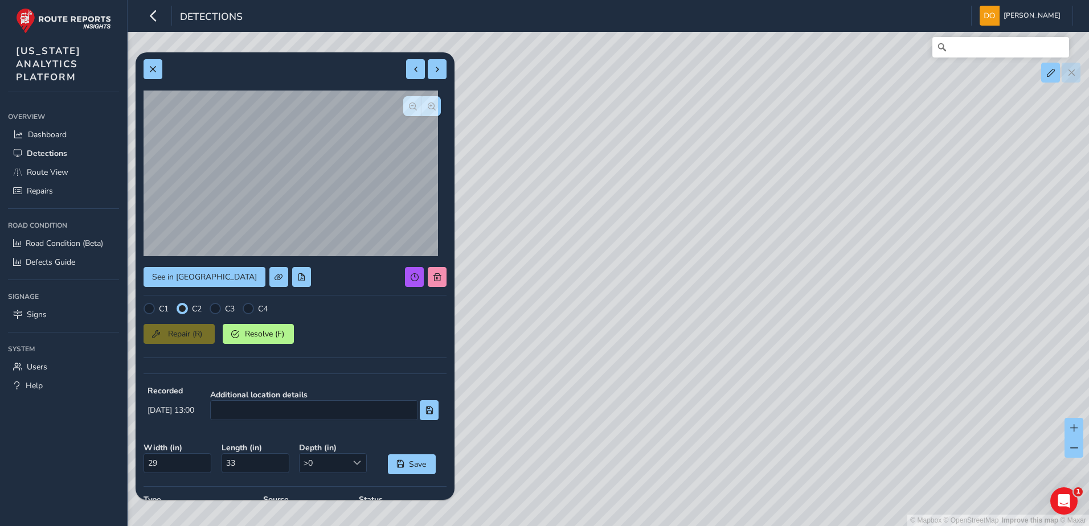
scroll to position [0, 0]
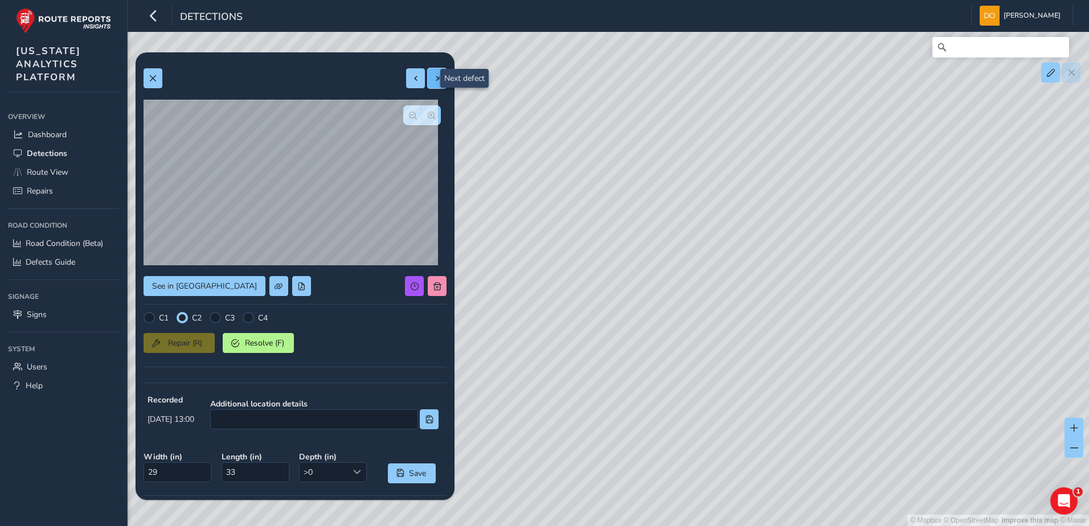
click at [435, 82] on button at bounding box center [437, 78] width 19 height 20
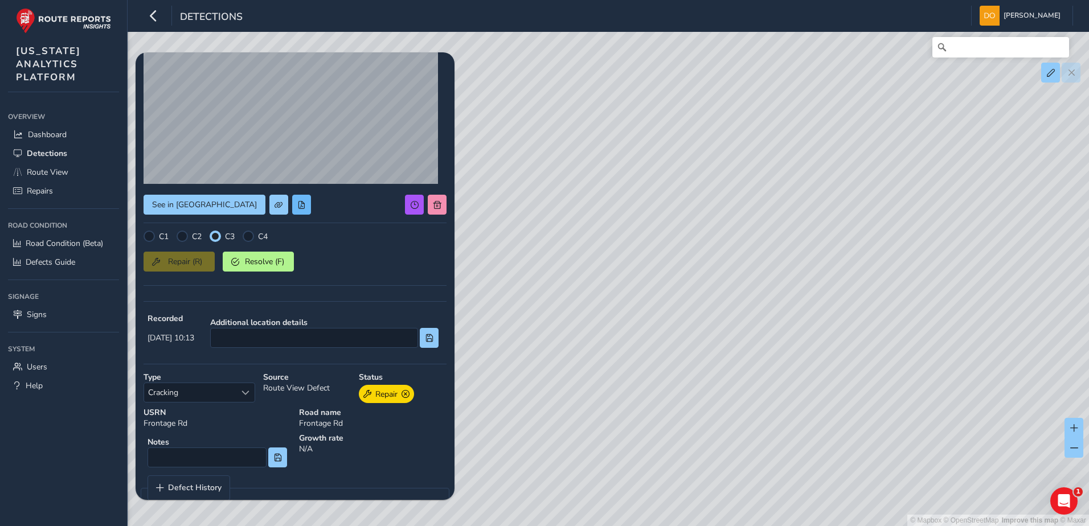
scroll to position [106, 0]
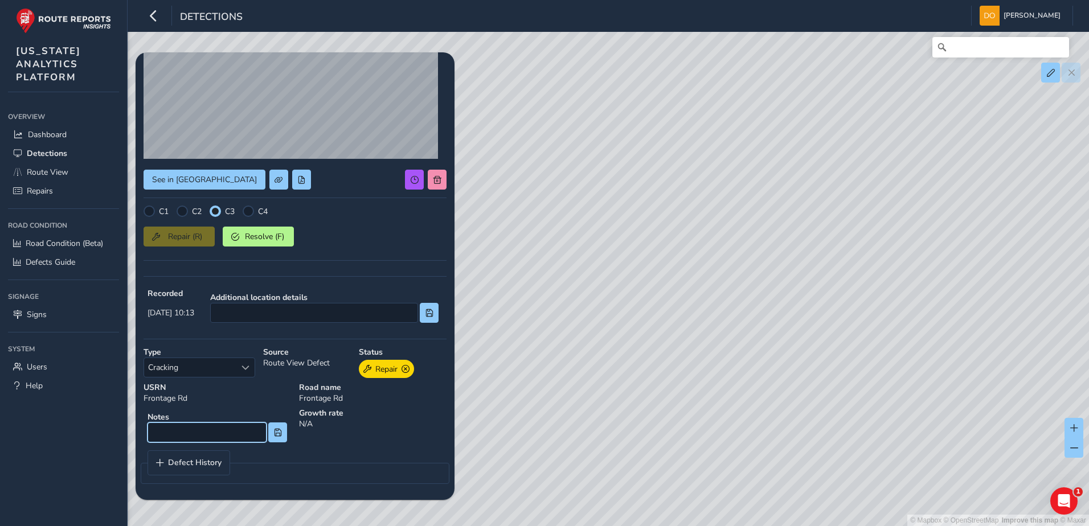
click at [202, 432] on input at bounding box center [206, 433] width 119 height 20
type input "Alligator cracking"
click at [269, 433] on button at bounding box center [277, 433] width 19 height 20
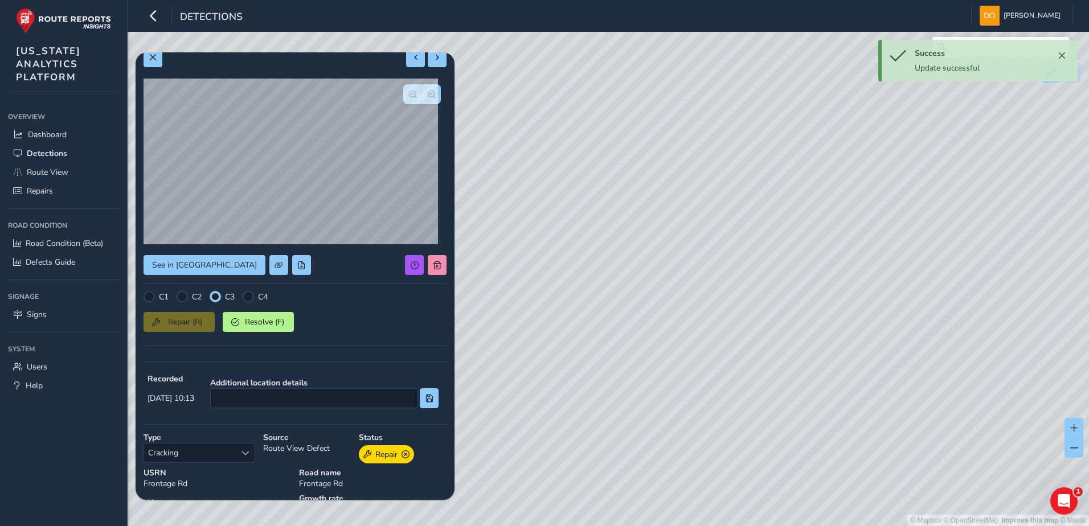
scroll to position [0, 0]
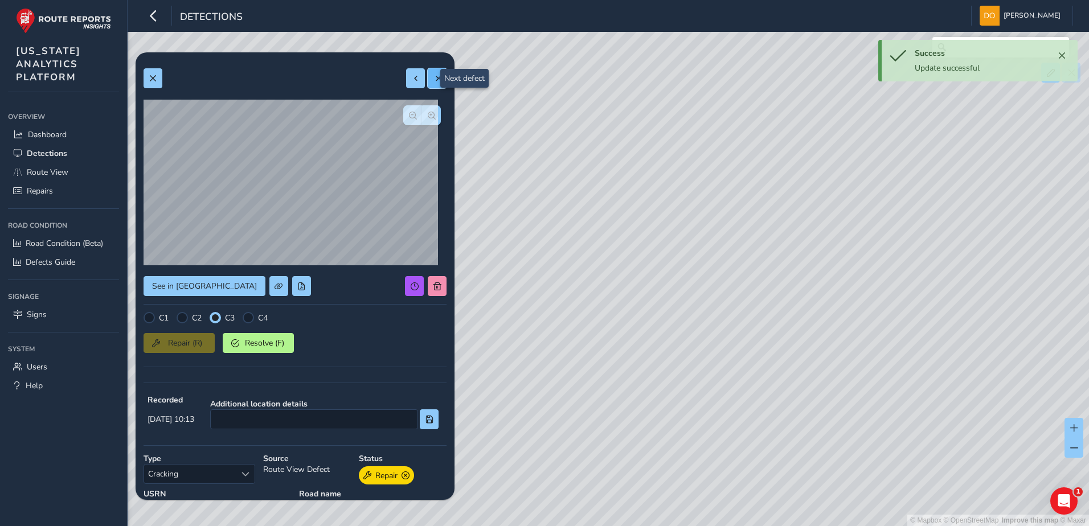
click at [429, 83] on button at bounding box center [437, 78] width 19 height 20
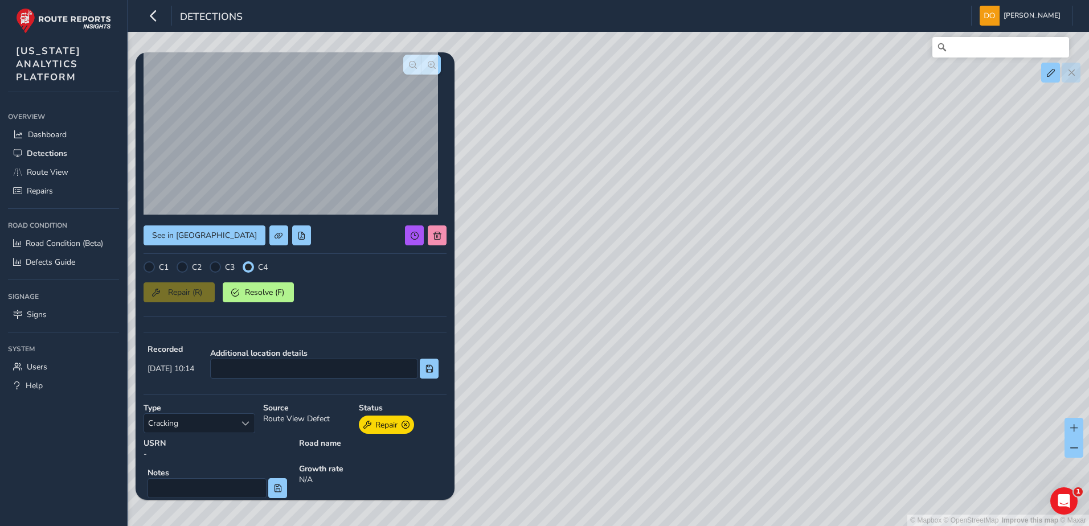
scroll to position [106, 0]
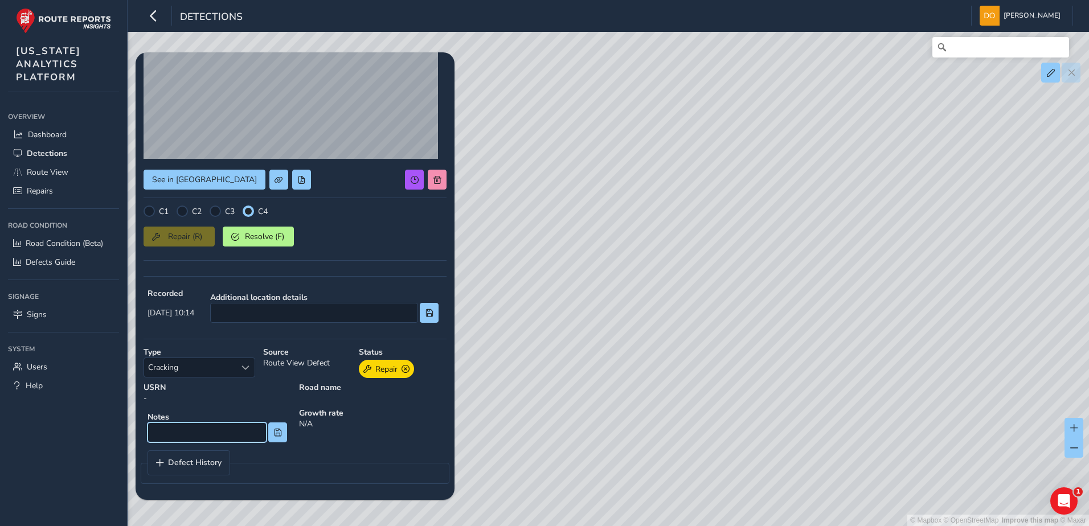
click at [192, 439] on input at bounding box center [206, 433] width 119 height 20
click at [274, 438] on button at bounding box center [277, 433] width 19 height 20
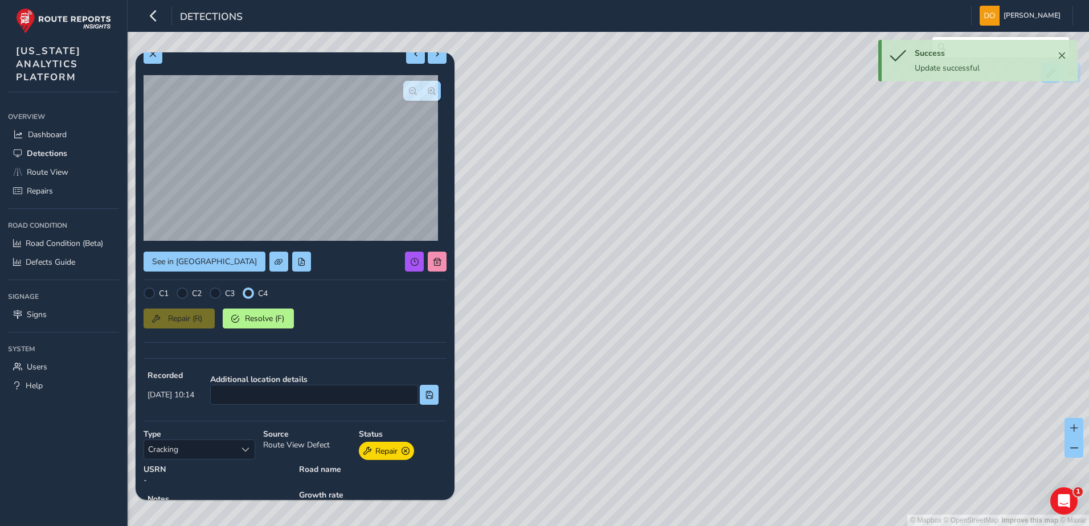
scroll to position [0, 0]
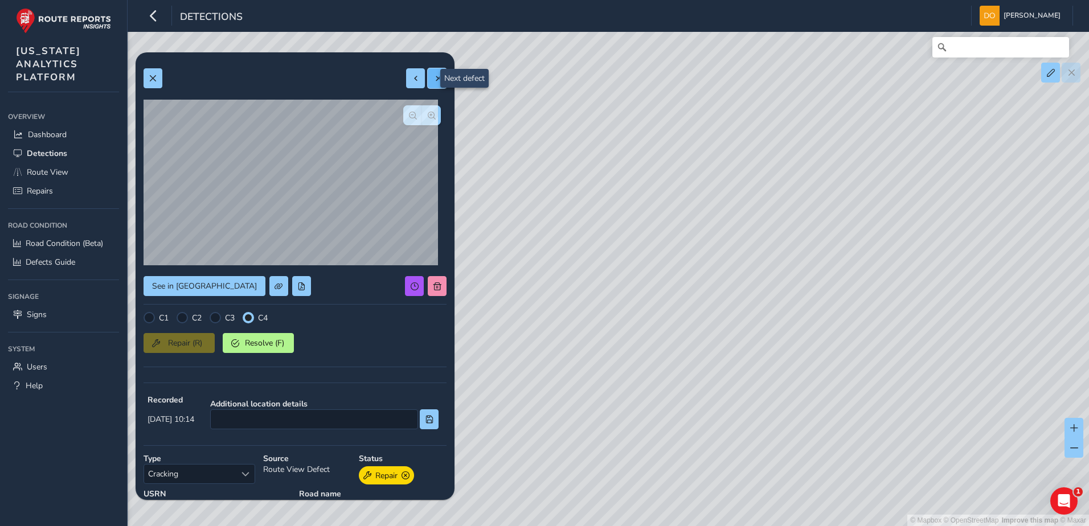
click at [428, 77] on button at bounding box center [437, 78] width 19 height 20
type input "Alligator cracking - patching"
click at [433, 76] on button at bounding box center [437, 78] width 19 height 20
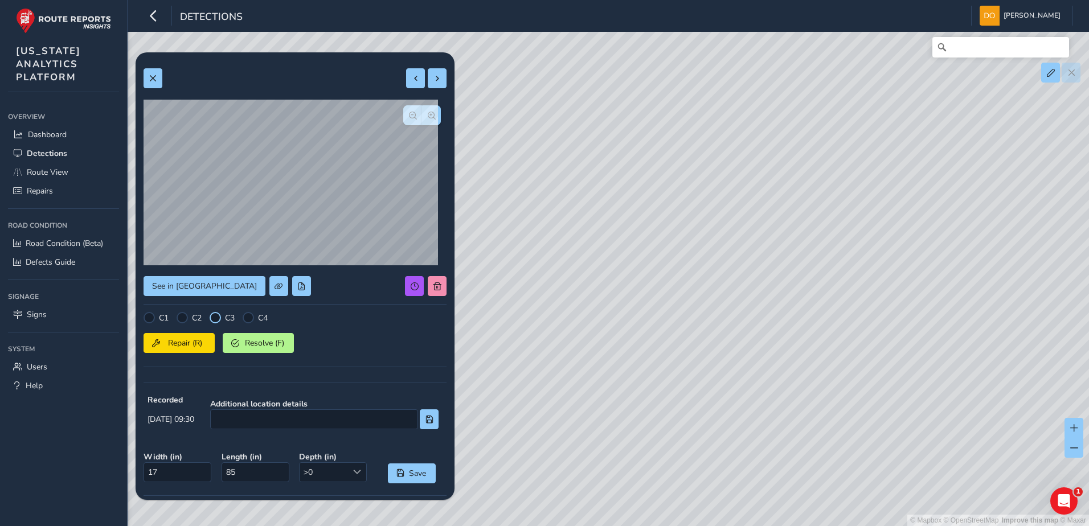
click at [216, 319] on div at bounding box center [215, 317] width 11 height 11
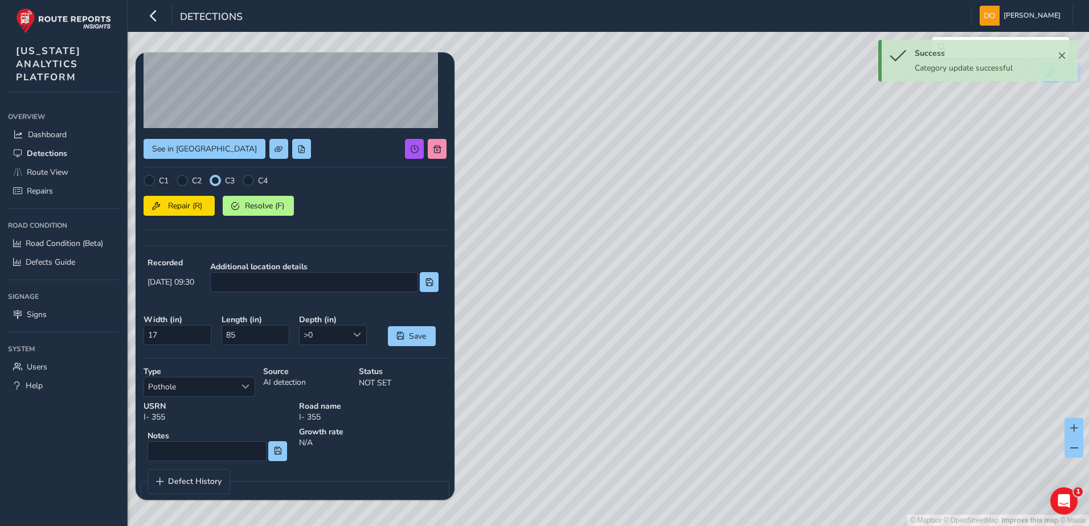
scroll to position [155, 0]
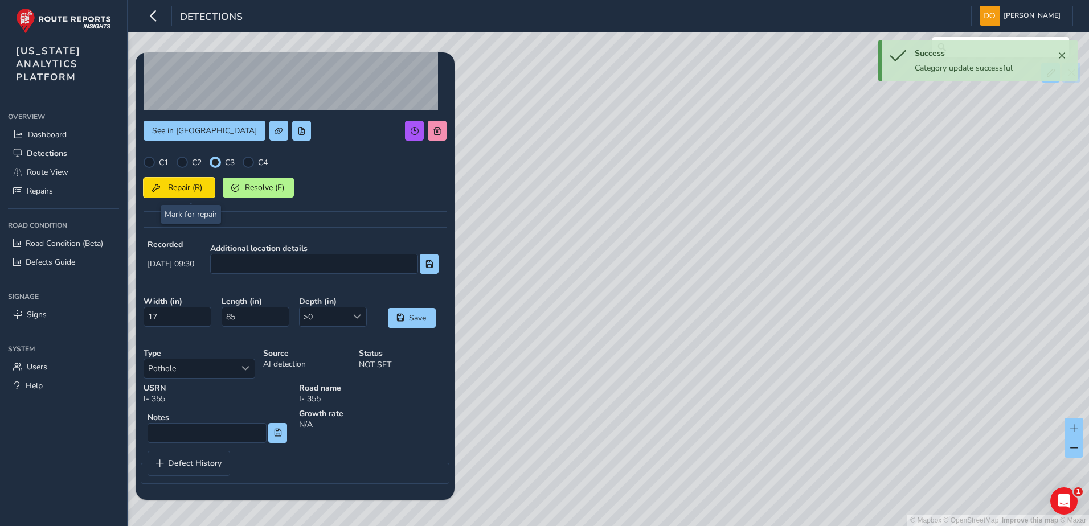
click at [188, 191] on span "Repair (R)" at bounding box center [185, 187] width 42 height 11
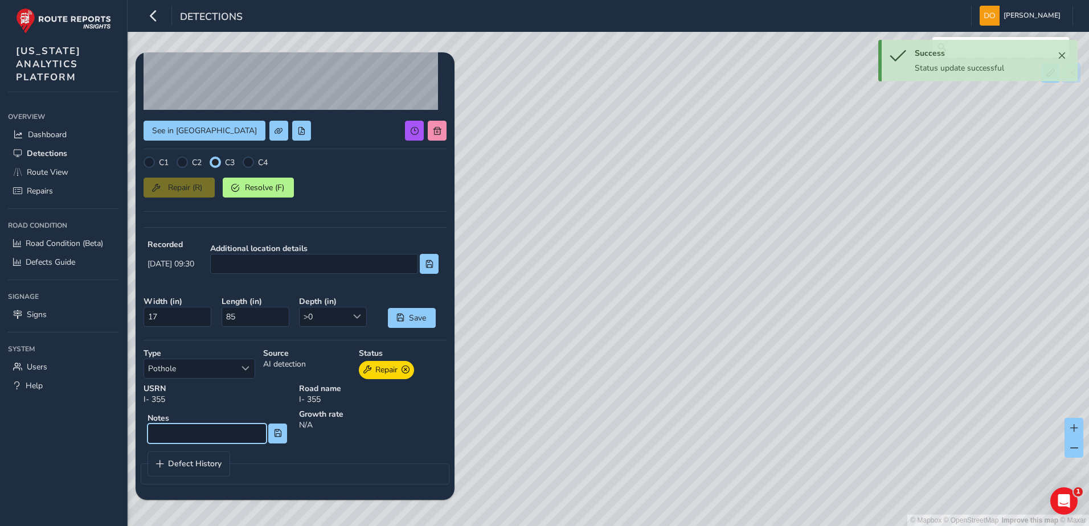
click at [205, 438] on input at bounding box center [206, 434] width 119 height 20
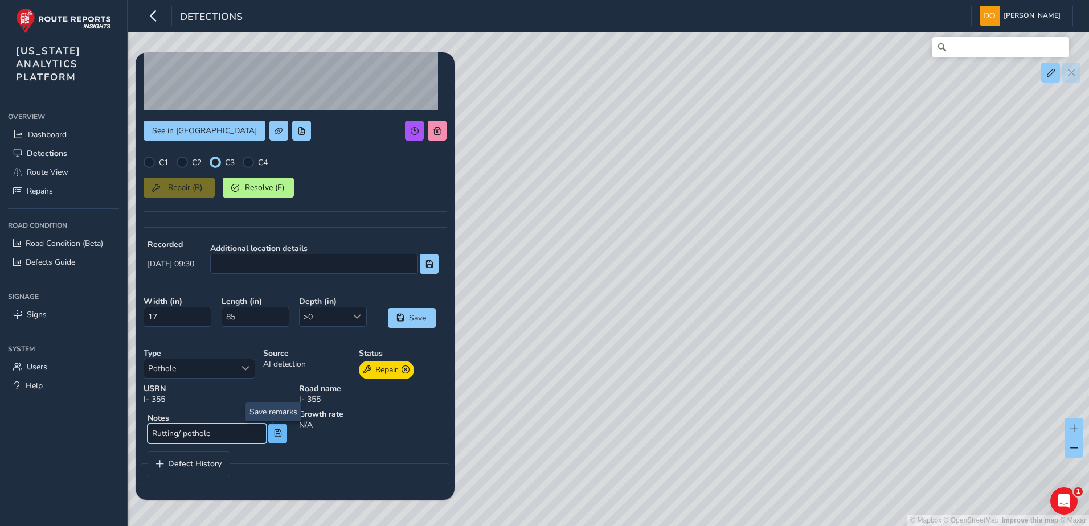
type input "Rutting/ pothole"
click at [274, 435] on span at bounding box center [278, 433] width 8 height 8
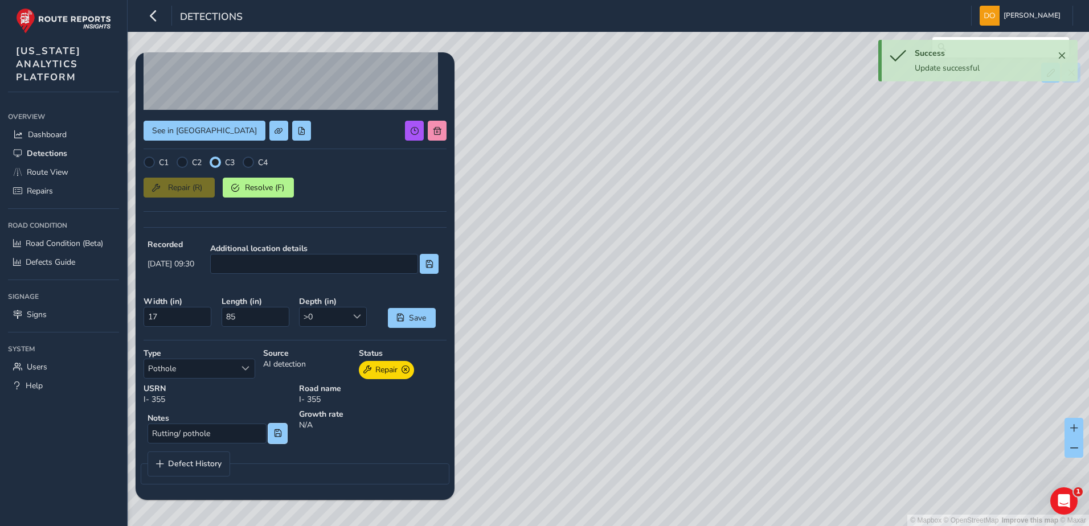
scroll to position [0, 0]
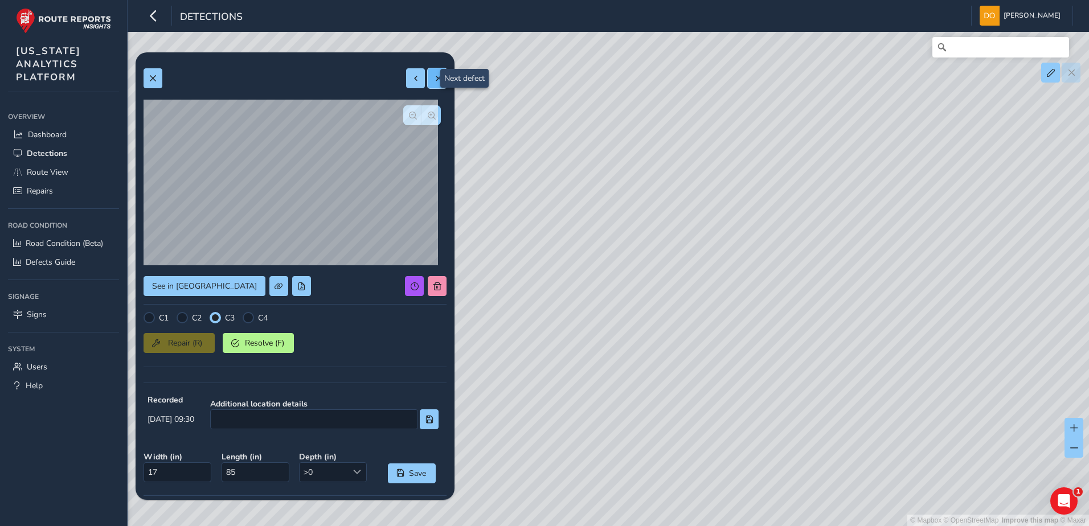
click at [433, 80] on span at bounding box center [437, 79] width 8 height 8
type input "26"
type input "123"
click at [187, 316] on div at bounding box center [182, 317] width 11 height 11
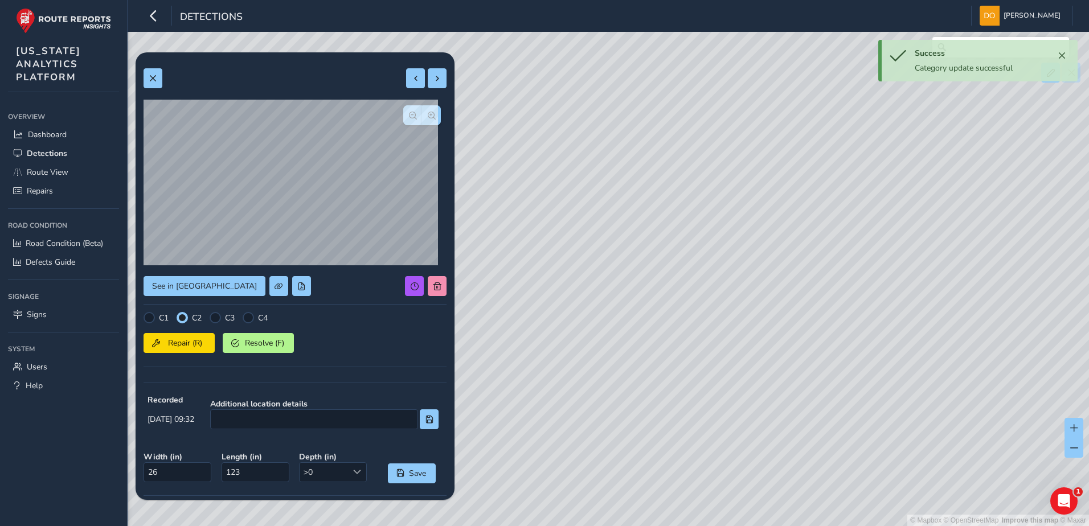
click at [183, 354] on div "C1 C2 C3 C4 Repair (R) Resolve (F)" at bounding box center [294, 343] width 303 height 63
click at [182, 341] on span "Repair (R)" at bounding box center [185, 343] width 42 height 11
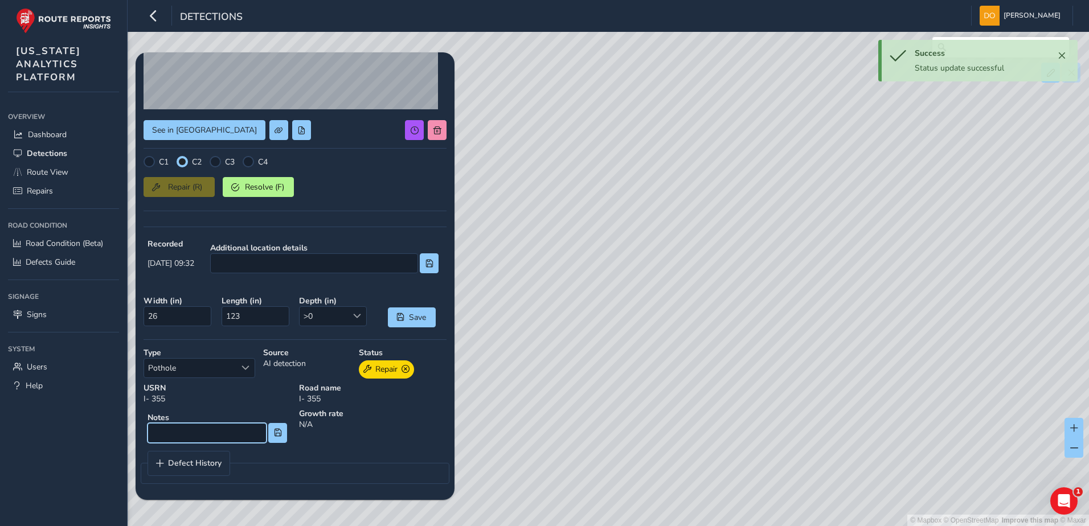
click at [202, 423] on input at bounding box center [206, 433] width 119 height 20
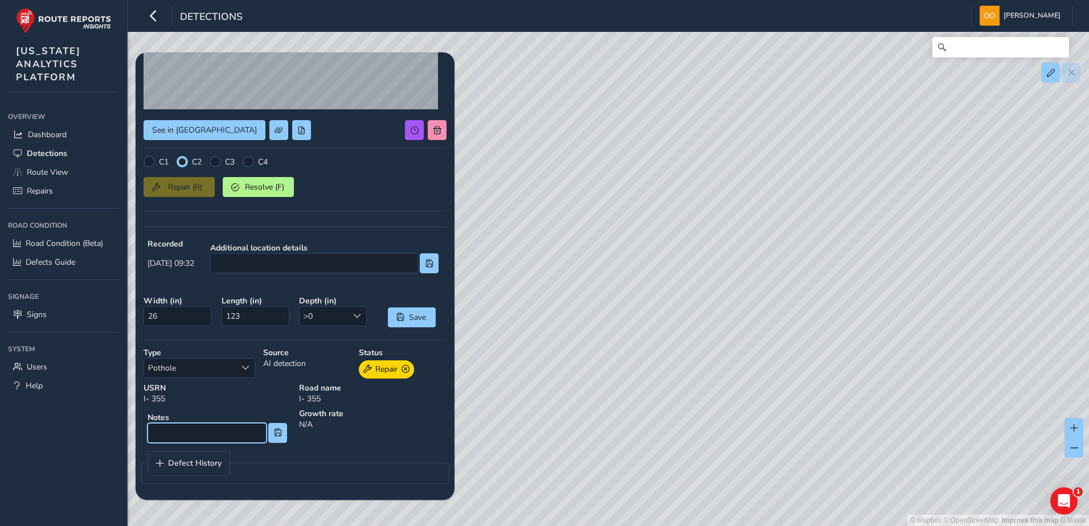
type input "J"
type input "Longitudinal Joint deterioration"
click at [275, 436] on span at bounding box center [278, 433] width 8 height 8
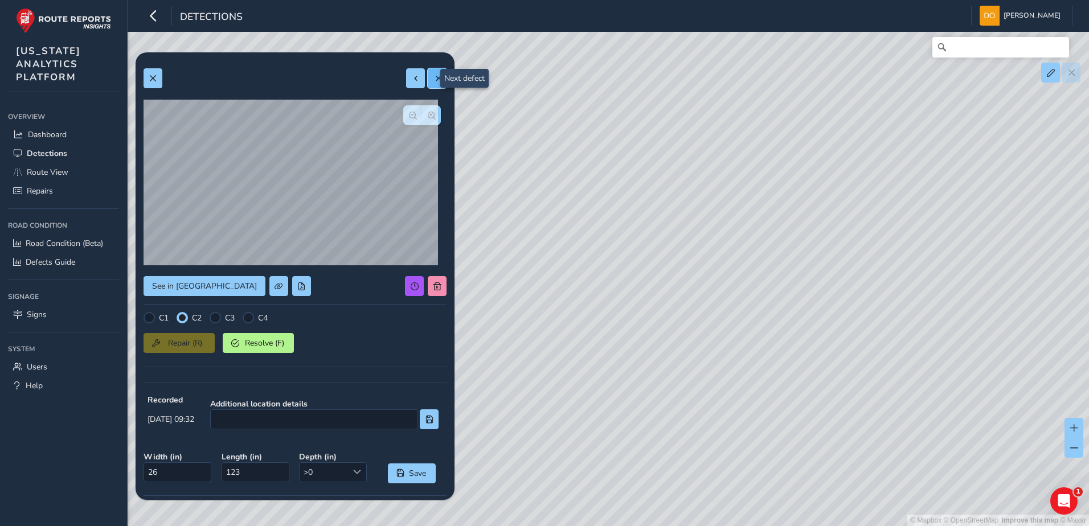
click at [433, 79] on span at bounding box center [437, 79] width 8 height 8
type input "88"
click at [184, 322] on div at bounding box center [182, 317] width 11 height 11
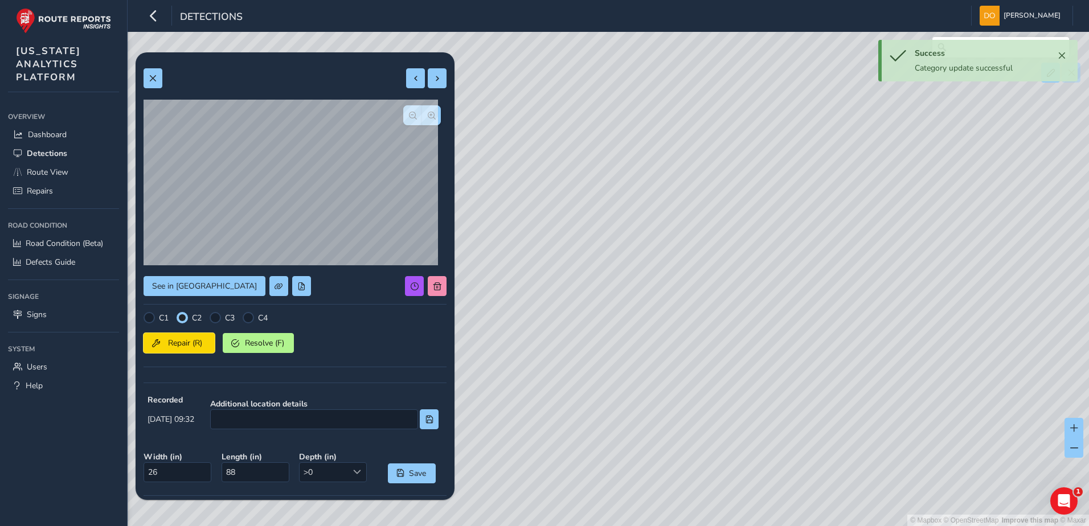
click at [184, 338] on span "Repair (R)" at bounding box center [185, 343] width 42 height 11
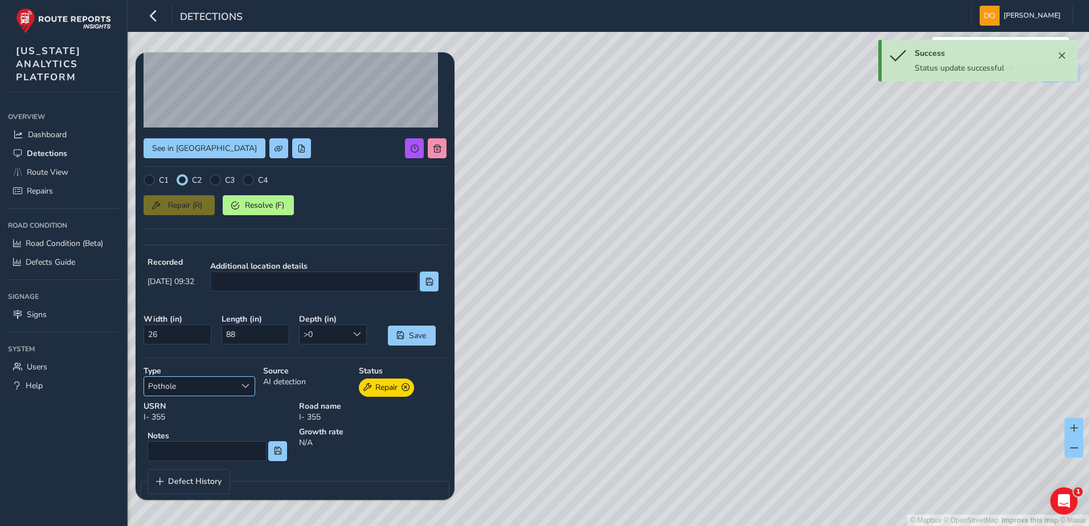
scroll to position [156, 0]
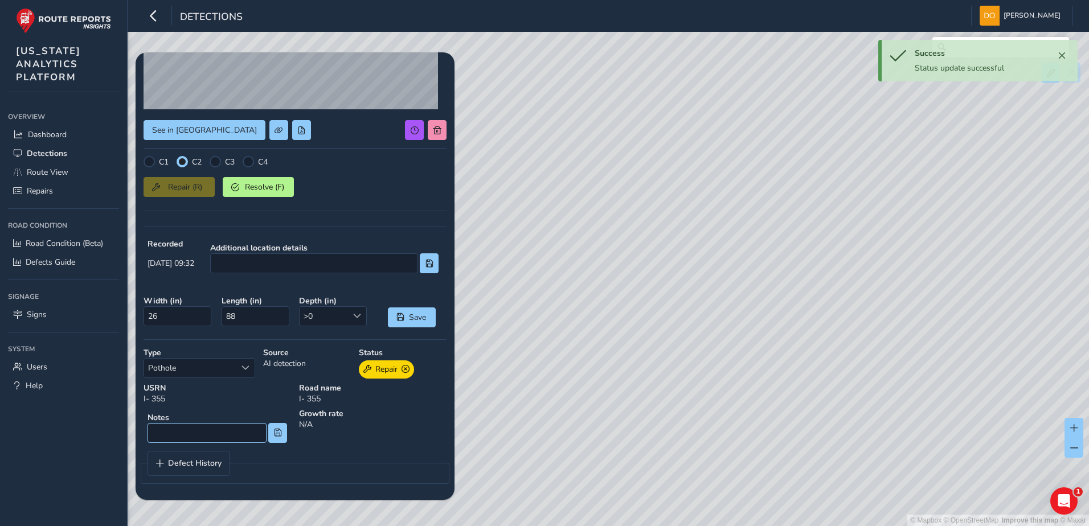
click at [173, 429] on div "Notes" at bounding box center [216, 427] width 147 height 39
click at [170, 436] on input at bounding box center [206, 433] width 119 height 20
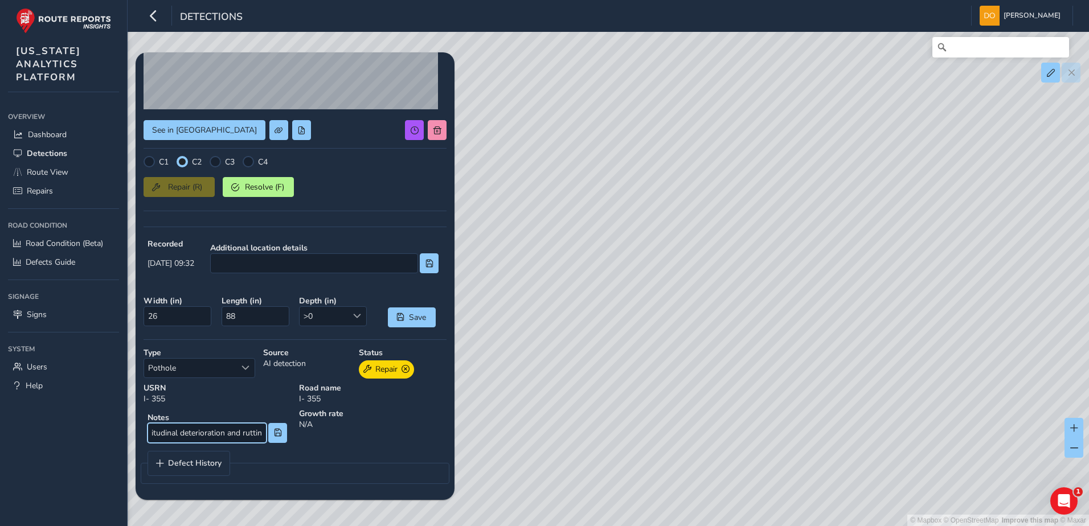
scroll to position [0, 28]
type input "Longitudinal deterioration and rutting"
click at [272, 440] on button at bounding box center [277, 433] width 19 height 20
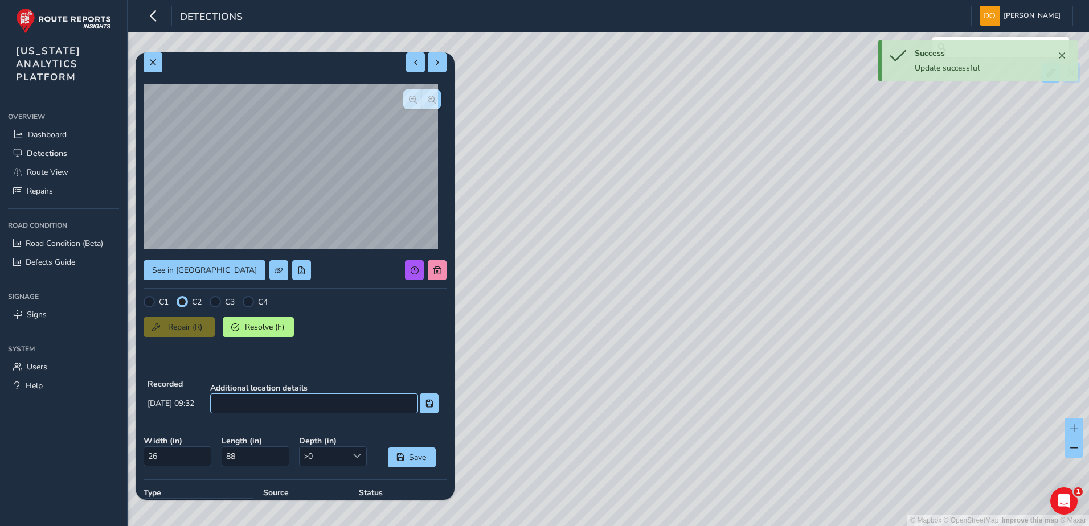
scroll to position [0, 0]
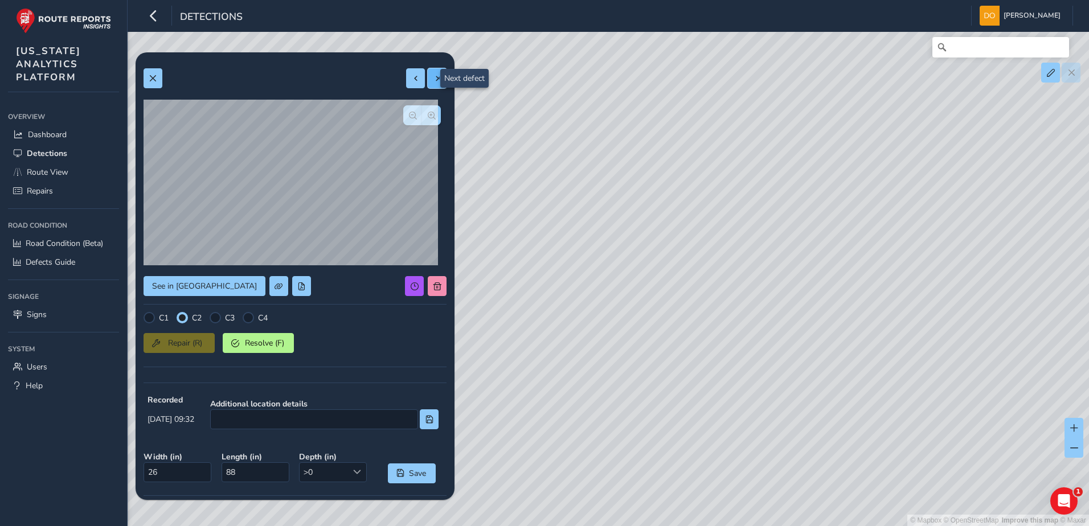
click at [428, 81] on button at bounding box center [437, 78] width 19 height 20
type input "24"
type input "63"
click at [184, 318] on div at bounding box center [182, 317] width 11 height 11
click at [189, 346] on span "Repair (R)" at bounding box center [185, 343] width 42 height 11
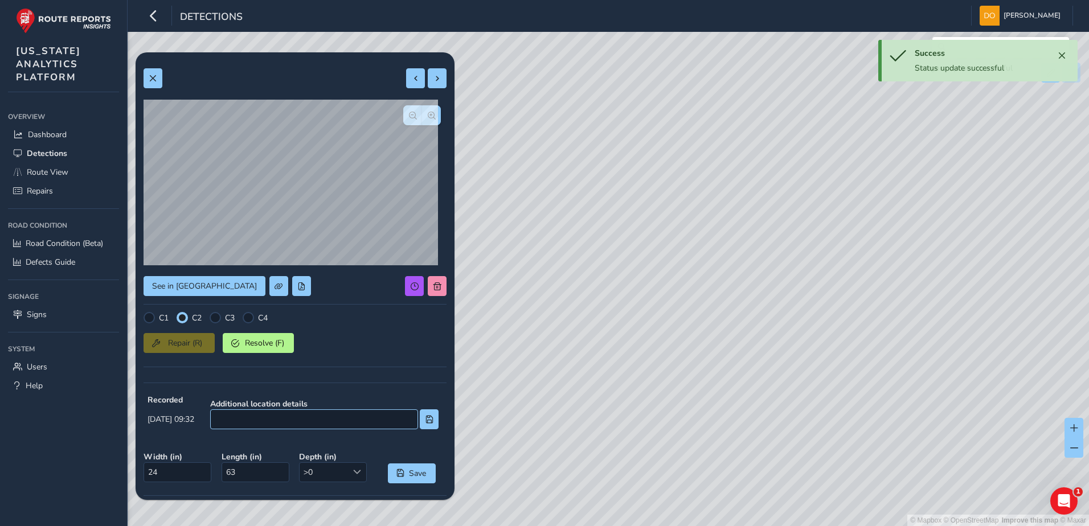
scroll to position [156, 0]
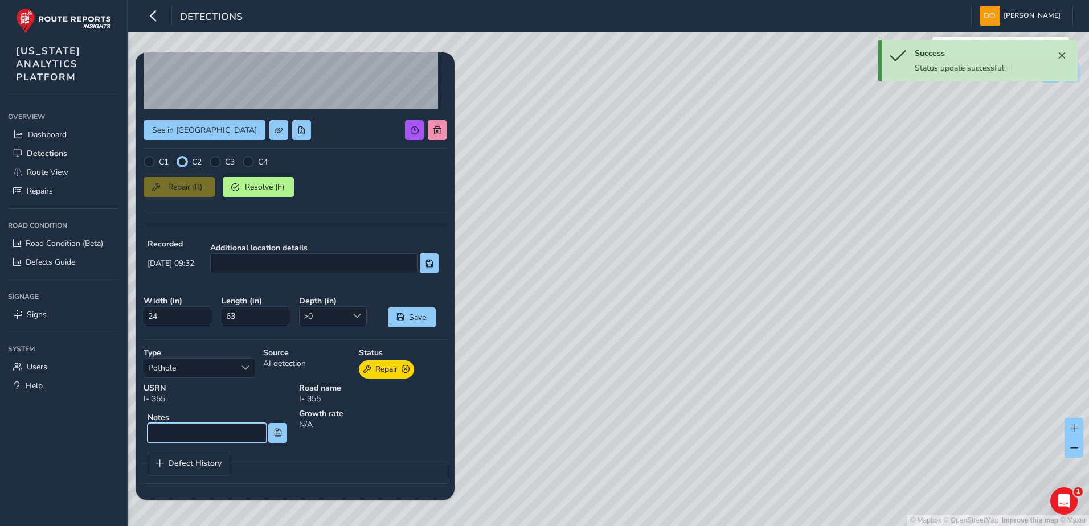
click at [191, 434] on input at bounding box center [206, 433] width 119 height 20
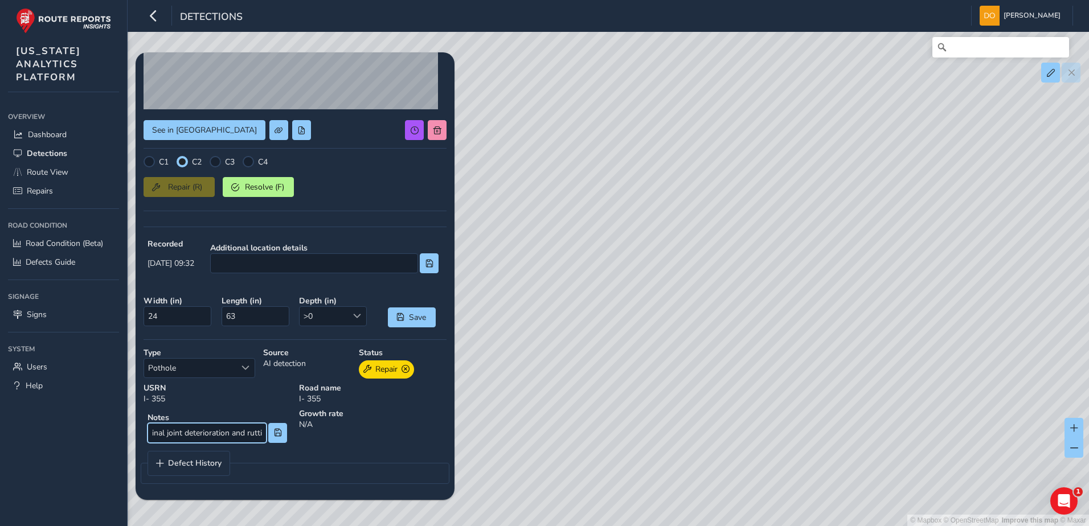
scroll to position [0, 46]
type input "Longitudinal joint deterioration and rutting"
click at [275, 434] on span at bounding box center [278, 433] width 8 height 8
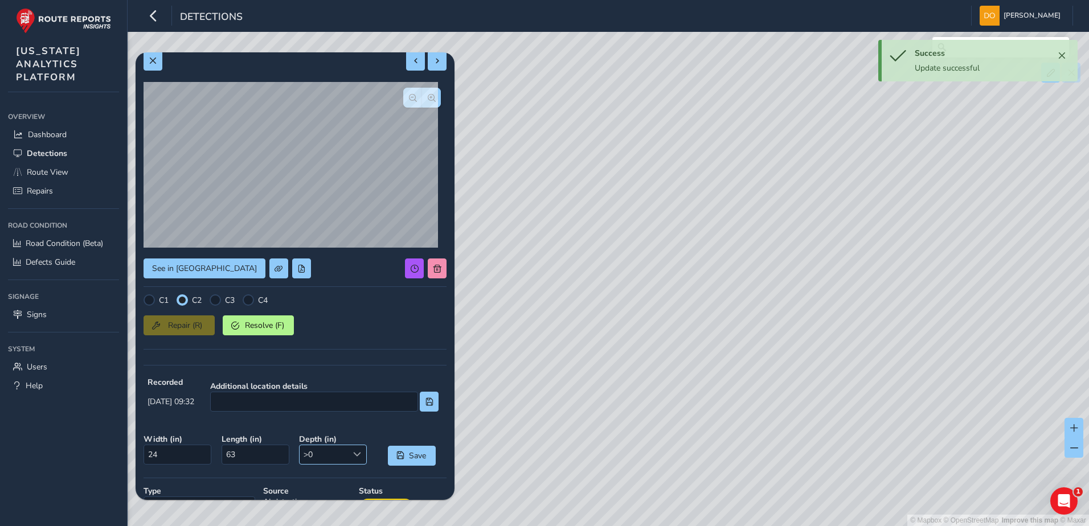
scroll to position [0, 0]
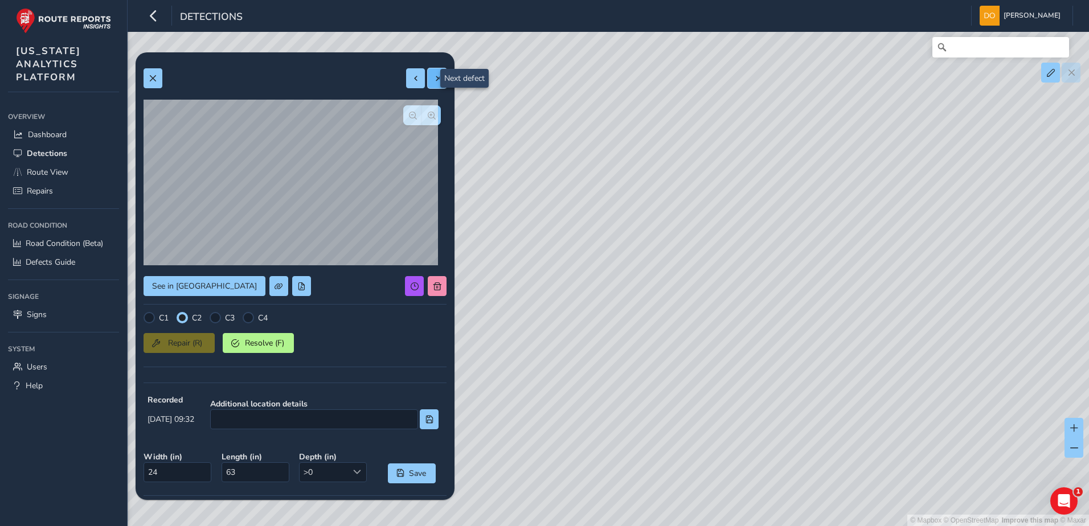
click at [433, 79] on span at bounding box center [437, 79] width 8 height 8
type input "29"
type input "26"
click at [270, 347] on span "Resolve (F)" at bounding box center [264, 343] width 42 height 11
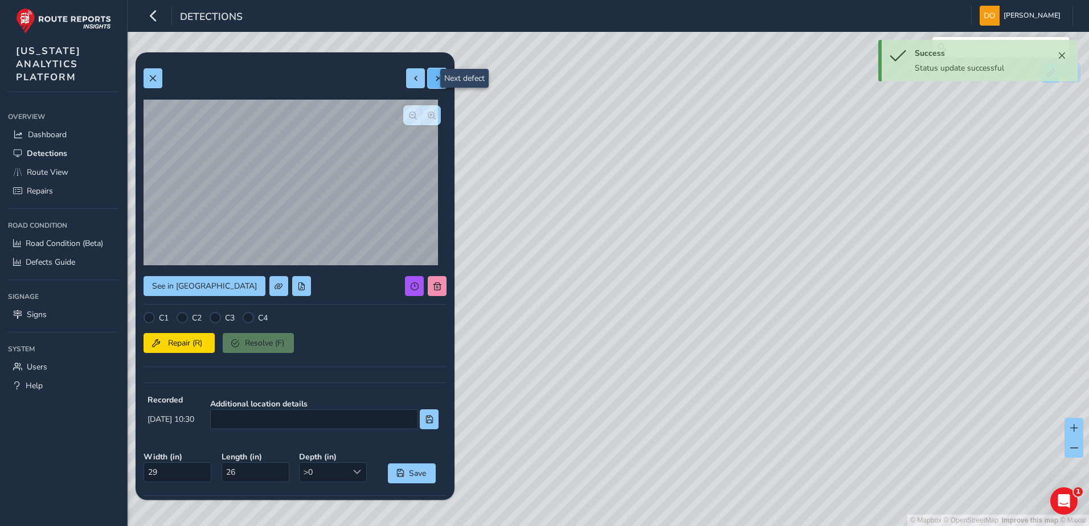
click at [428, 88] on button at bounding box center [437, 78] width 19 height 20
type input "24"
type input "25"
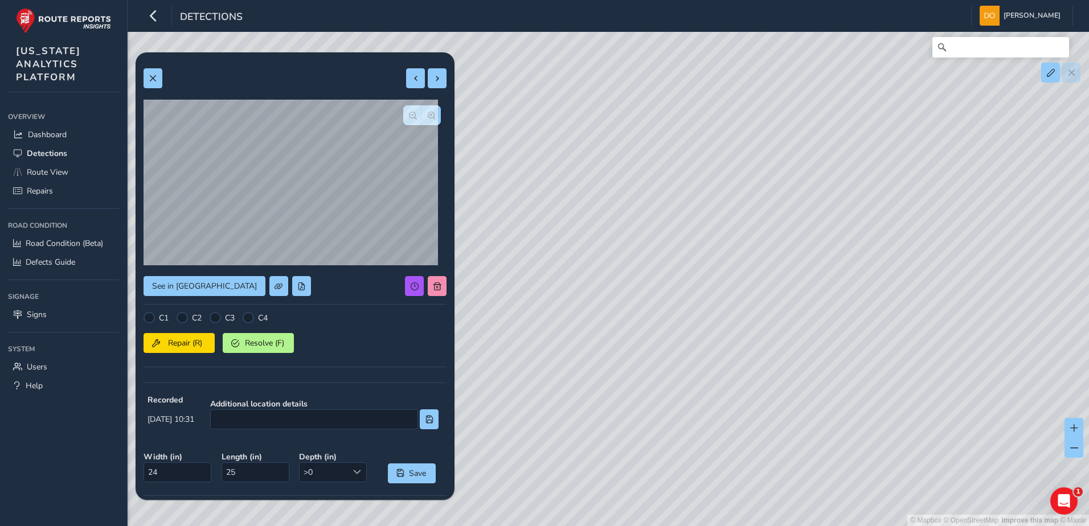
click at [218, 323] on div at bounding box center [215, 317] width 11 height 11
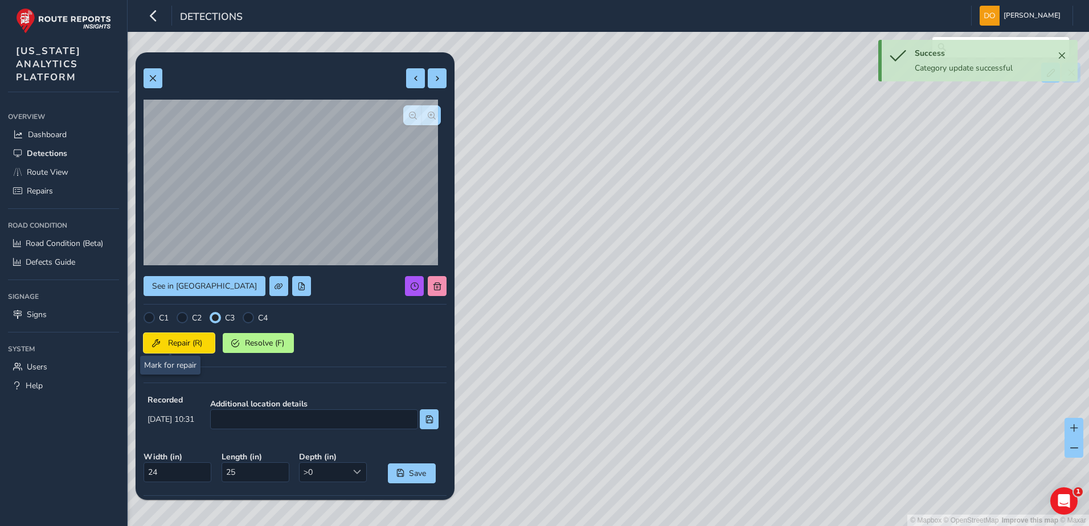
click at [167, 342] on span "Repair (R)" at bounding box center [185, 343] width 42 height 11
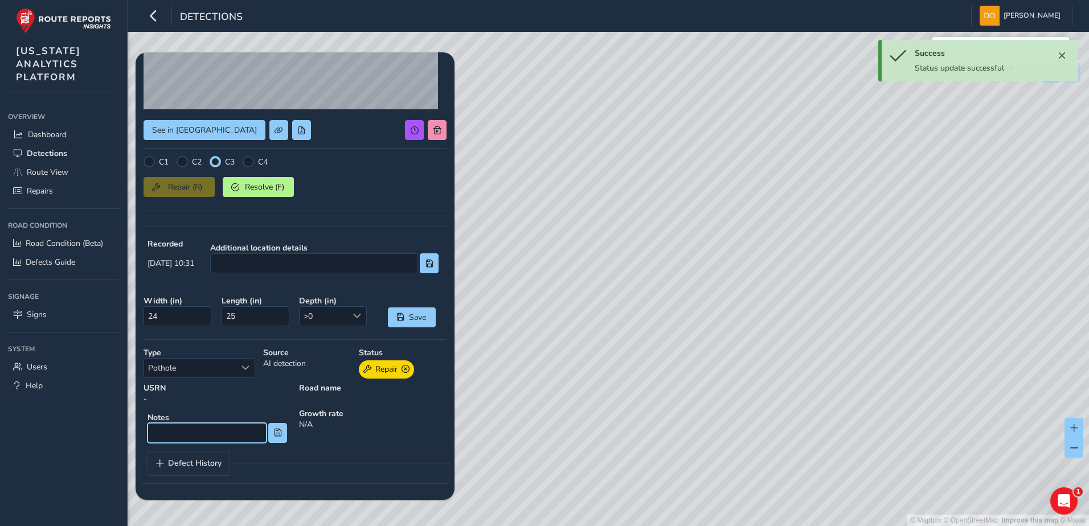
click at [175, 438] on input at bounding box center [206, 433] width 119 height 20
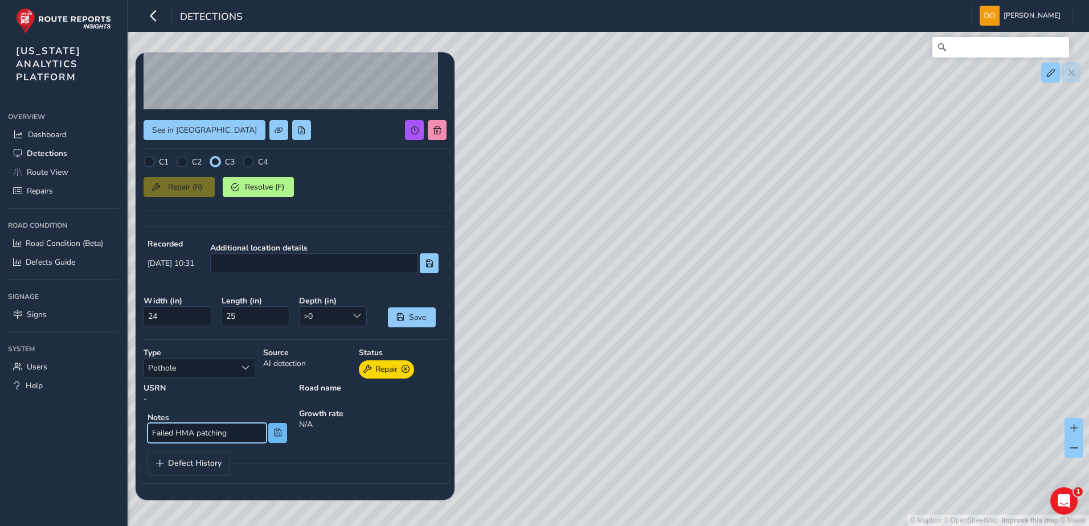
type input "Failed HMA patching"
click at [278, 438] on button at bounding box center [277, 433] width 19 height 20
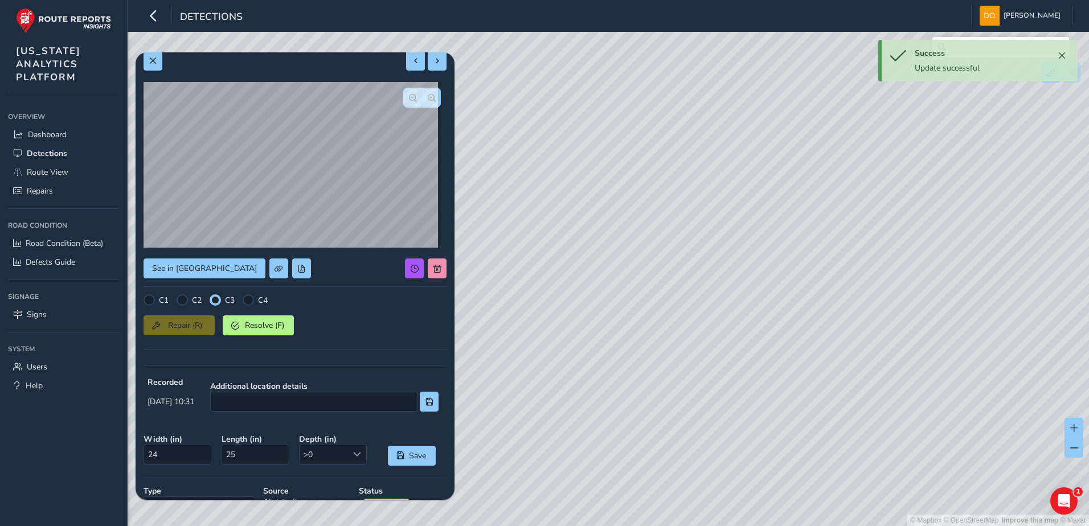
scroll to position [0, 0]
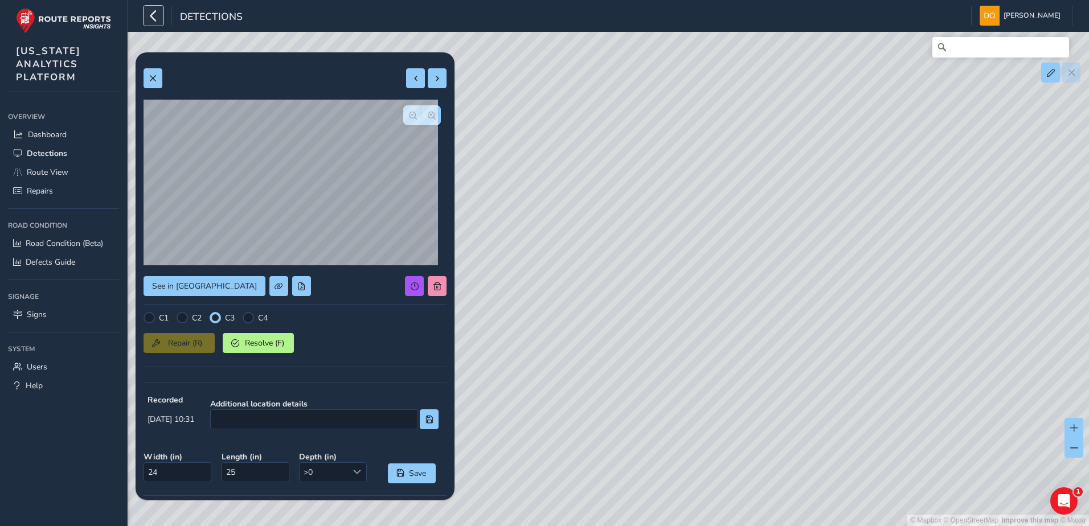
click at [149, 14] on icon "button" at bounding box center [153, 16] width 12 height 20
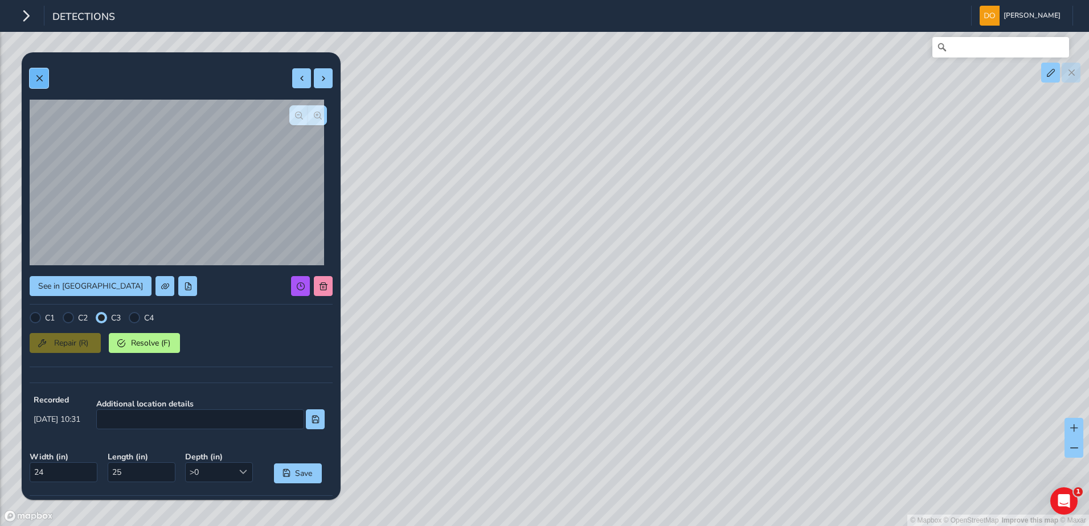
click at [37, 82] on span at bounding box center [39, 79] width 8 height 8
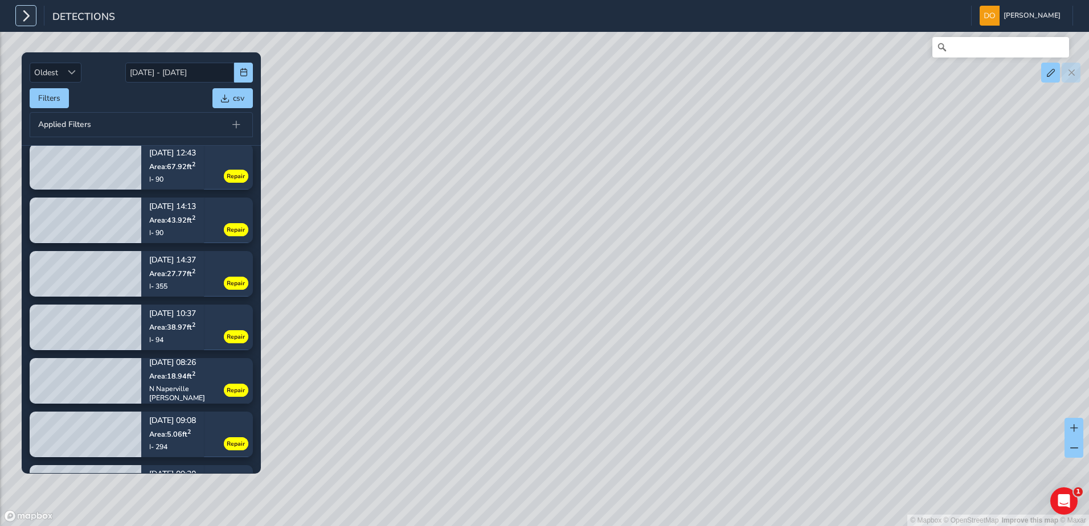
click at [30, 18] on icon "button" at bounding box center [26, 16] width 12 height 20
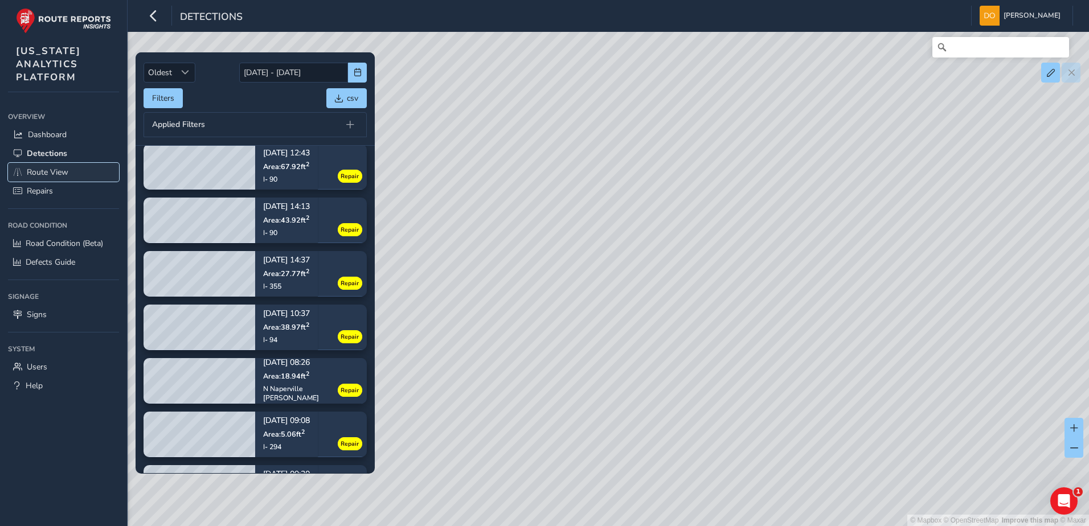
click at [34, 169] on span "Route View" at bounding box center [48, 172] width 42 height 11
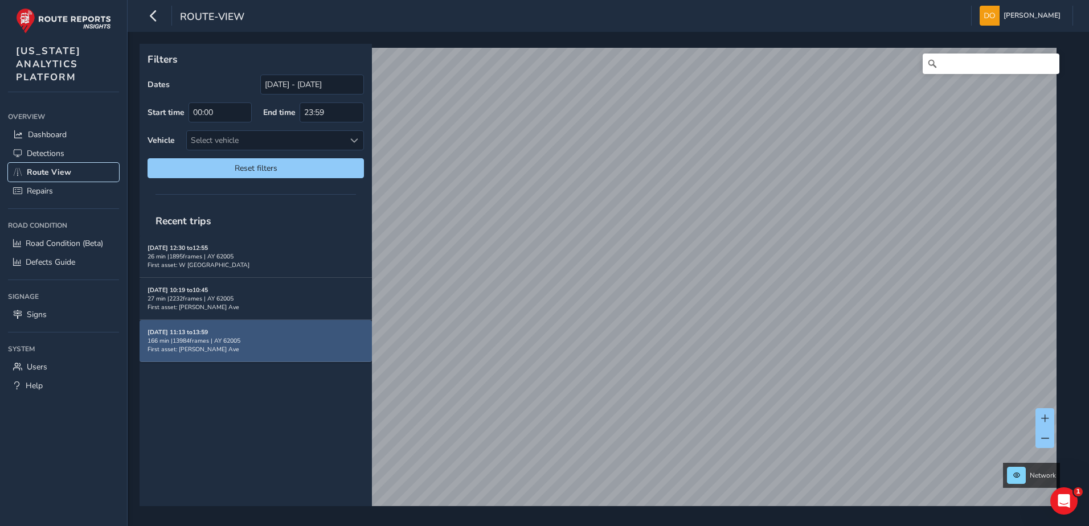
click at [243, 302] on div "27 min | 2232 frames | AY 62005" at bounding box center [255, 298] width 216 height 9
click at [243, 335] on div "[DATE] 11:13 to 13:59 166 min | 13984 frames | AY 62005 First asset: [PERSON_NA…" at bounding box center [255, 341] width 216 height 26
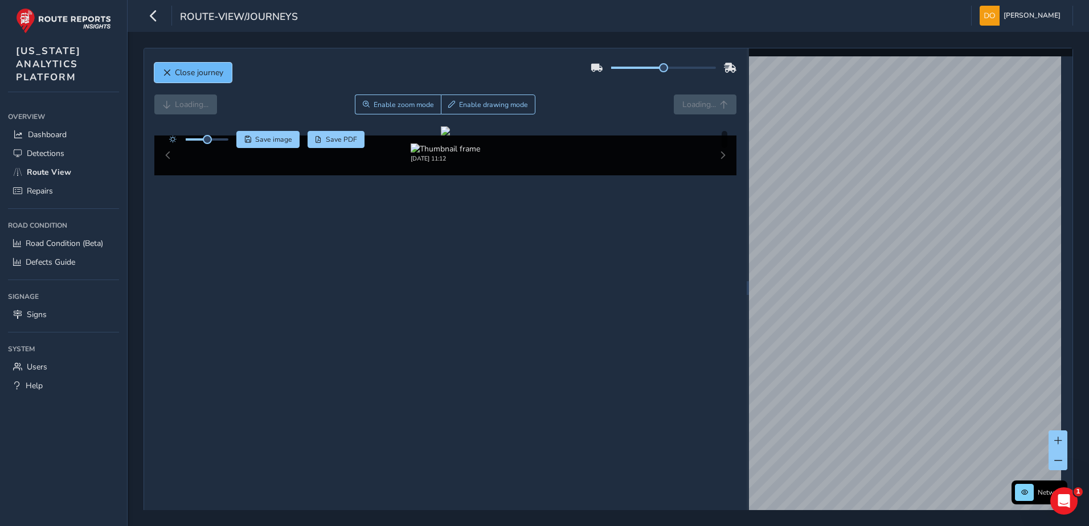
click at [167, 77] on button "Close journey" at bounding box center [192, 73] width 77 height 20
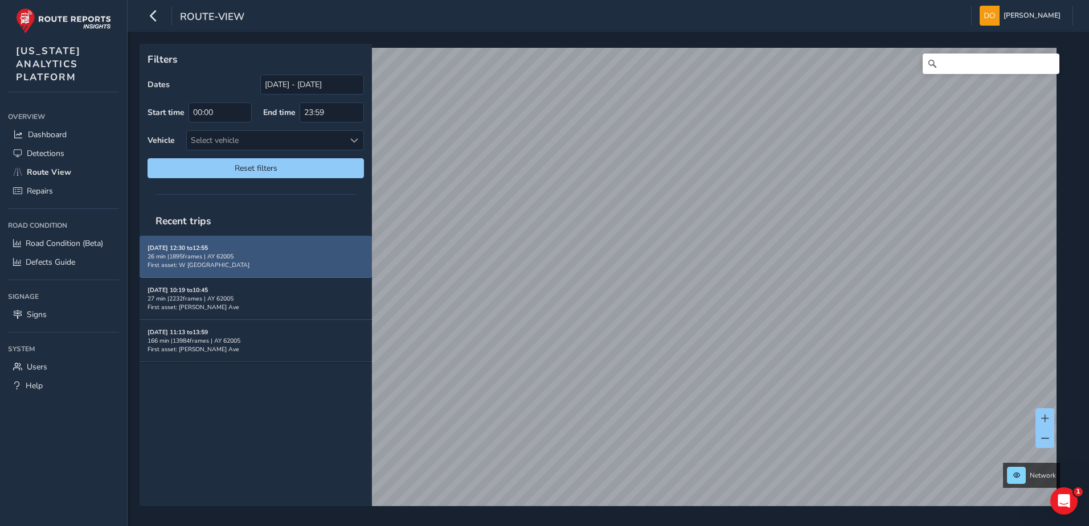
click at [204, 261] on span "First asset: W [GEOGRAPHIC_DATA]" at bounding box center [198, 265] width 102 height 9
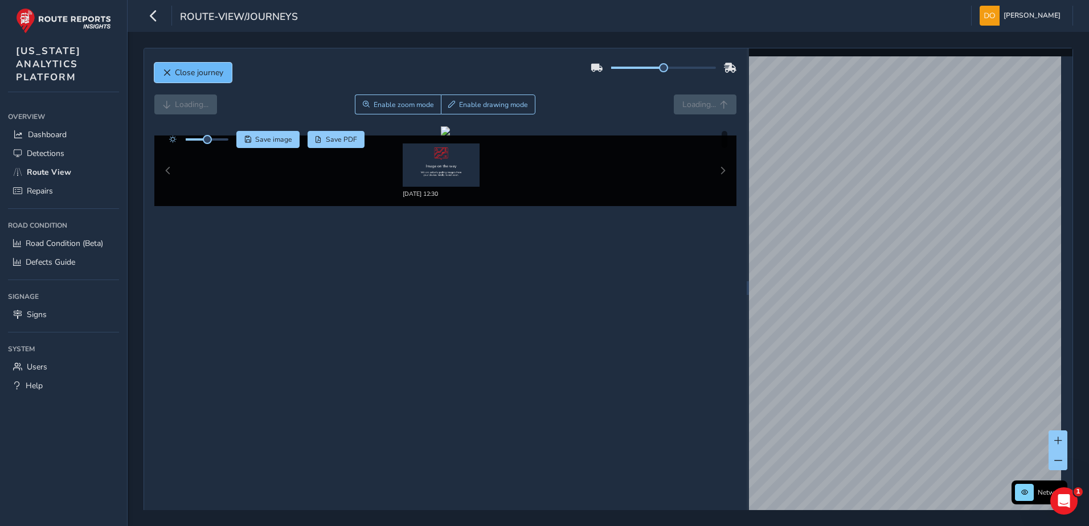
click at [197, 76] on span "Close journey" at bounding box center [199, 72] width 48 height 11
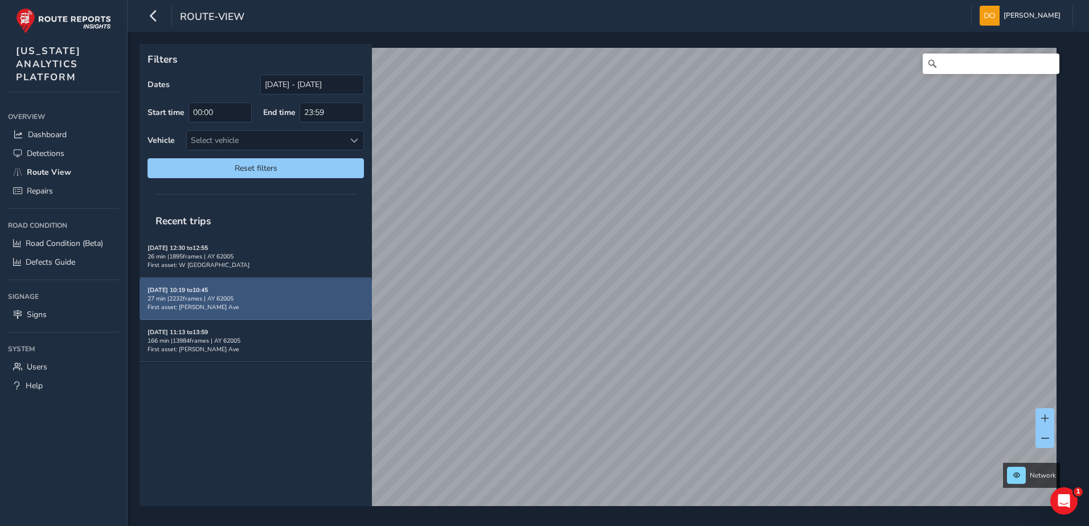
click at [212, 299] on div "27 min | 2232 frames | AY 62005" at bounding box center [255, 298] width 216 height 9
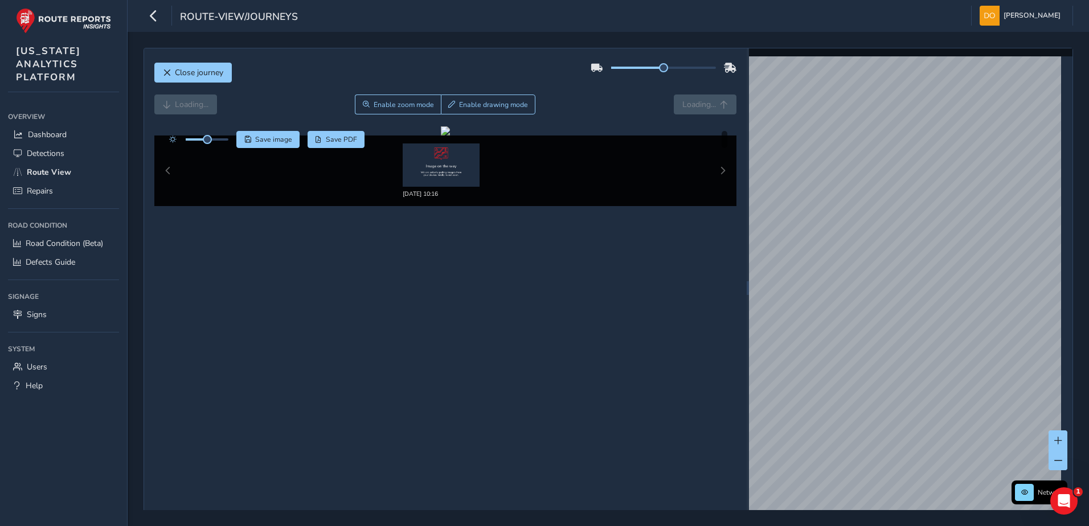
click at [159, 57] on div "Close journey Loading... Enable zoom mode Enable drawing mode Loading... Click …" at bounding box center [445, 287] width 602 height 479
click at [166, 77] on button "Close journey" at bounding box center [192, 73] width 77 height 20
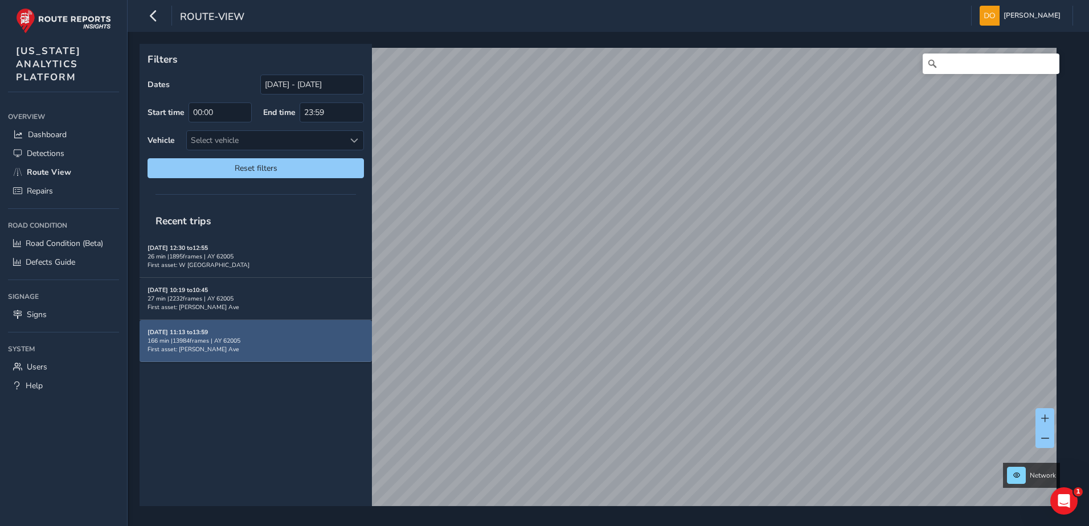
click at [181, 346] on span "First asset: [PERSON_NAME] Ave" at bounding box center [193, 349] width 92 height 9
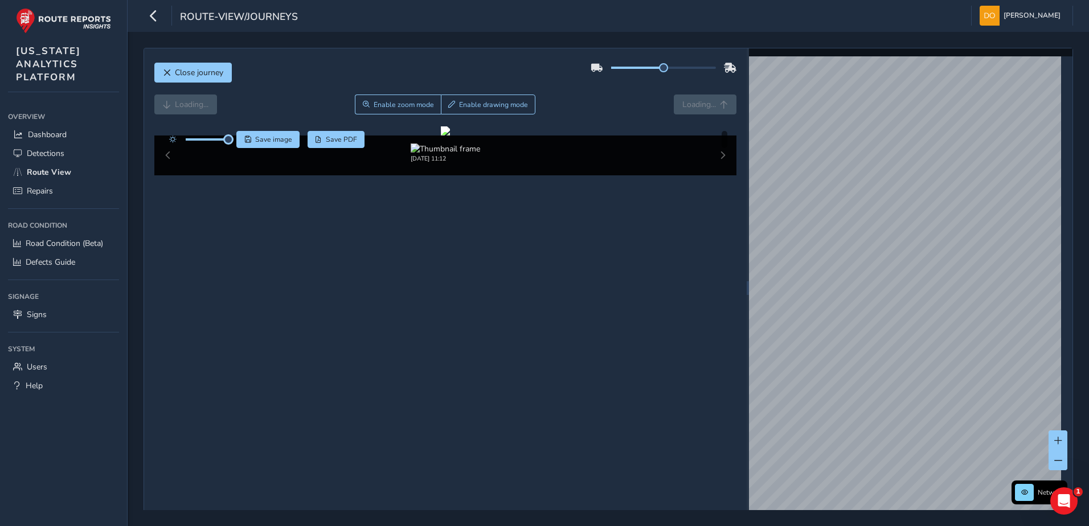
drag, startPoint x: 210, startPoint y: 142, endPoint x: 232, endPoint y: 148, distance: 22.9
click at [232, 148] on div "Save image Save PDF" at bounding box center [264, 139] width 202 height 17
drag, startPoint x: 232, startPoint y: 148, endPoint x: 169, endPoint y: 72, distance: 99.0
click at [169, 72] on span "Close journey" at bounding box center [167, 73] width 8 height 8
